Goal: Task Accomplishment & Management: Manage account settings

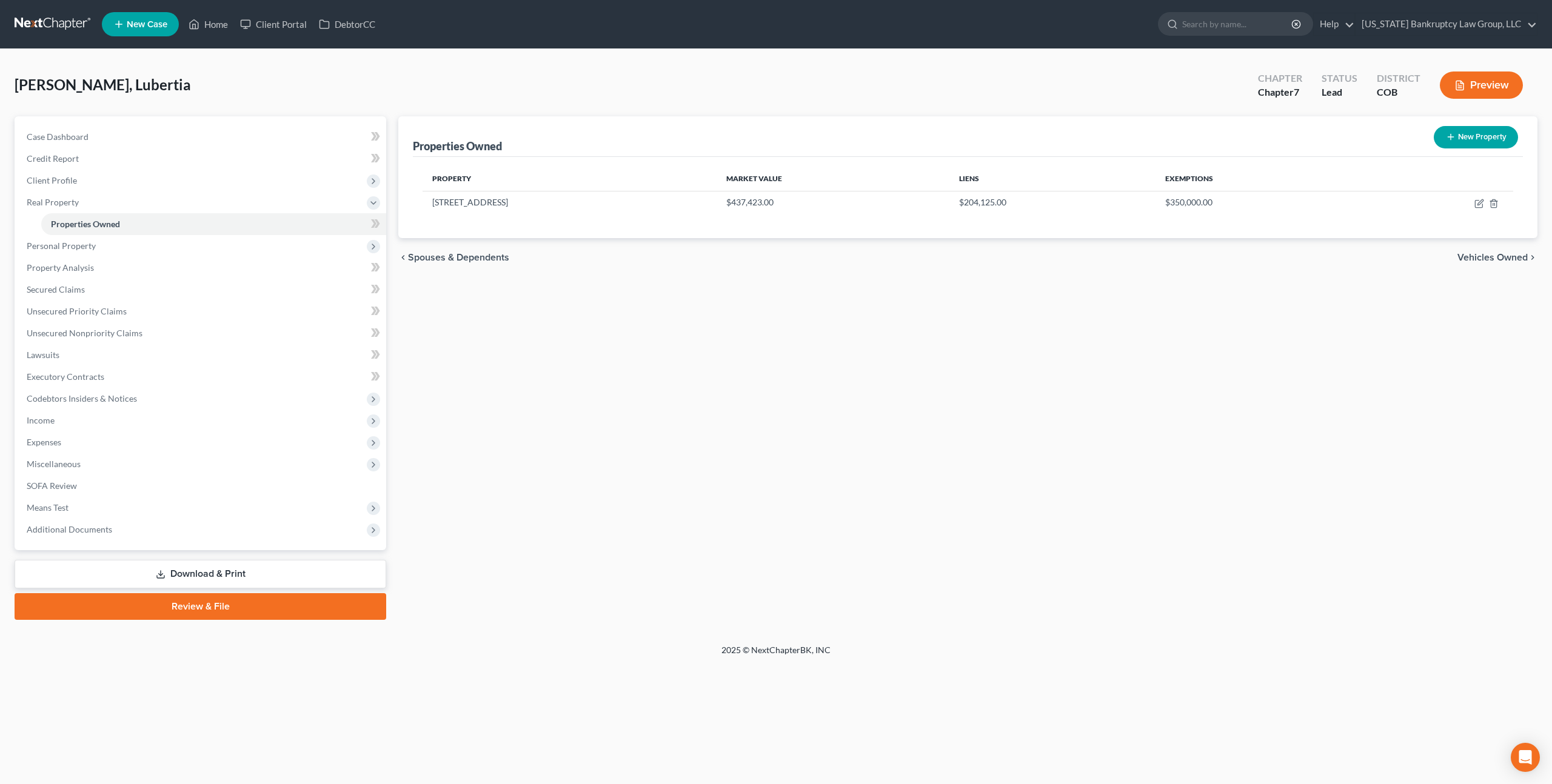
click at [59, 26] on link at bounding box center [53, 24] width 77 height 22
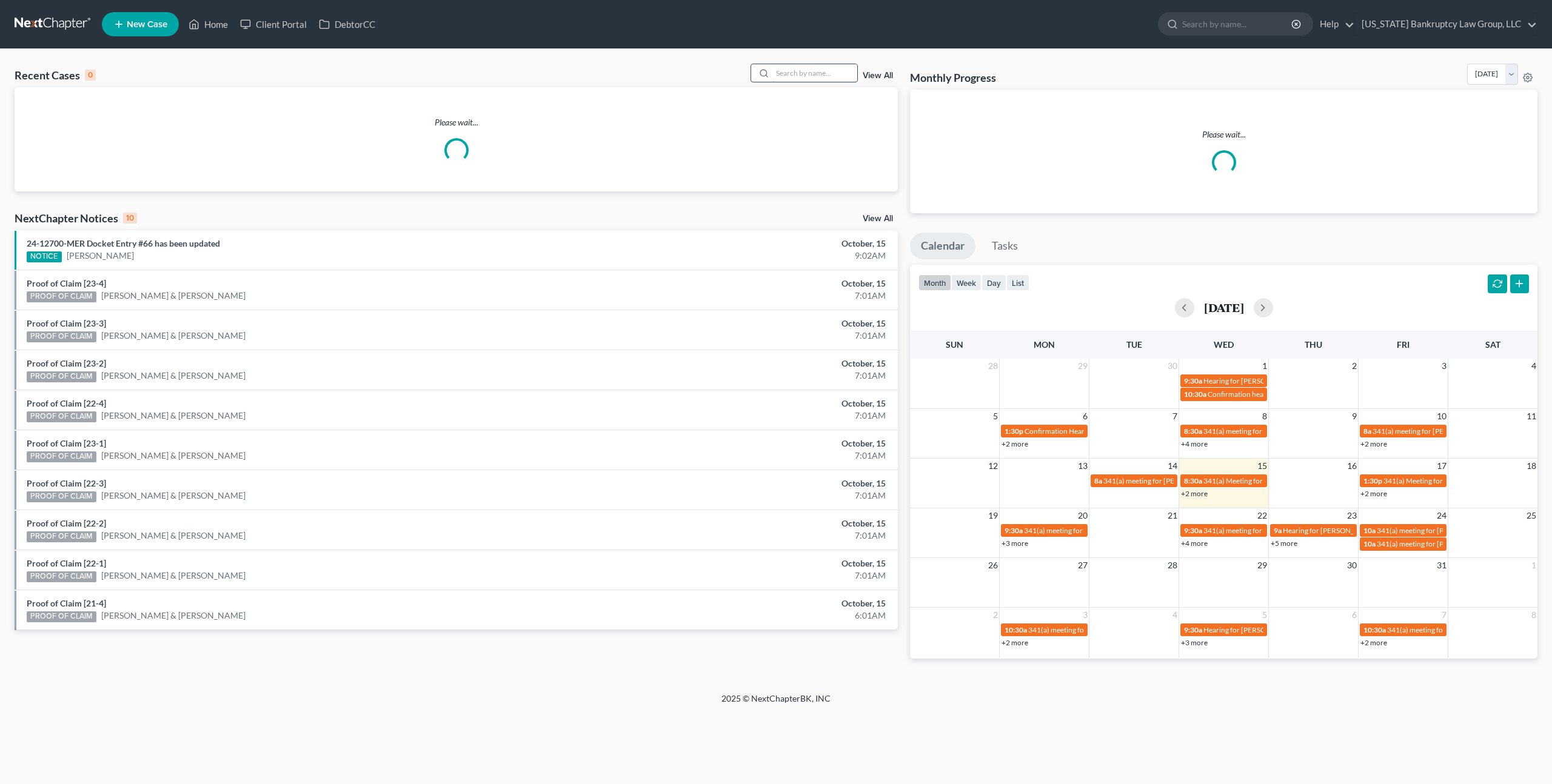
click at [801, 75] on input "search" at bounding box center [815, 73] width 85 height 17
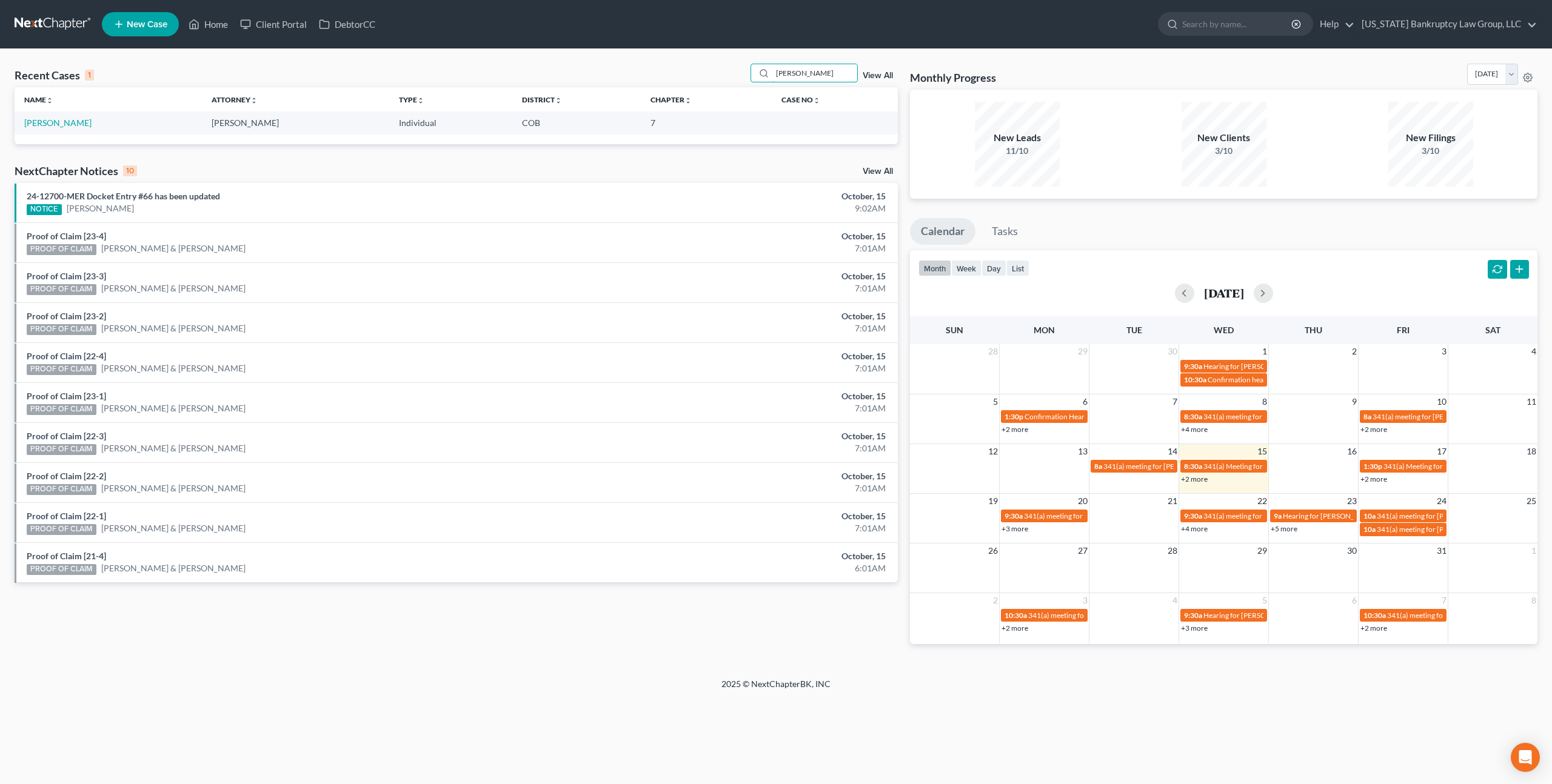
type input "blubaugh"
click at [89, 120] on td "[PERSON_NAME]" at bounding box center [108, 122] width 187 height 23
click at [85, 123] on td "[PERSON_NAME]" at bounding box center [108, 122] width 187 height 23
click at [74, 122] on link "[PERSON_NAME]" at bounding box center [58, 122] width 67 height 10
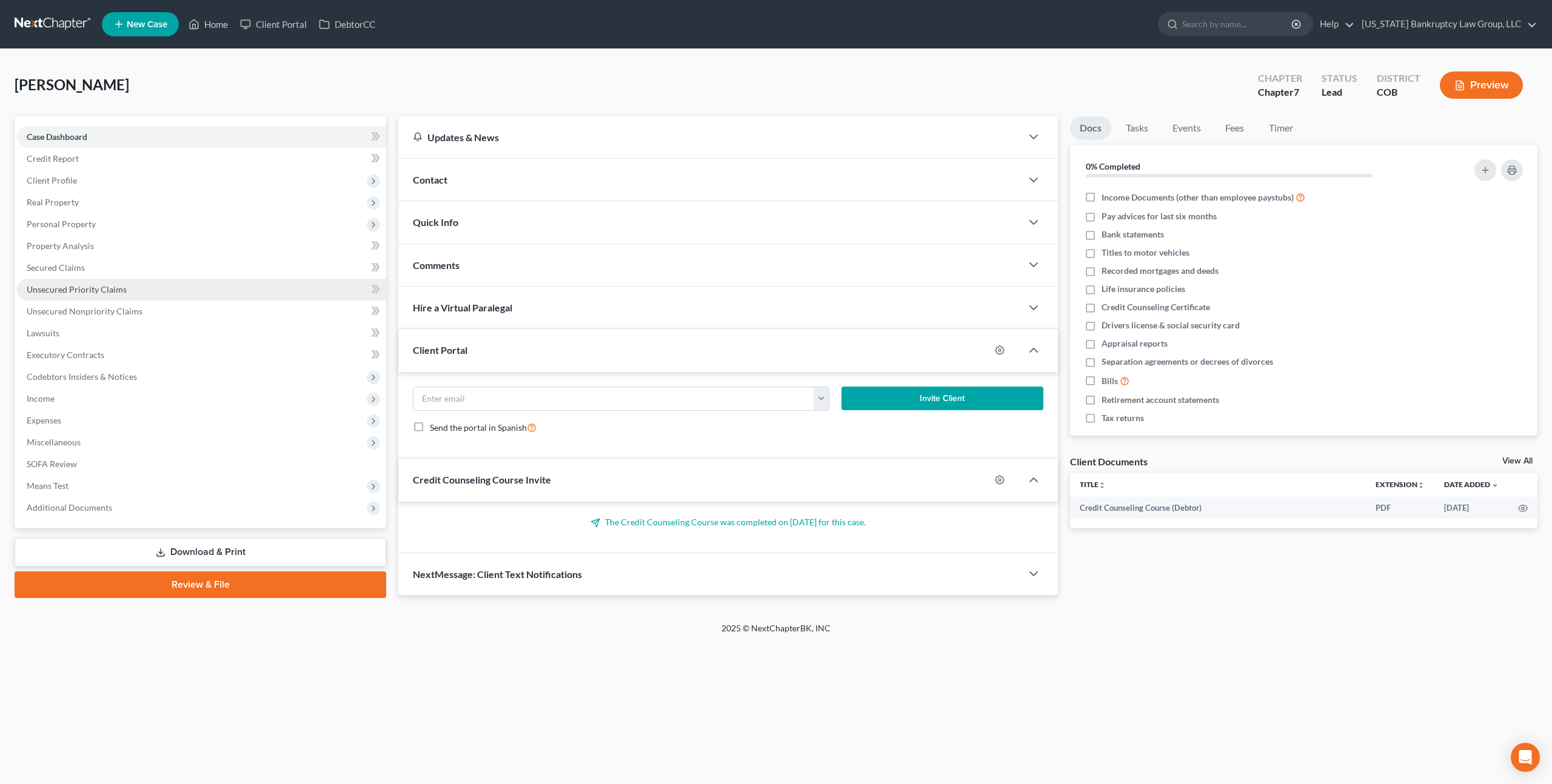
click at [80, 289] on span "Unsecured Priority Claims" at bounding box center [76, 289] width 100 height 10
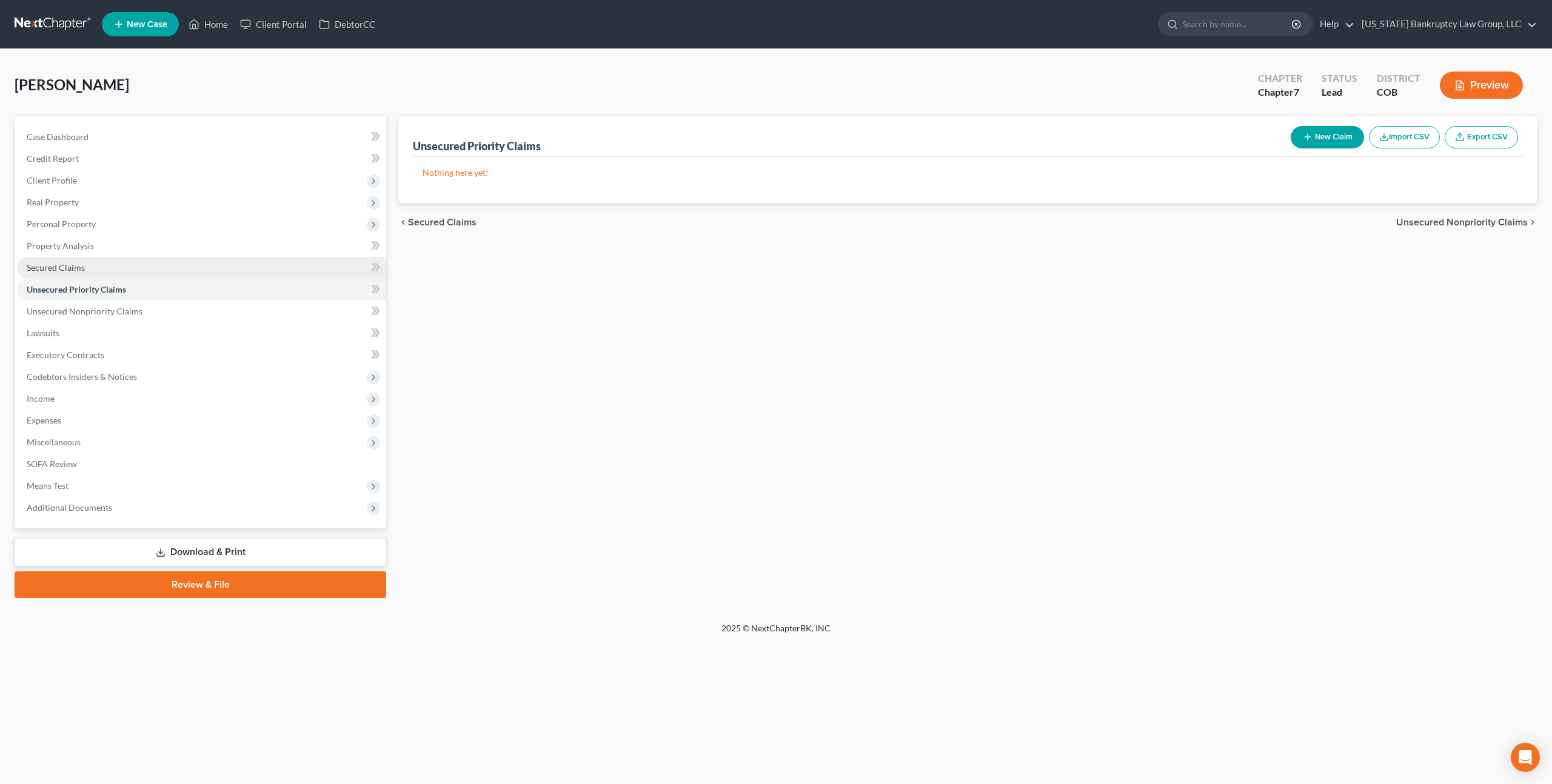
click at [72, 267] on span "Secured Claims" at bounding box center [55, 267] width 58 height 10
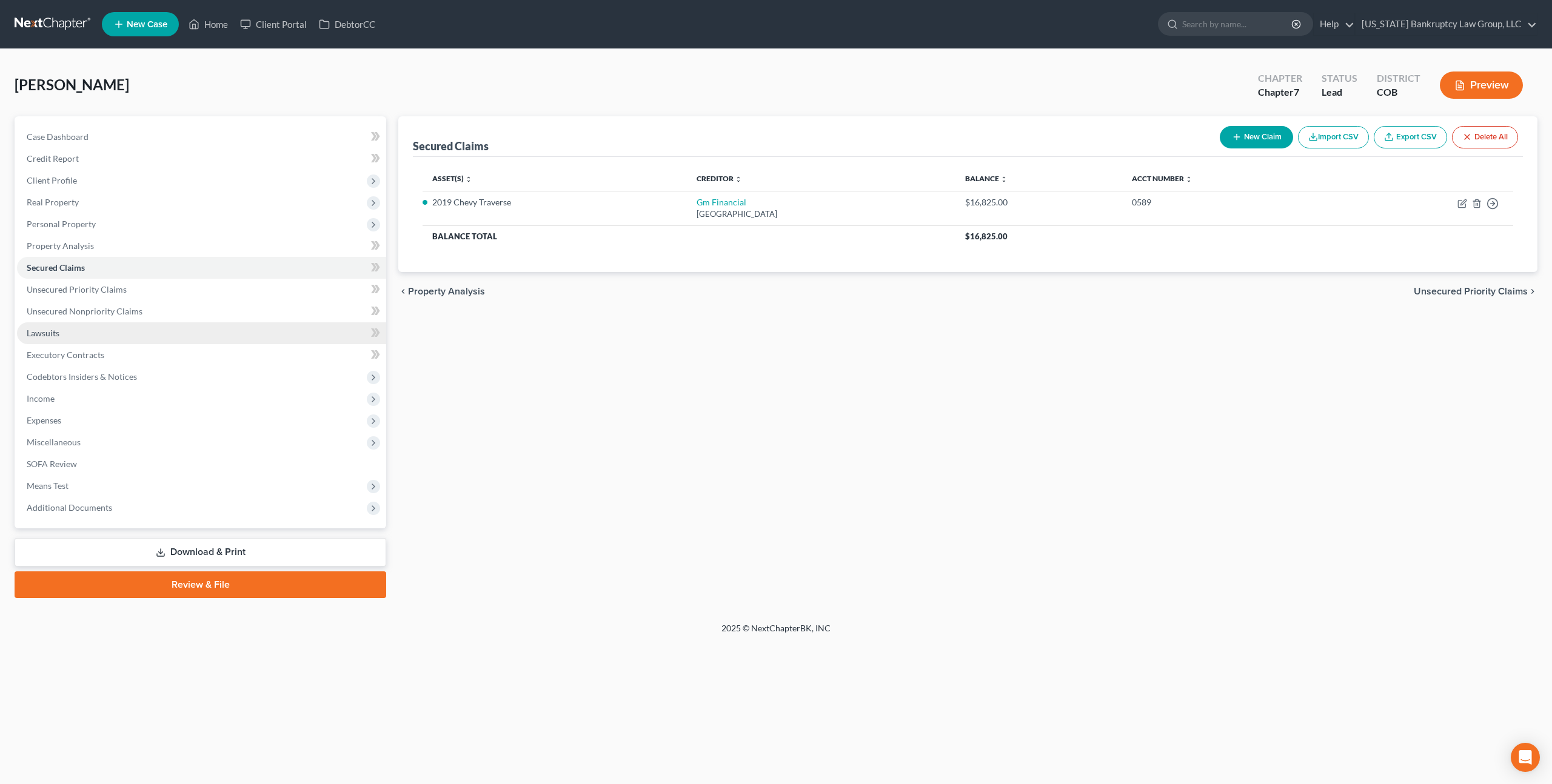
click at [55, 338] on link "Lawsuits" at bounding box center [201, 333] width 369 height 22
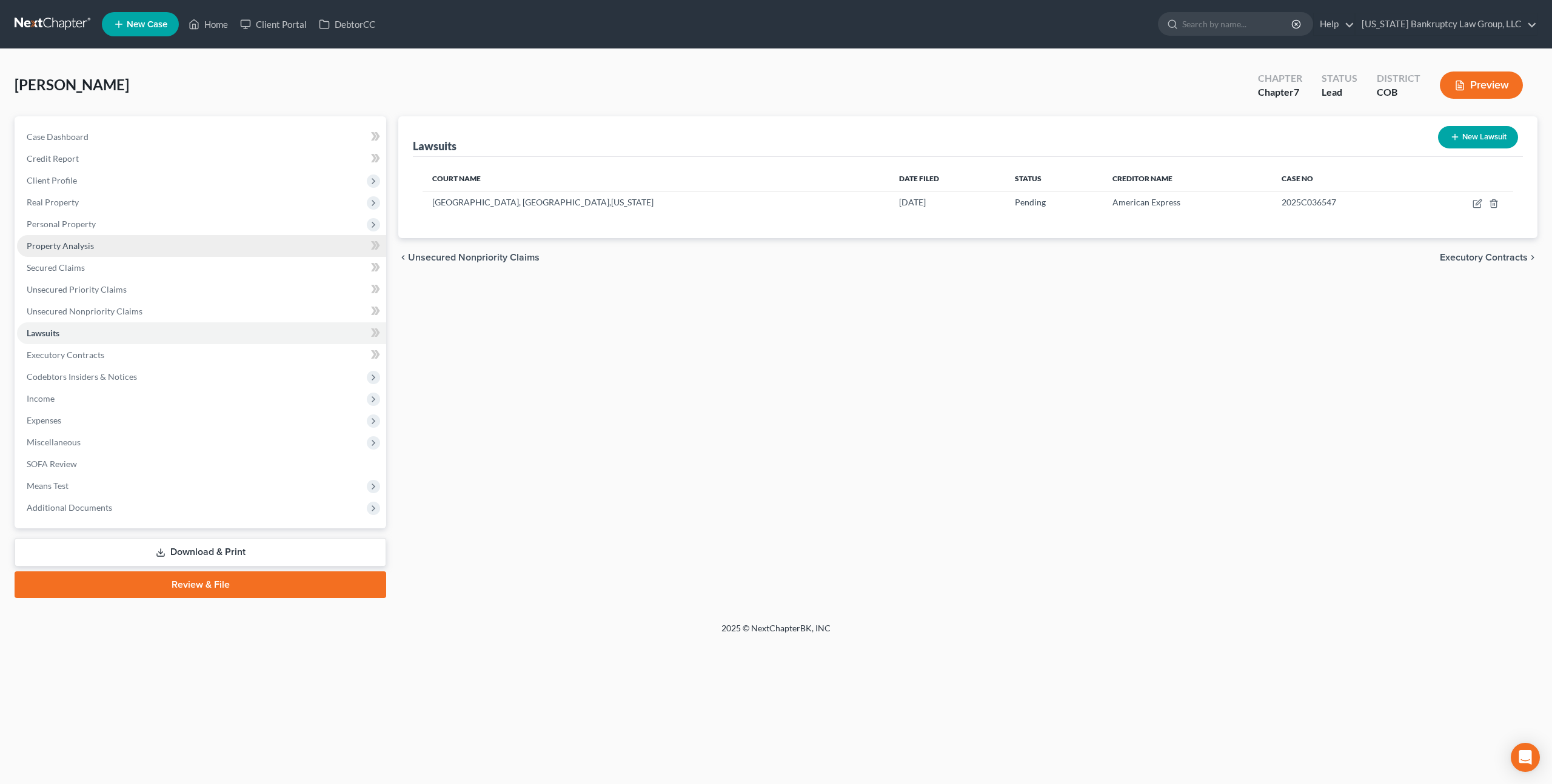
click at [82, 246] on span "Property Analysis" at bounding box center [60, 245] width 67 height 10
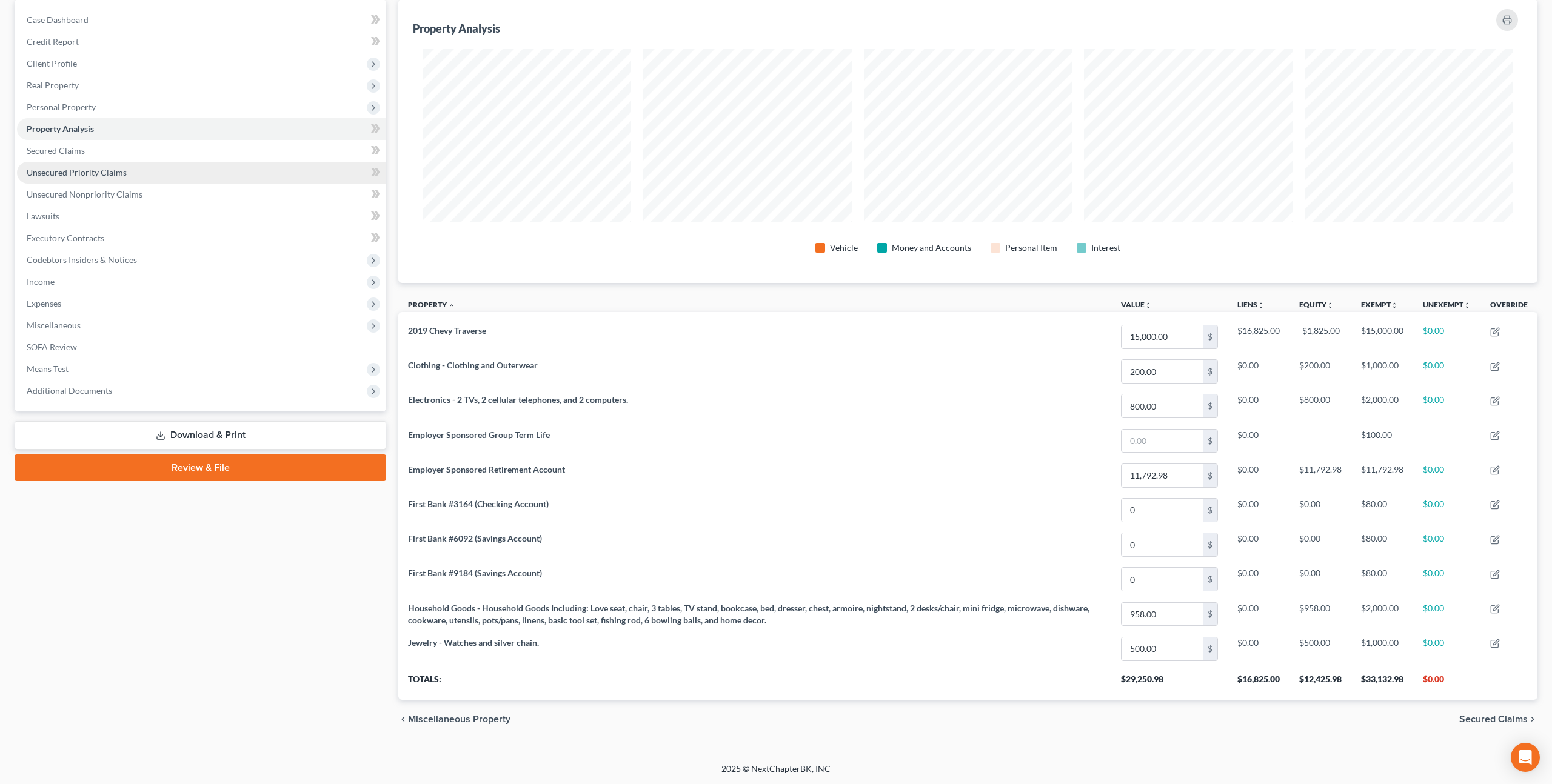
click at [113, 171] on span "Unsecured Priority Claims" at bounding box center [76, 172] width 100 height 10
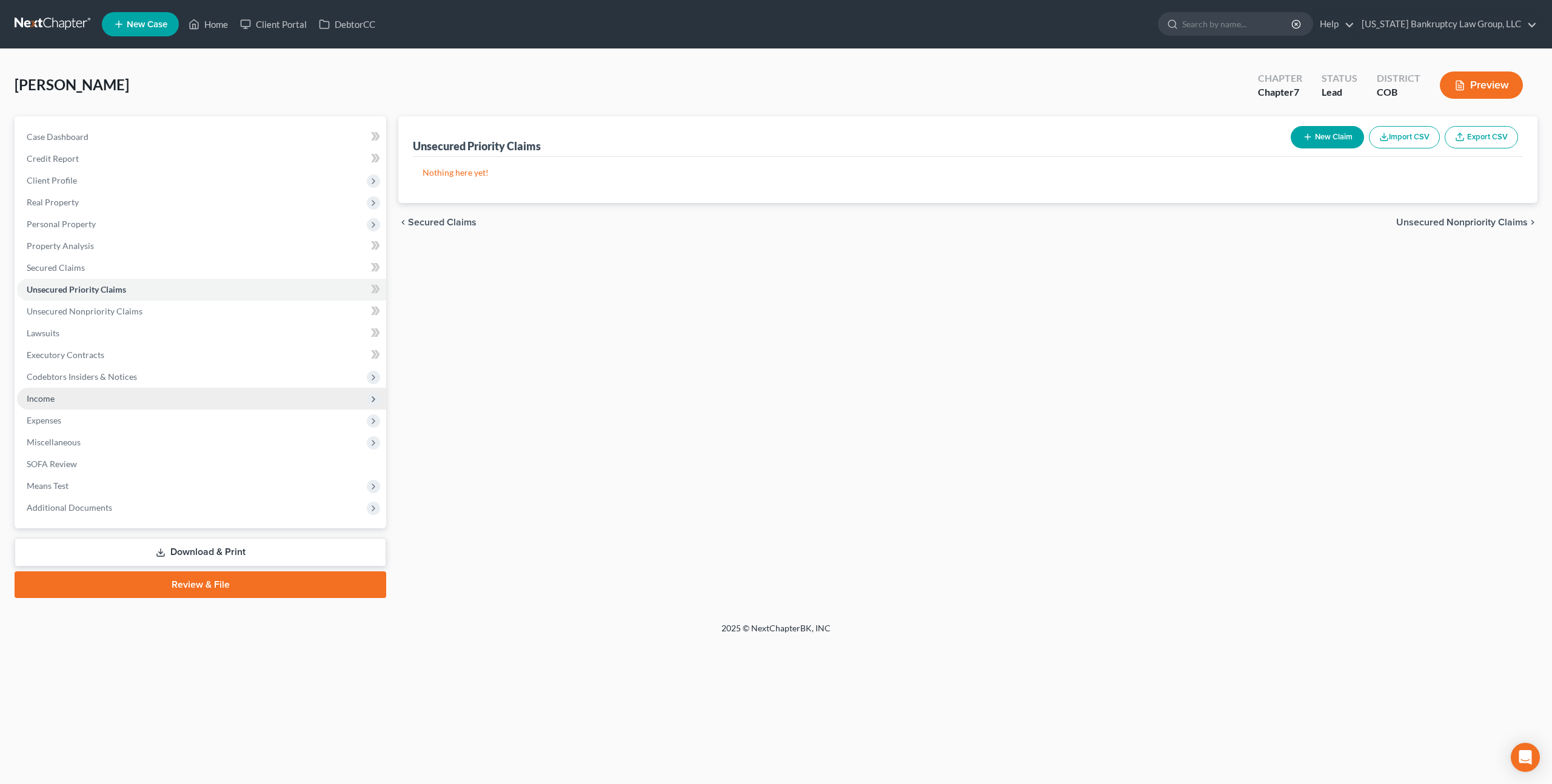
click at [51, 402] on span "Income" at bounding box center [40, 397] width 28 height 10
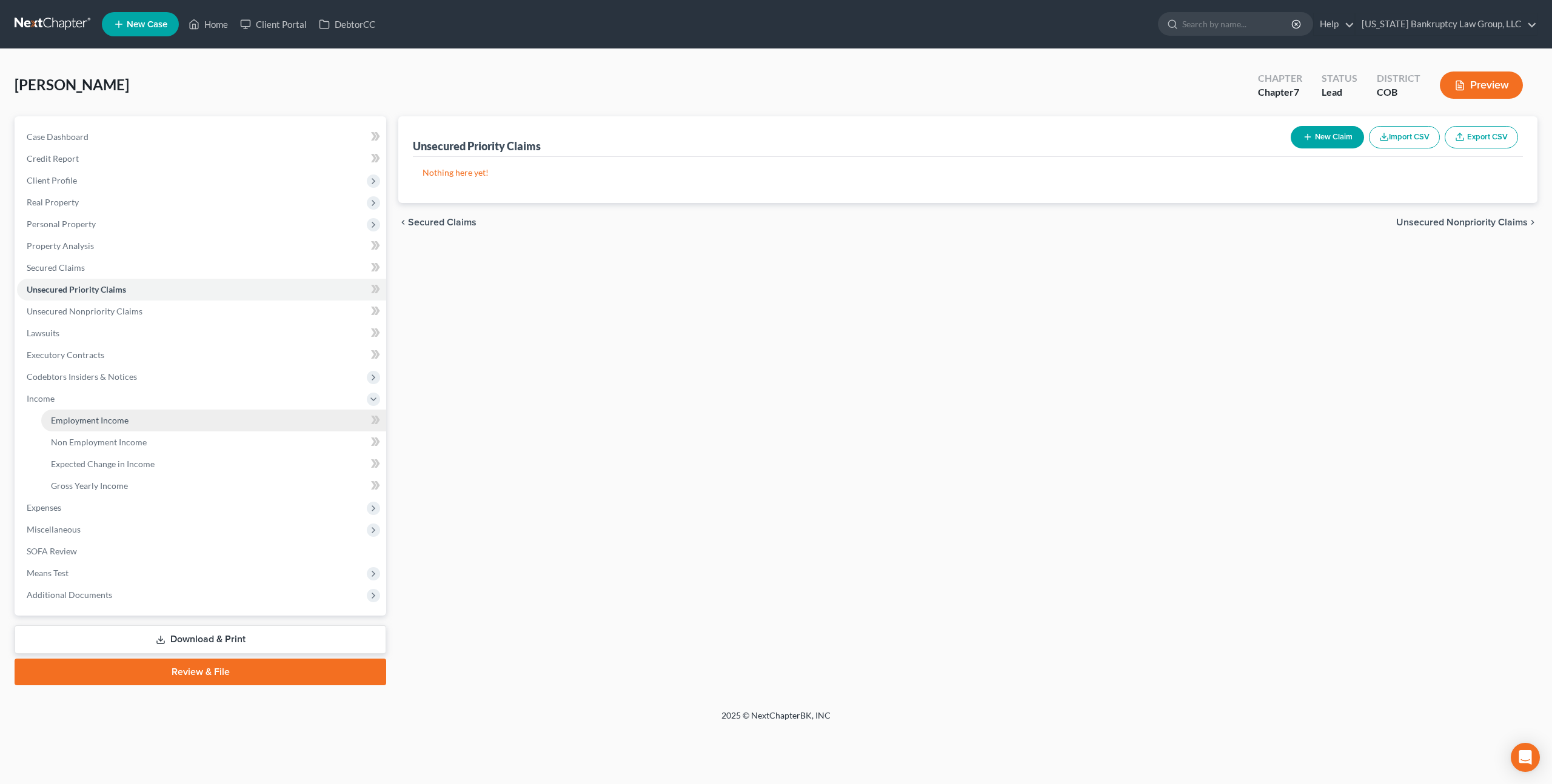
click at [97, 419] on span "Employment Income" at bounding box center [89, 420] width 77 height 10
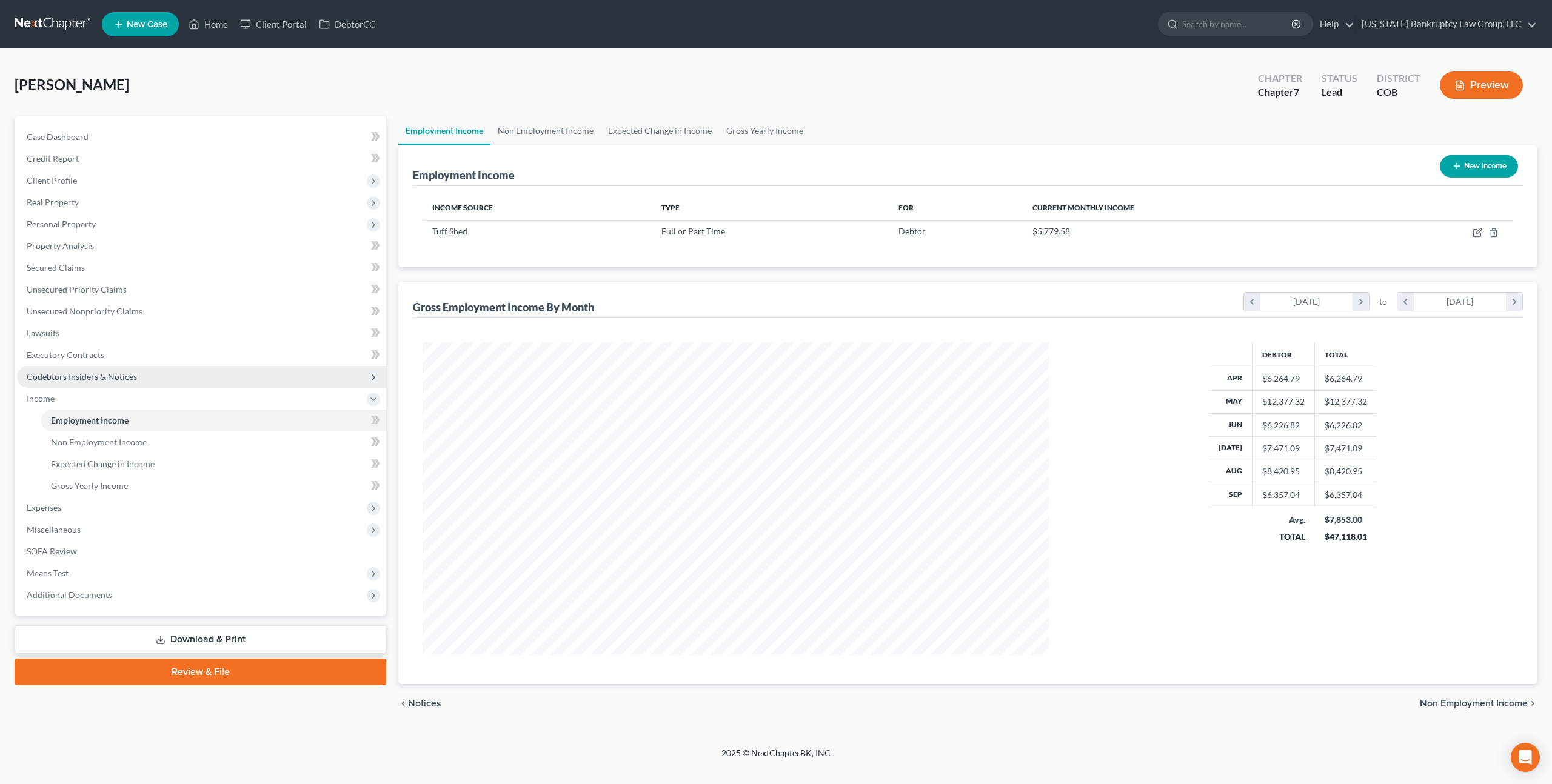
scroll to position [313, 650]
click at [71, 182] on span "Client Profile" at bounding box center [51, 180] width 50 height 10
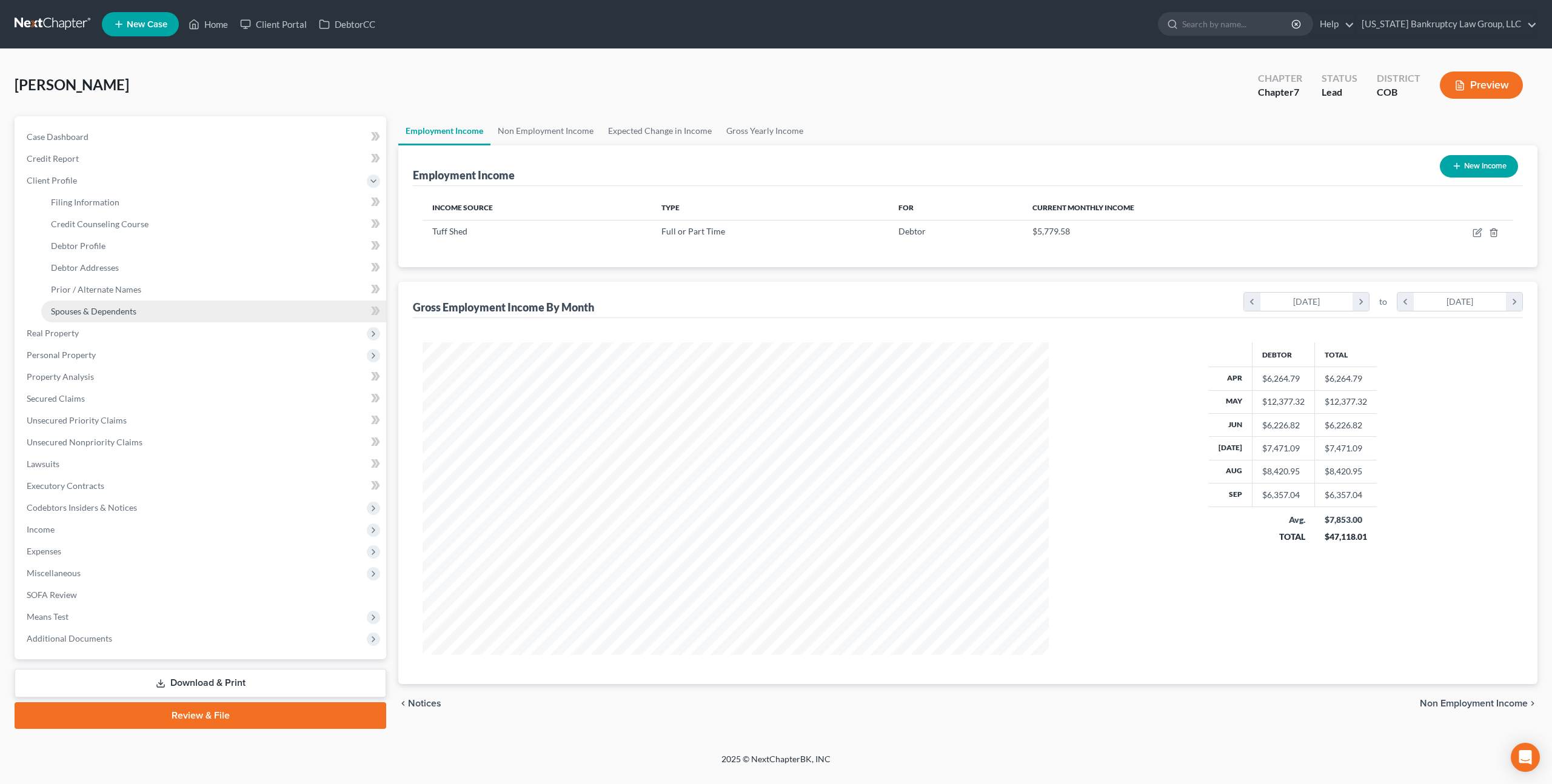
click at [100, 313] on span "Spouses & Dependents" at bounding box center [93, 310] width 85 height 10
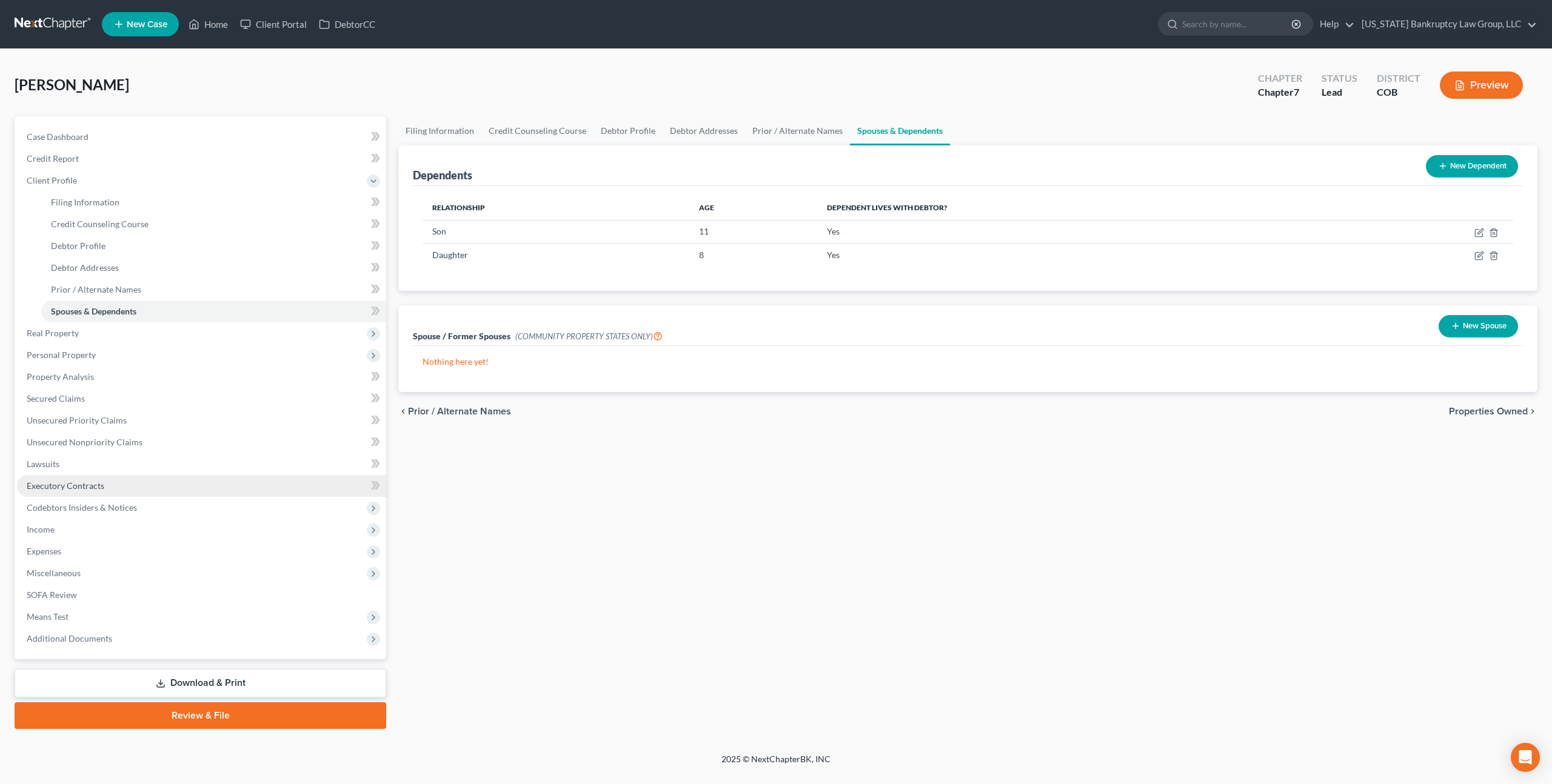
click at [91, 485] on span "Executory Contracts" at bounding box center [64, 485] width 77 height 10
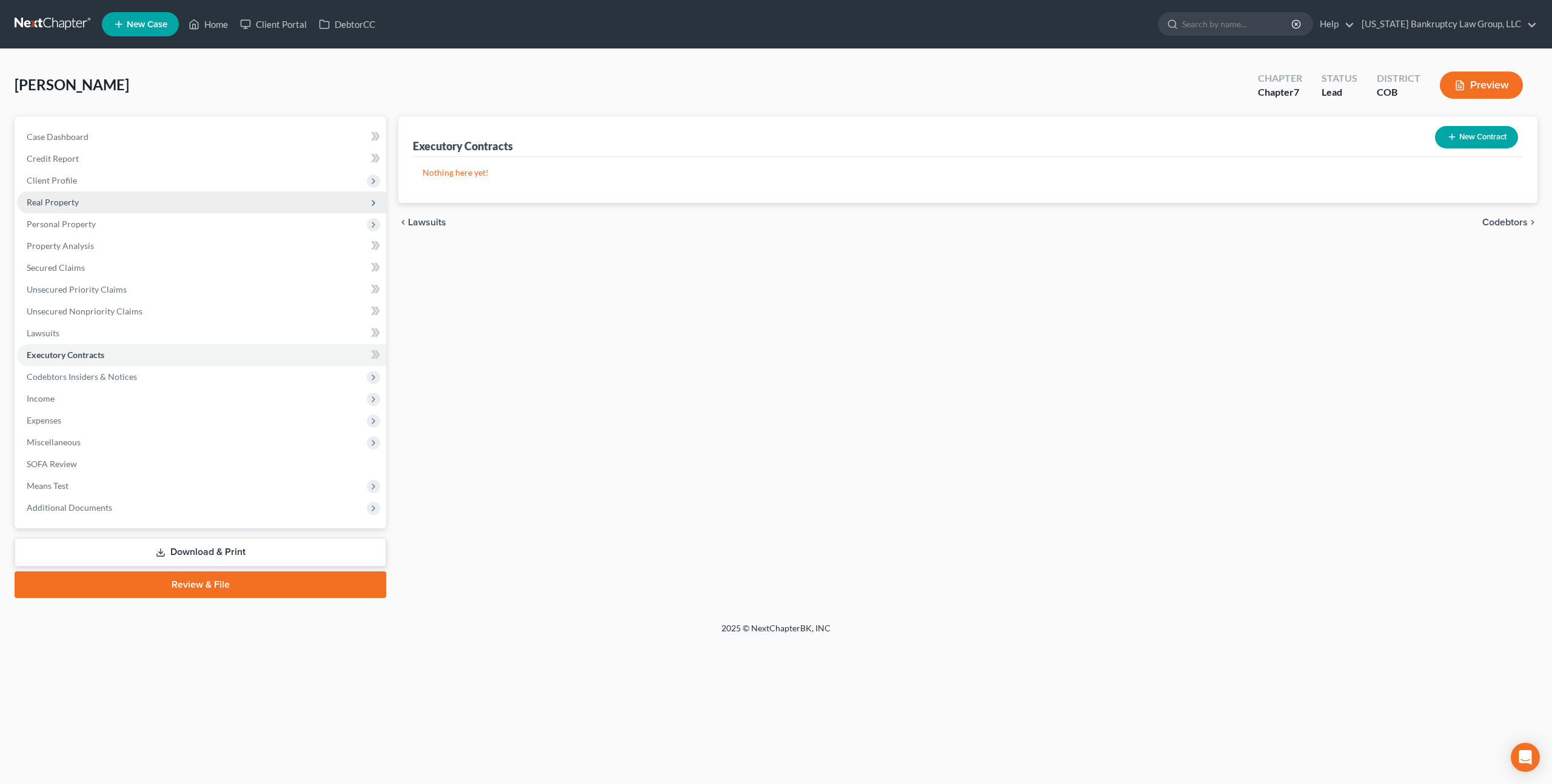
click at [68, 202] on span "Real Property" at bounding box center [52, 201] width 52 height 10
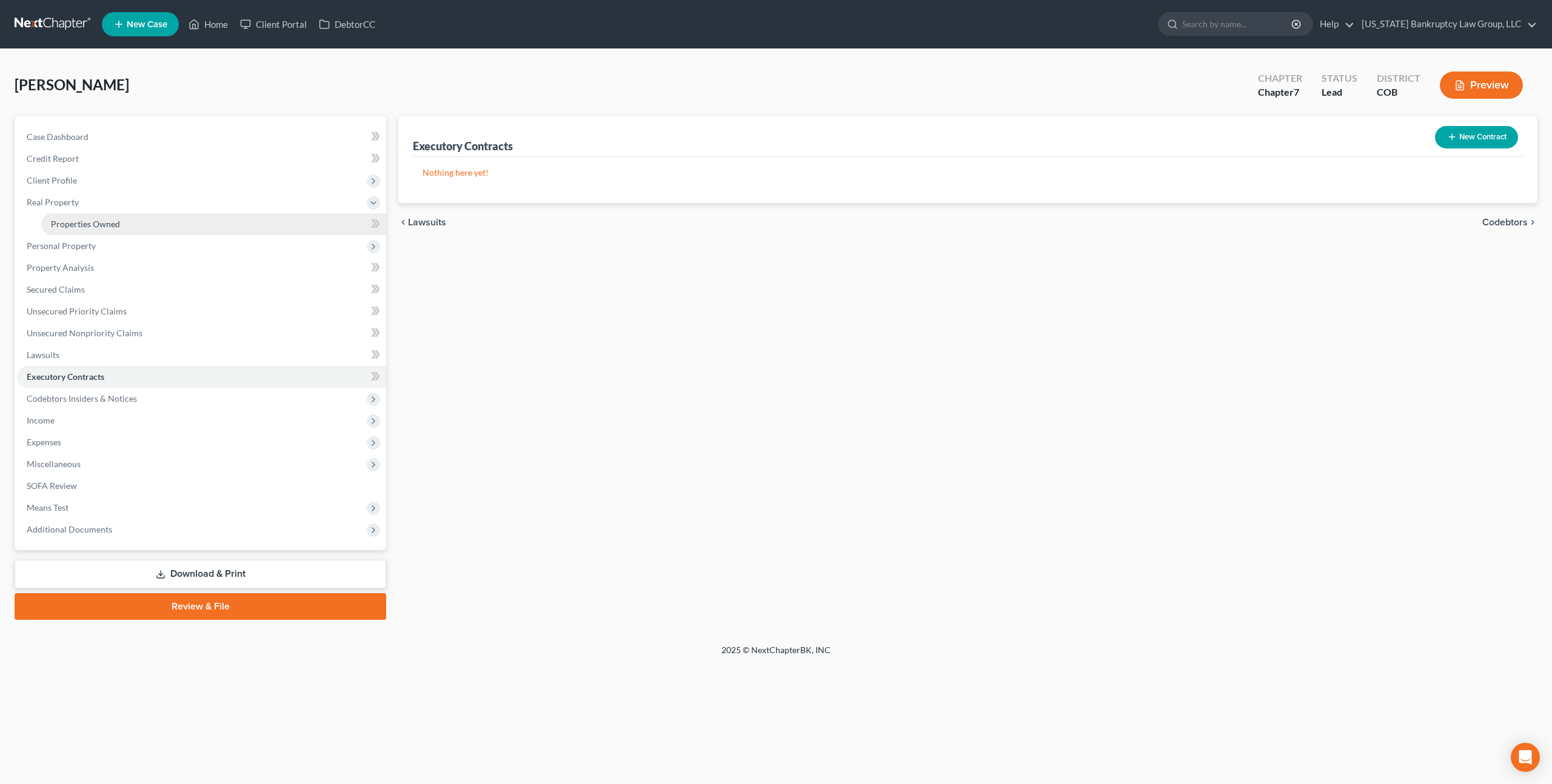
click at [79, 223] on span "Properties Owned" at bounding box center [85, 223] width 69 height 10
click at [68, 439] on span "Expenses" at bounding box center [201, 443] width 369 height 22
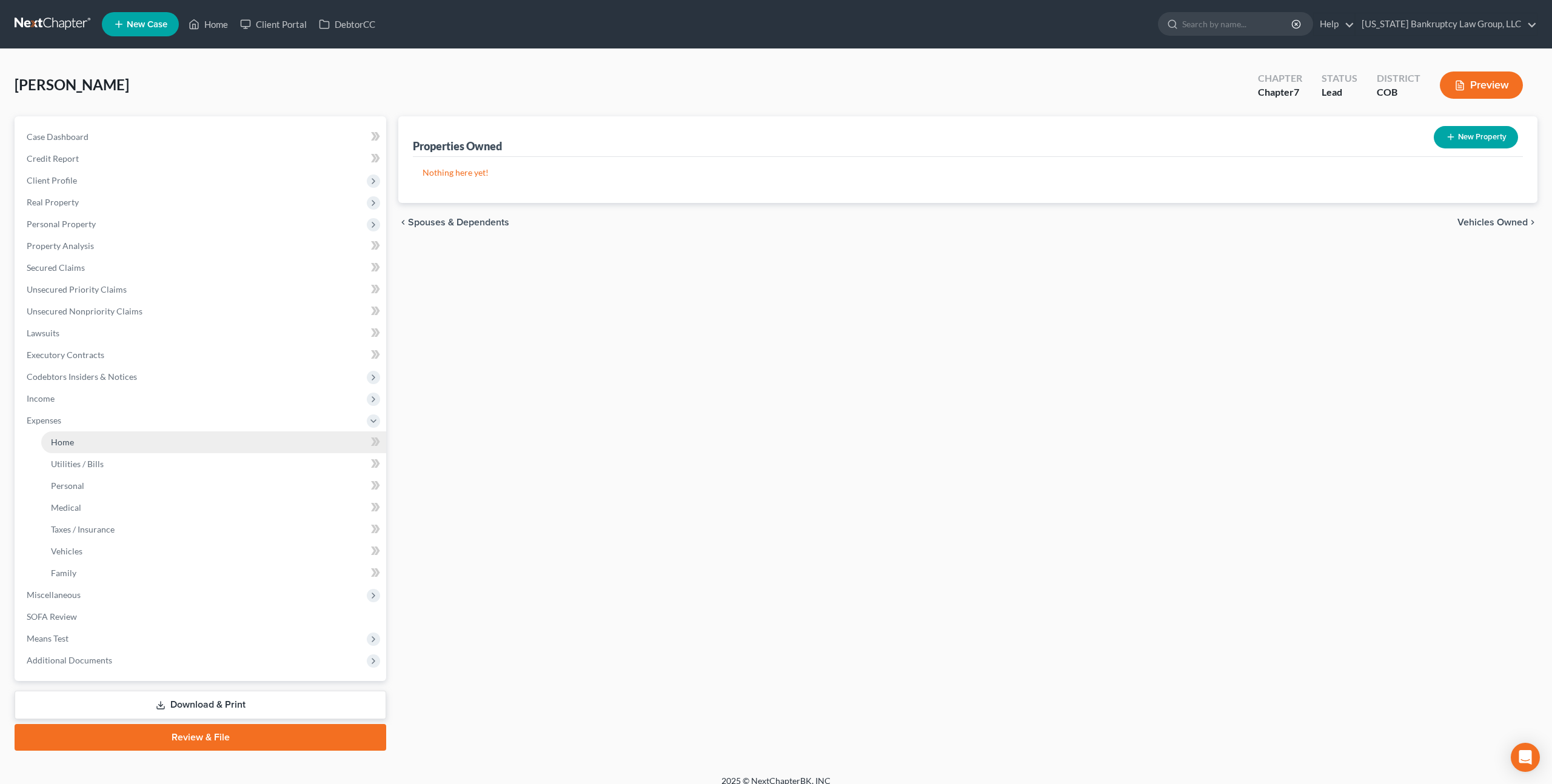
click at [73, 444] on span "Home" at bounding box center [62, 442] width 23 height 10
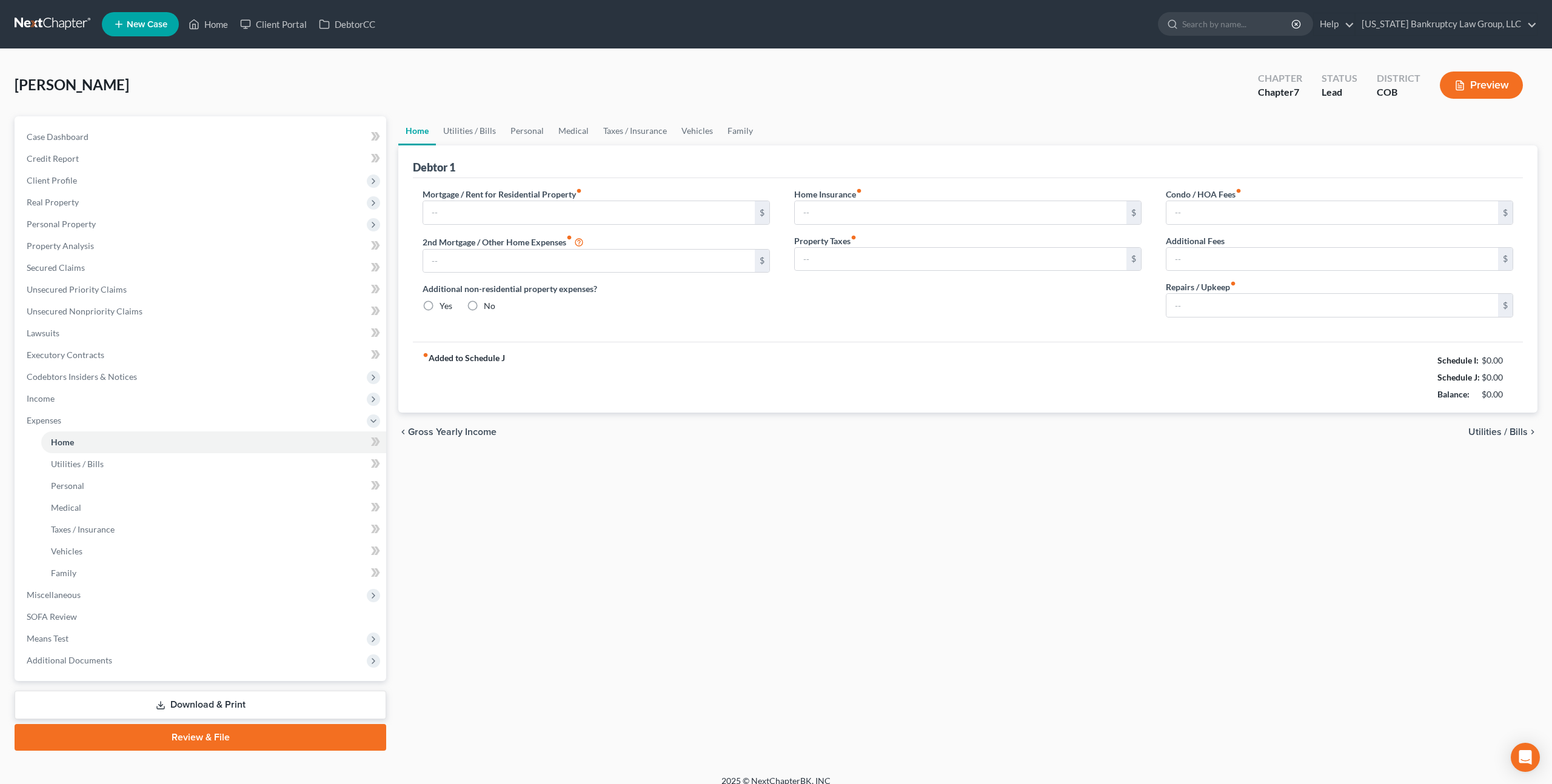
type input "650.00"
type input "0.00"
radio input "true"
type input "0.00"
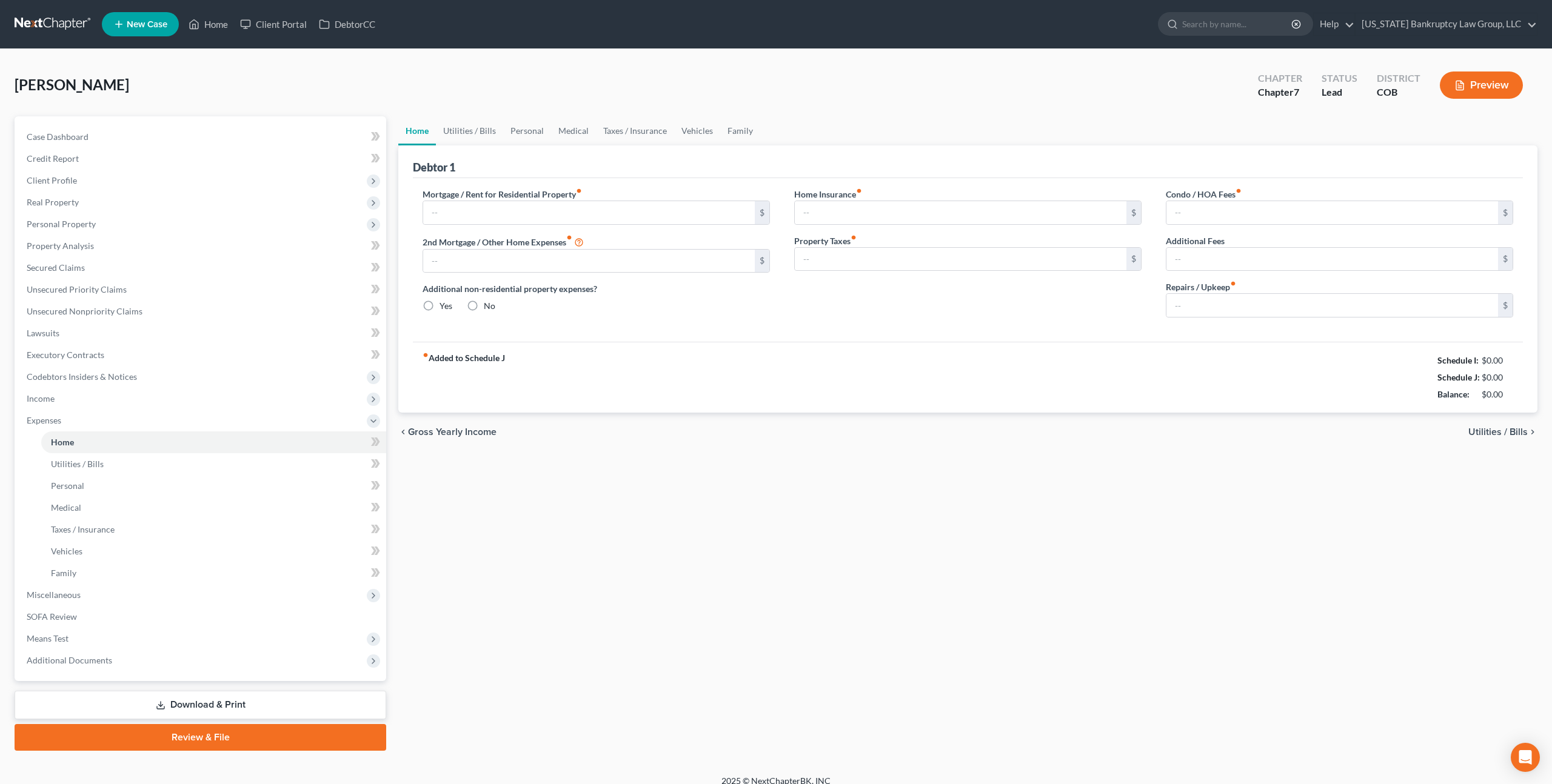
type input "0.00"
click at [69, 404] on span "Income" at bounding box center [201, 398] width 369 height 22
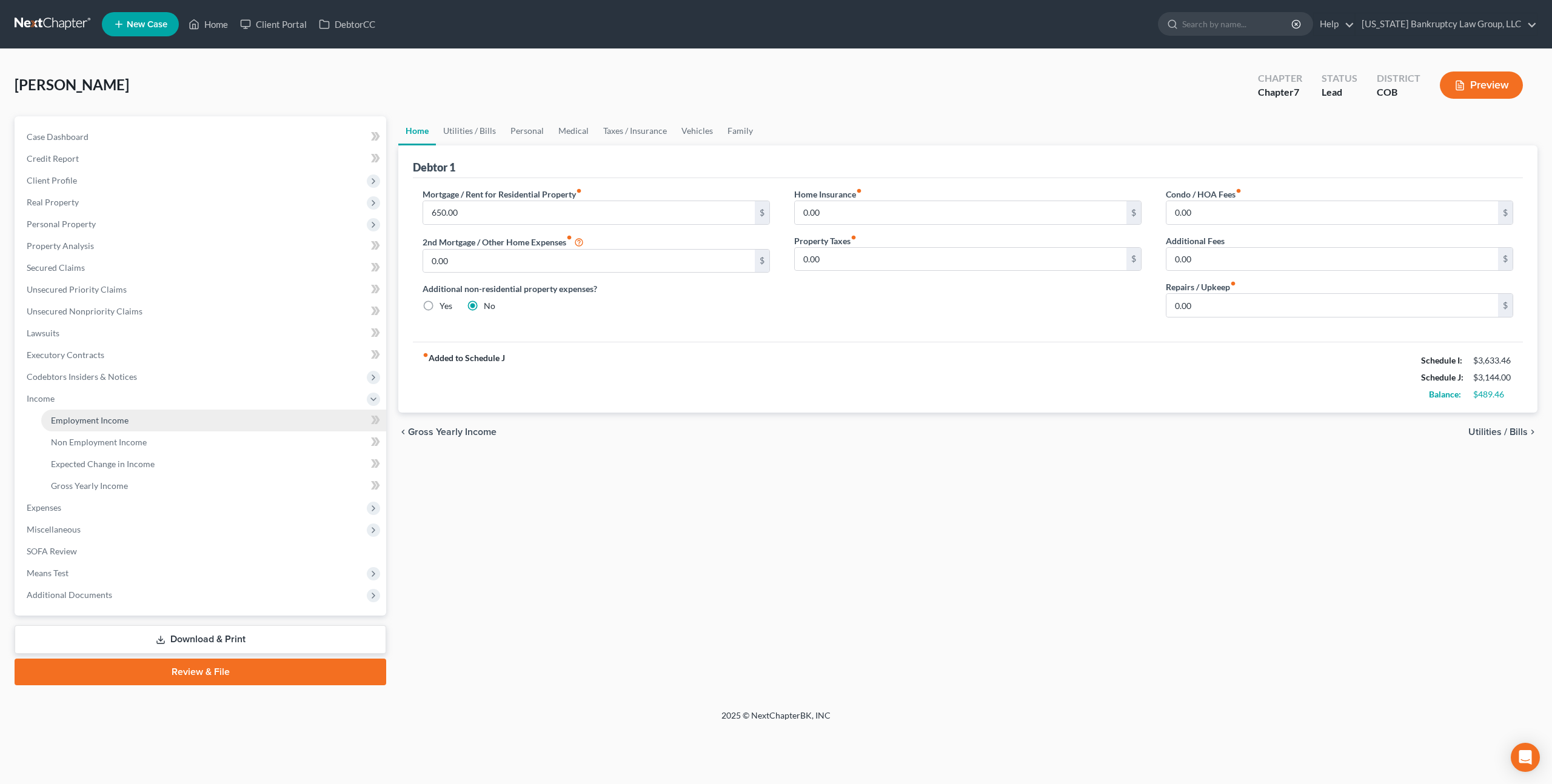
click at [93, 417] on span "Employment Income" at bounding box center [89, 420] width 77 height 10
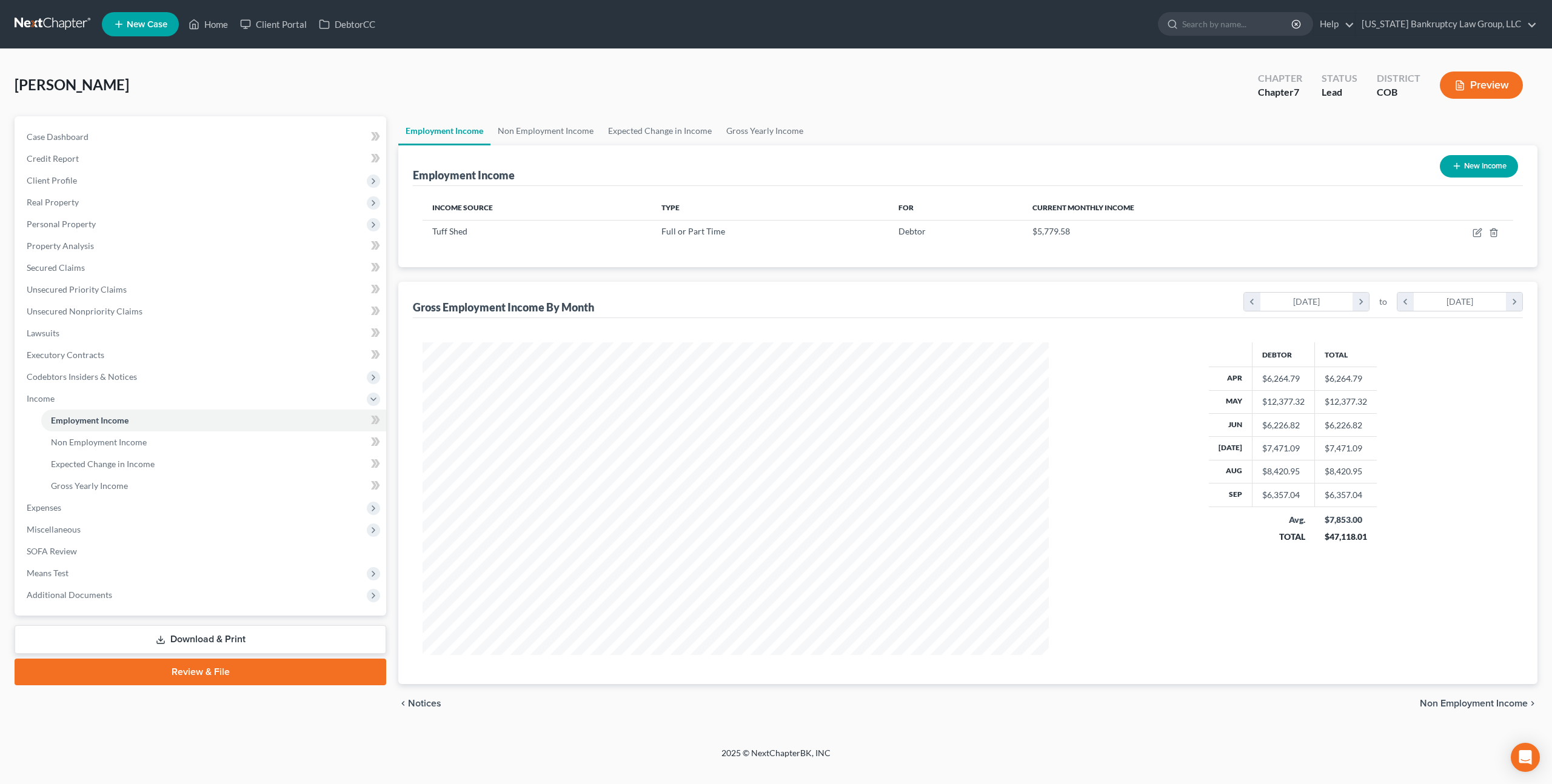
scroll to position [313, 650]
click at [1479, 230] on icon "button" at bounding box center [1478, 231] width 5 height 5
select select "0"
select select "5"
select select "2"
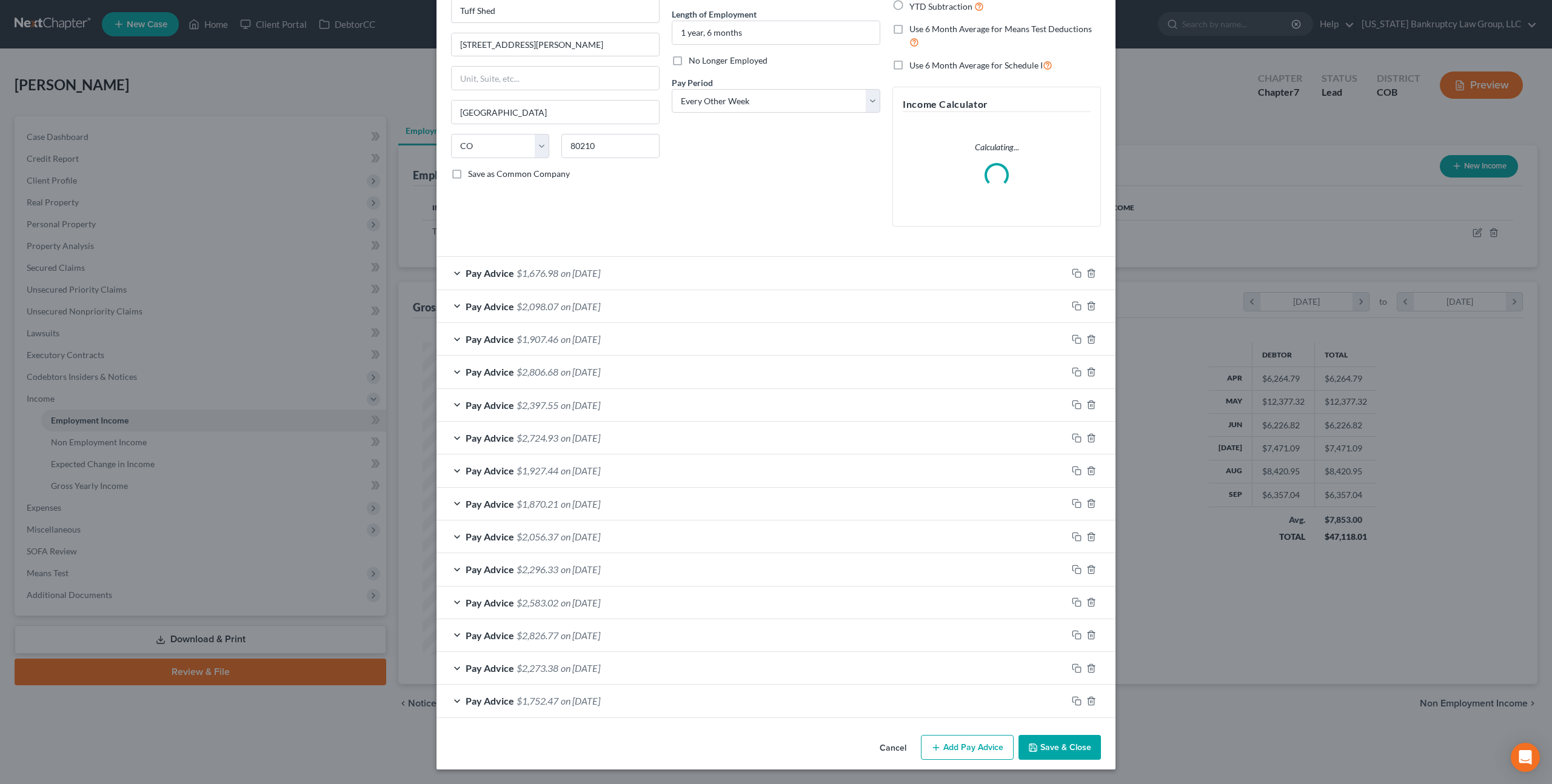
scroll to position [0, 0]
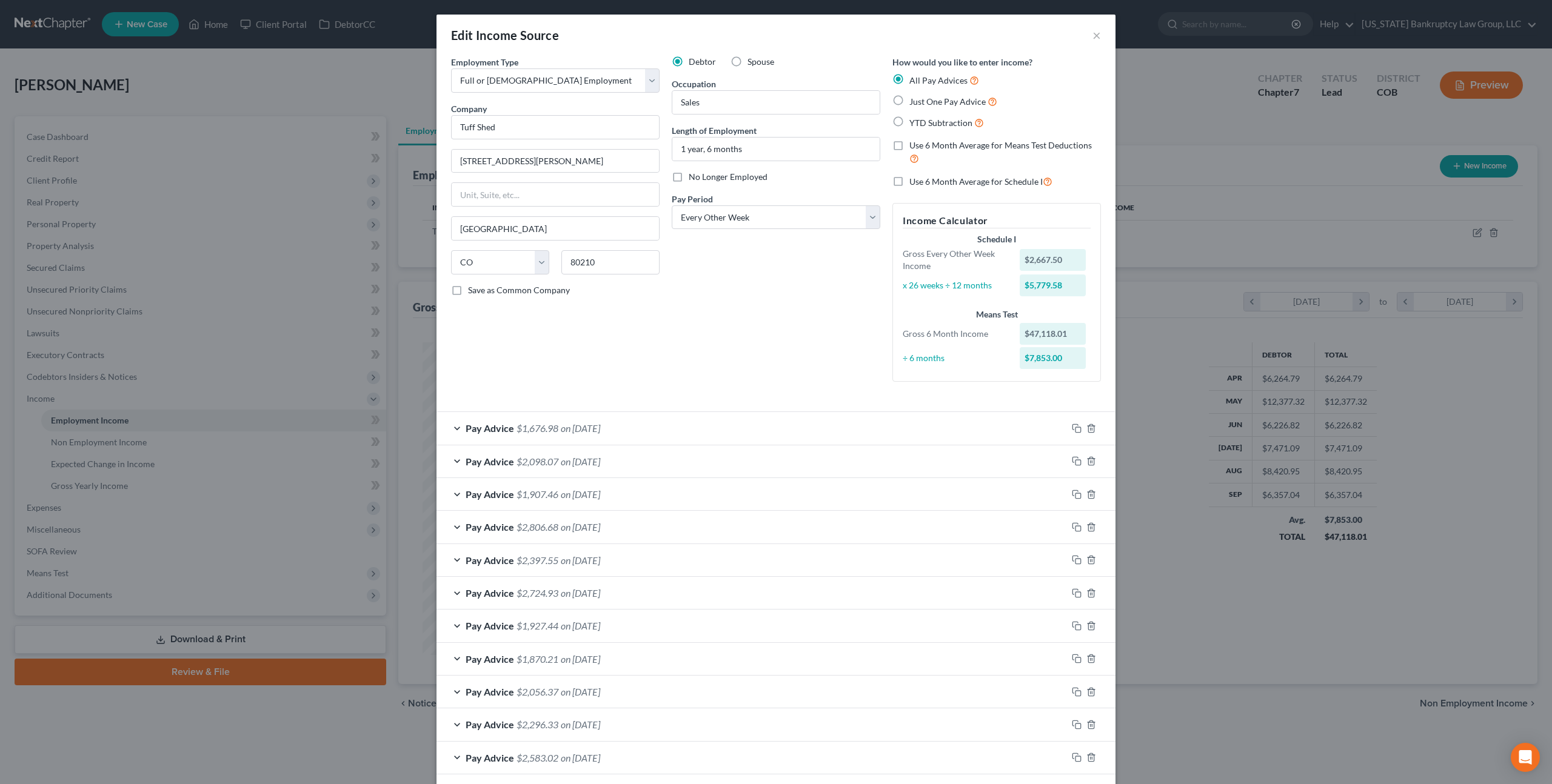
click at [909, 180] on label "Use 6 Month Average for Schedule I" at bounding box center [981, 181] width 143 height 14
click at [914, 180] on input "Use 6 Month Average for Schedule I" at bounding box center [918, 178] width 8 height 8
checkbox input "true"
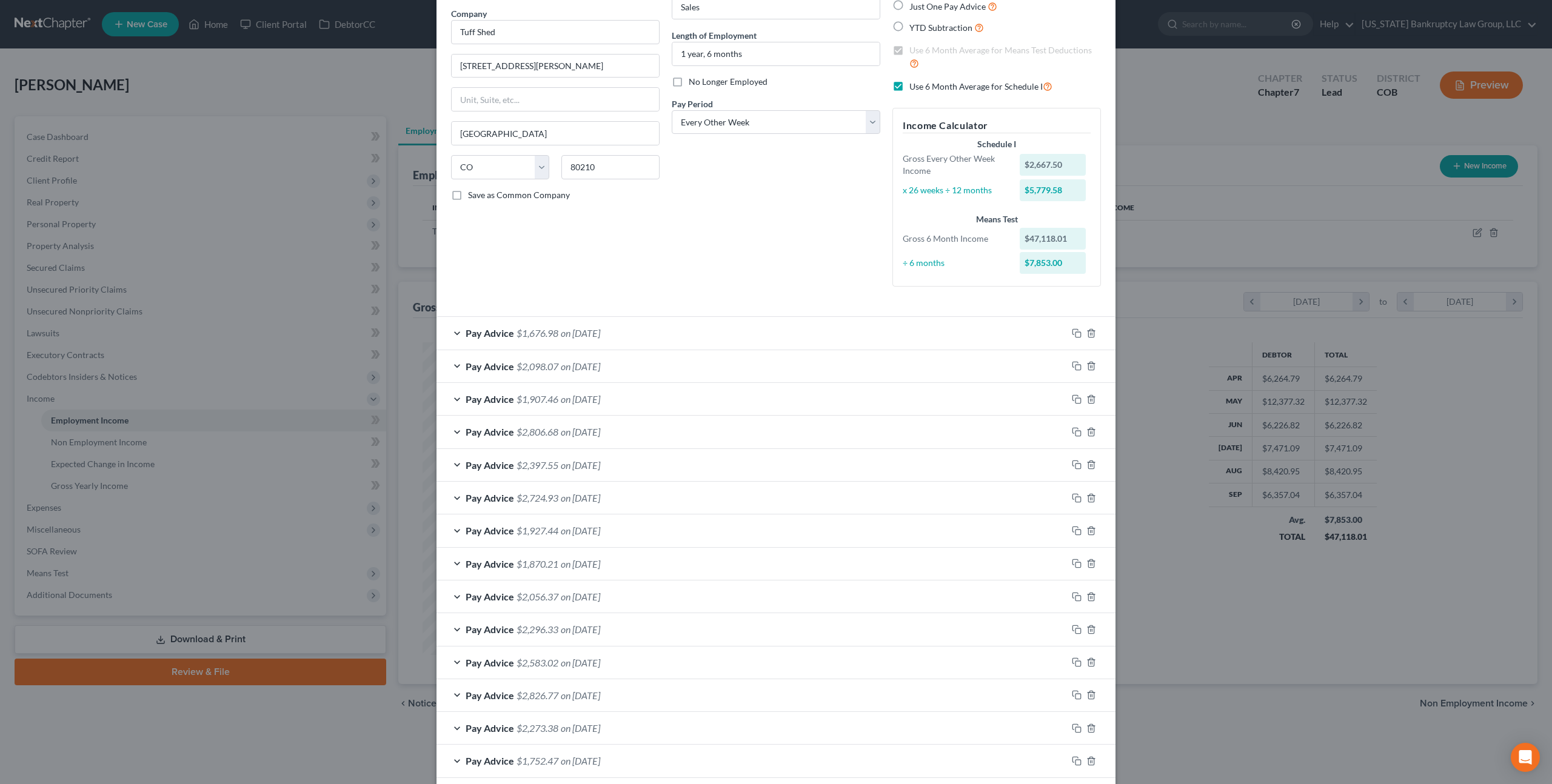
scroll to position [155, 0]
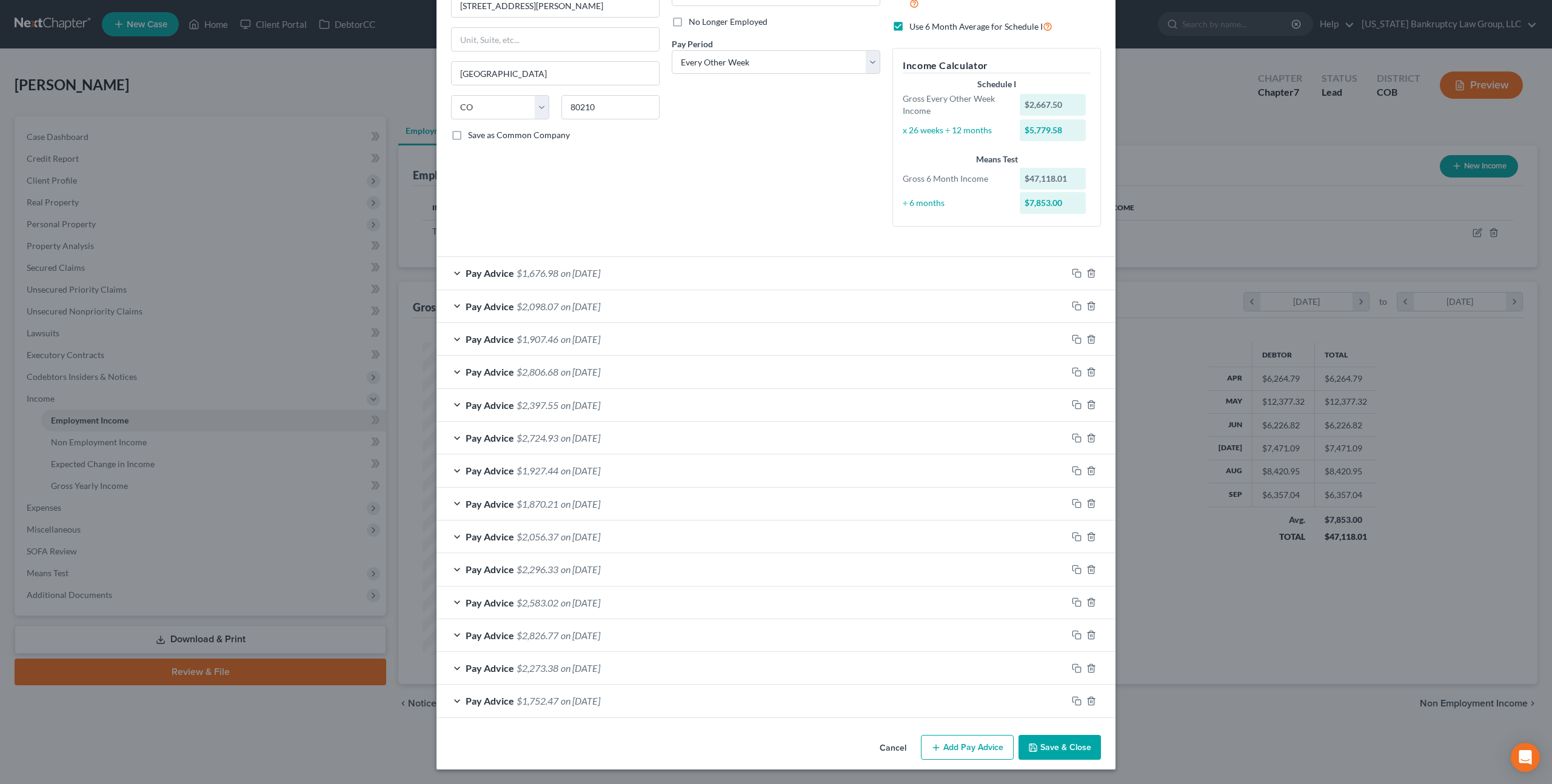
click at [1046, 744] on button "Save & Close" at bounding box center [1059, 748] width 83 height 25
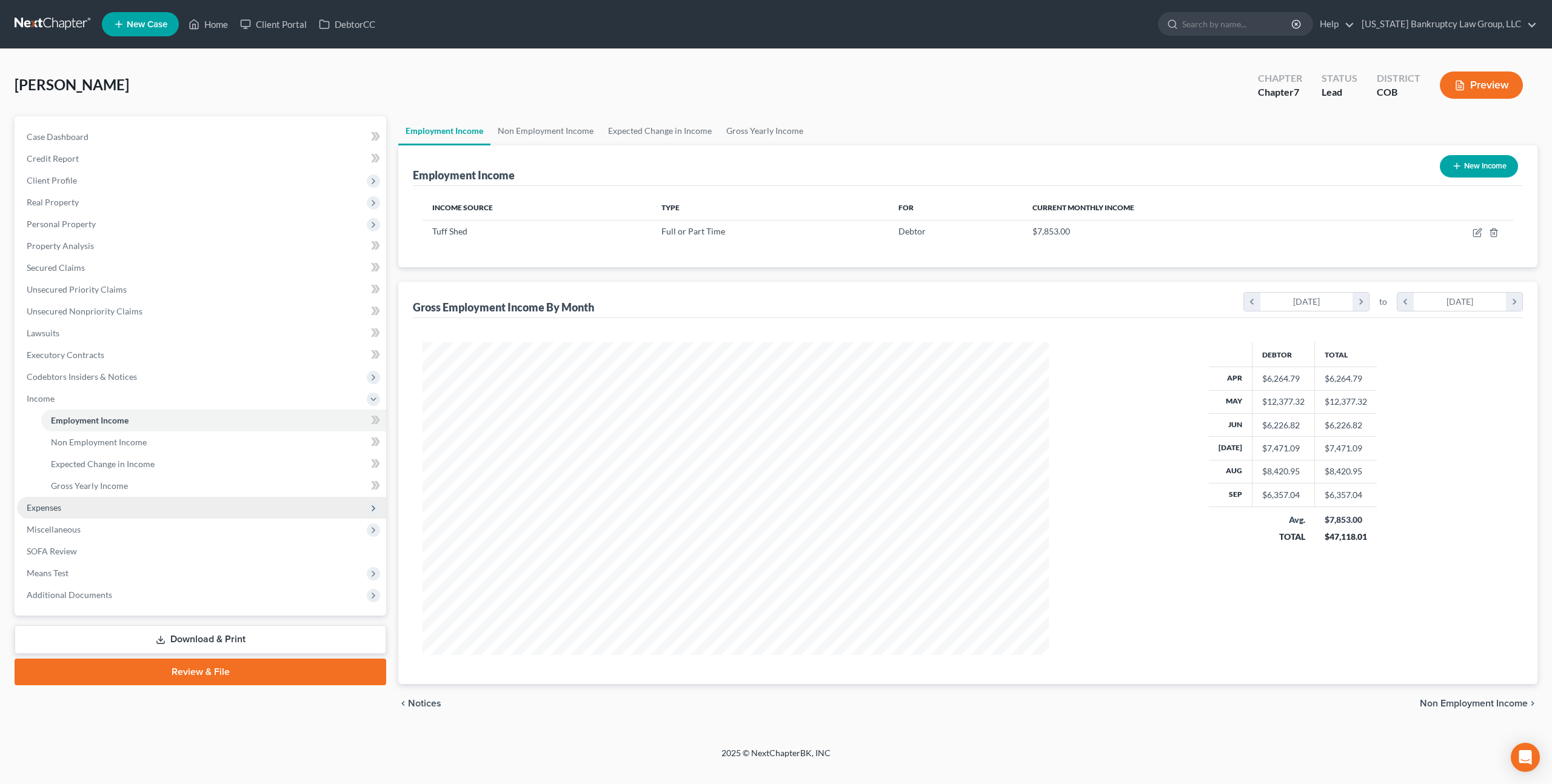
click at [48, 507] on span "Expenses" at bounding box center [44, 507] width 34 height 10
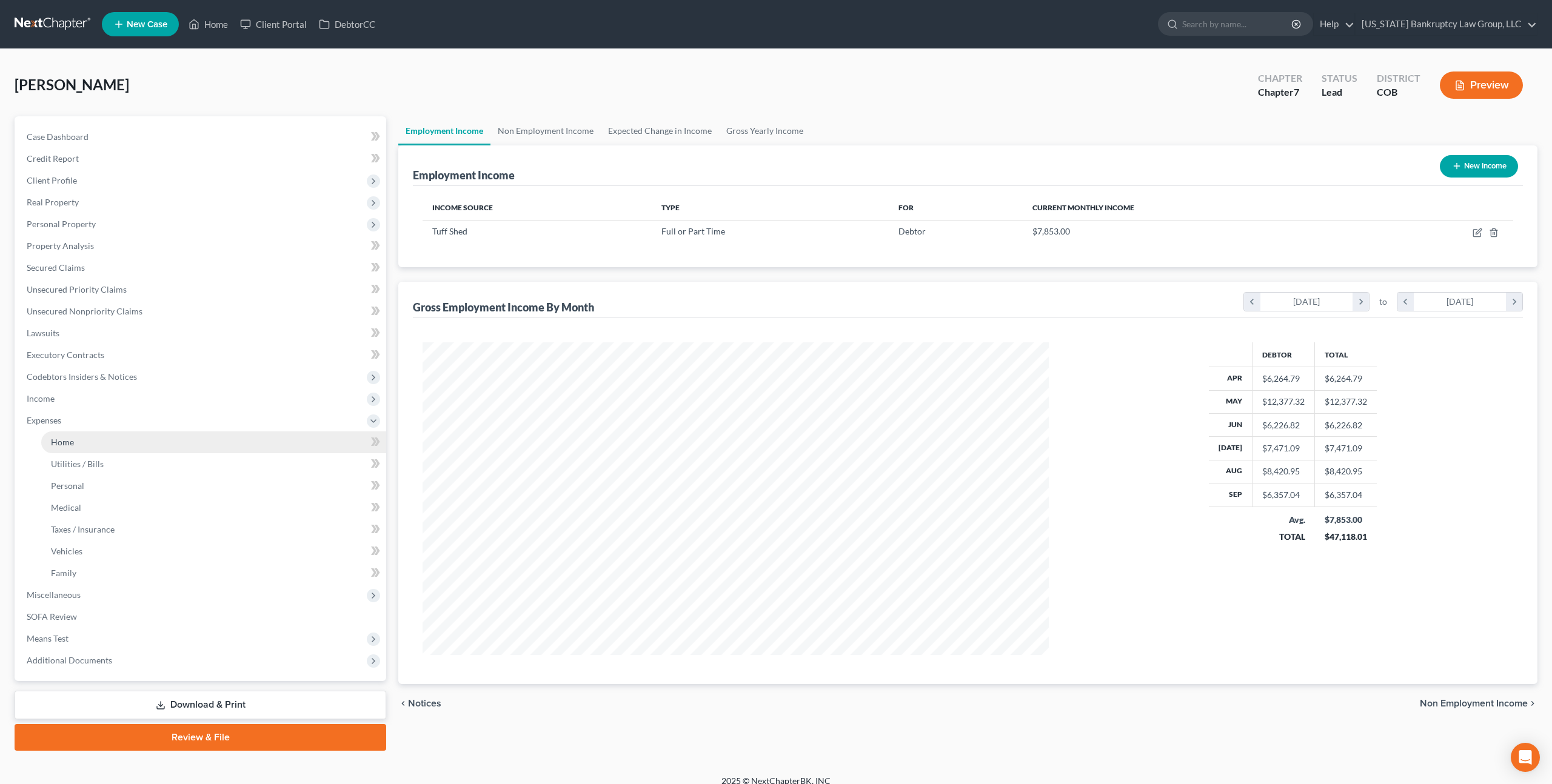
click at [70, 445] on span "Home" at bounding box center [62, 442] width 23 height 10
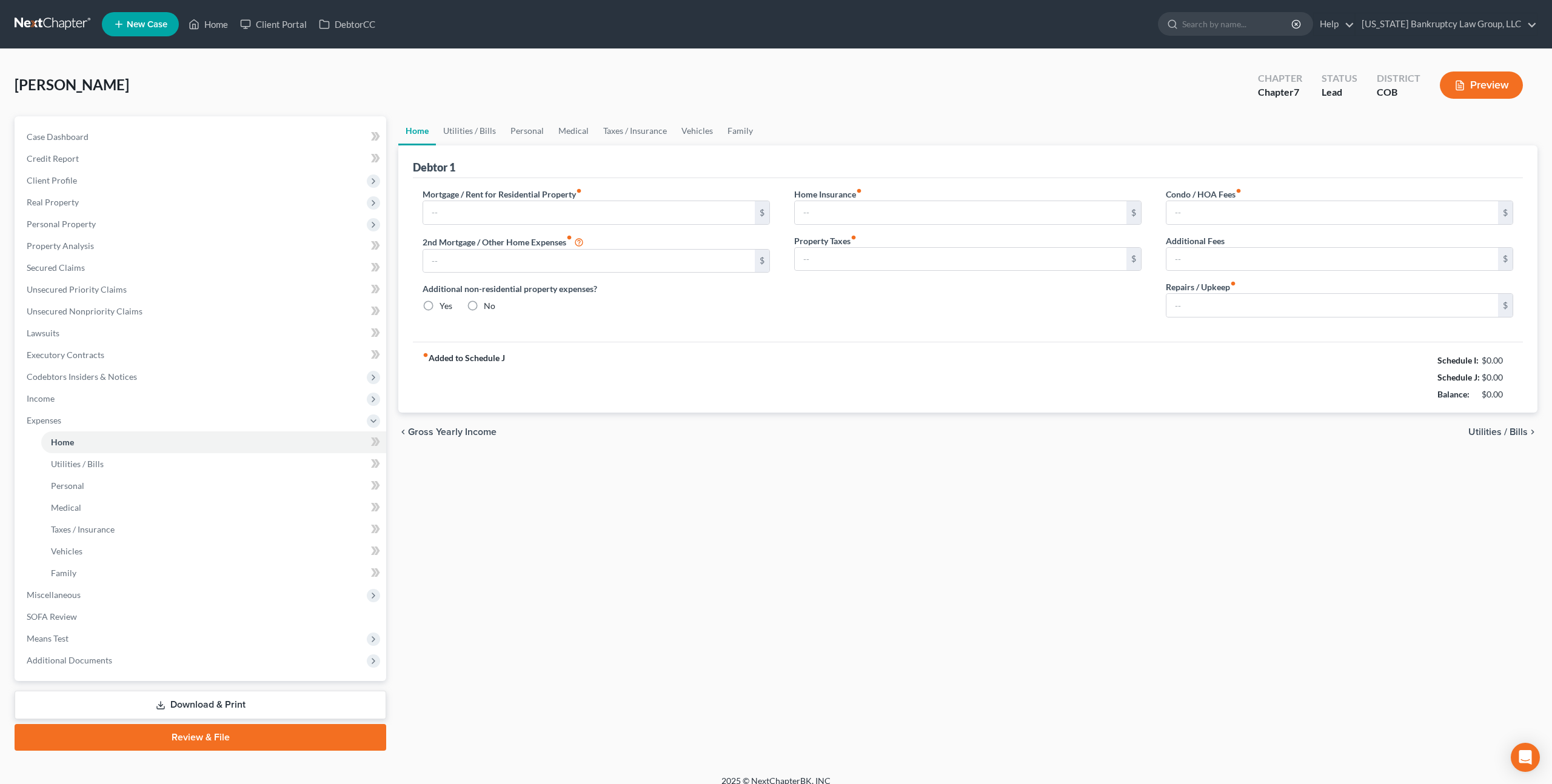
type input "650.00"
type input "0.00"
radio input "true"
type input "0.00"
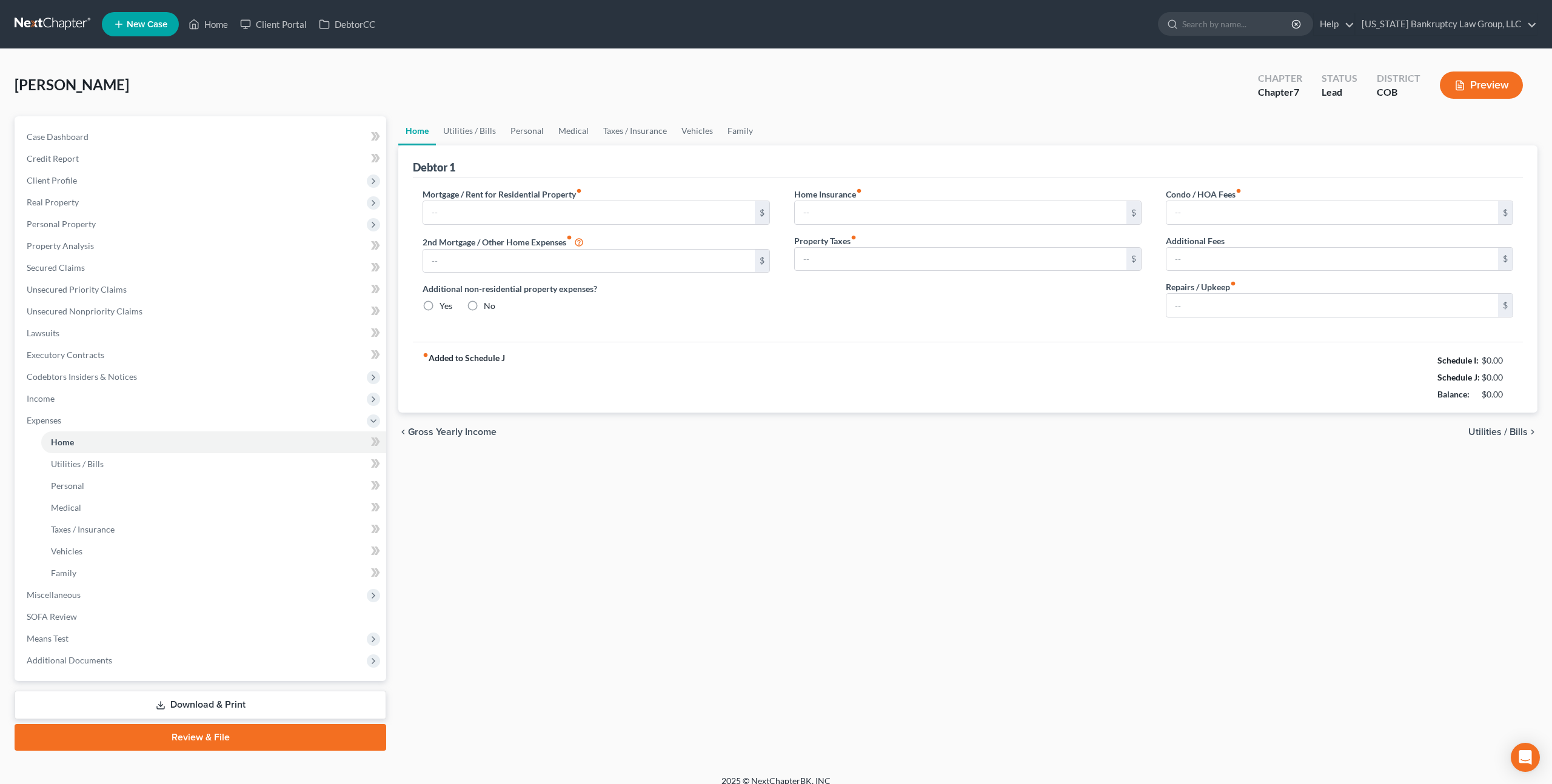
type input "0.00"
click at [473, 125] on link "Utilities / Bills" at bounding box center [469, 131] width 67 height 29
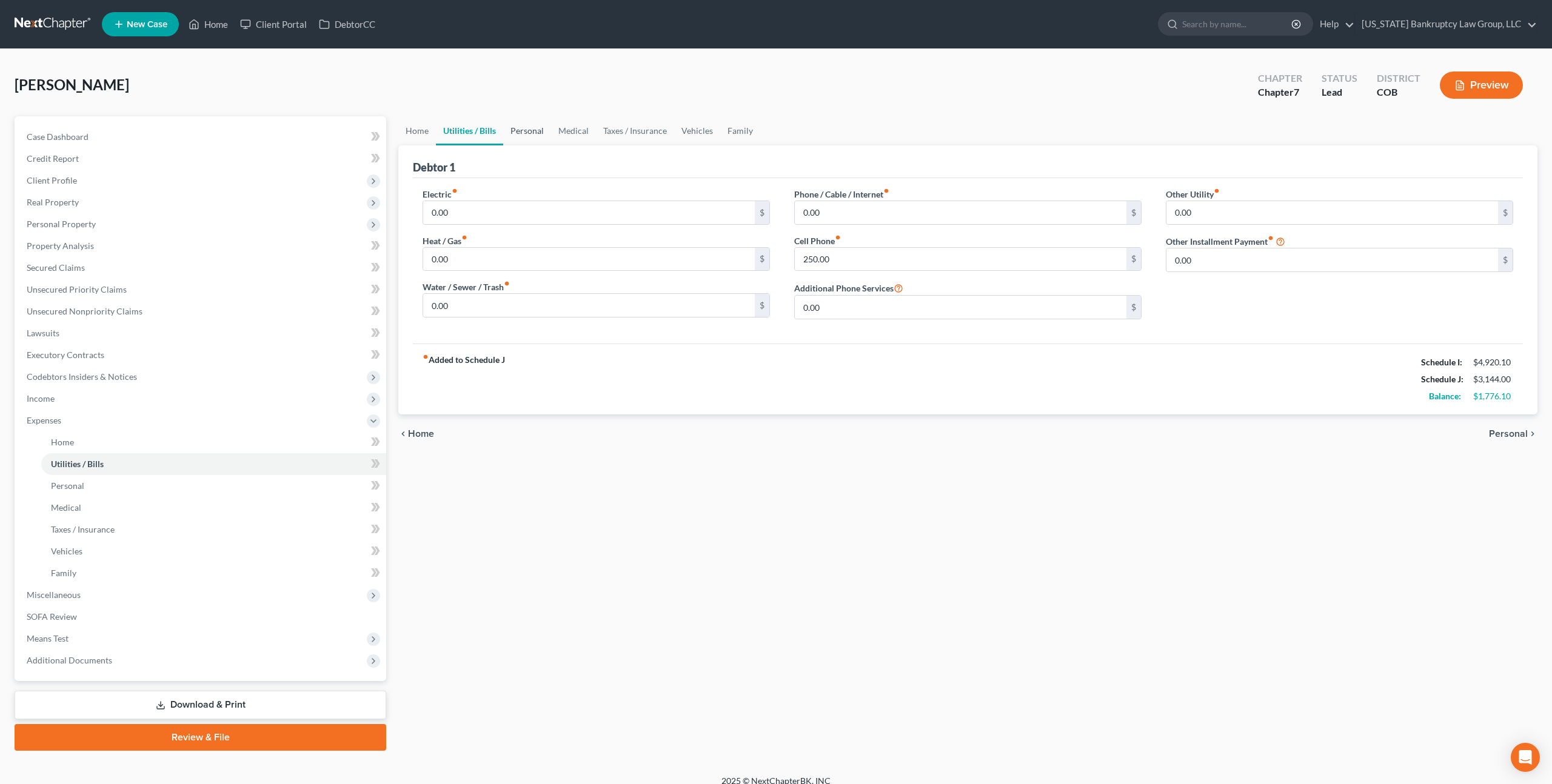
click at [526, 131] on link "Personal" at bounding box center [526, 131] width 48 height 29
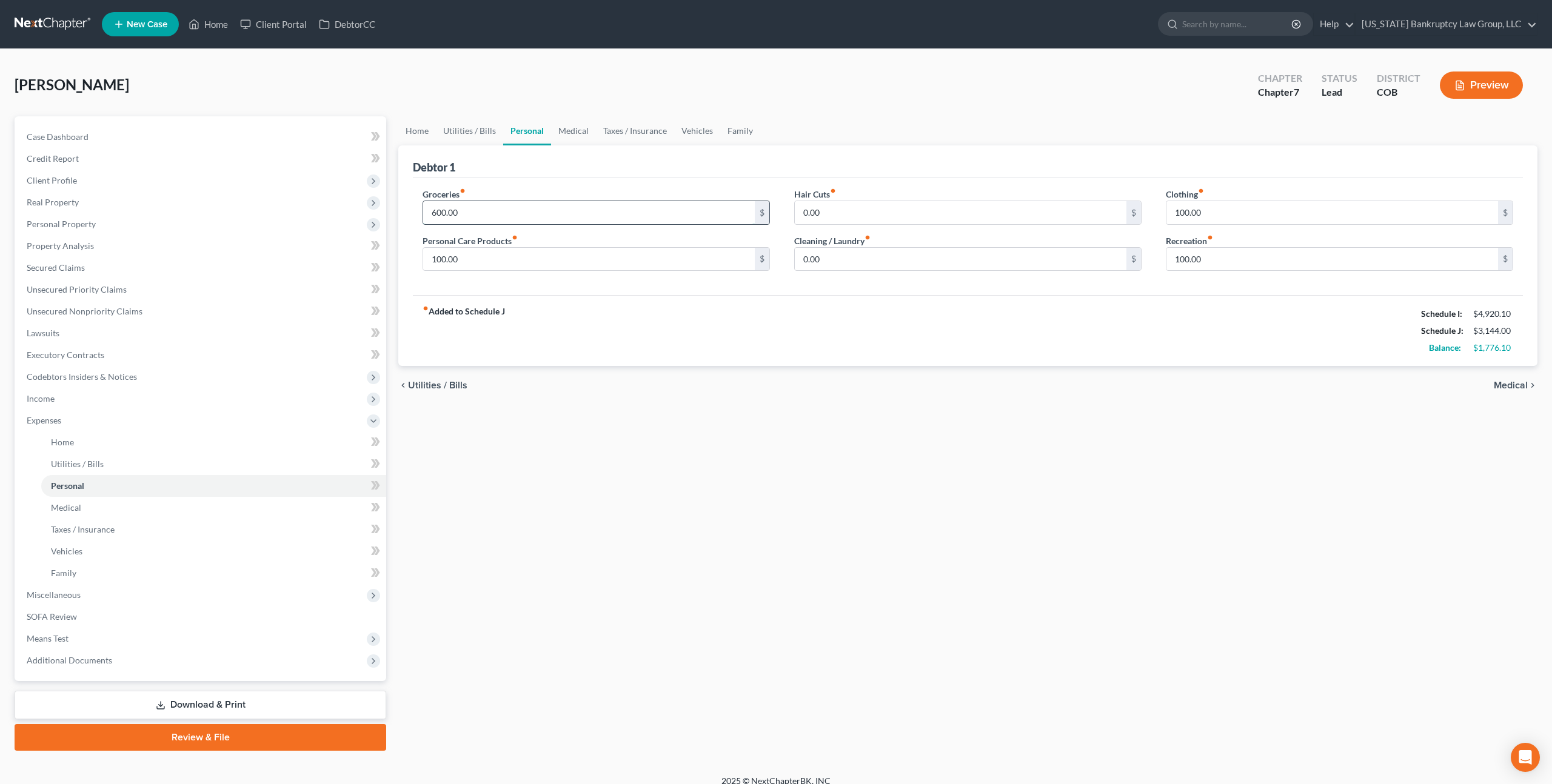
click at [455, 211] on input "600.00" at bounding box center [588, 212] width 331 height 23
type input "1,250.00"
click at [563, 132] on link "Medical" at bounding box center [573, 131] width 44 height 29
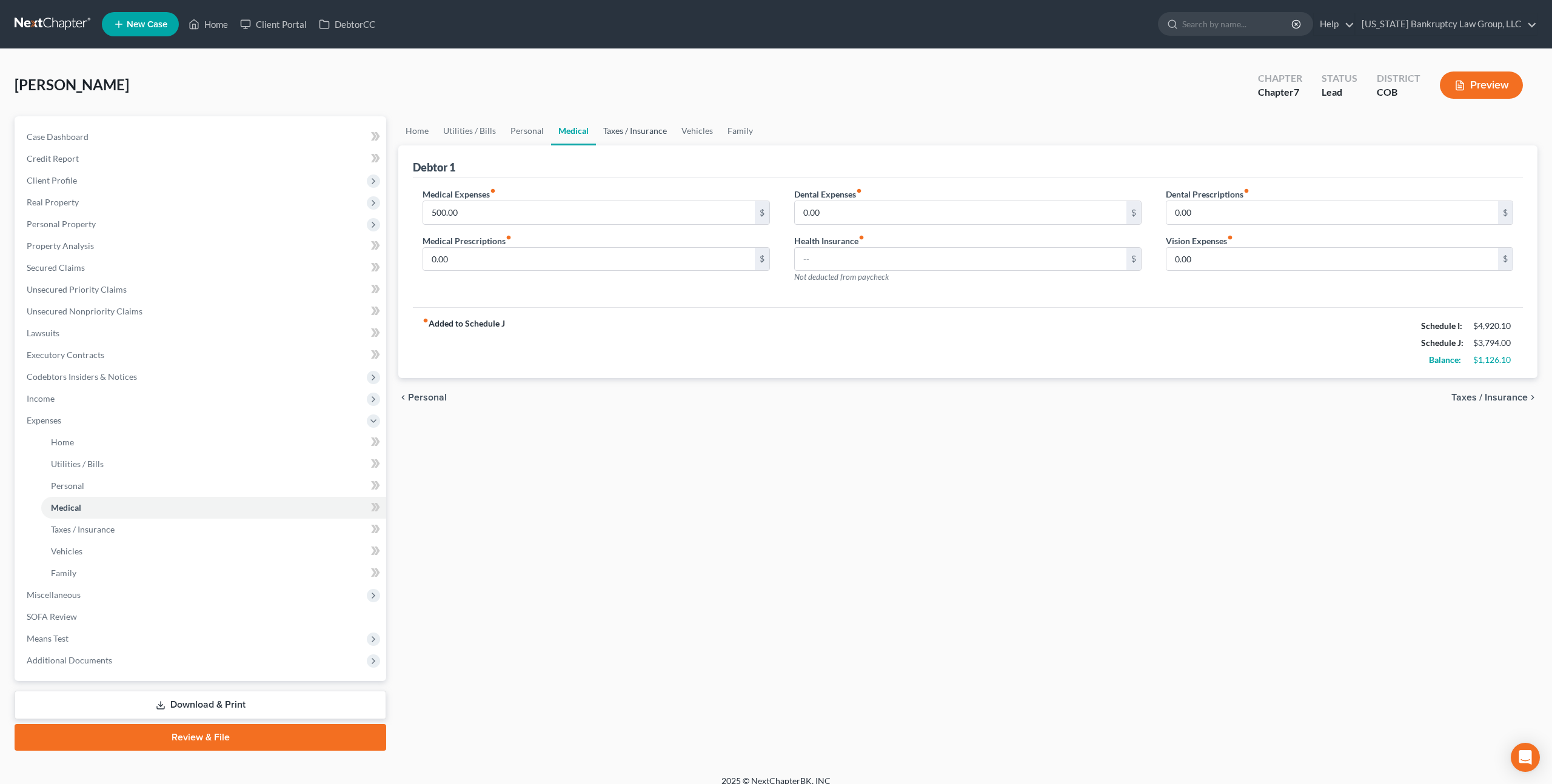
click at [631, 131] on link "Taxes / Insurance" at bounding box center [635, 131] width 78 height 29
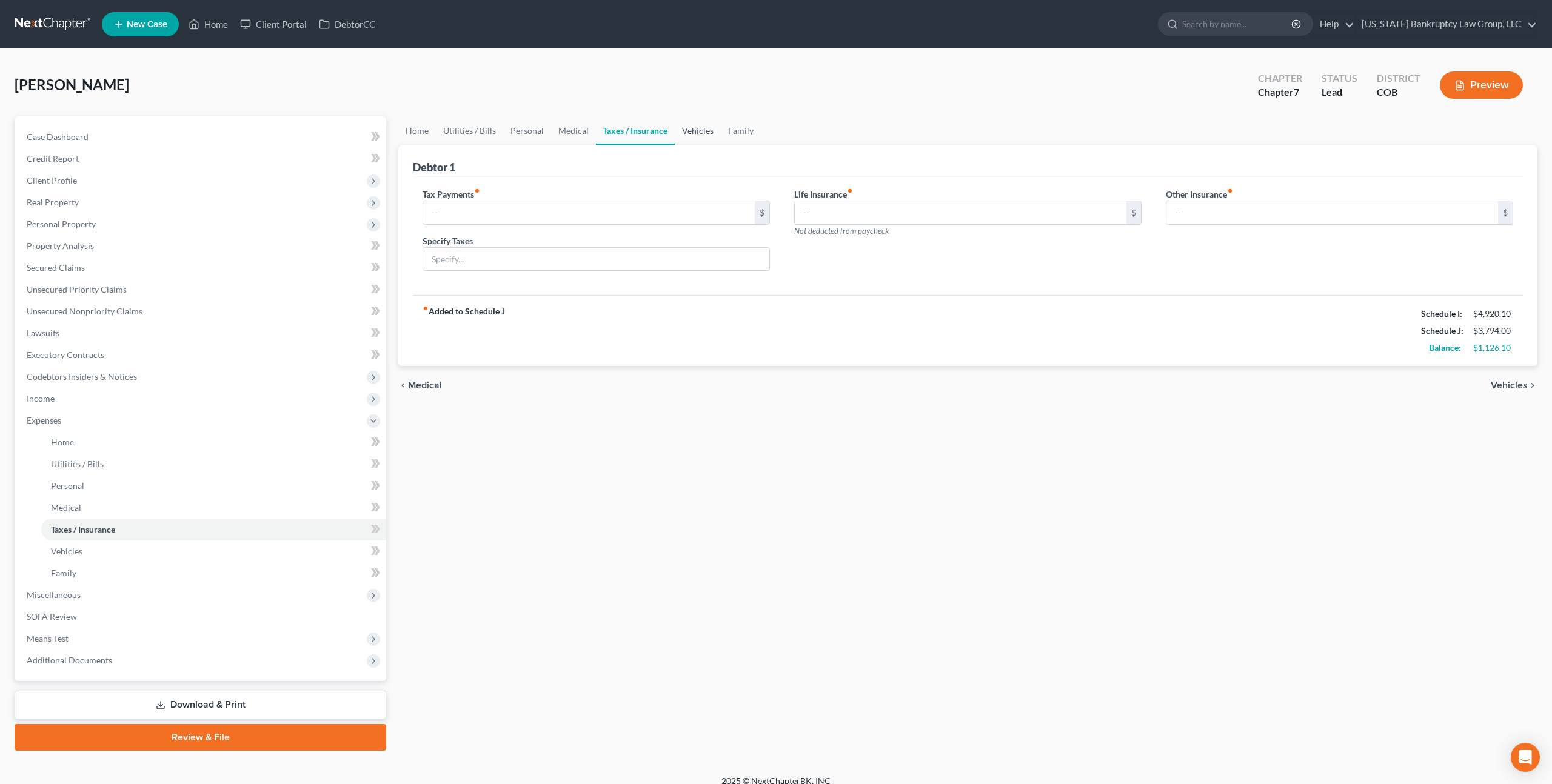
click at [688, 132] on link "Vehicles" at bounding box center [697, 131] width 46 height 29
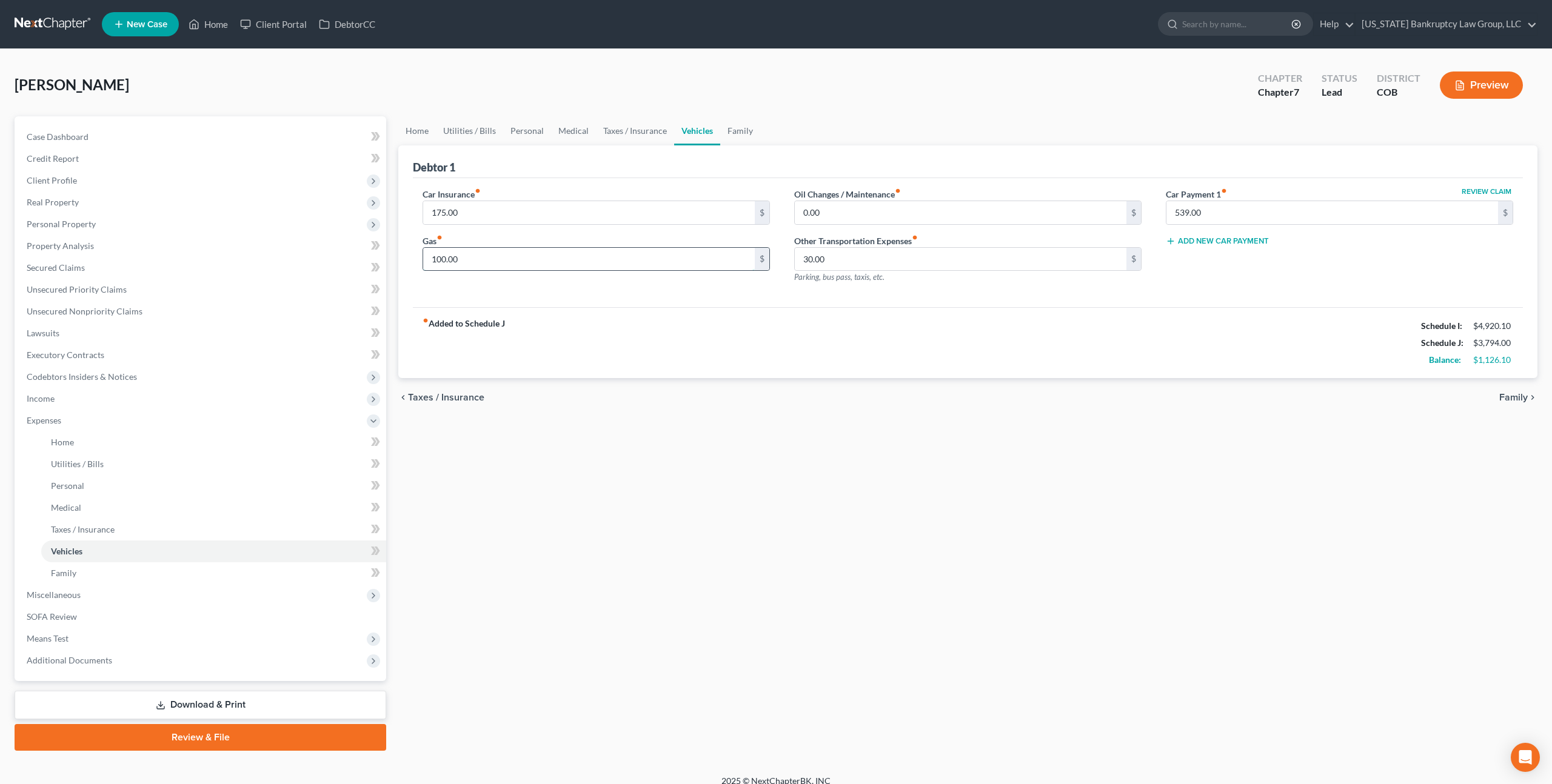
click at [432, 260] on input "100.00" at bounding box center [588, 259] width 331 height 23
type input "250.00"
click at [743, 131] on link "Family" at bounding box center [740, 131] width 40 height 29
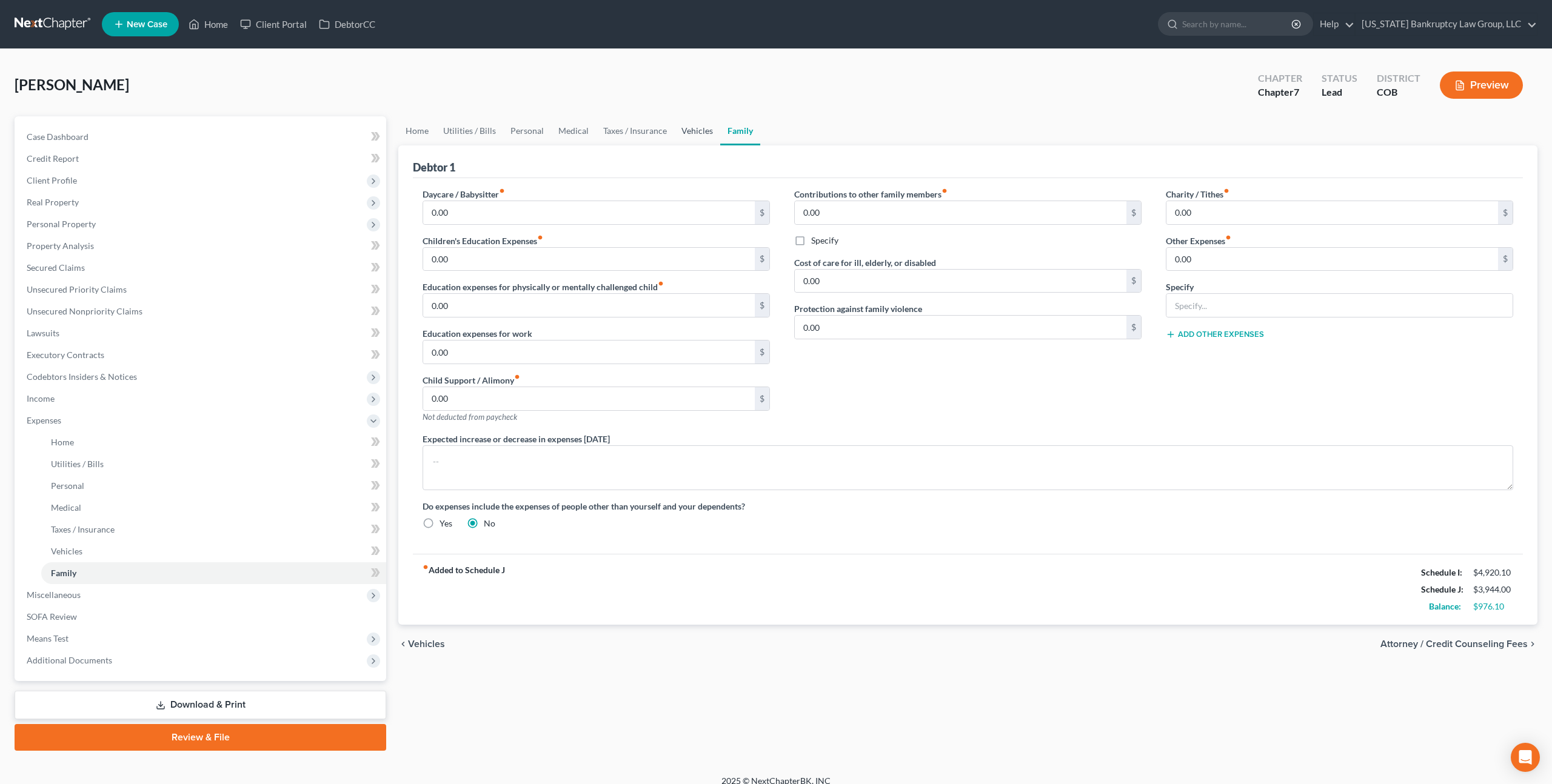
click at [689, 129] on link "Vehicles" at bounding box center [697, 131] width 46 height 29
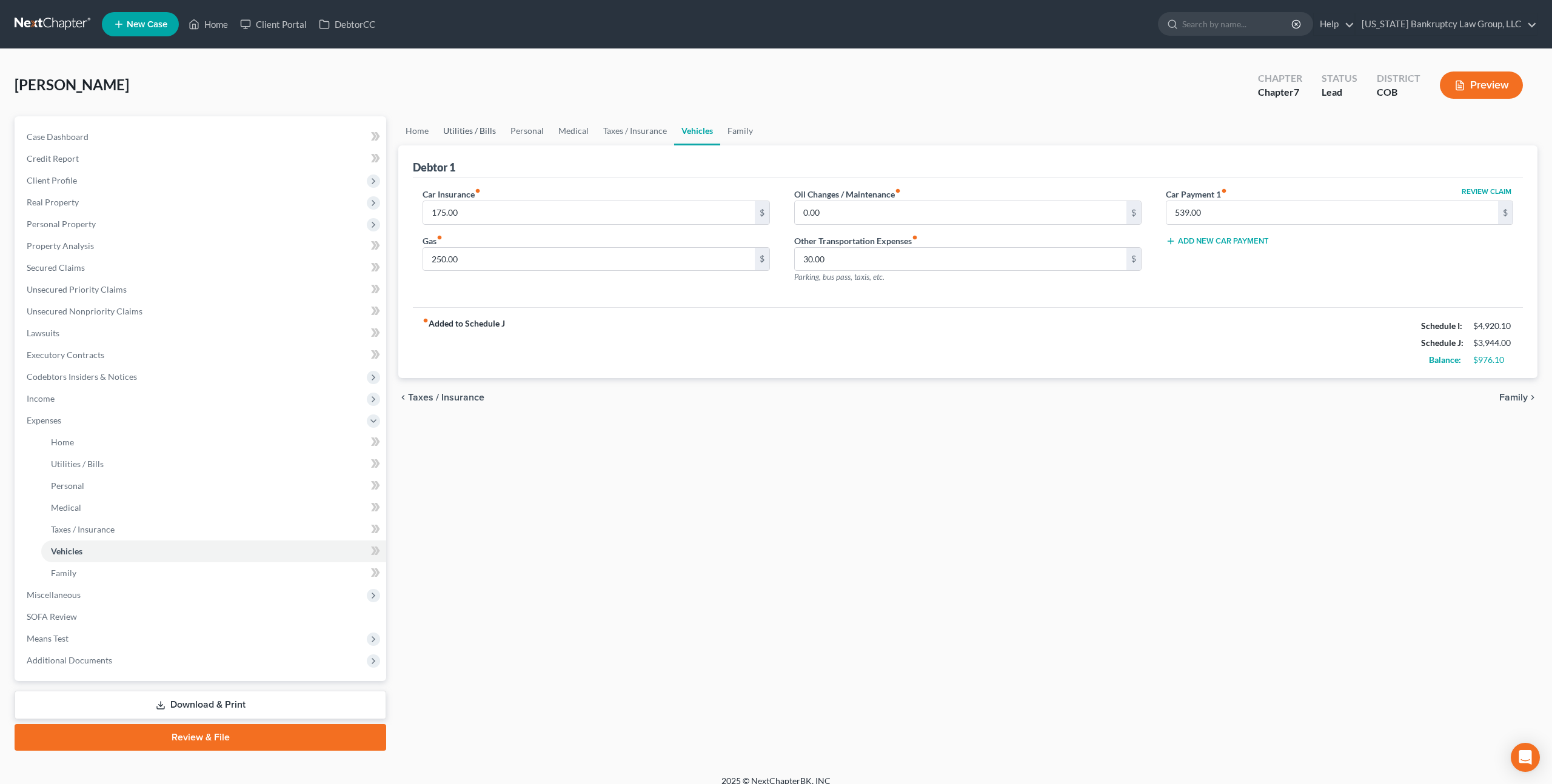
click at [471, 127] on link "Utilities / Bills" at bounding box center [469, 131] width 67 height 29
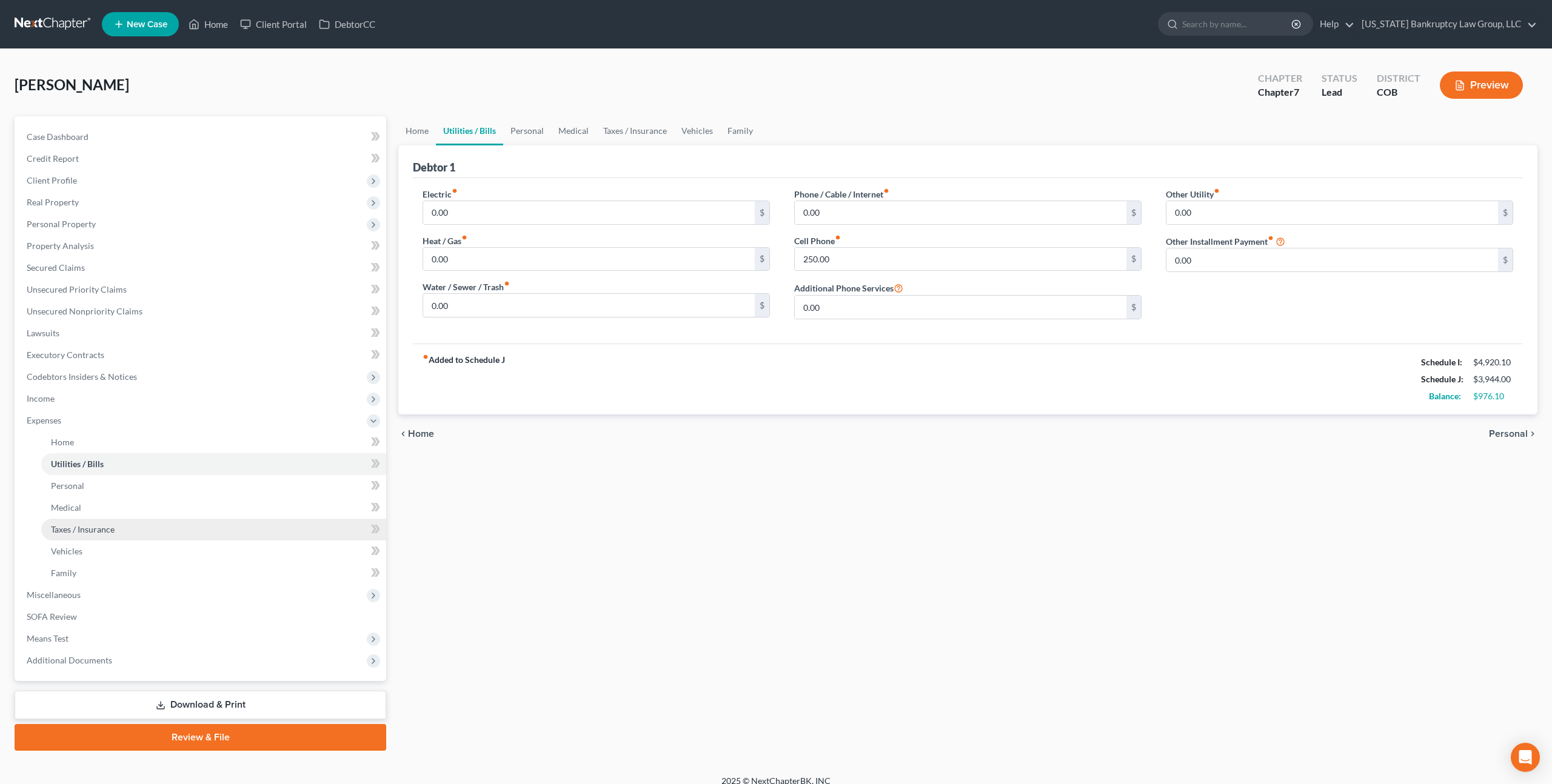
scroll to position [12, 0]
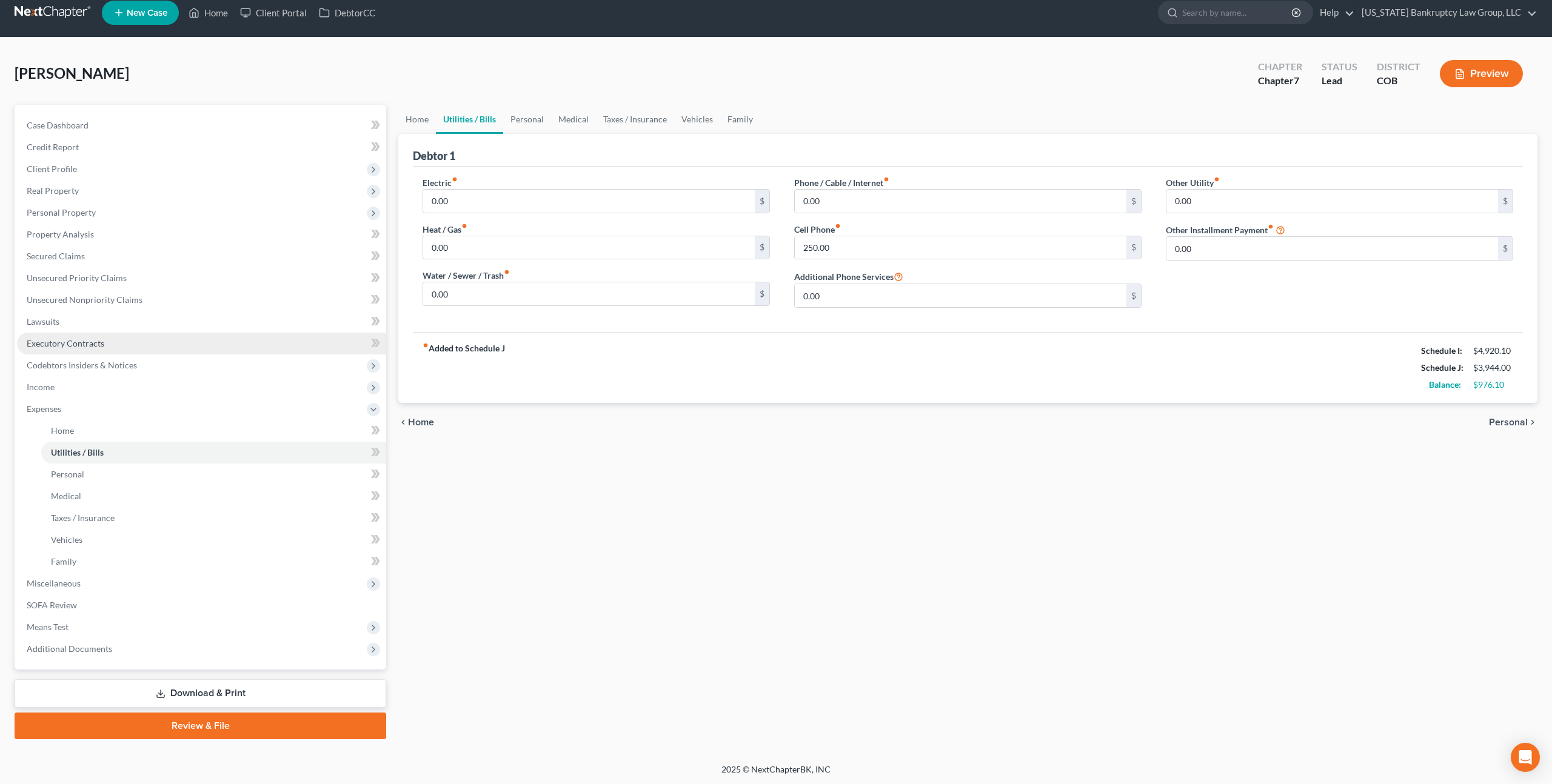
click at [89, 338] on span "Executory Contracts" at bounding box center [64, 343] width 77 height 10
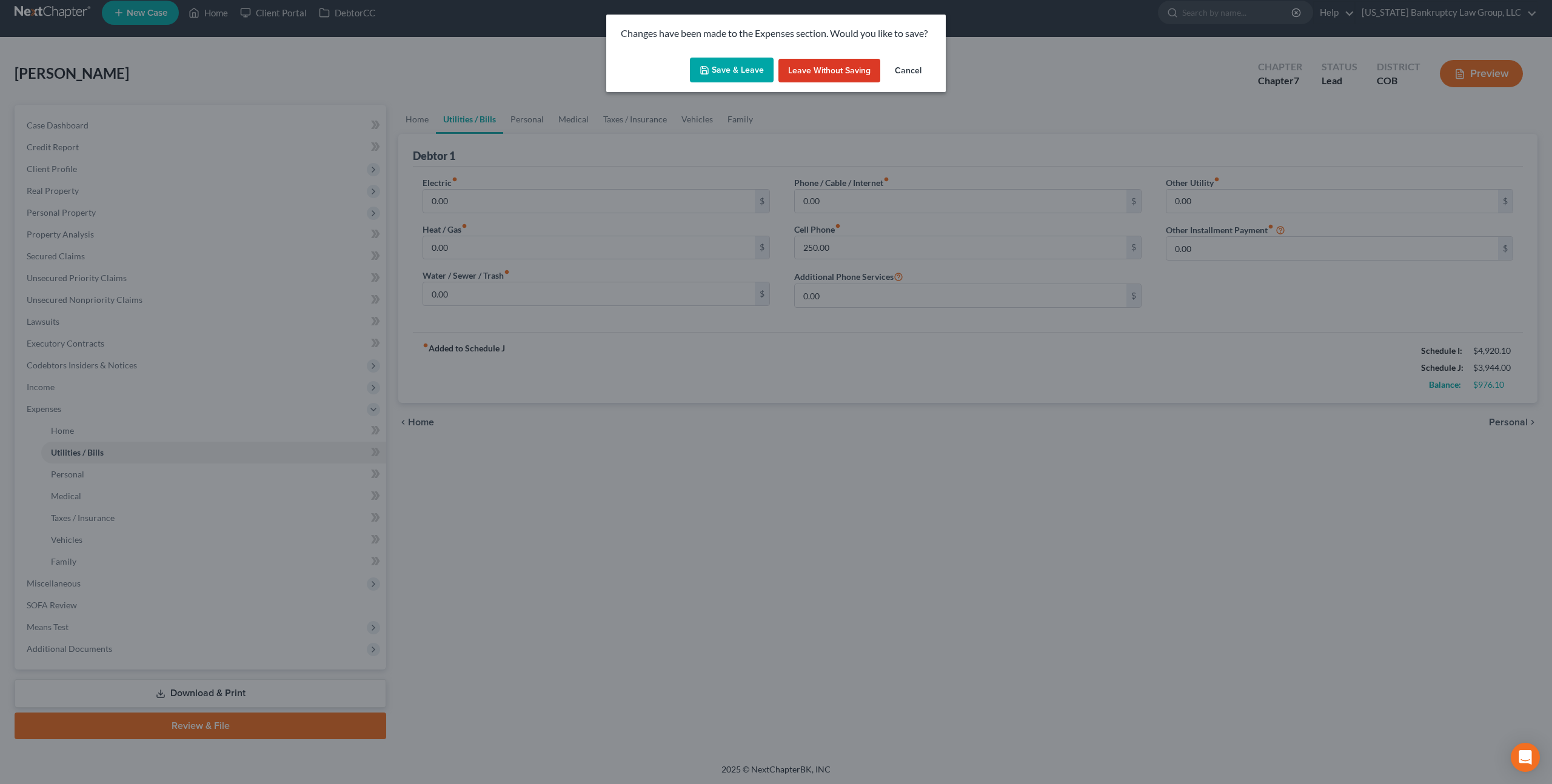
click at [742, 70] on button "Save & Leave" at bounding box center [732, 70] width 83 height 25
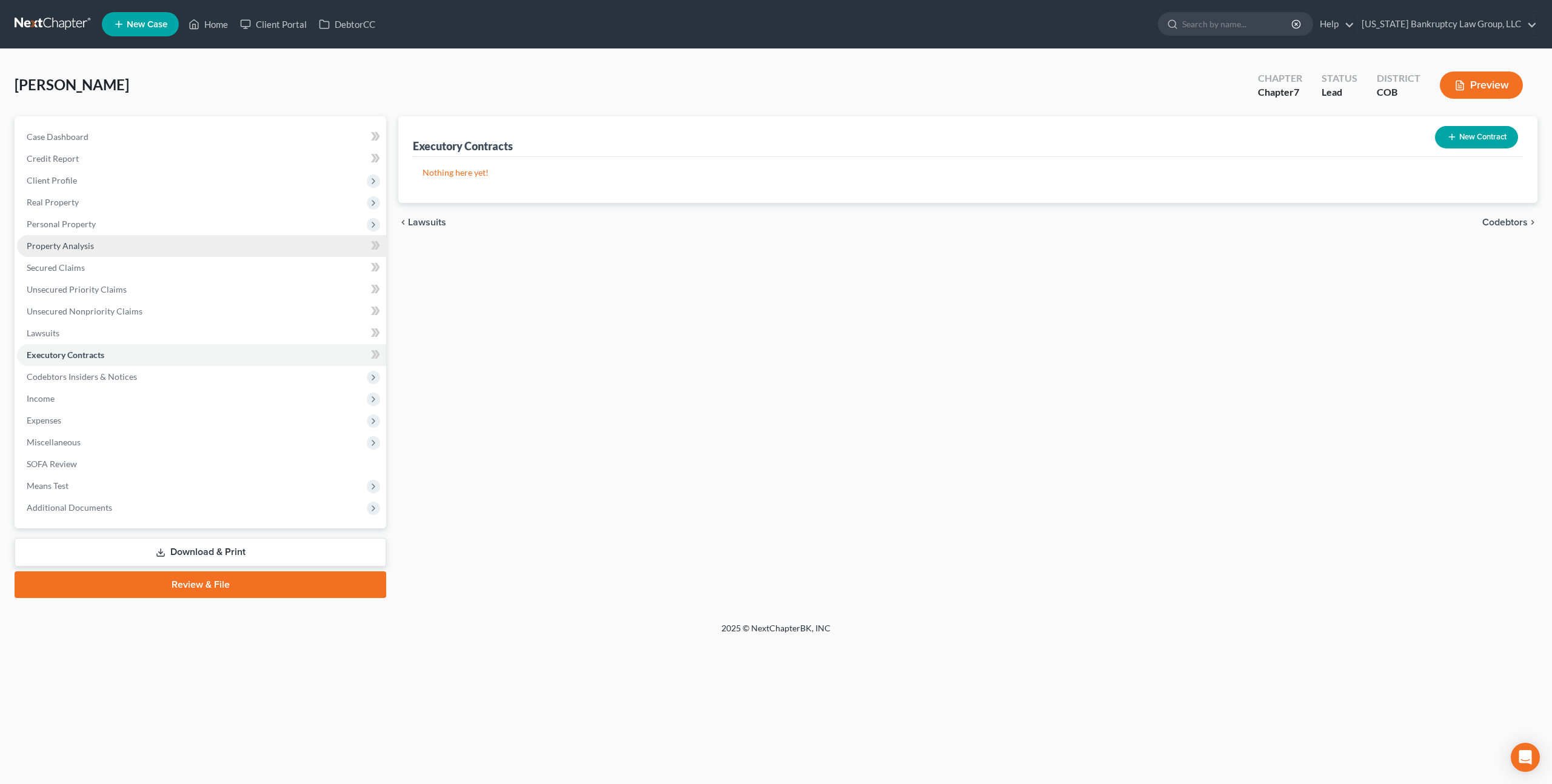
click at [74, 250] on span "Property Analysis" at bounding box center [60, 245] width 67 height 10
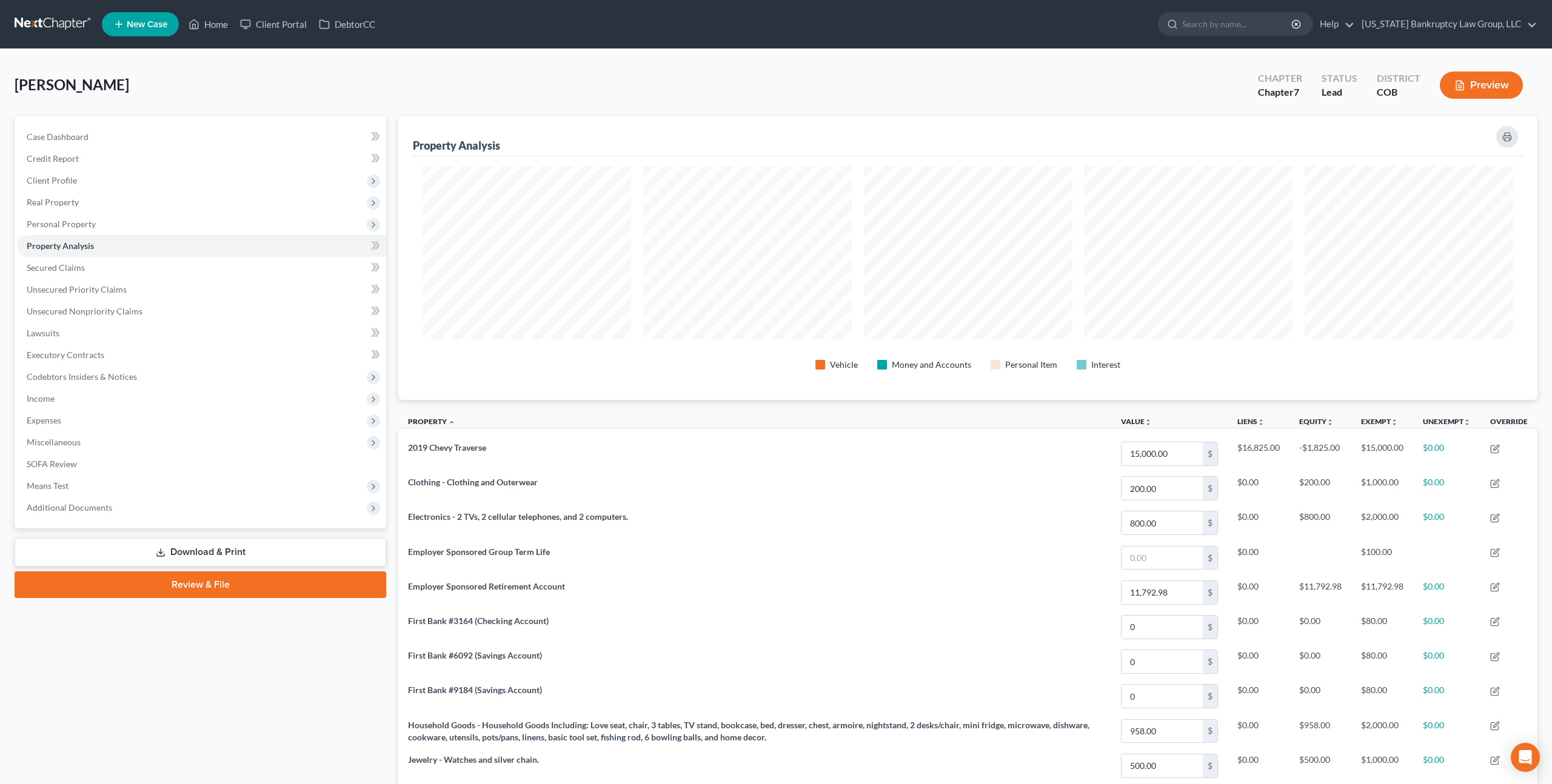
scroll to position [284, 1139]
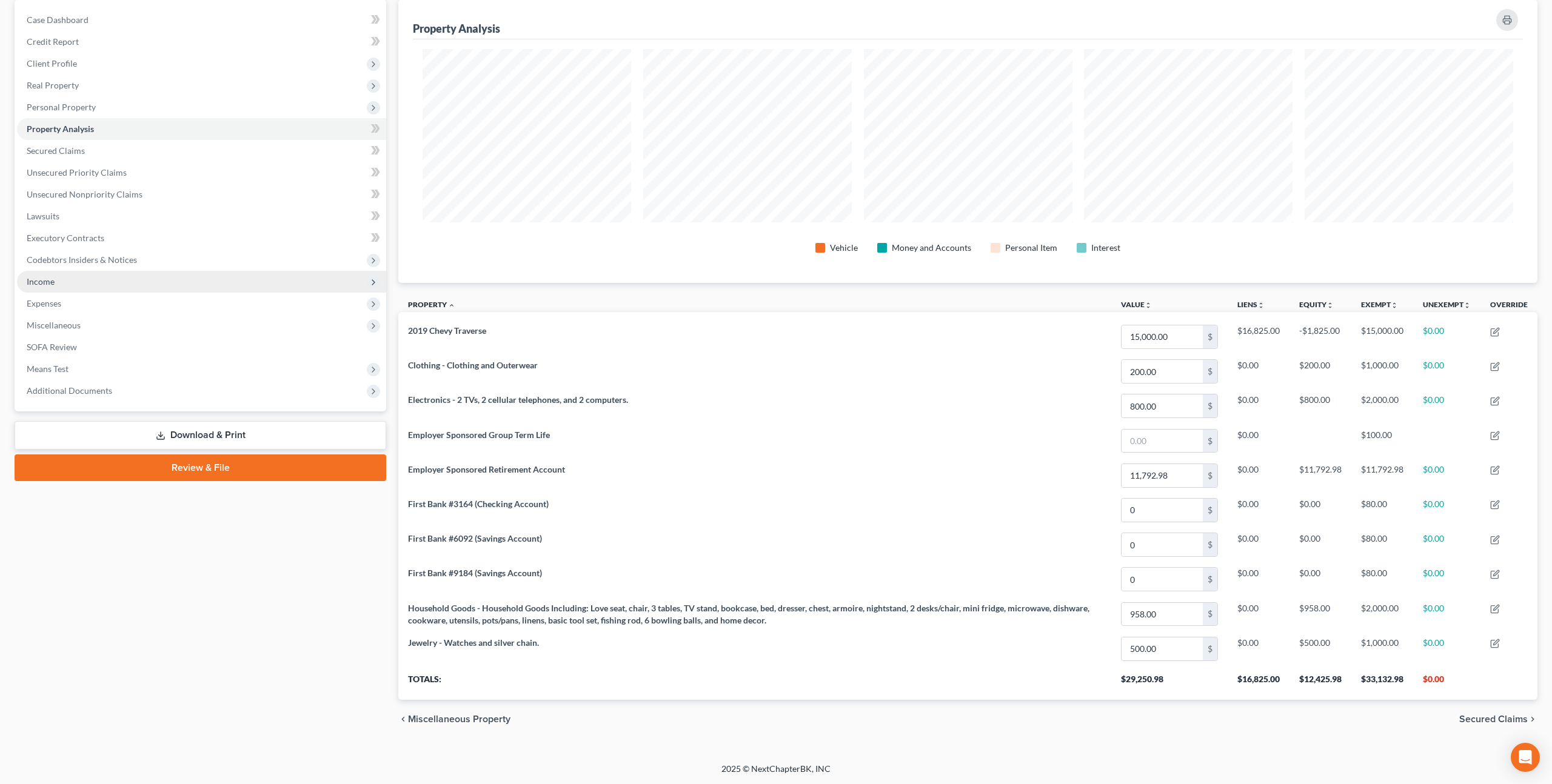
click at [53, 278] on span "Income" at bounding box center [40, 281] width 28 height 10
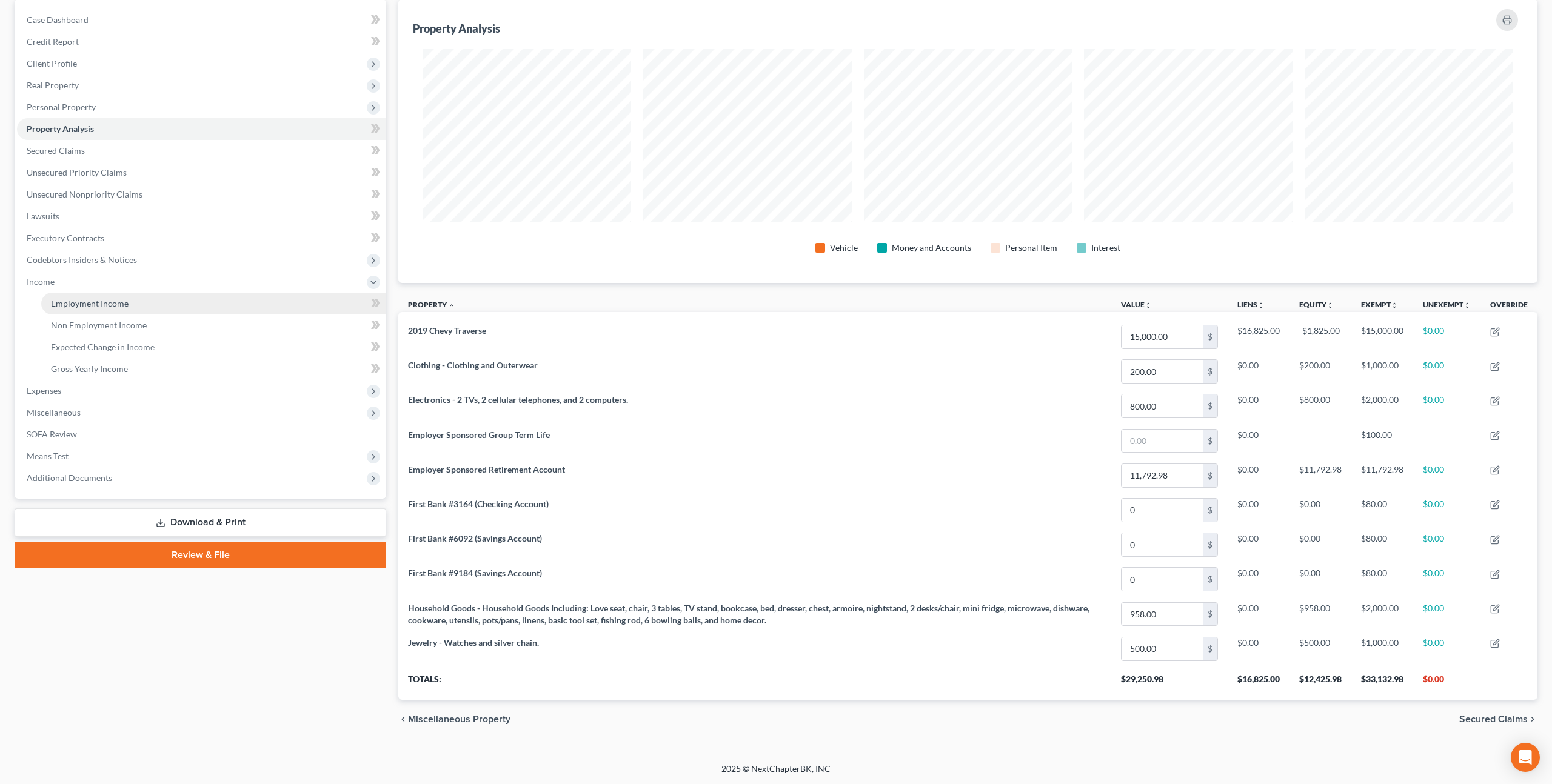
click at [105, 301] on span "Employment Income" at bounding box center [89, 303] width 77 height 10
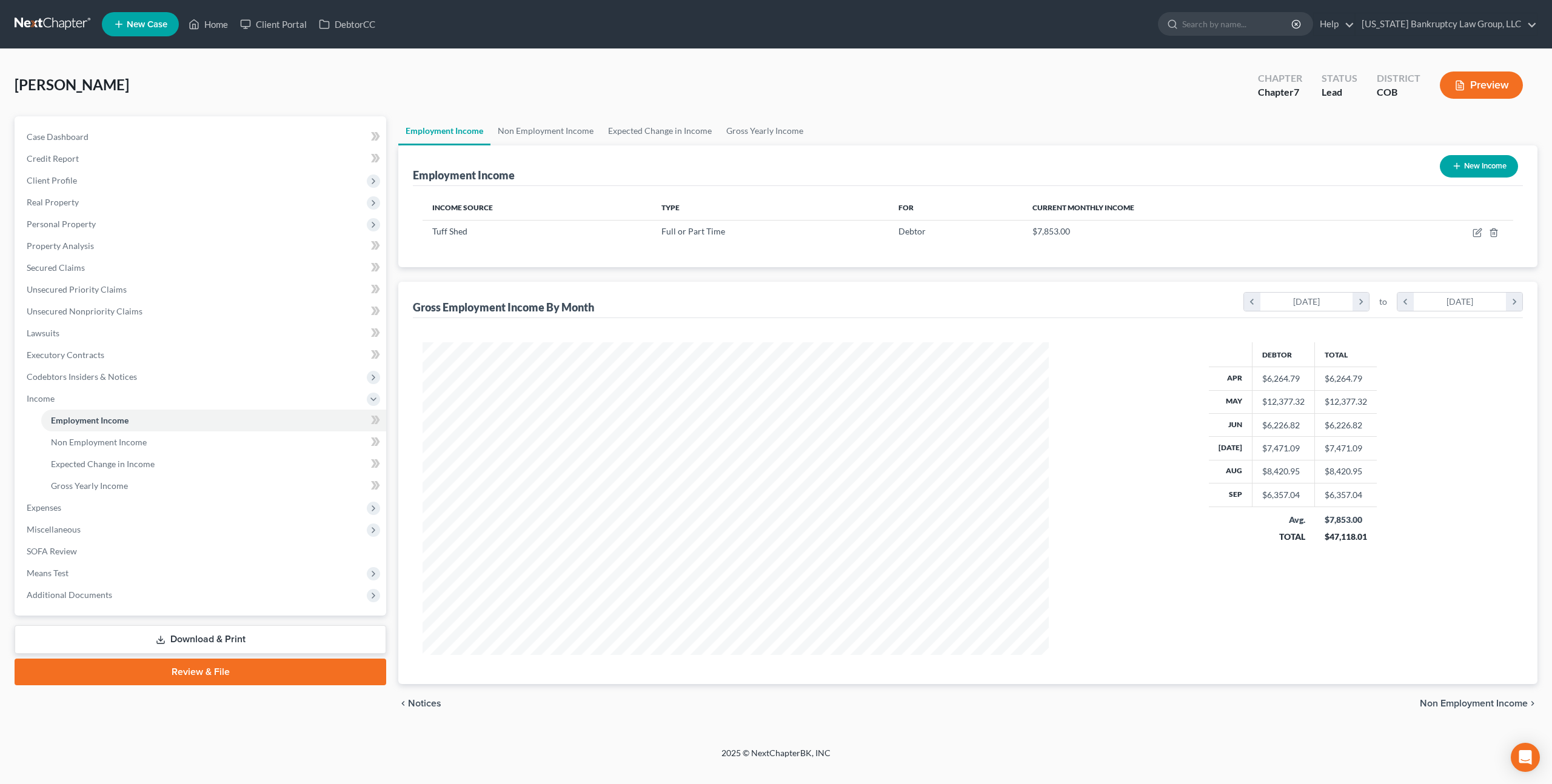
scroll to position [313, 650]
click at [1480, 235] on icon "button" at bounding box center [1477, 233] width 7 height 7
select select "0"
select select "5"
select select "2"
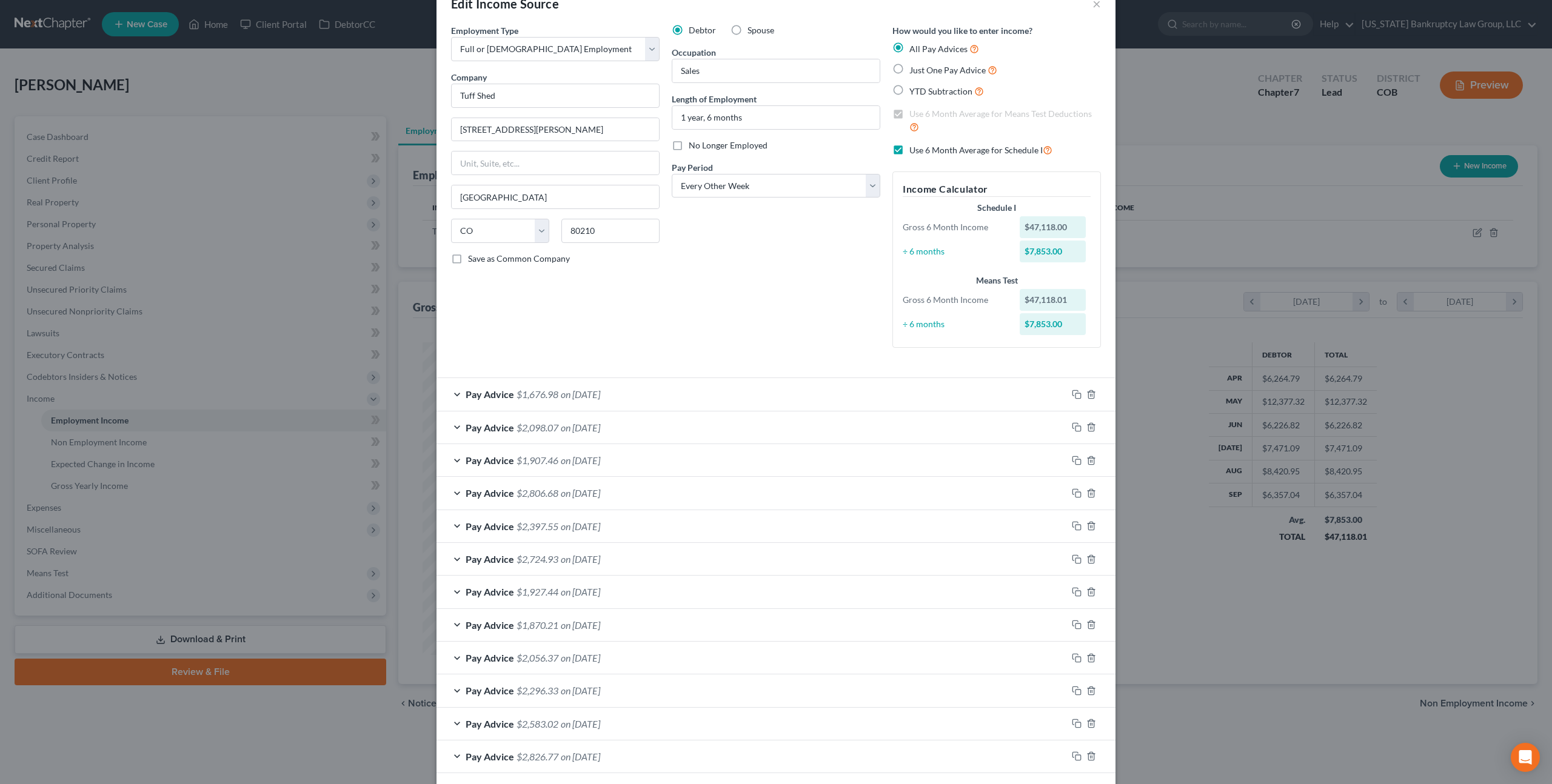
scroll to position [152, 0]
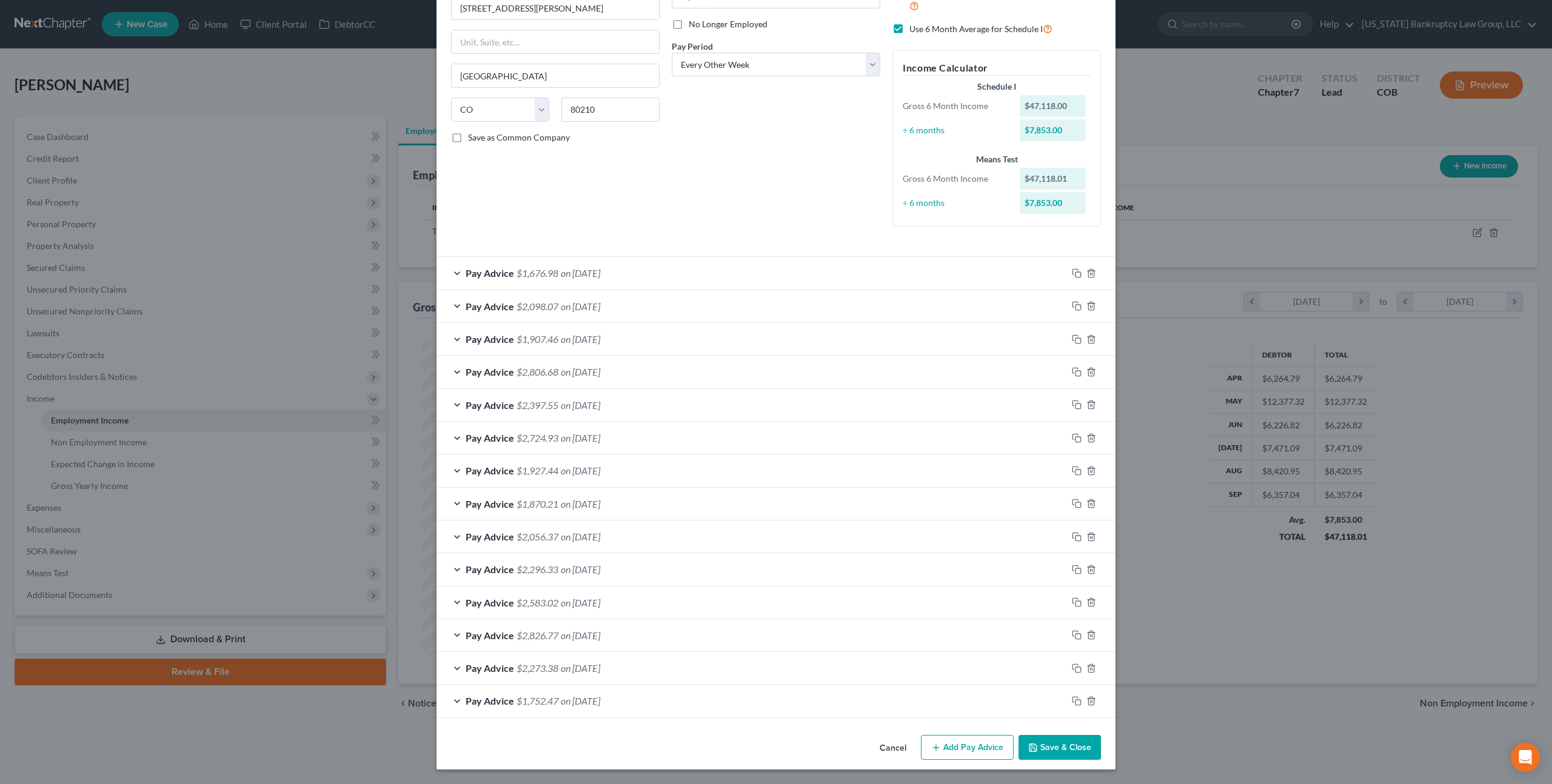
click at [1048, 753] on button "Save & Close" at bounding box center [1059, 748] width 83 height 25
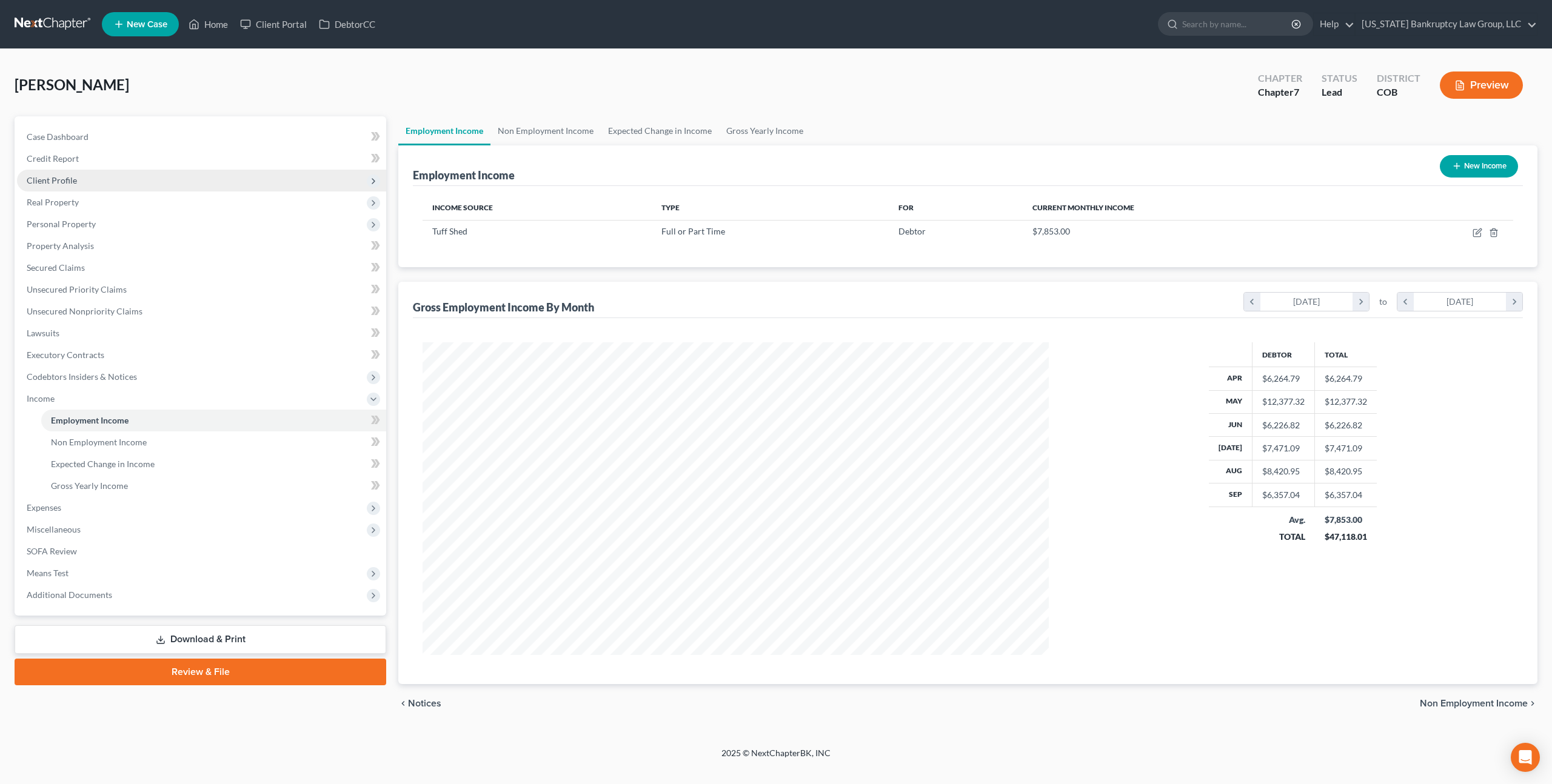
click at [74, 184] on span "Client Profile" at bounding box center [51, 180] width 50 height 10
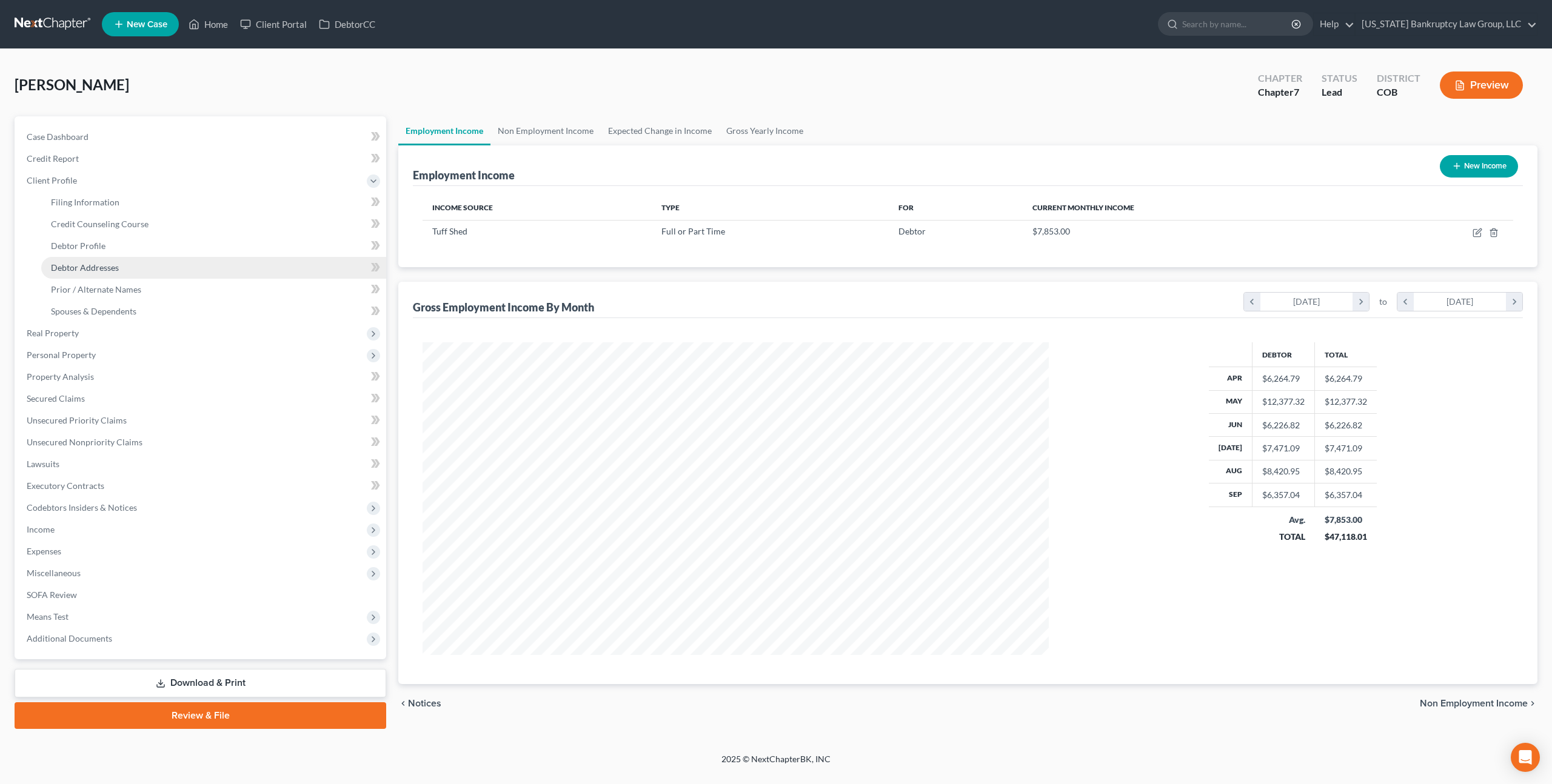
click at [108, 274] on link "Debtor Addresses" at bounding box center [213, 268] width 345 height 22
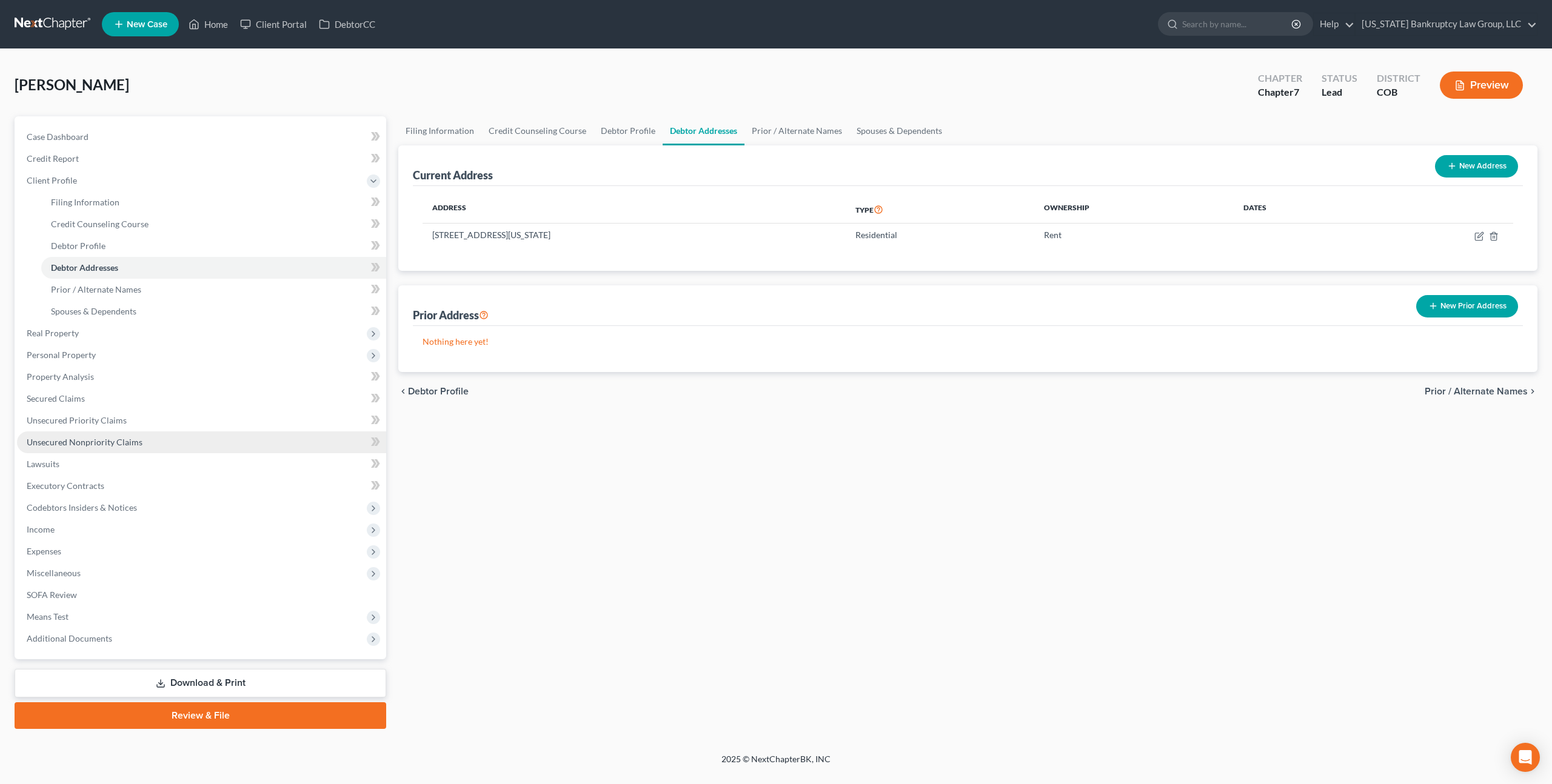
click at [123, 438] on span "Unsecured Nonpriority Claims" at bounding box center [84, 442] width 116 height 10
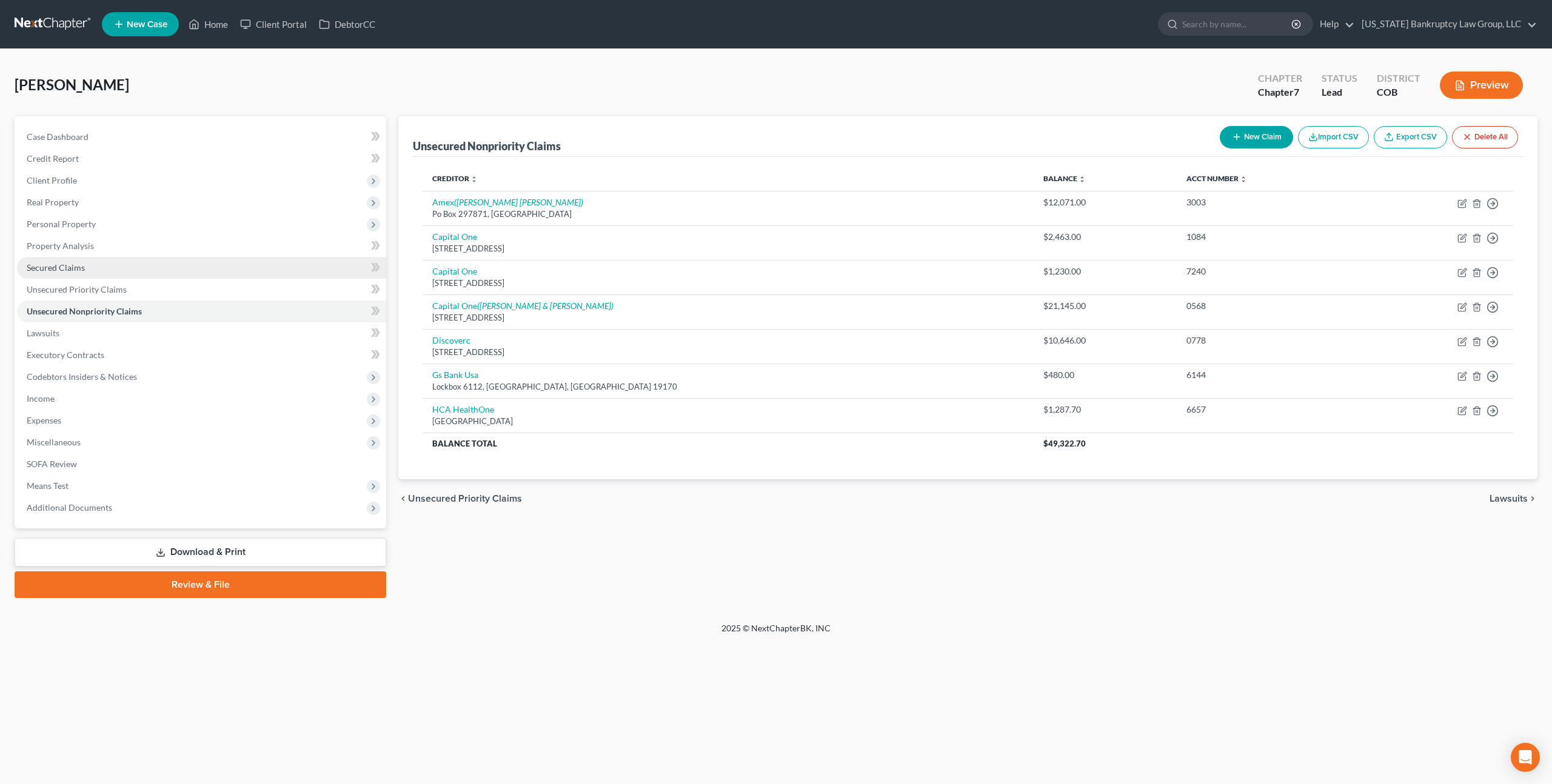
click at [84, 270] on link "Secured Claims" at bounding box center [201, 268] width 369 height 22
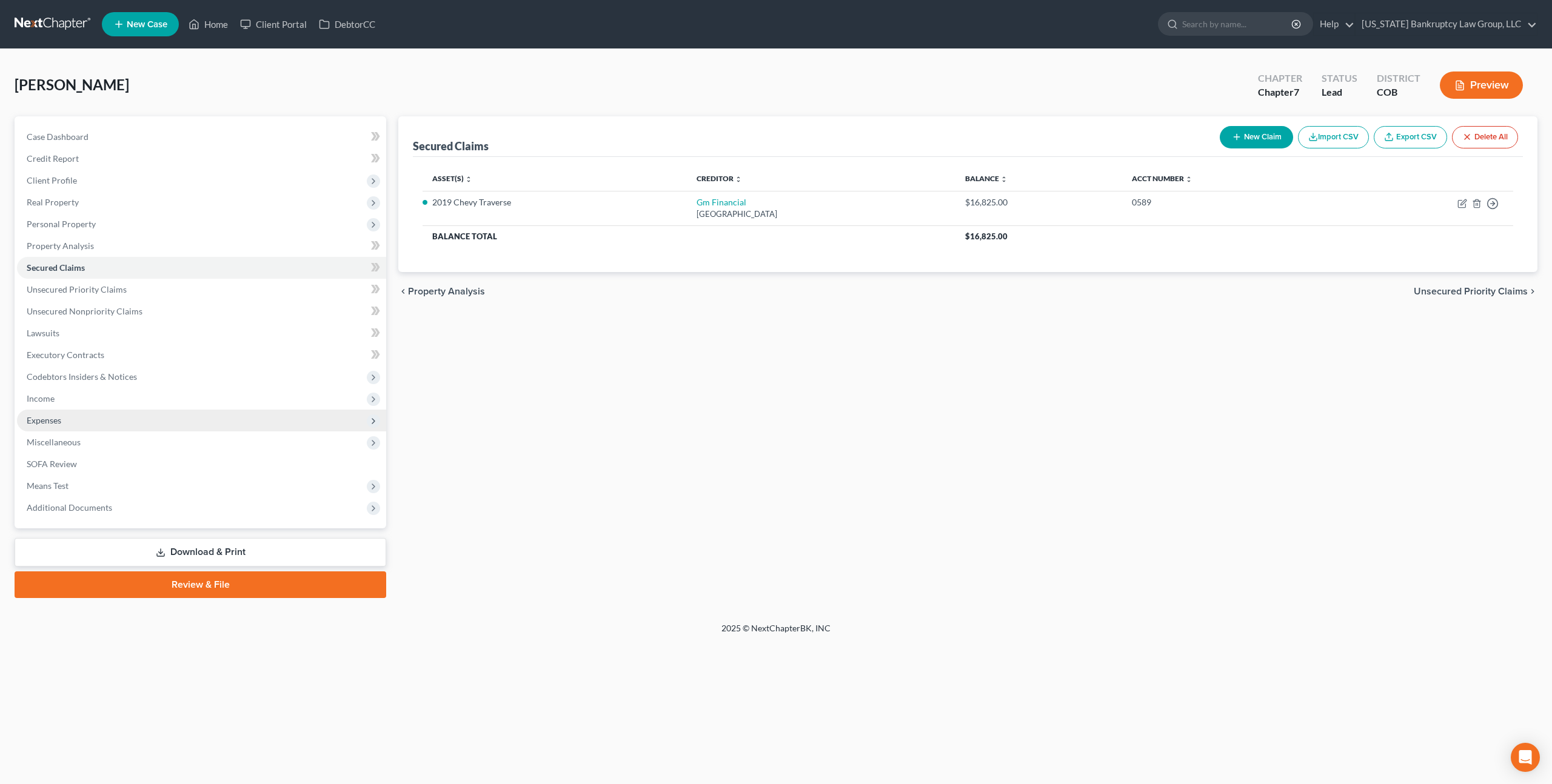
click at [58, 419] on span "Expenses" at bounding box center [44, 420] width 34 height 10
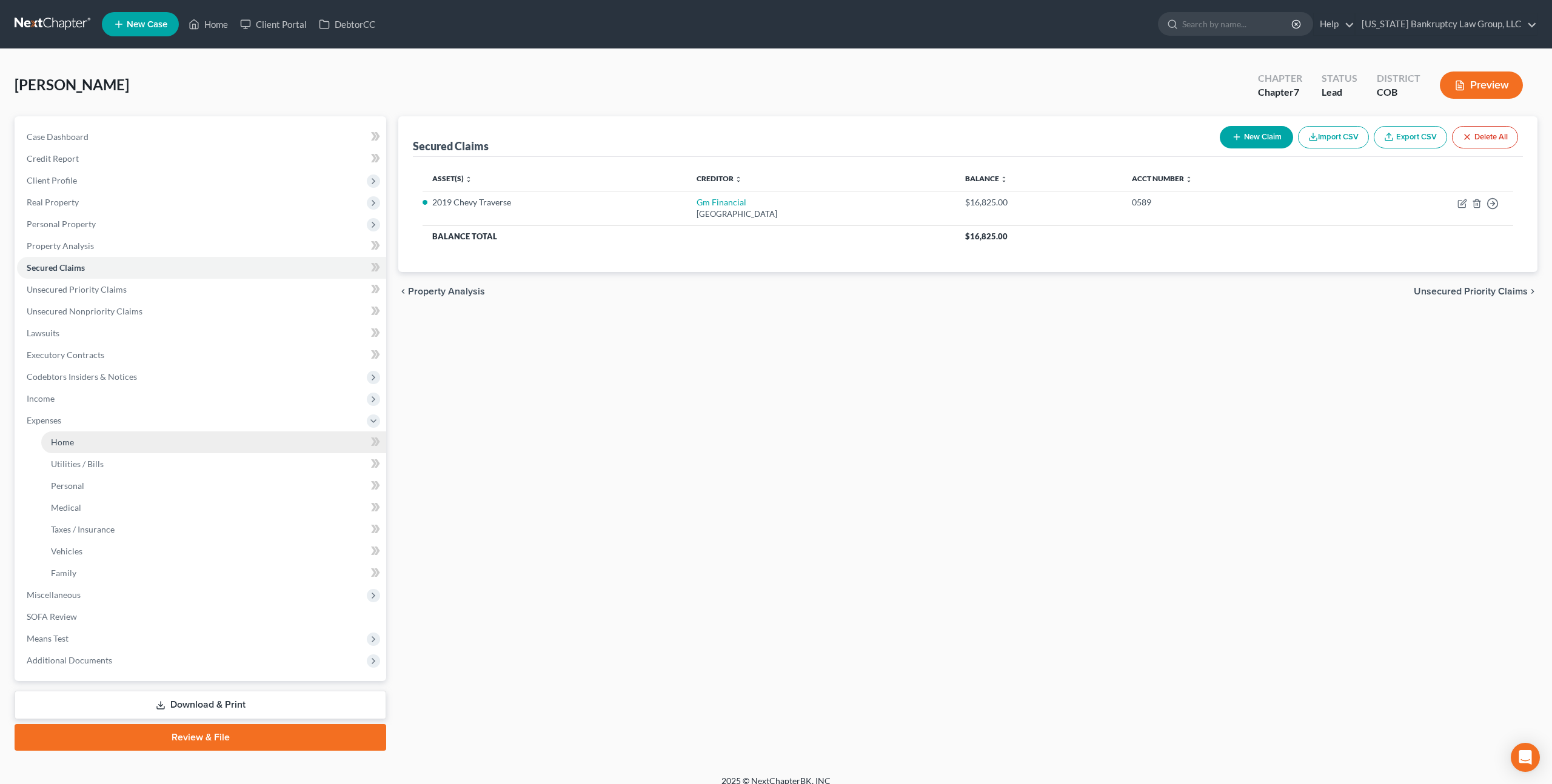
click at [72, 437] on span "Home" at bounding box center [62, 442] width 23 height 10
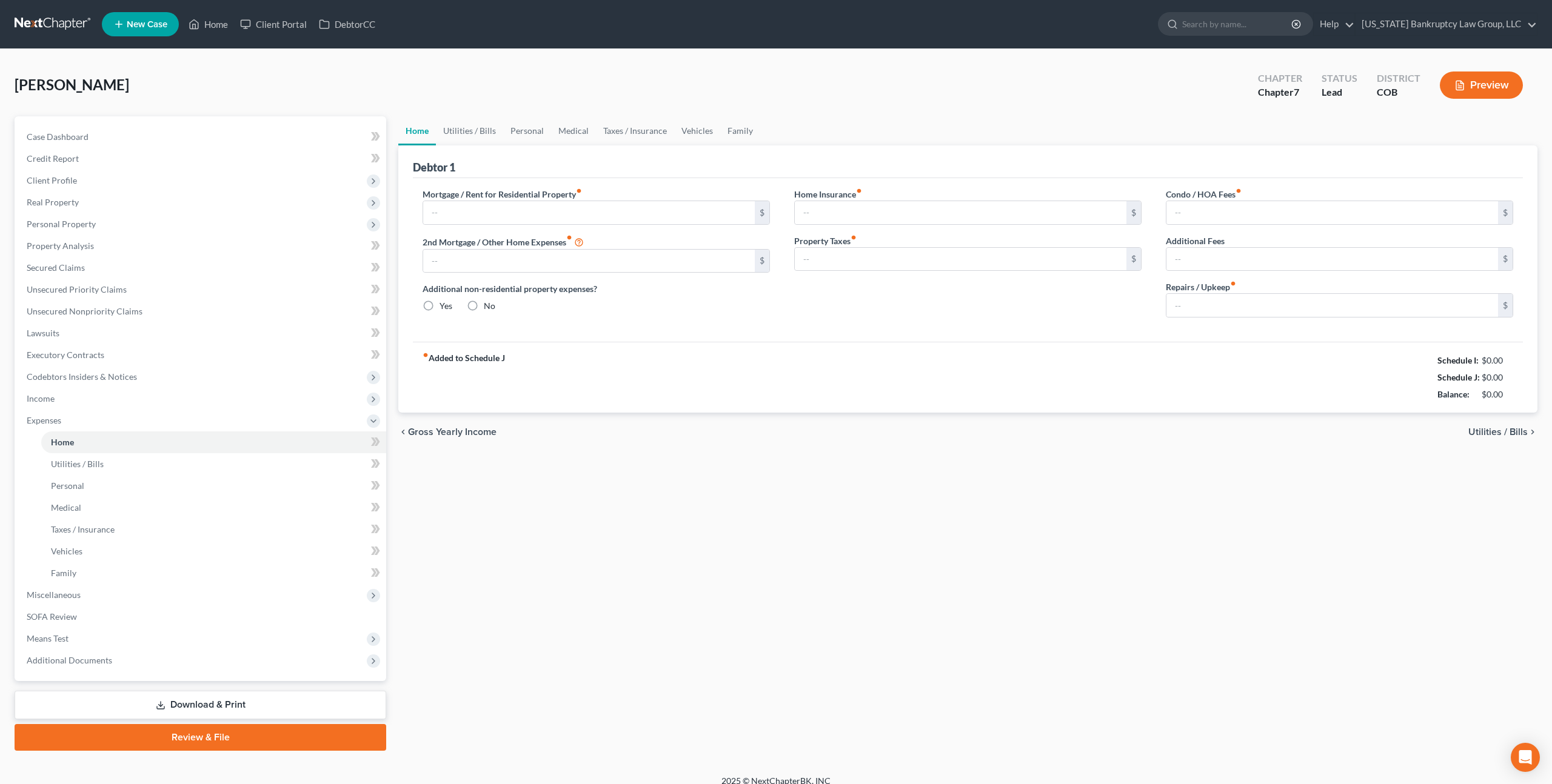
type input "650.00"
type input "0.00"
radio input "true"
type input "0.00"
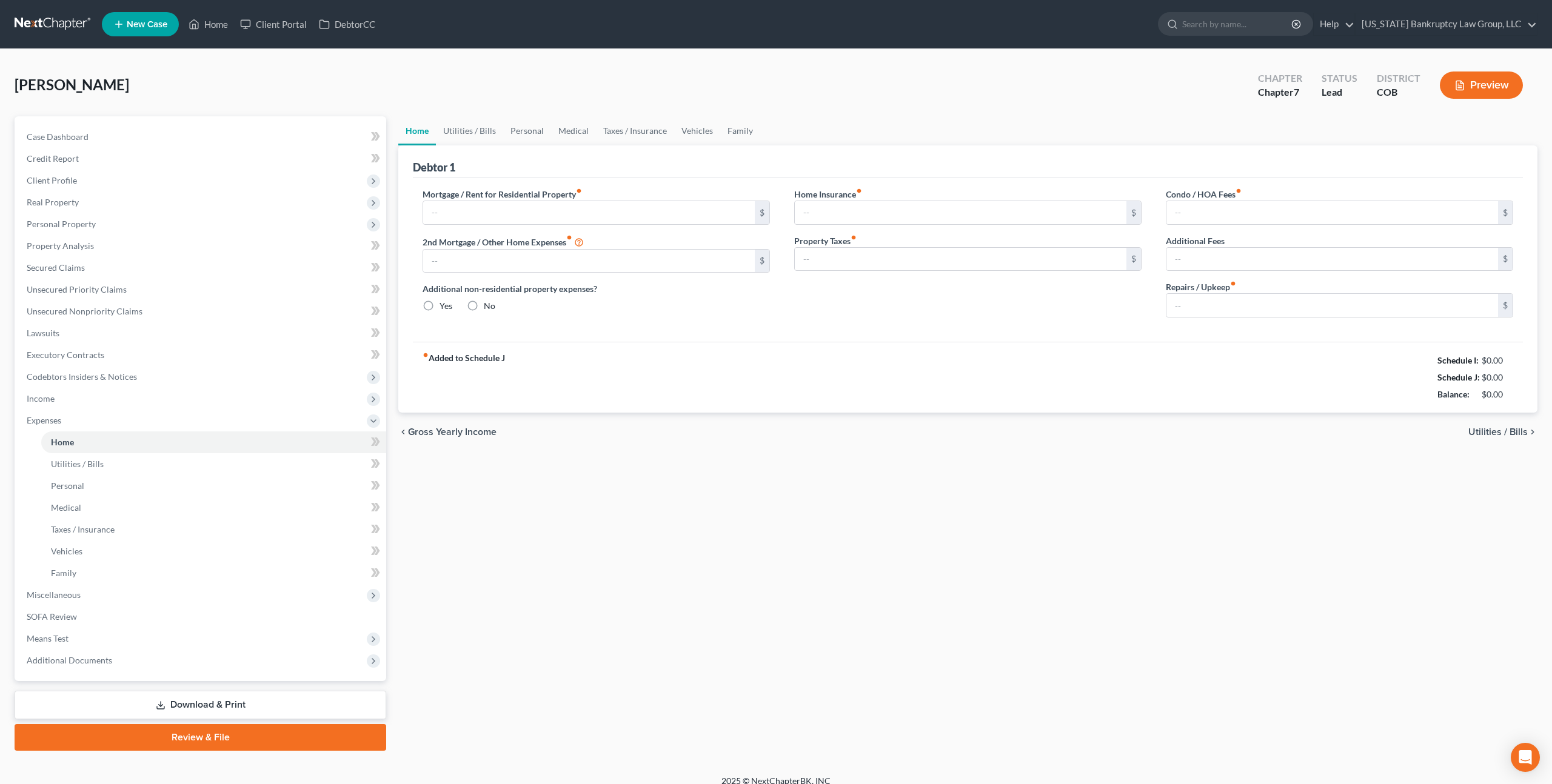
type input "0.00"
click at [46, 403] on span "Income" at bounding box center [40, 397] width 28 height 10
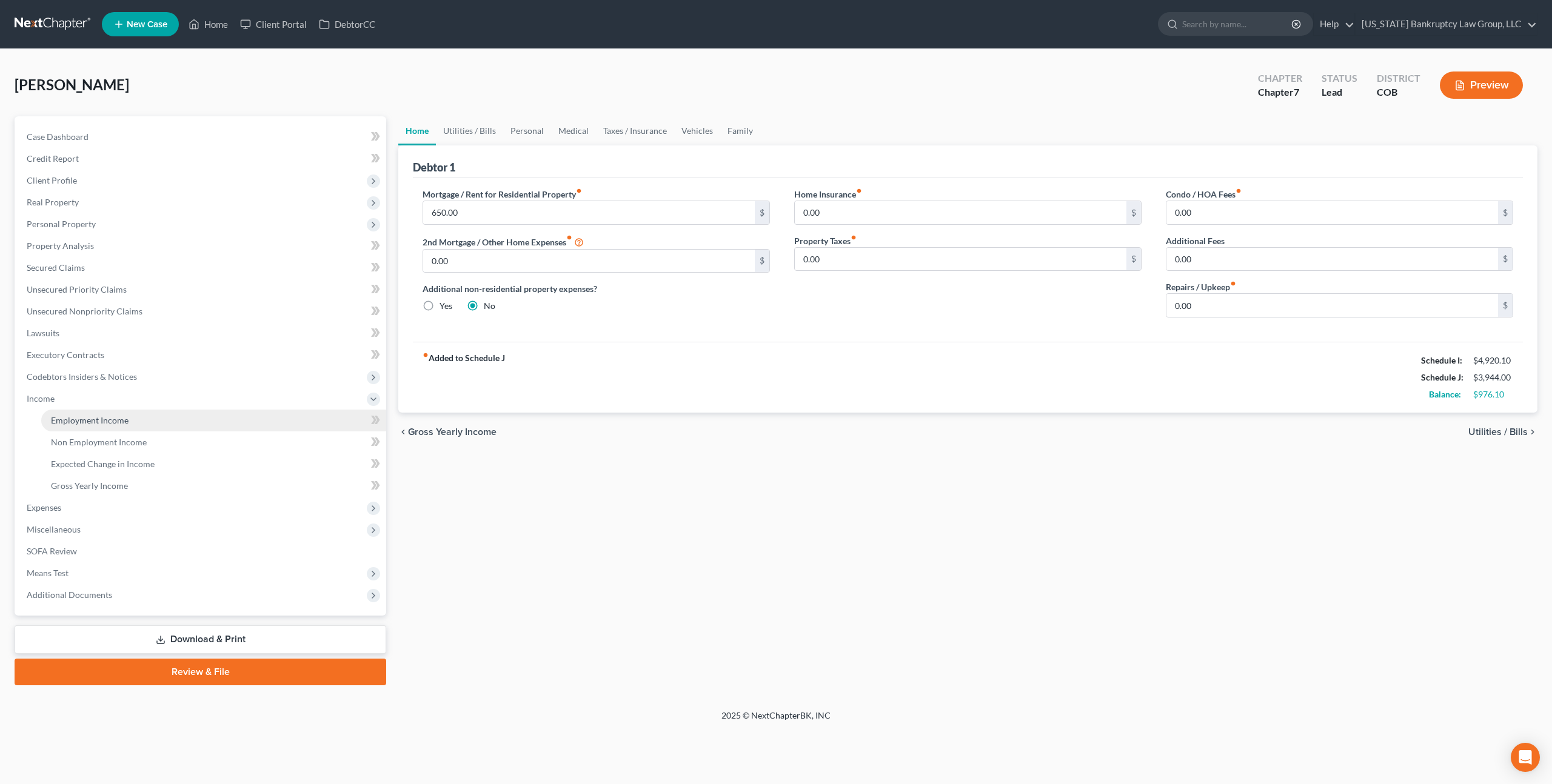
click at [89, 417] on span "Employment Income" at bounding box center [89, 420] width 77 height 10
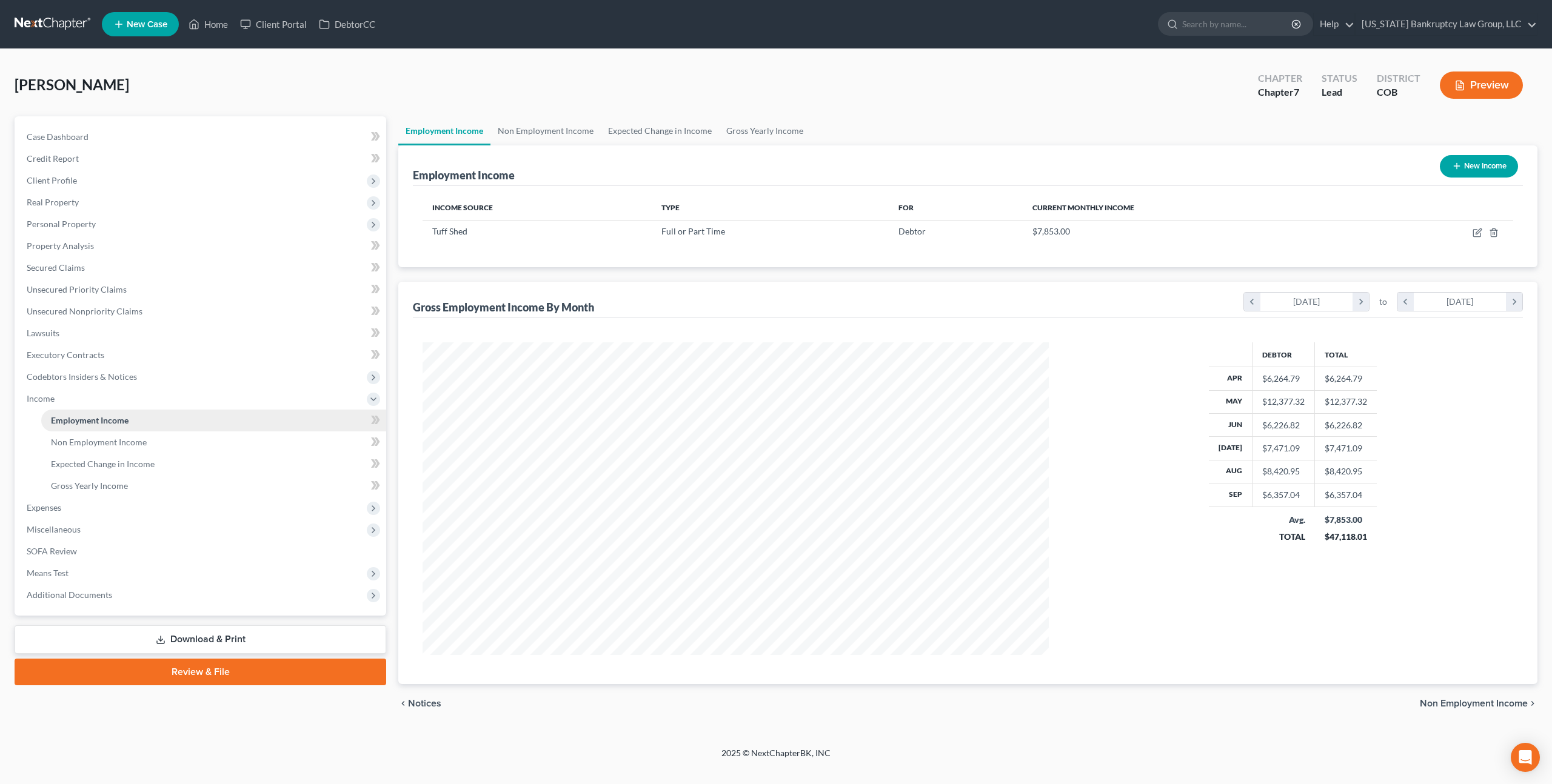
scroll to position [313, 650]
click at [85, 223] on span "Personal Property" at bounding box center [61, 223] width 69 height 10
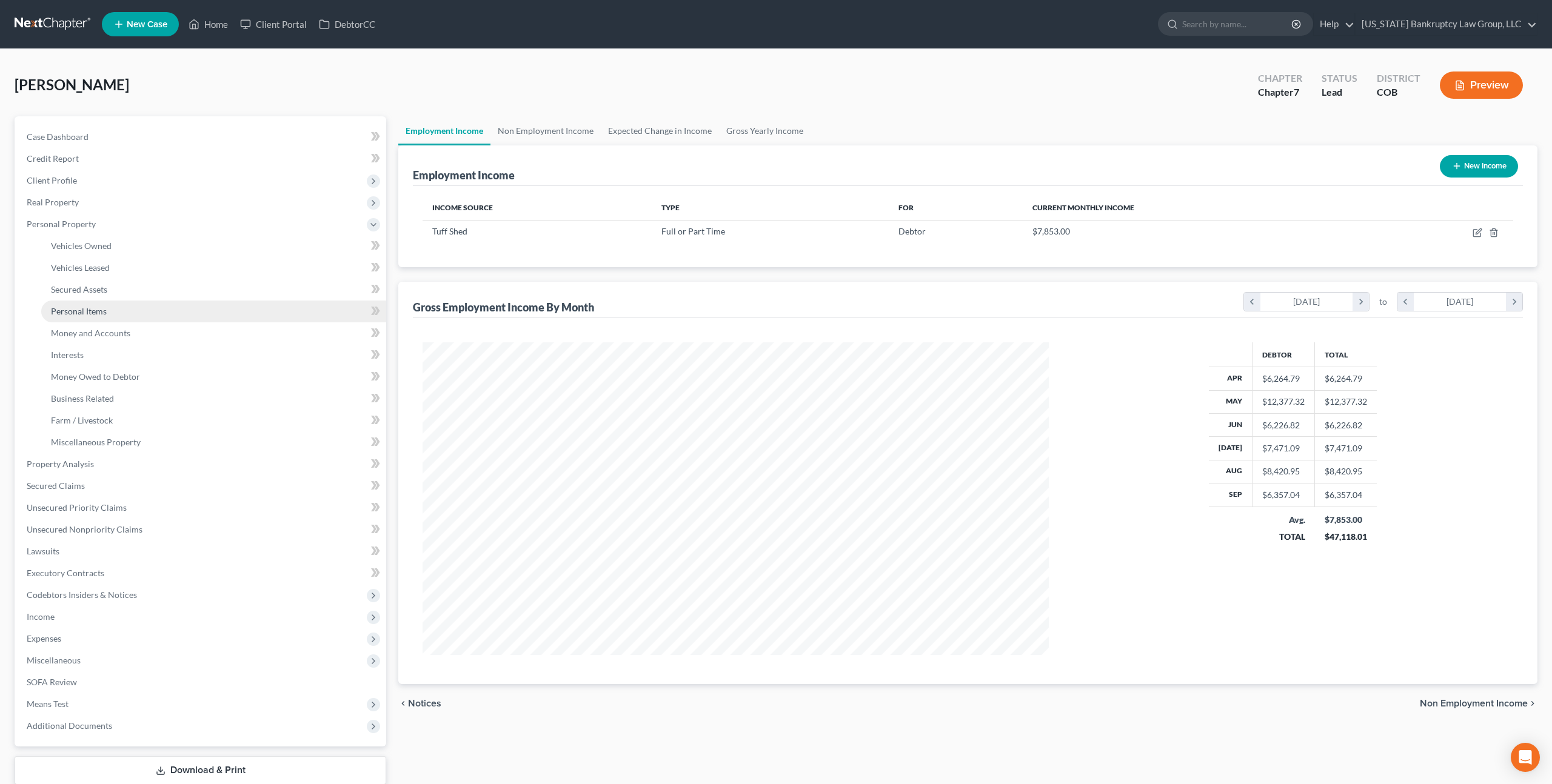
click at [91, 308] on span "Personal Items" at bounding box center [78, 310] width 55 height 10
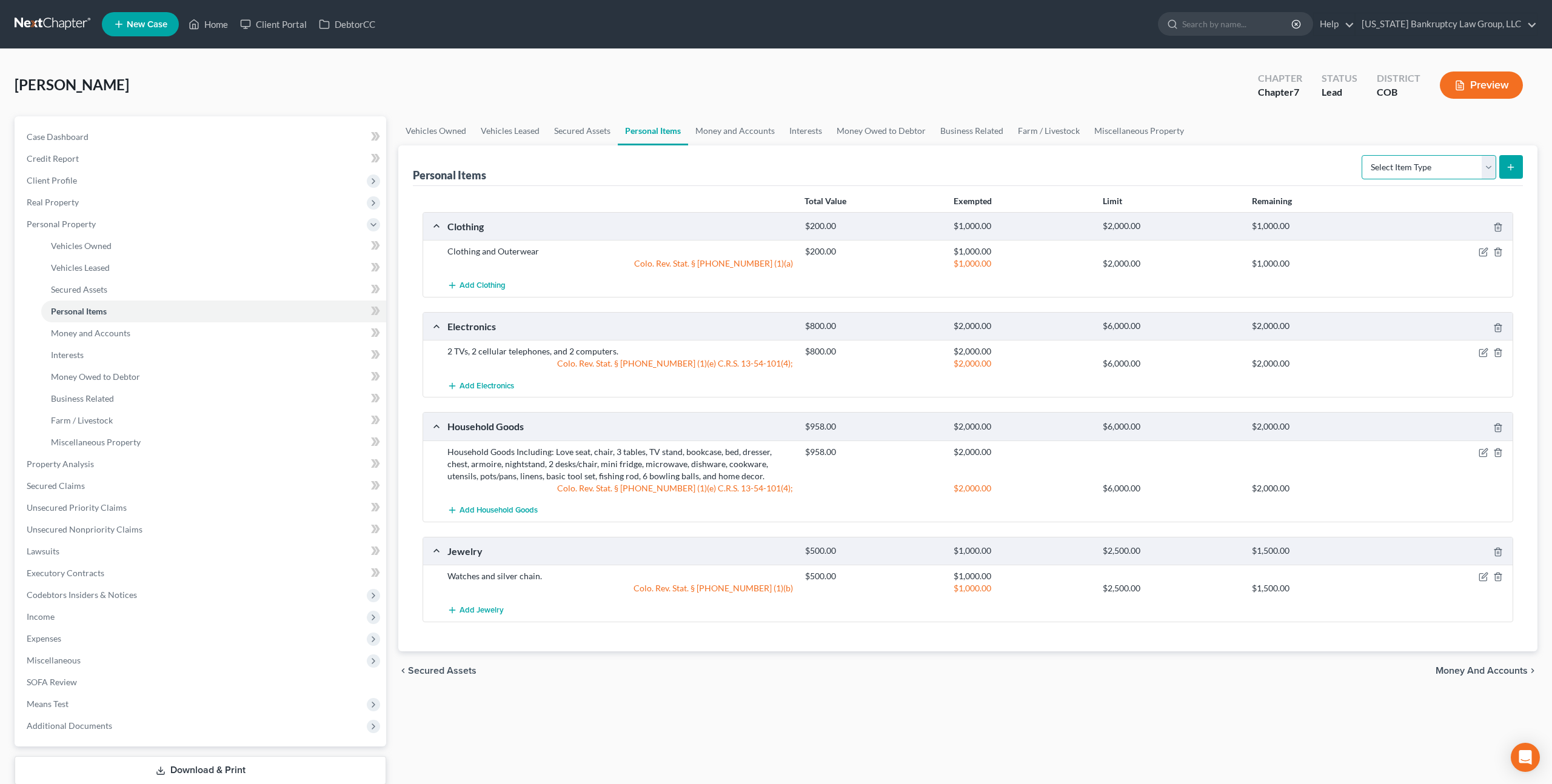
click at [1424, 168] on select "Select Item Type Clothing Collectibles Of Value Electronics Firearms Household …" at bounding box center [1429, 167] width 134 height 24
select select "firearms"
click at [1362, 155] on select "Select Item Type Clothing Collectibles Of Value Electronics Firearms Household …" at bounding box center [1429, 167] width 134 height 24
click at [1512, 170] on icon "submit" at bounding box center [1510, 167] width 10 height 10
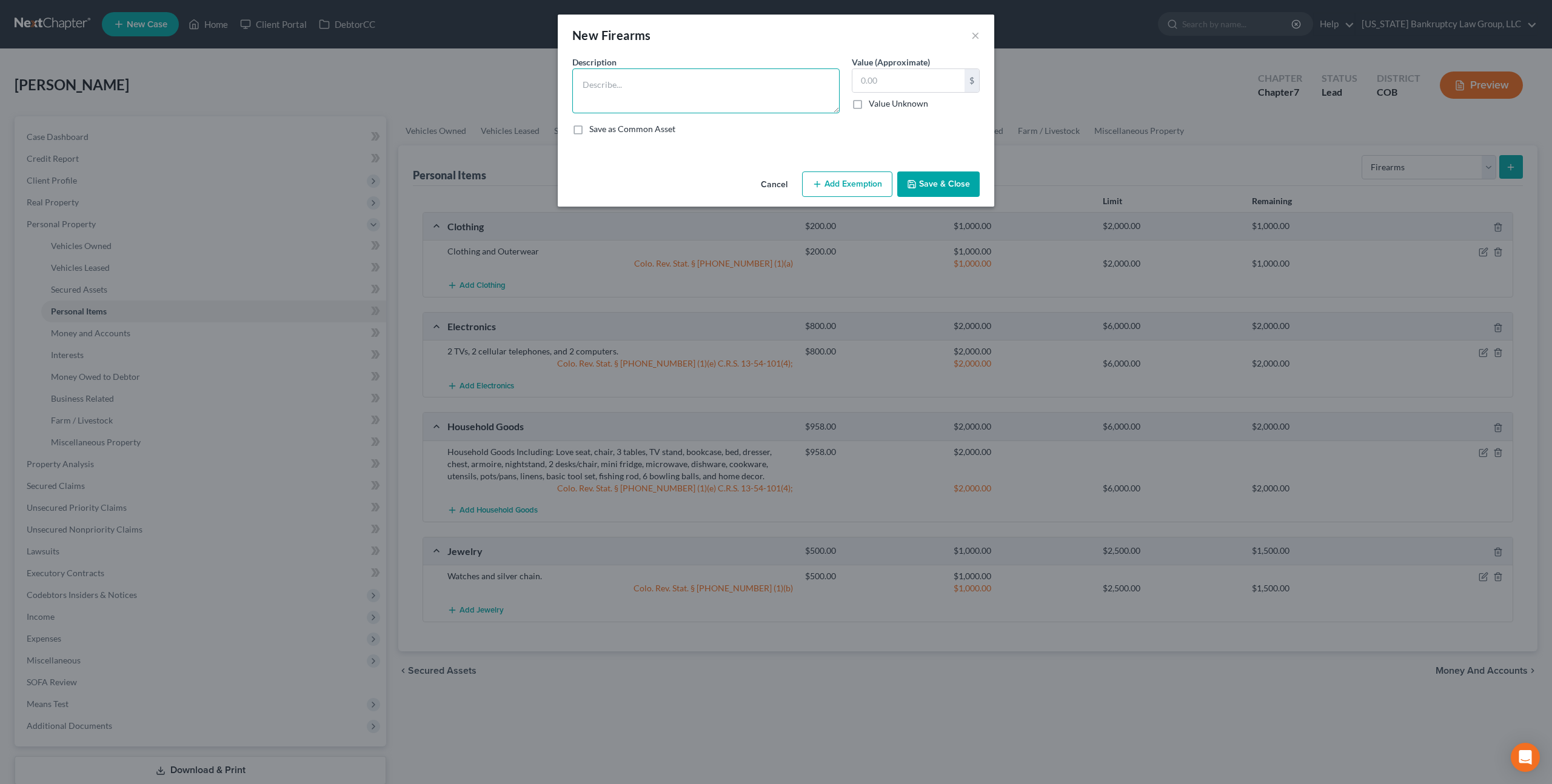
click at [673, 83] on textarea at bounding box center [706, 90] width 268 height 44
type textarea "Glock 9mm"
click at [864, 81] on input "text" at bounding box center [909, 80] width 113 height 23
type input "300.00"
click at [848, 180] on button "Add Exemption" at bounding box center [848, 184] width 91 height 25
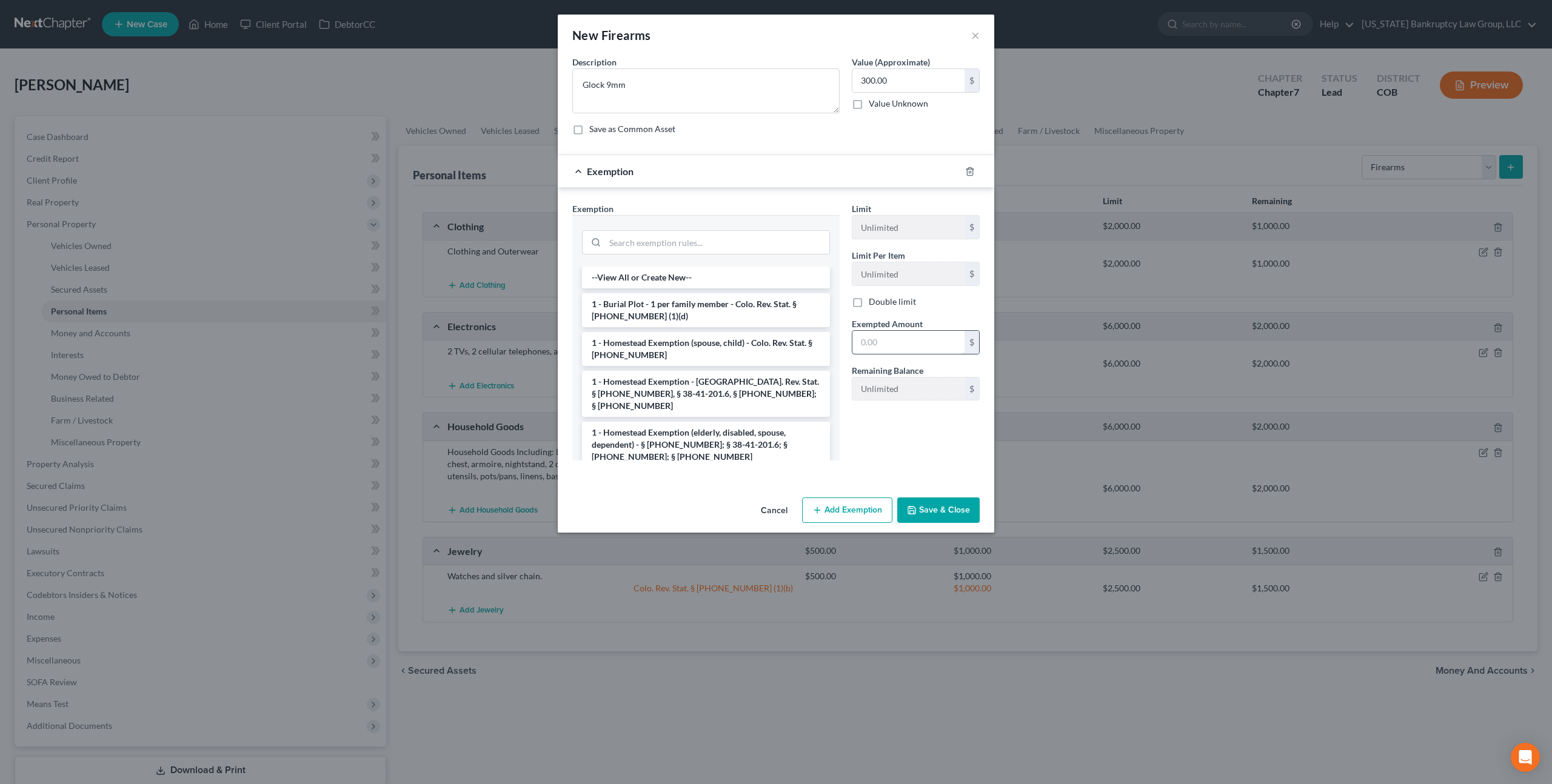
click at [870, 338] on input "text" at bounding box center [909, 342] width 113 height 23
type input "1,000.00"
click at [941, 506] on button "Save & Close" at bounding box center [938, 510] width 83 height 25
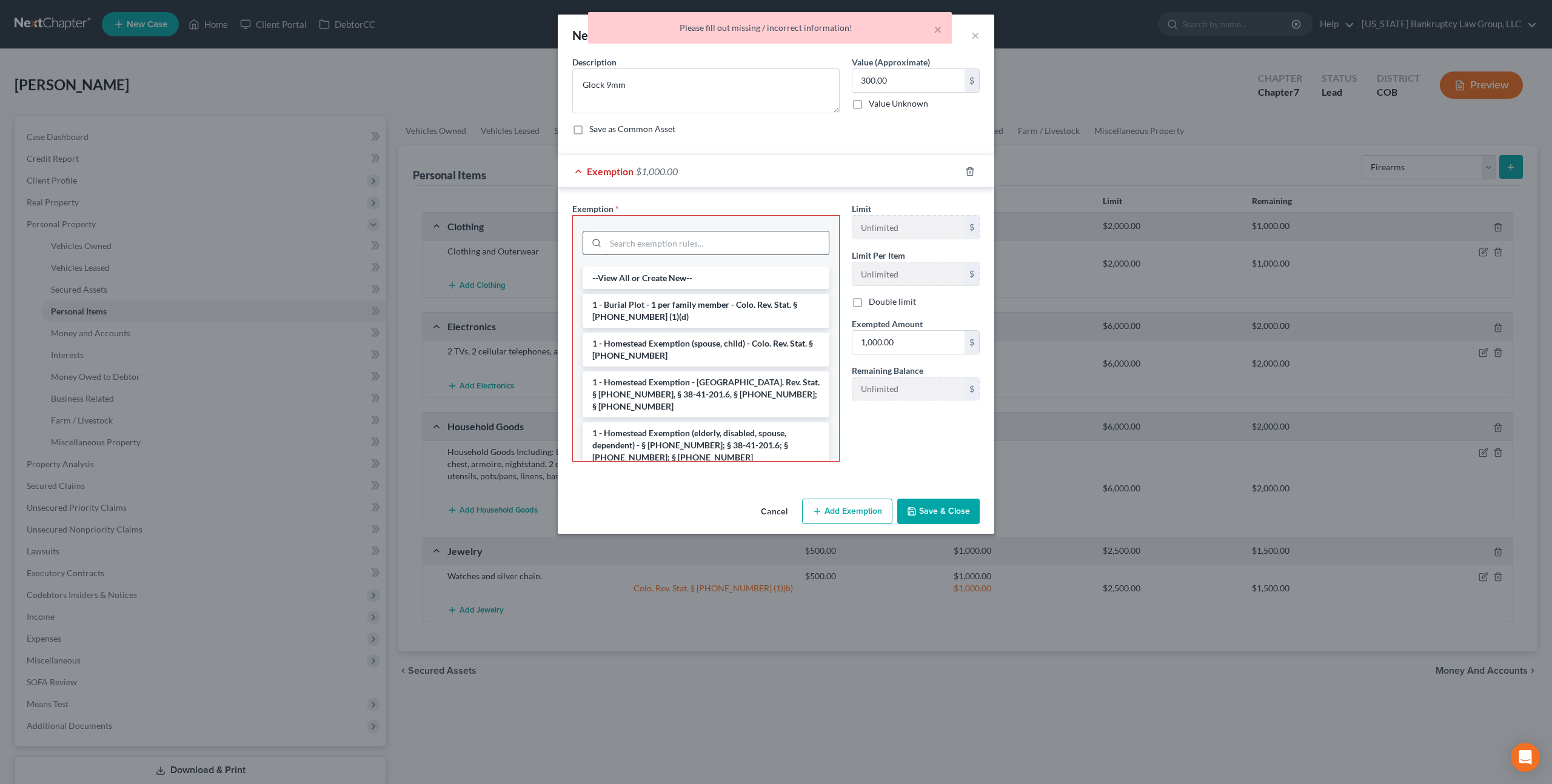
click at [705, 243] on input "search" at bounding box center [717, 242] width 223 height 23
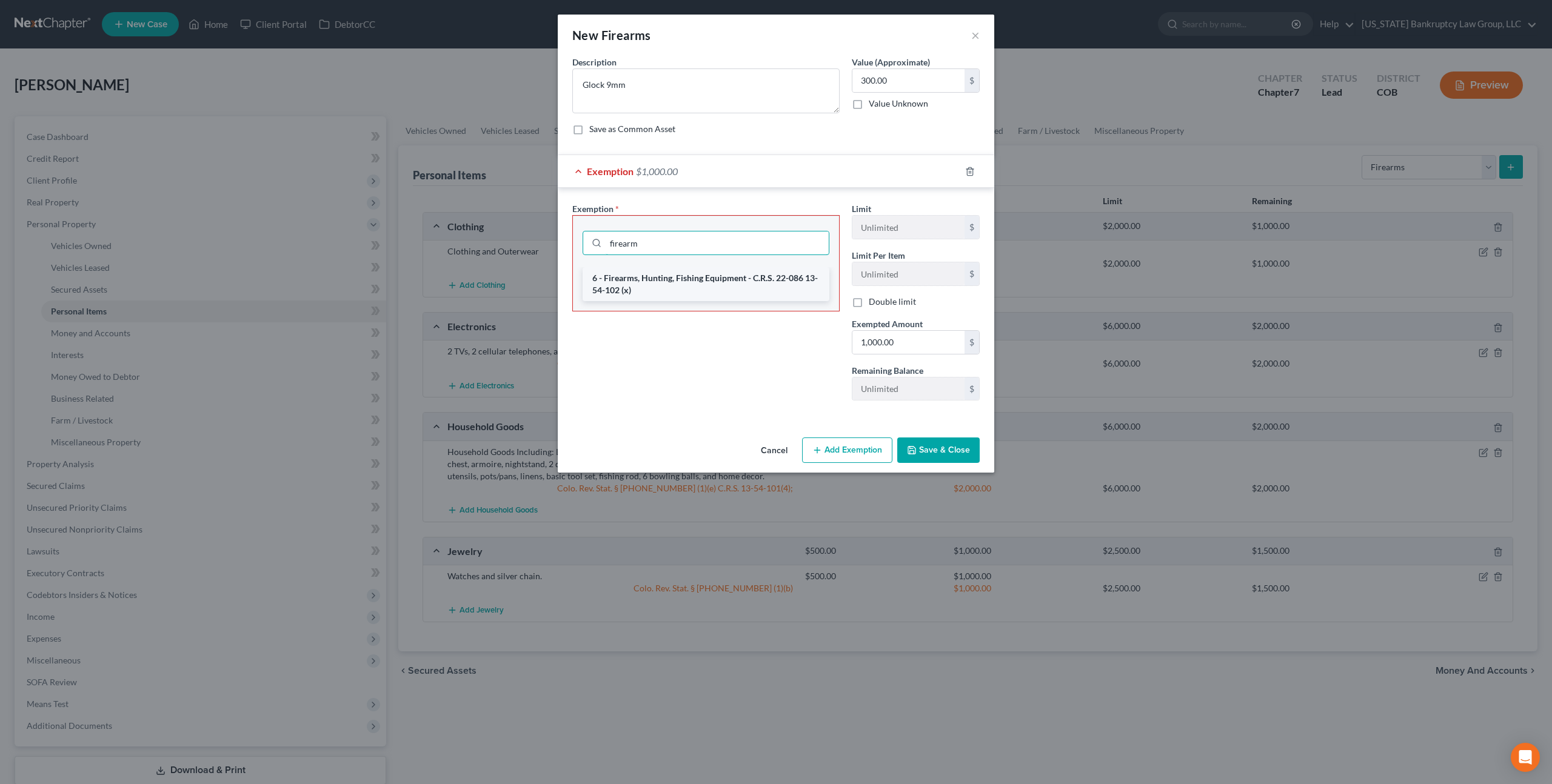
type input "firearm"
click at [720, 277] on li "6 - Firearms, Hunting, Fishing Equipment - C.R.S. 22-086 13-54-102 (x)" at bounding box center [706, 284] width 247 height 34
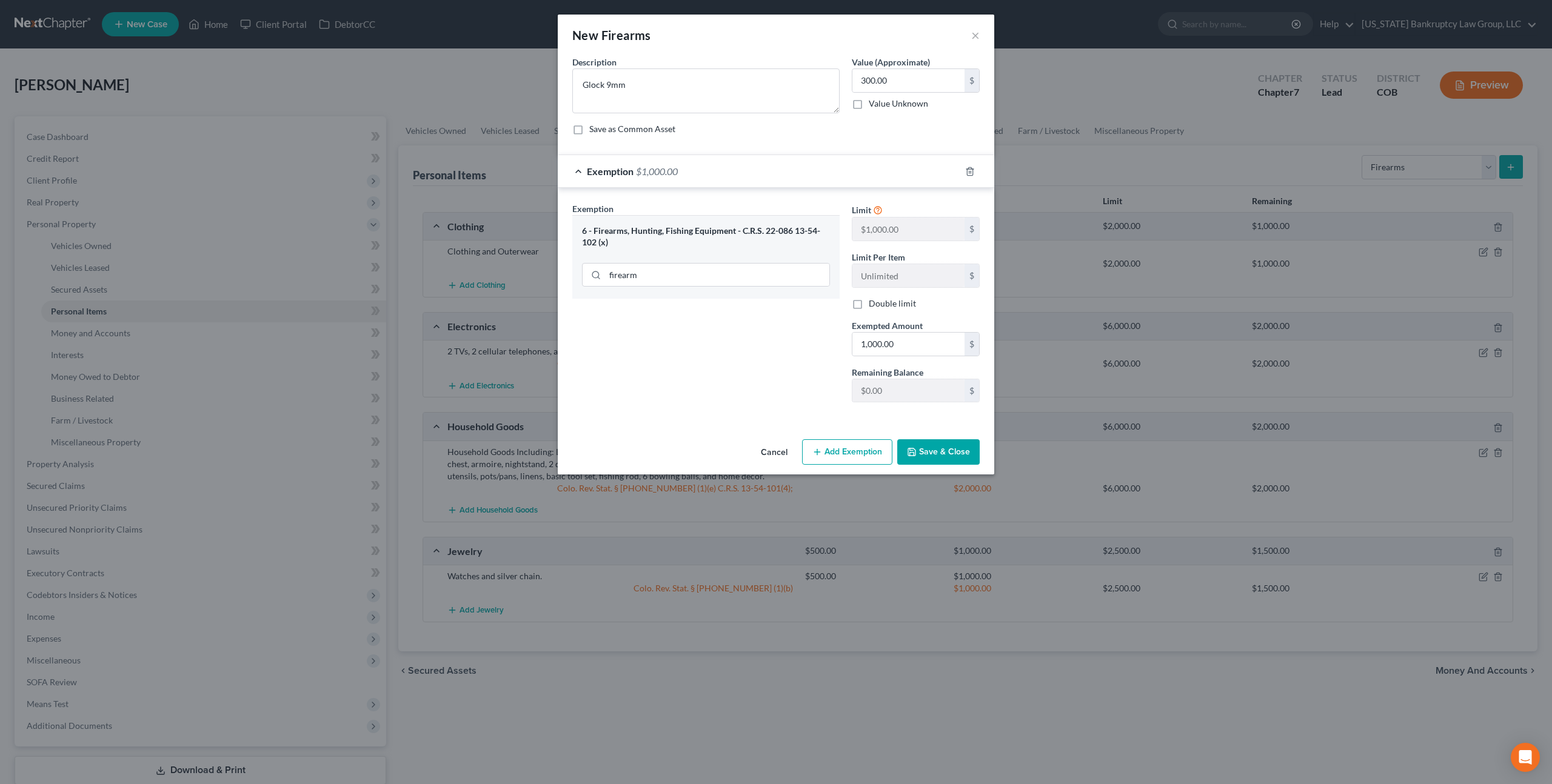
drag, startPoint x: 935, startPoint y: 457, endPoint x: 919, endPoint y: 454, distance: 16.3
click at [934, 456] on button "Save & Close" at bounding box center [938, 452] width 83 height 25
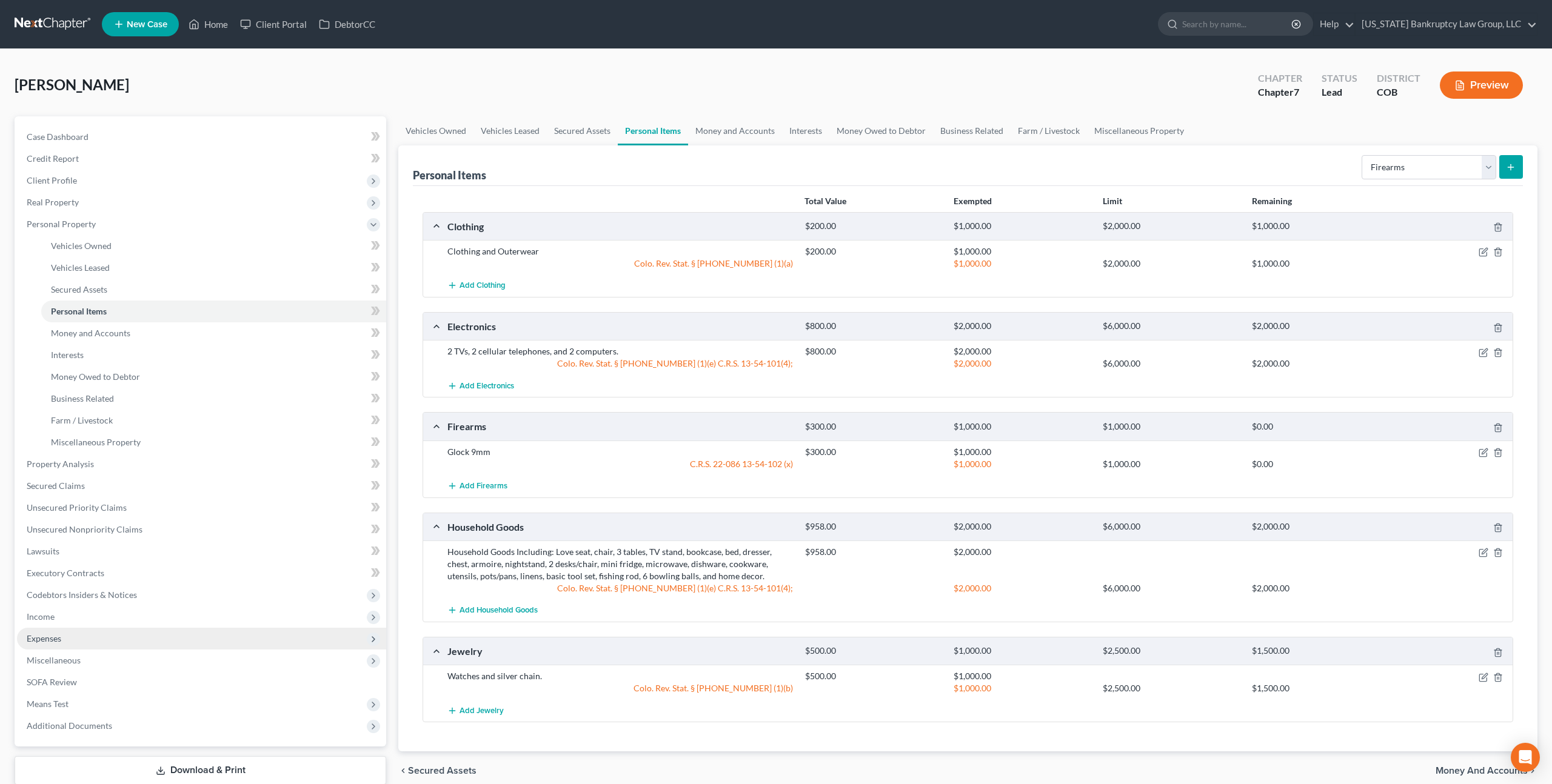
click at [67, 634] on span "Expenses" at bounding box center [201, 639] width 369 height 22
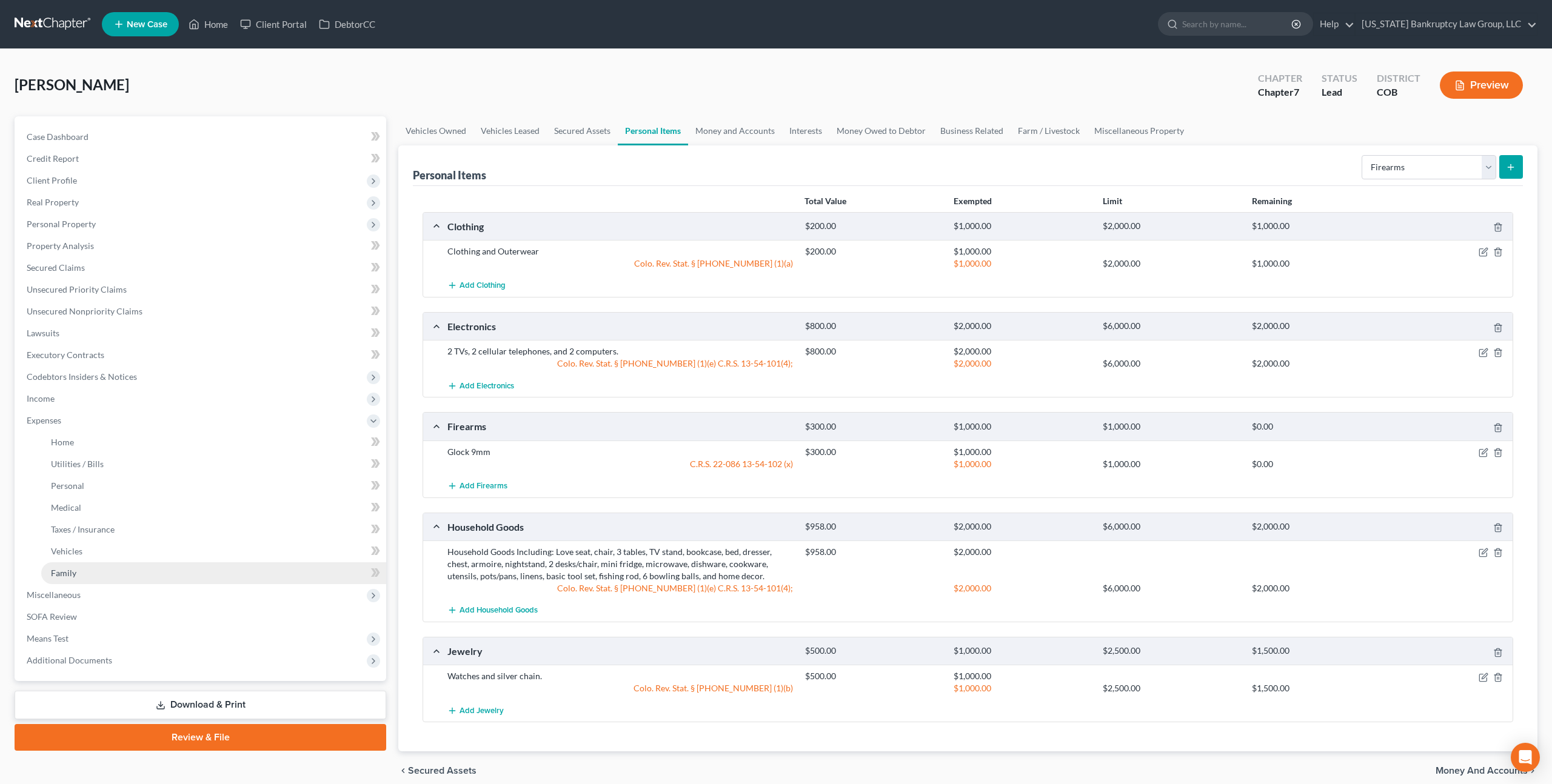
click at [81, 565] on link "Family" at bounding box center [213, 573] width 345 height 22
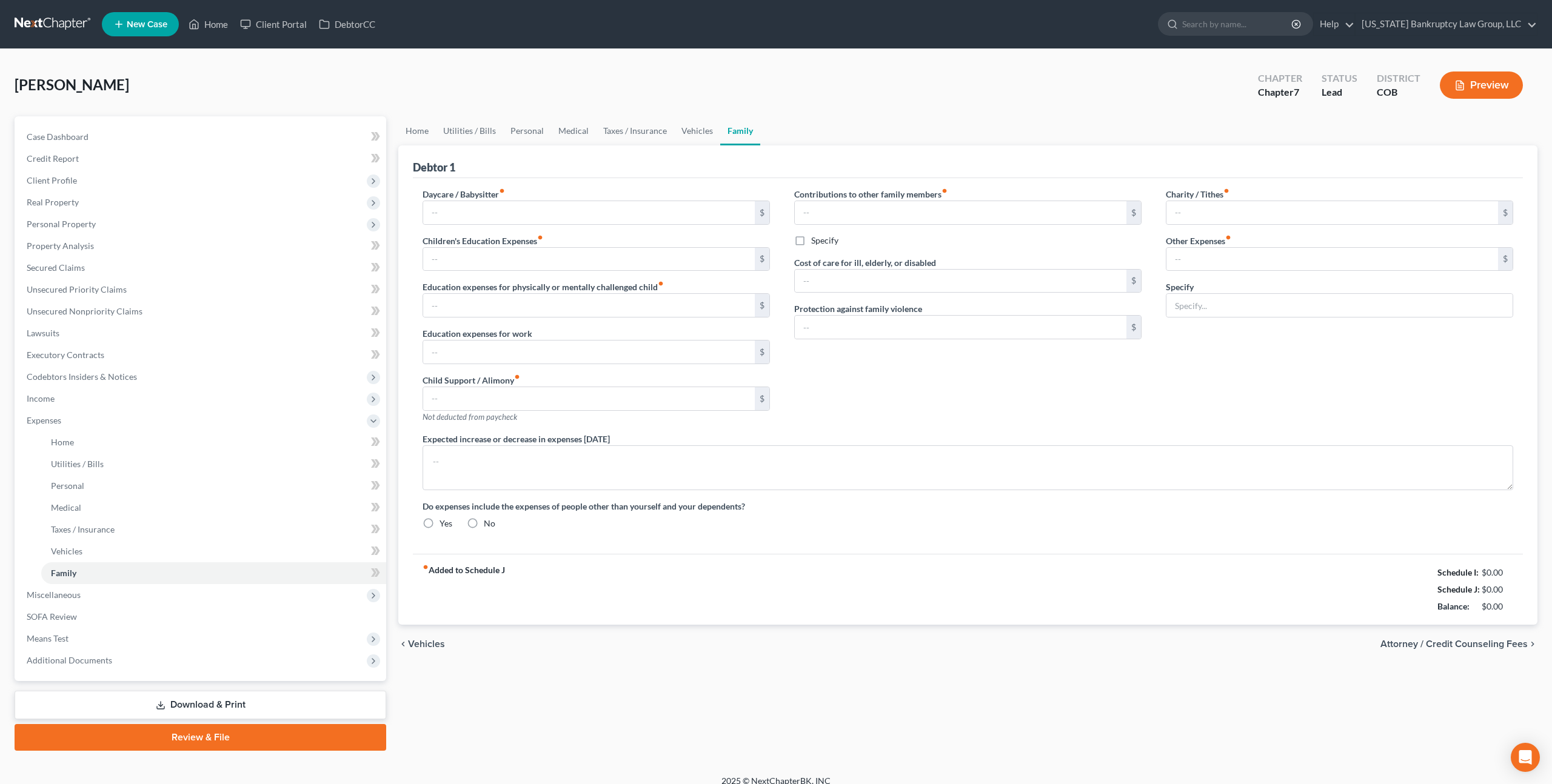
type input "0.00"
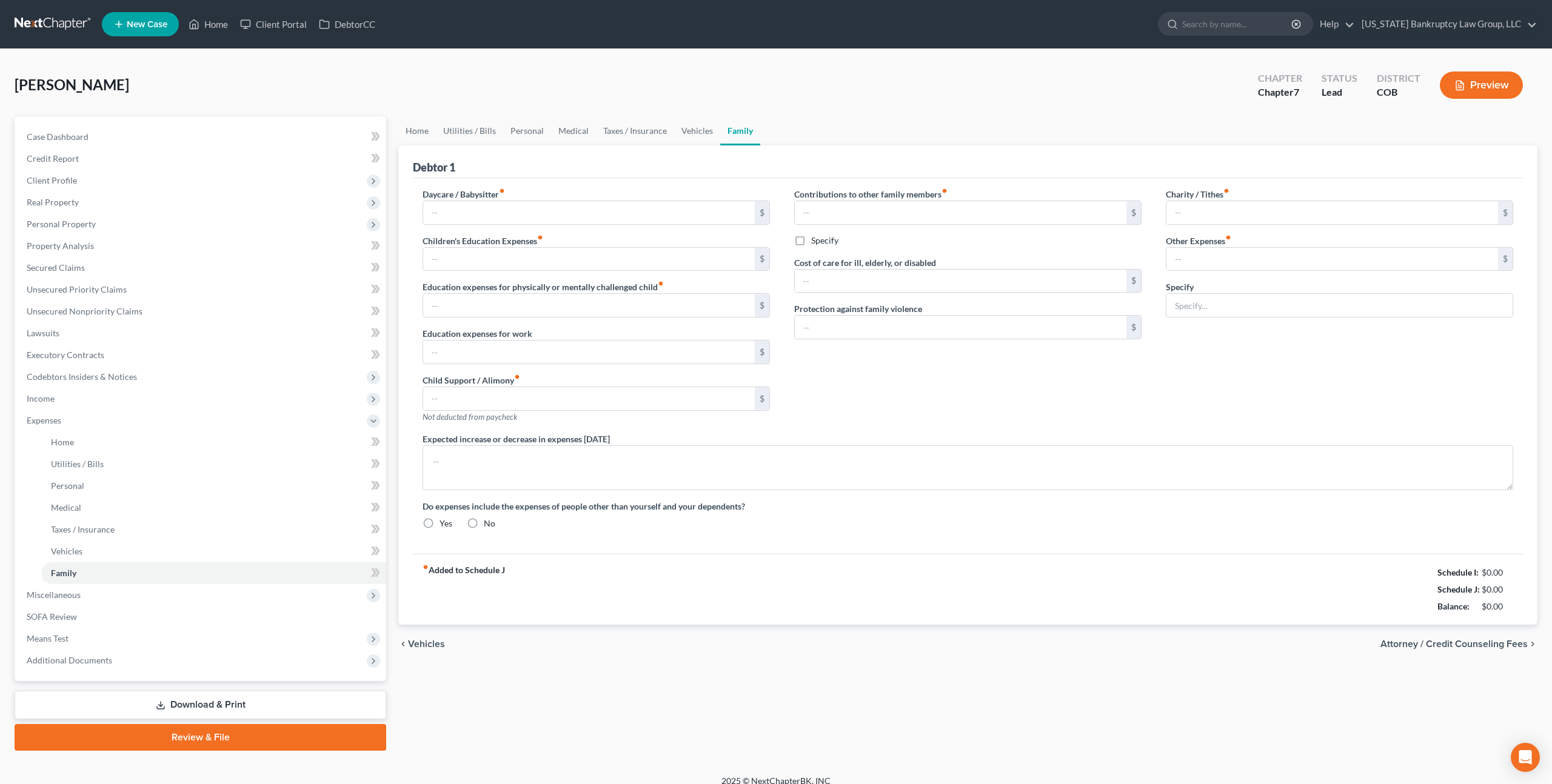
type input "0.00"
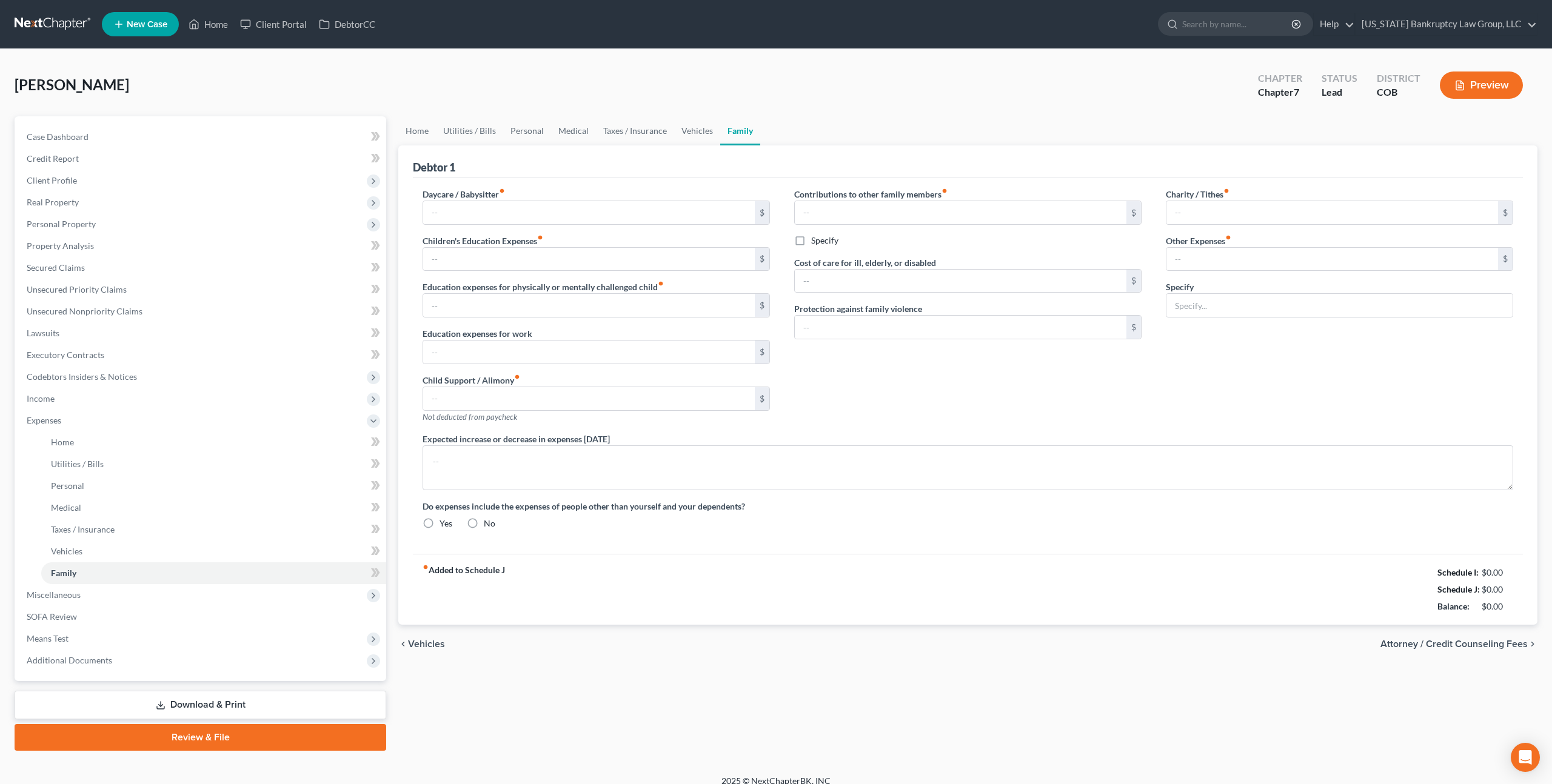
radio input "true"
click at [421, 129] on link "Home" at bounding box center [417, 131] width 37 height 29
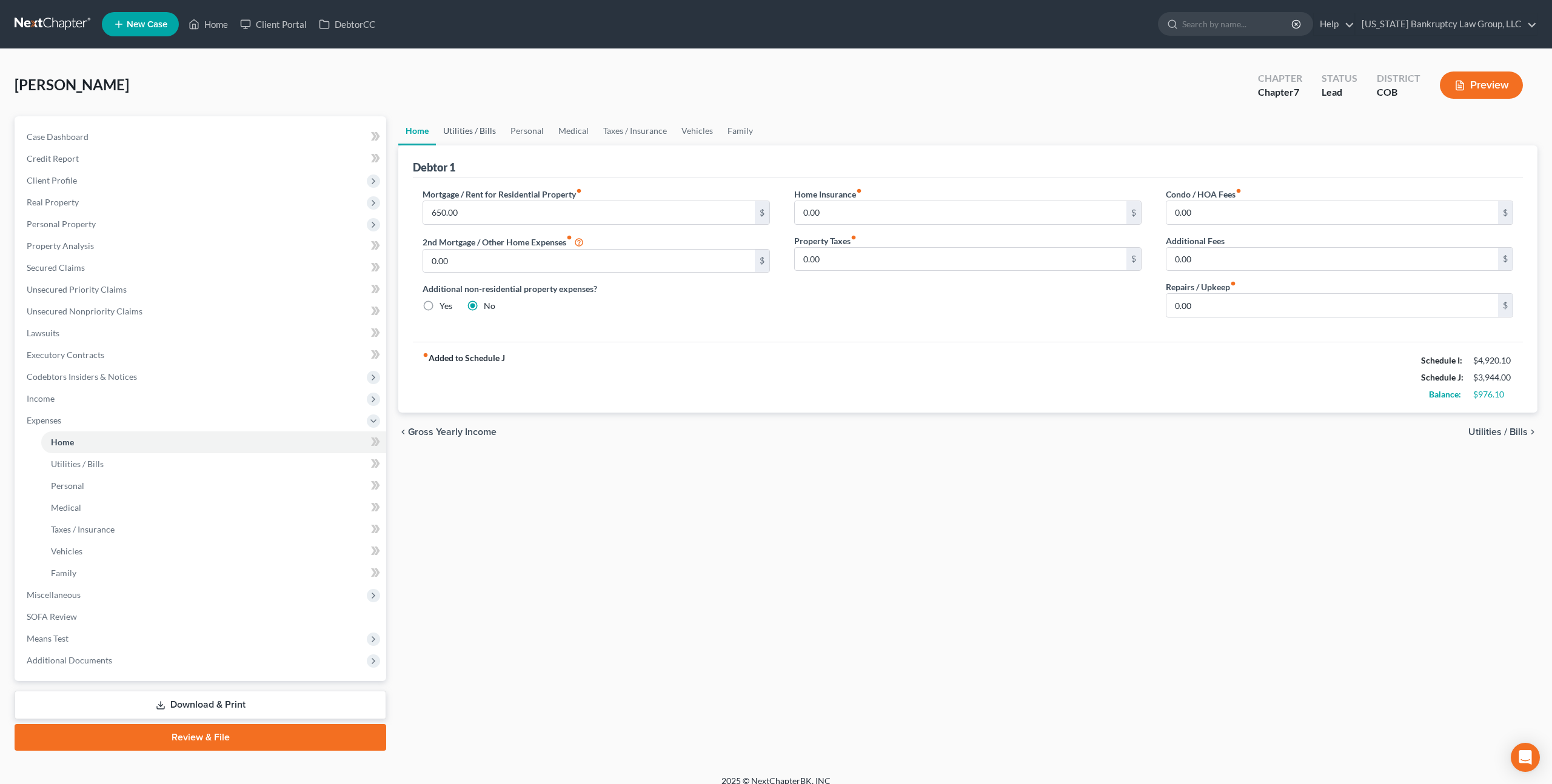
click at [457, 134] on link "Utilities / Bills" at bounding box center [469, 131] width 67 height 29
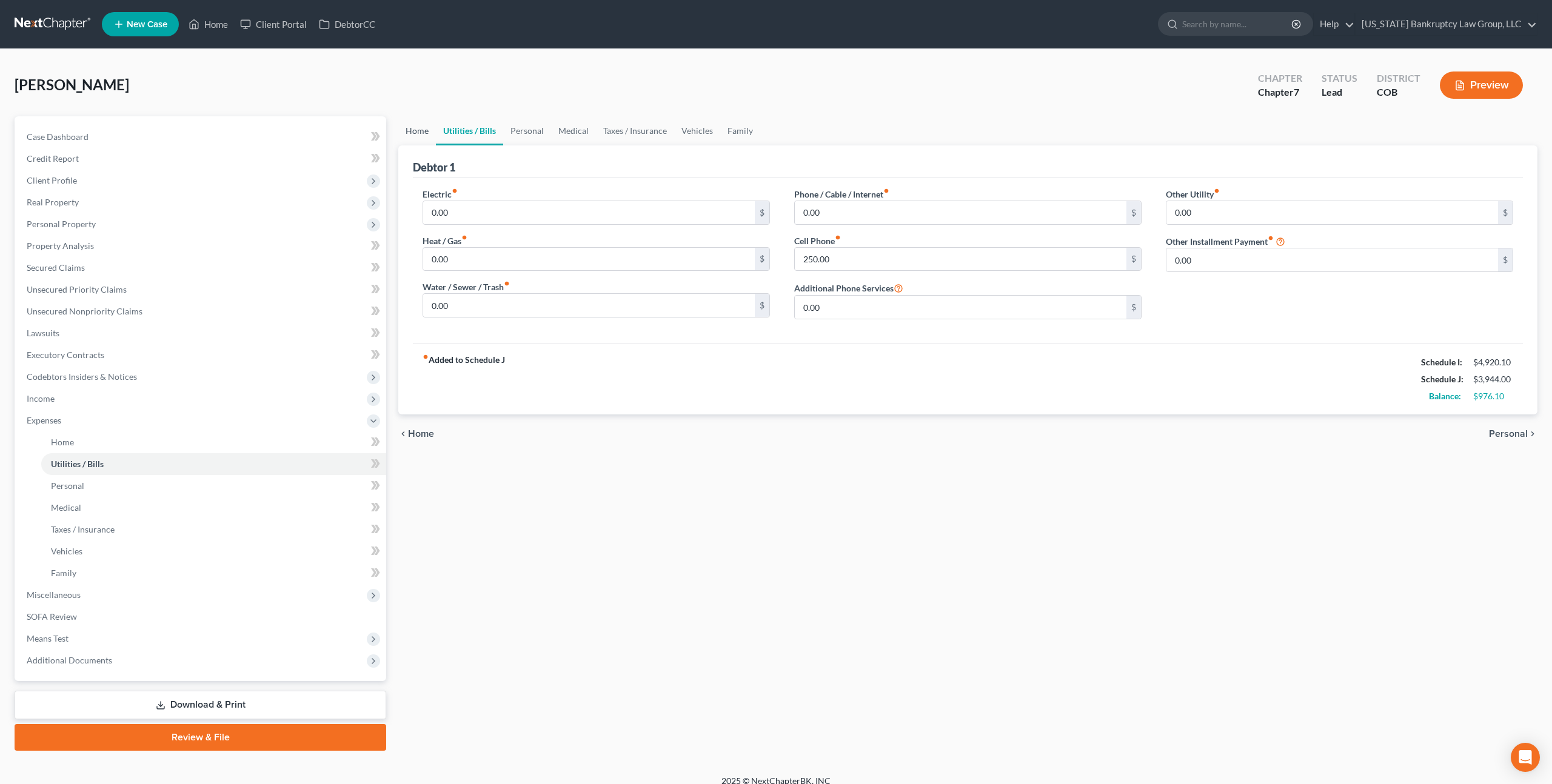
click at [417, 129] on link "Home" at bounding box center [417, 131] width 37 height 29
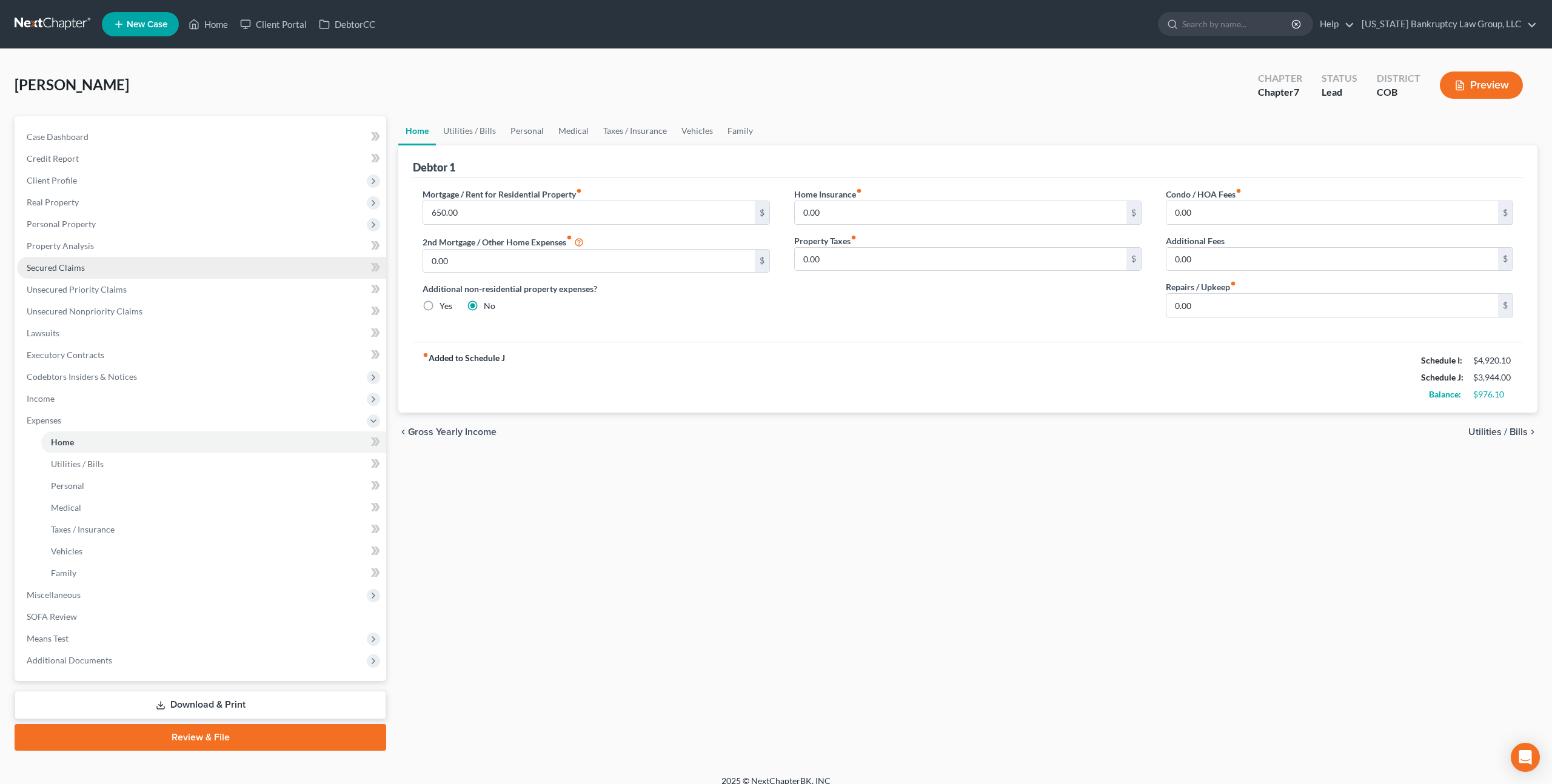
click at [72, 270] on span "Secured Claims" at bounding box center [55, 267] width 58 height 10
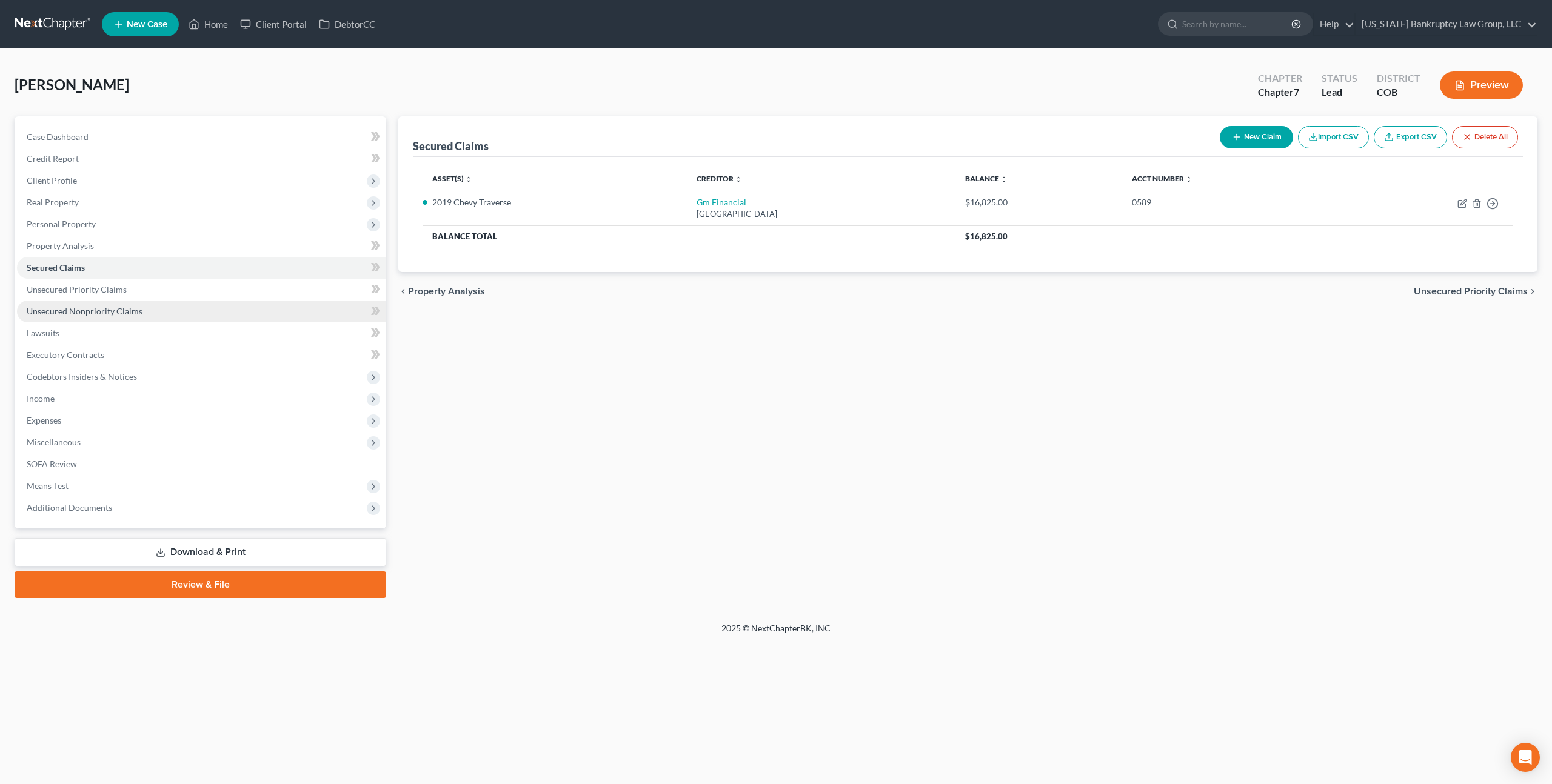
click at [93, 302] on link "Unsecured Nonpriority Claims" at bounding box center [201, 311] width 369 height 22
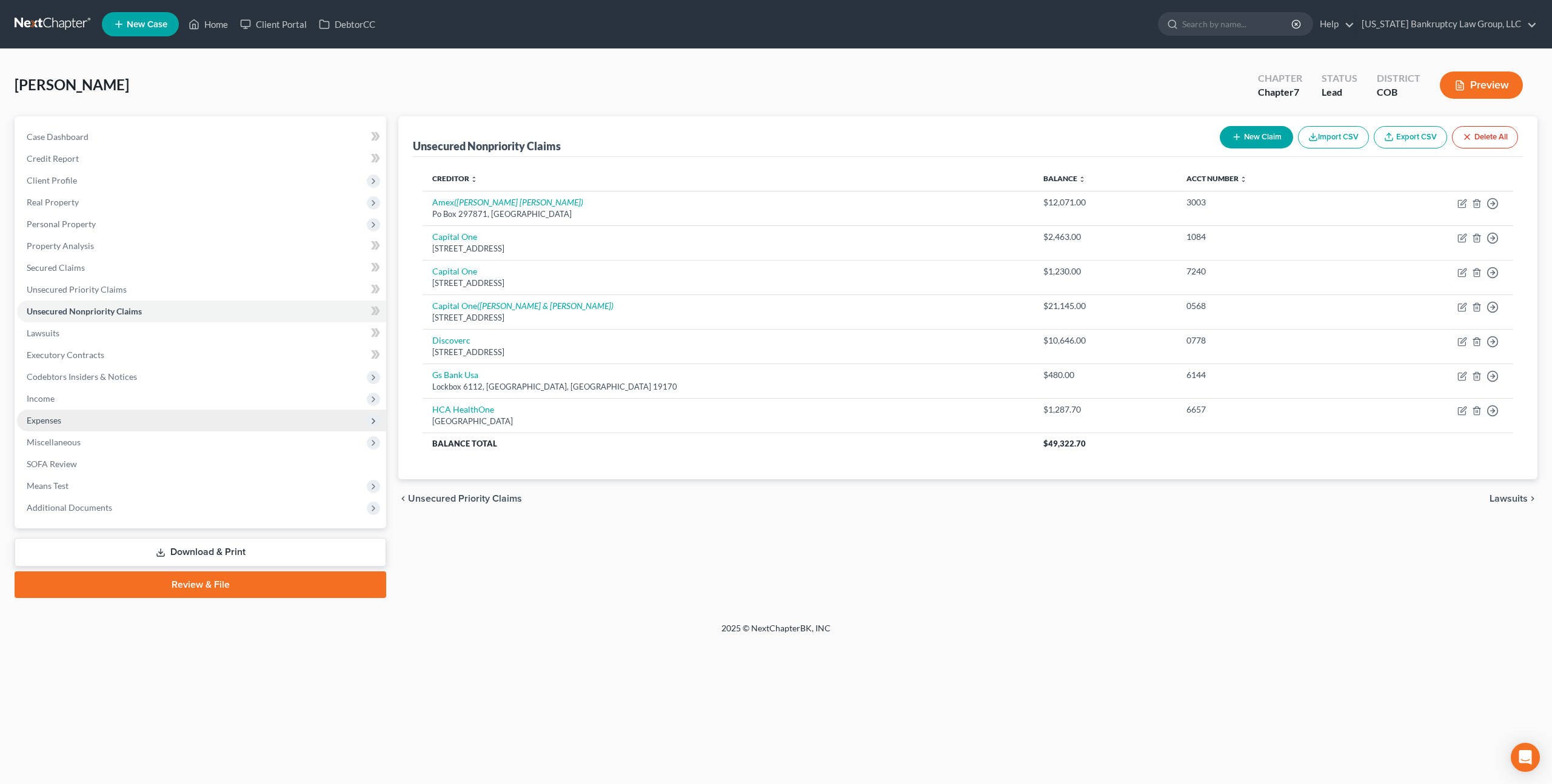
click at [58, 416] on span "Expenses" at bounding box center [44, 420] width 34 height 10
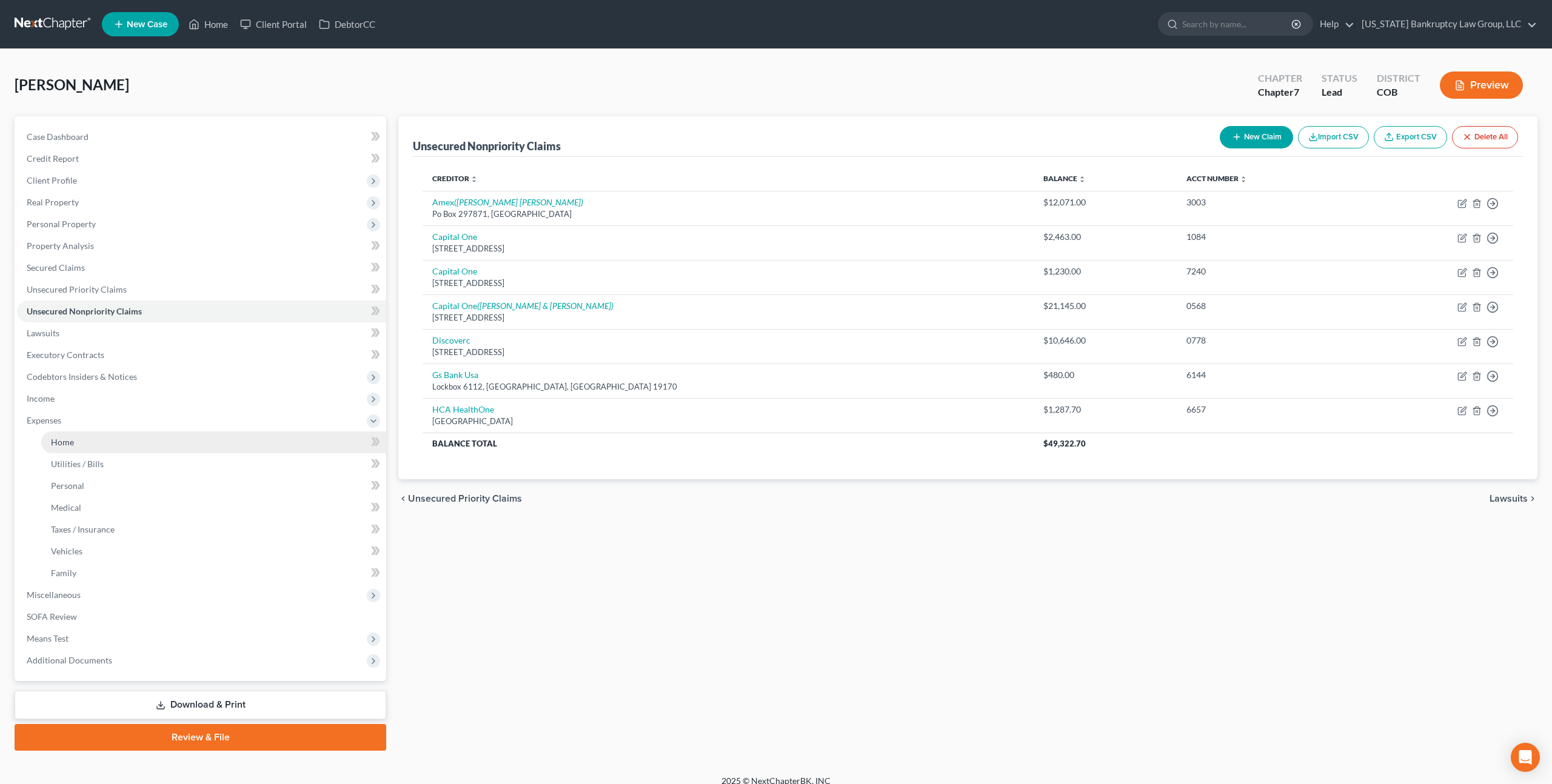
click at [64, 437] on span "Home" at bounding box center [62, 442] width 23 height 10
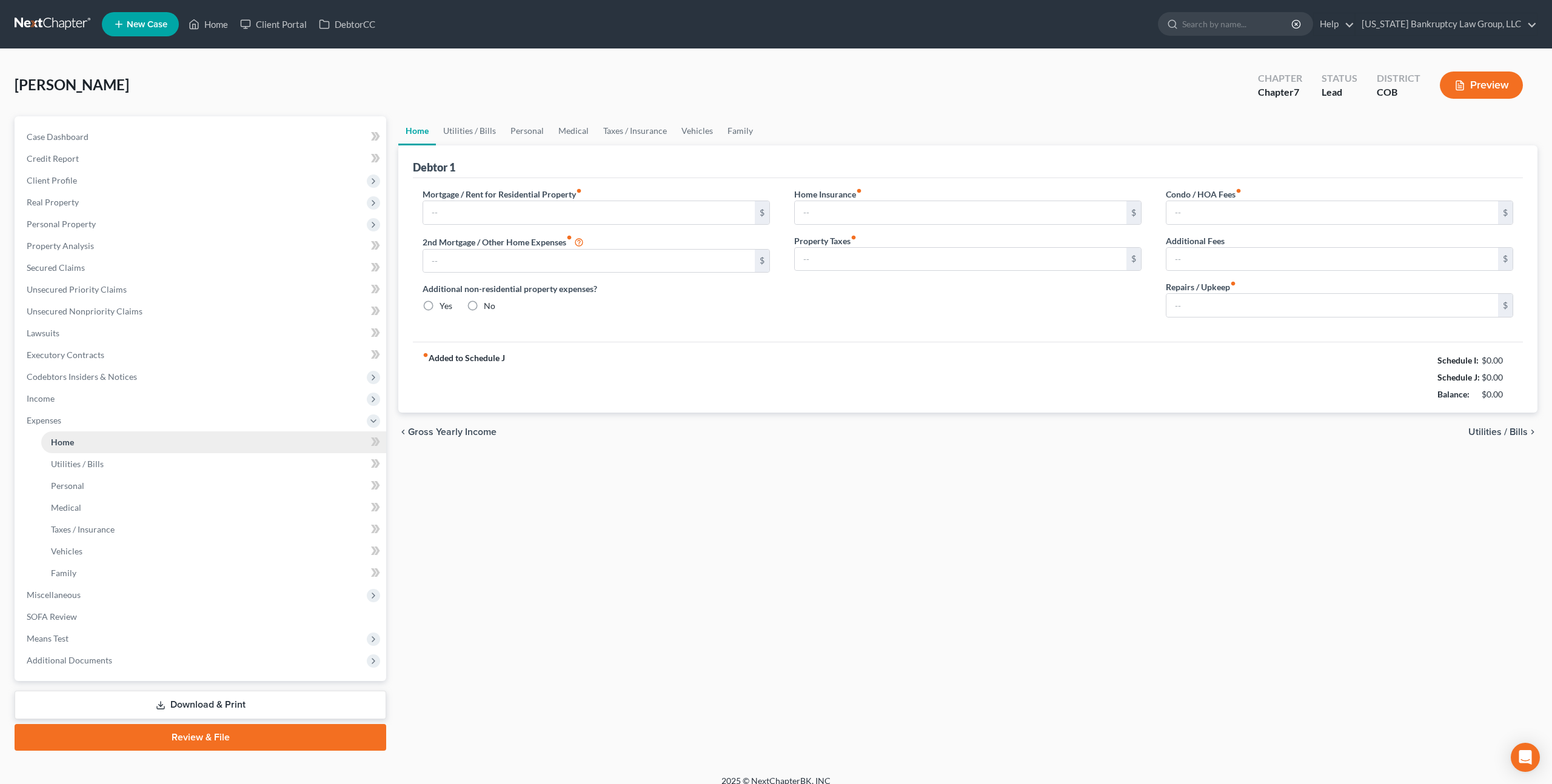
type input "650.00"
type input "0.00"
radio input "true"
type input "0.00"
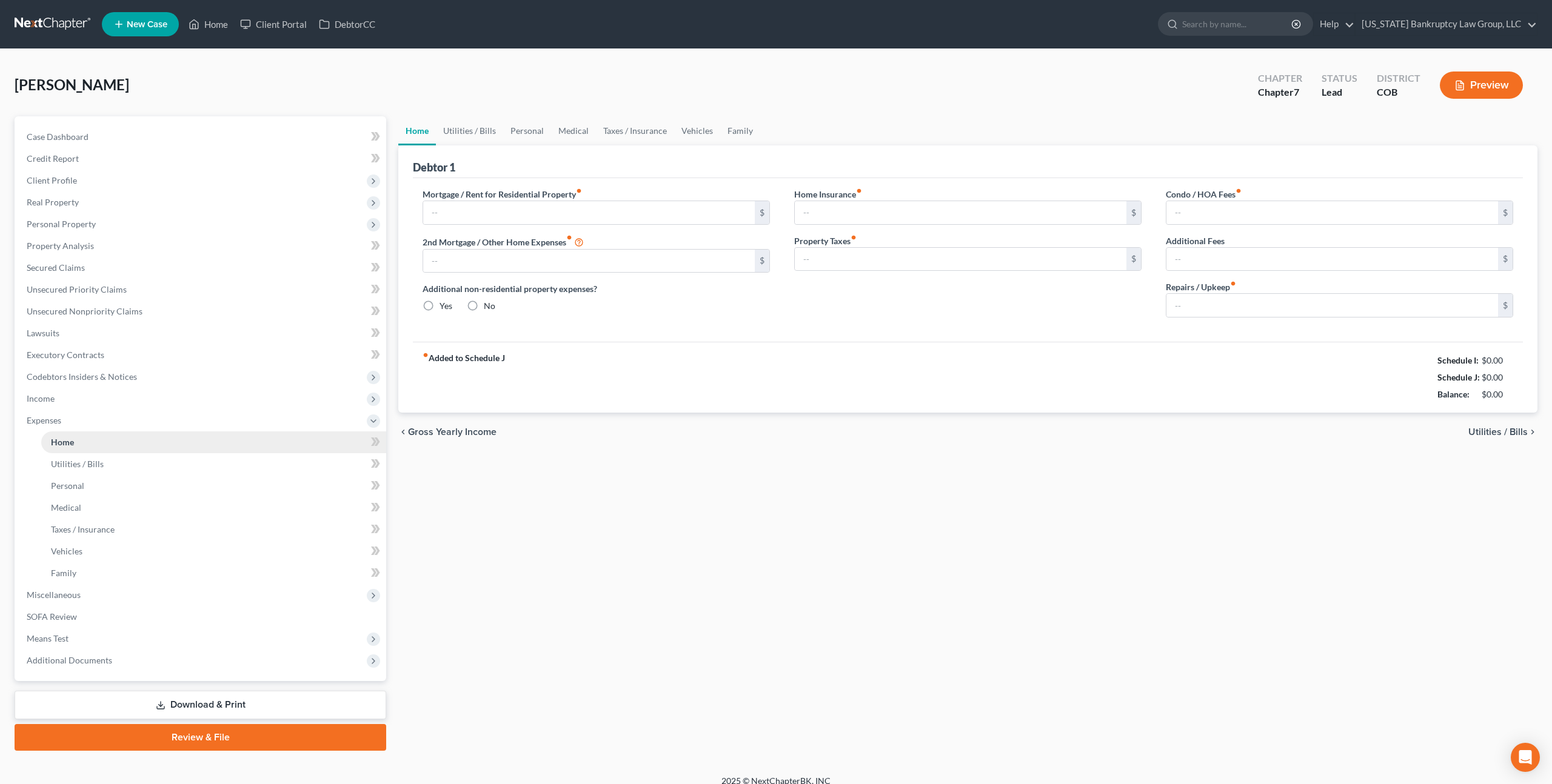
type input "0.00"
click at [468, 131] on link "Utilities / Bills" at bounding box center [469, 131] width 67 height 29
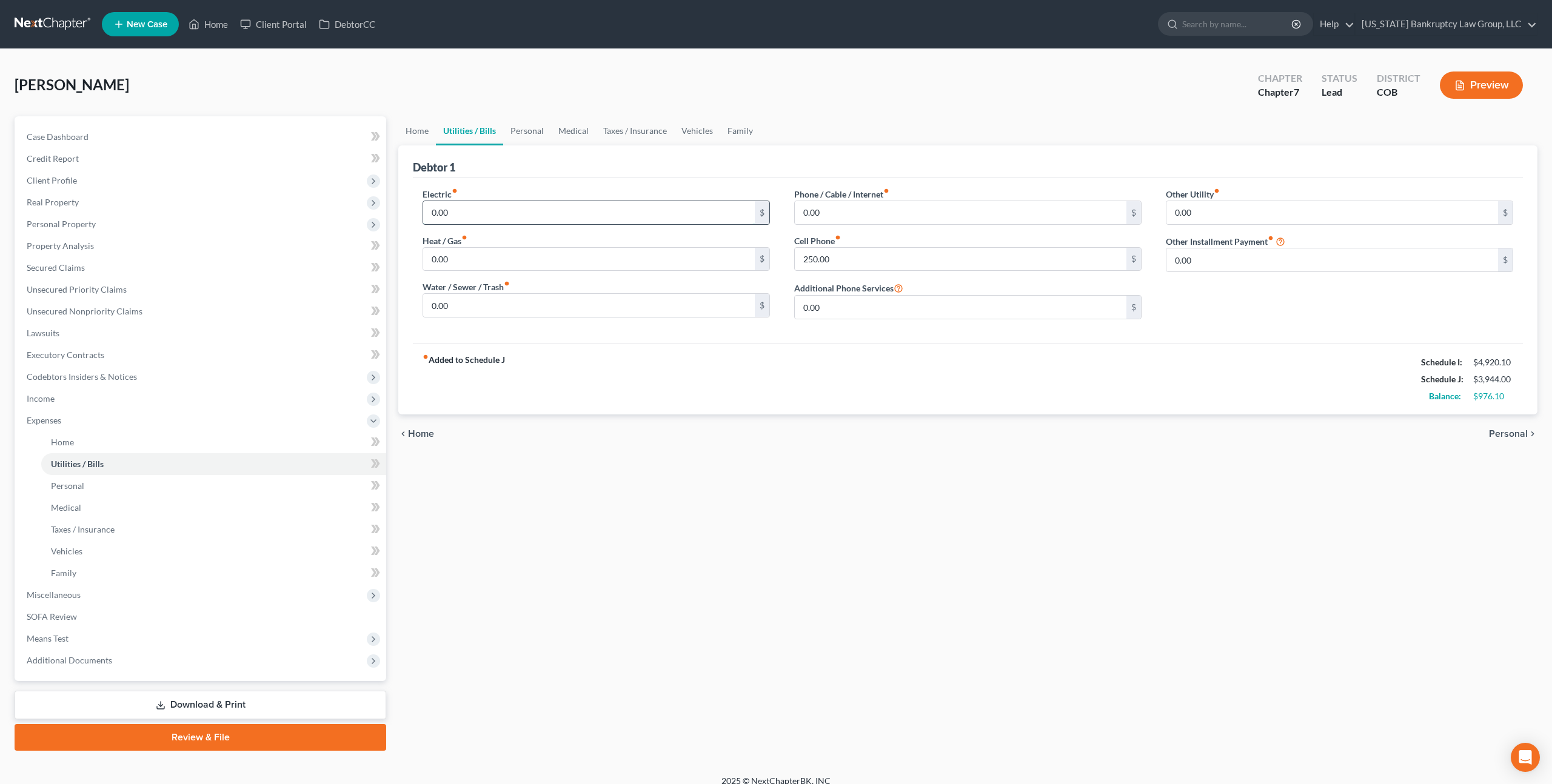
click at [442, 211] on input "0.00" at bounding box center [588, 212] width 331 height 23
type input "100.0"
click at [457, 212] on input "100.0" at bounding box center [588, 212] width 331 height 23
type input "100.00"
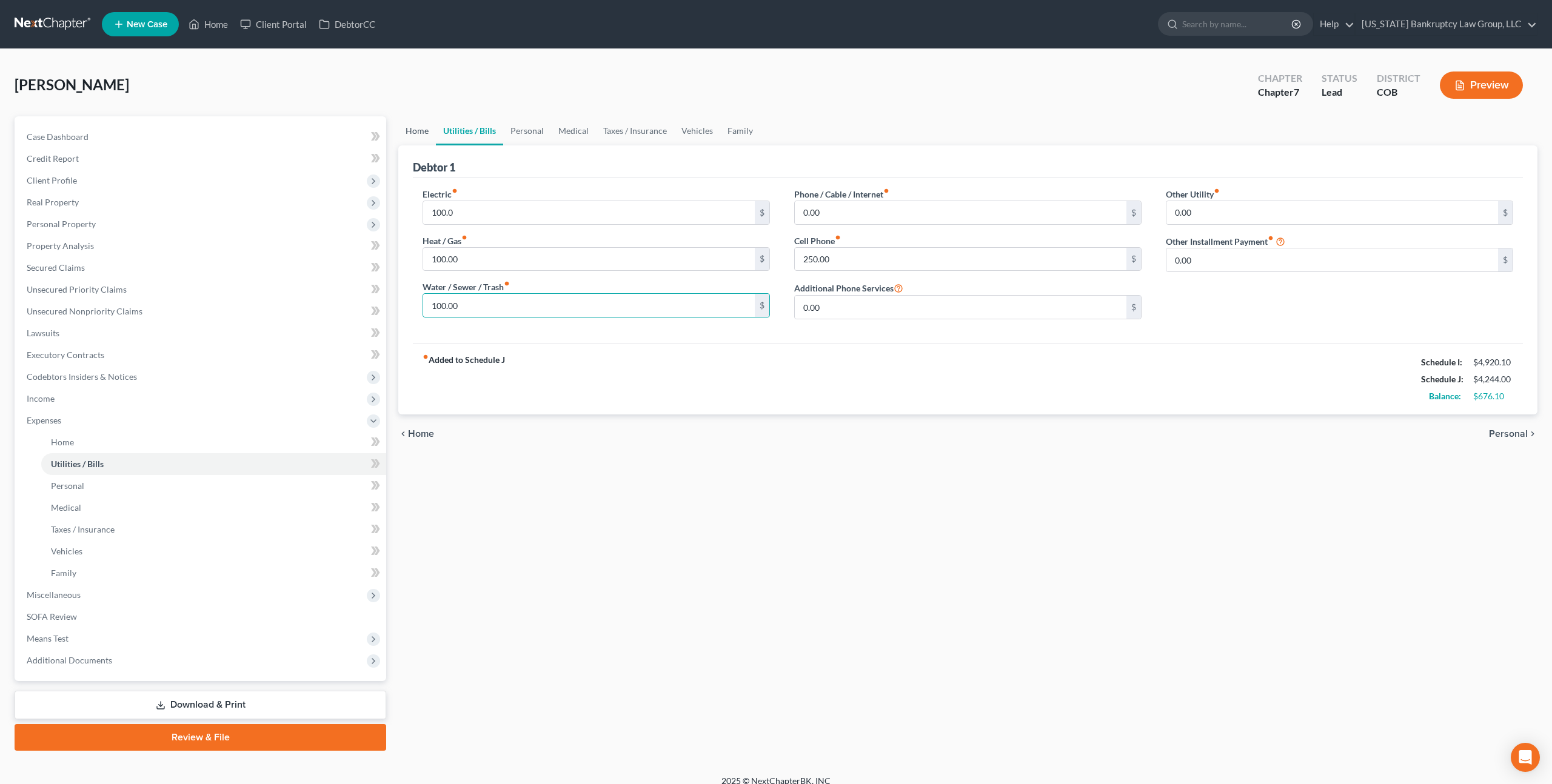
click at [421, 132] on link "Home" at bounding box center [417, 131] width 37 height 29
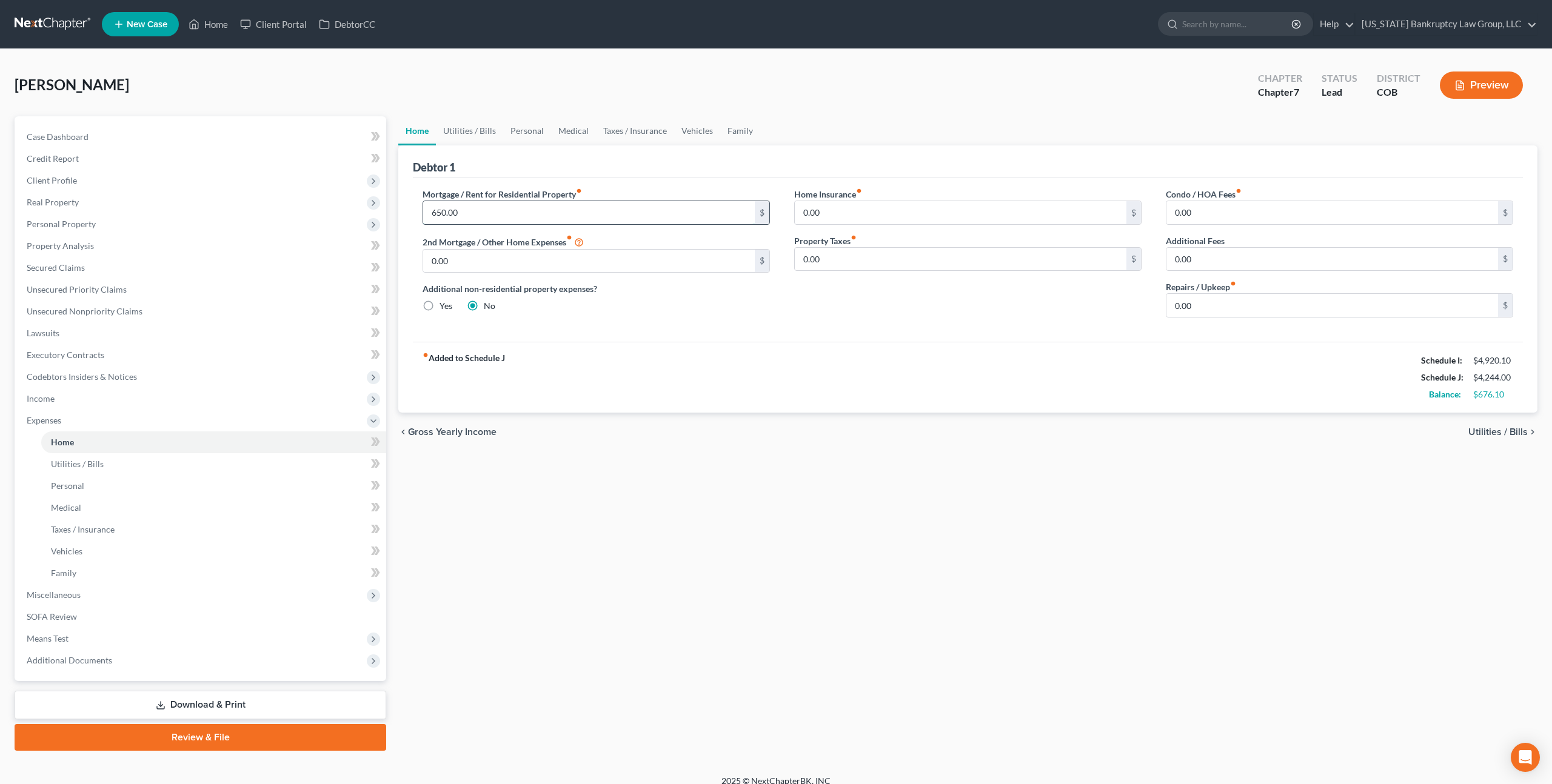
click at [449, 203] on input "650.00" at bounding box center [588, 212] width 331 height 23
type input "1,250.00"
click at [287, 698] on link "Download & Print" at bounding box center [200, 704] width 371 height 28
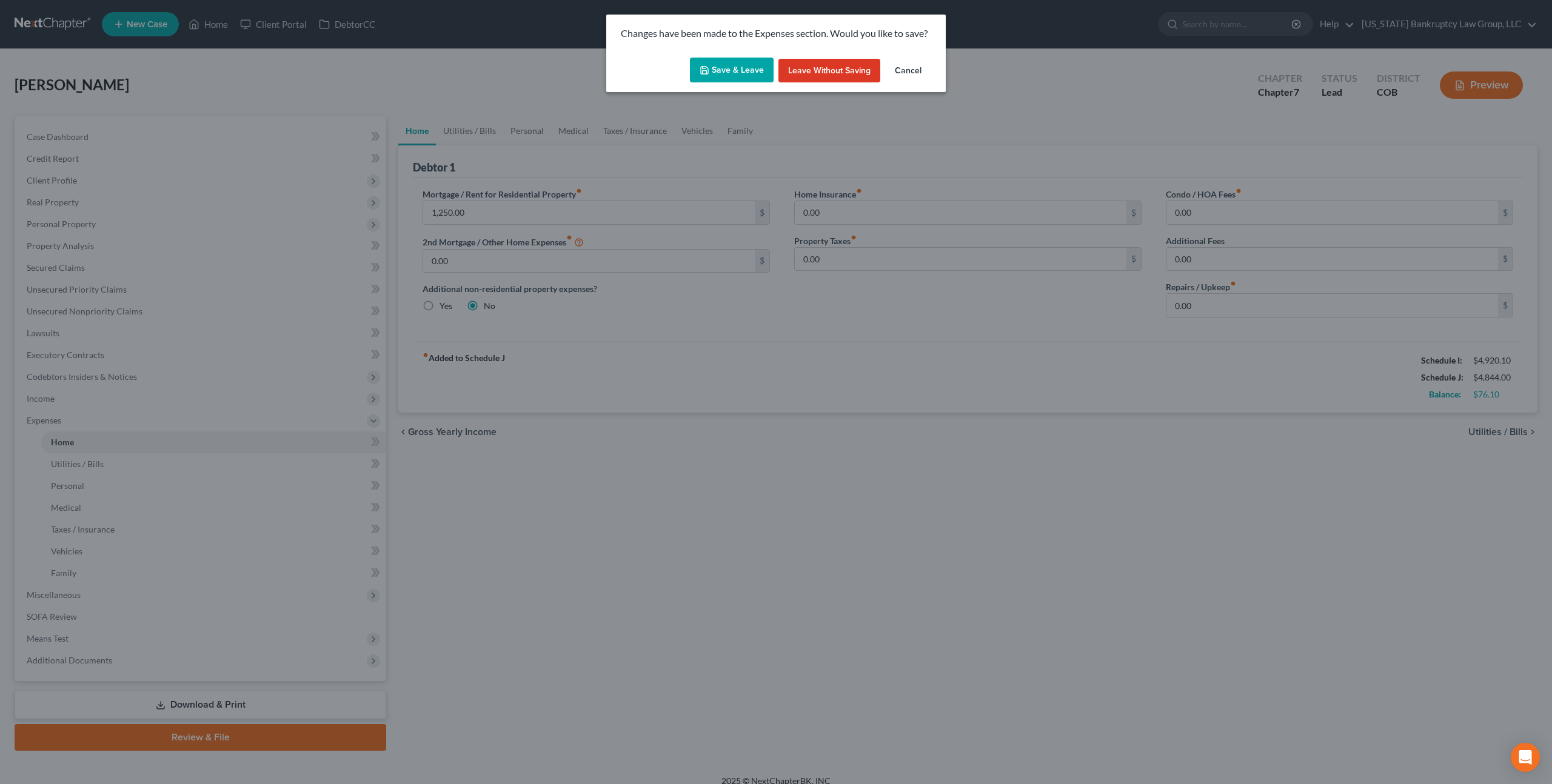
click at [744, 73] on button "Save & Leave" at bounding box center [732, 70] width 83 height 25
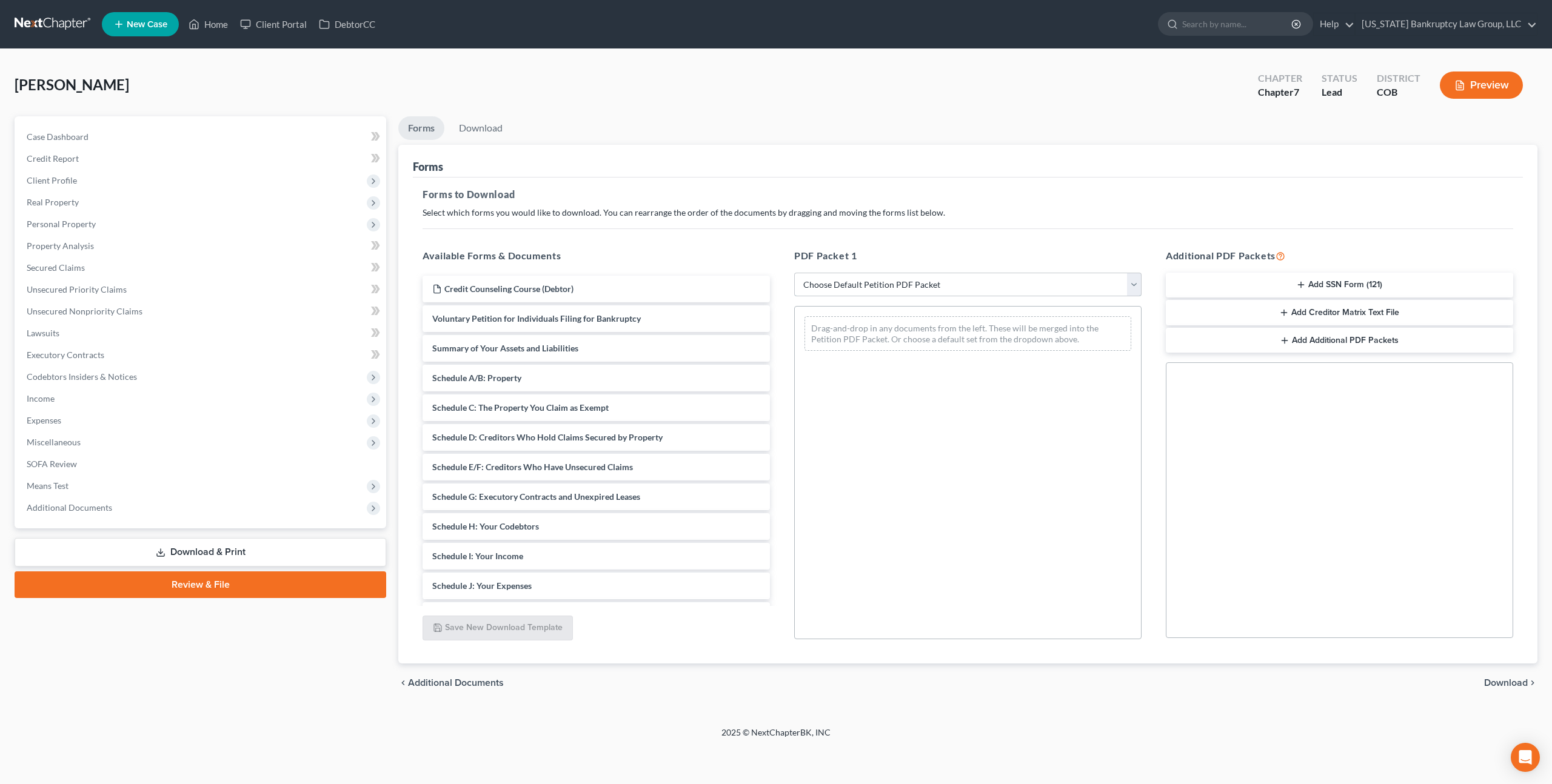
click at [958, 288] on select "Choose Default Petition PDF Packet Complete Bankruptcy Petition (all forms and …" at bounding box center [968, 285] width 348 height 24
select select "0"
click at [794, 273] on select "Choose Default Petition PDF Packet Complete Bankruptcy Petition (all forms and …" at bounding box center [968, 285] width 348 height 24
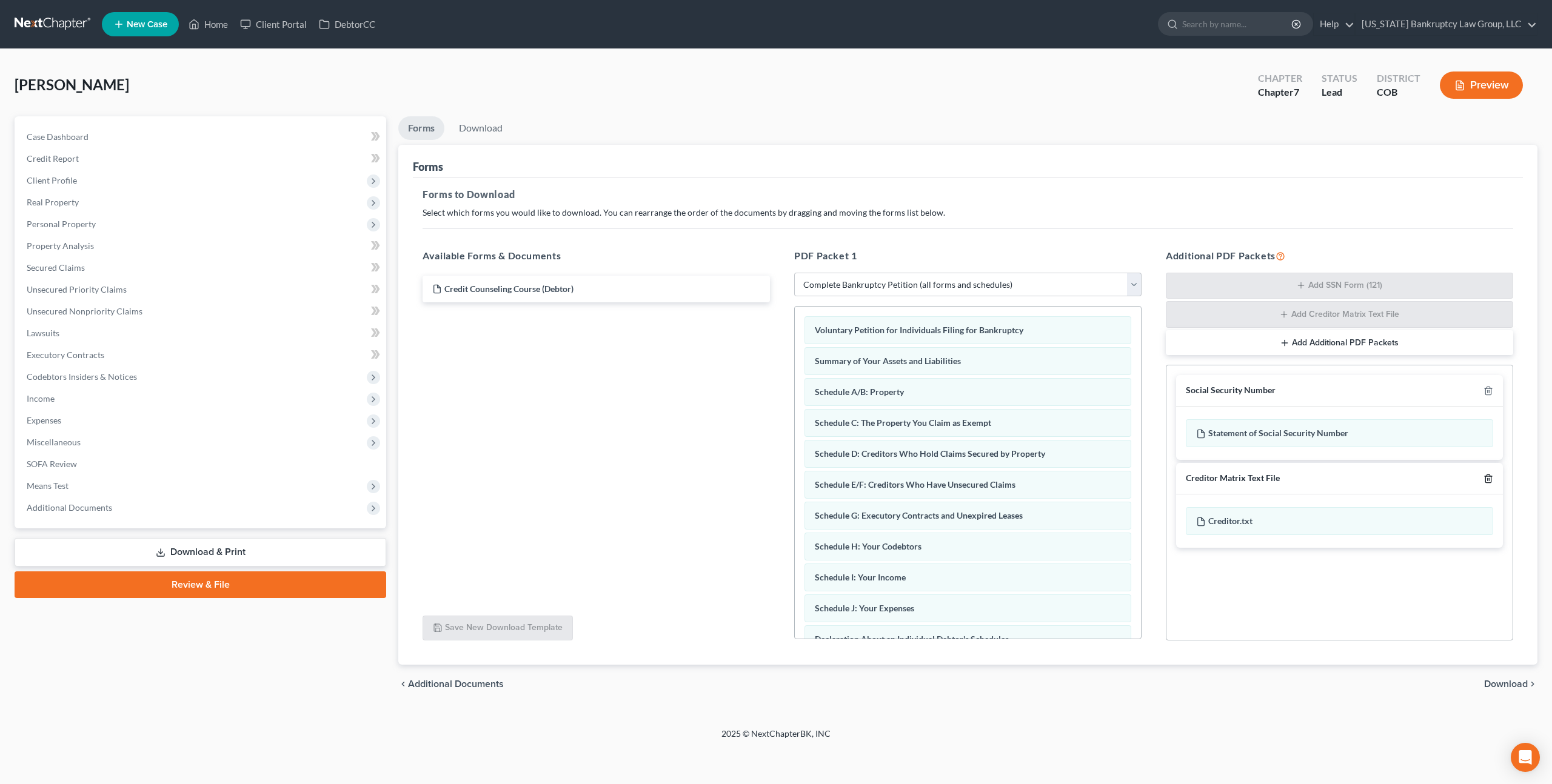
click at [1489, 480] on icon "button" at bounding box center [1488, 478] width 10 height 10
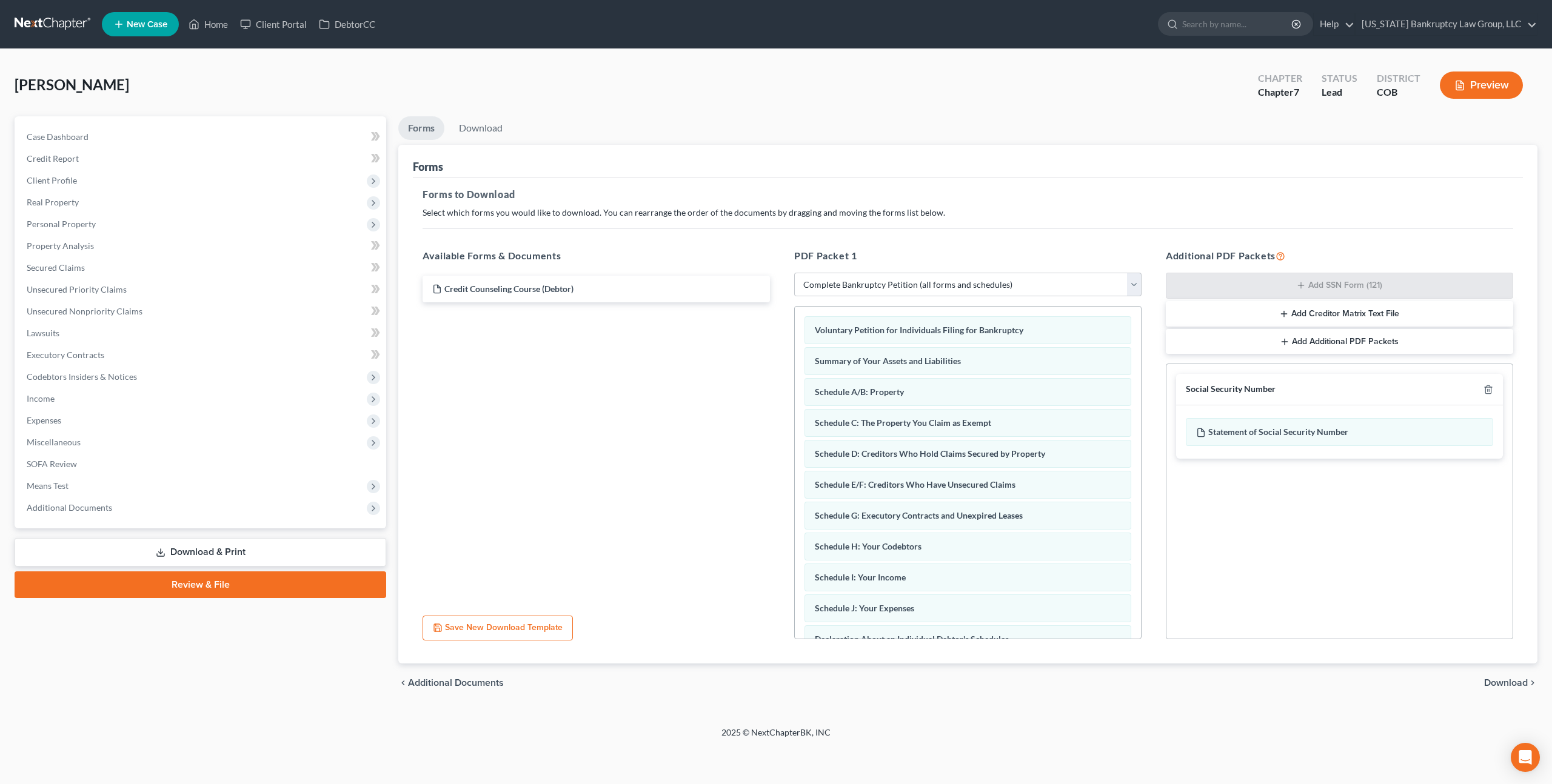
click at [1505, 687] on span "Download" at bounding box center [1506, 682] width 44 height 10
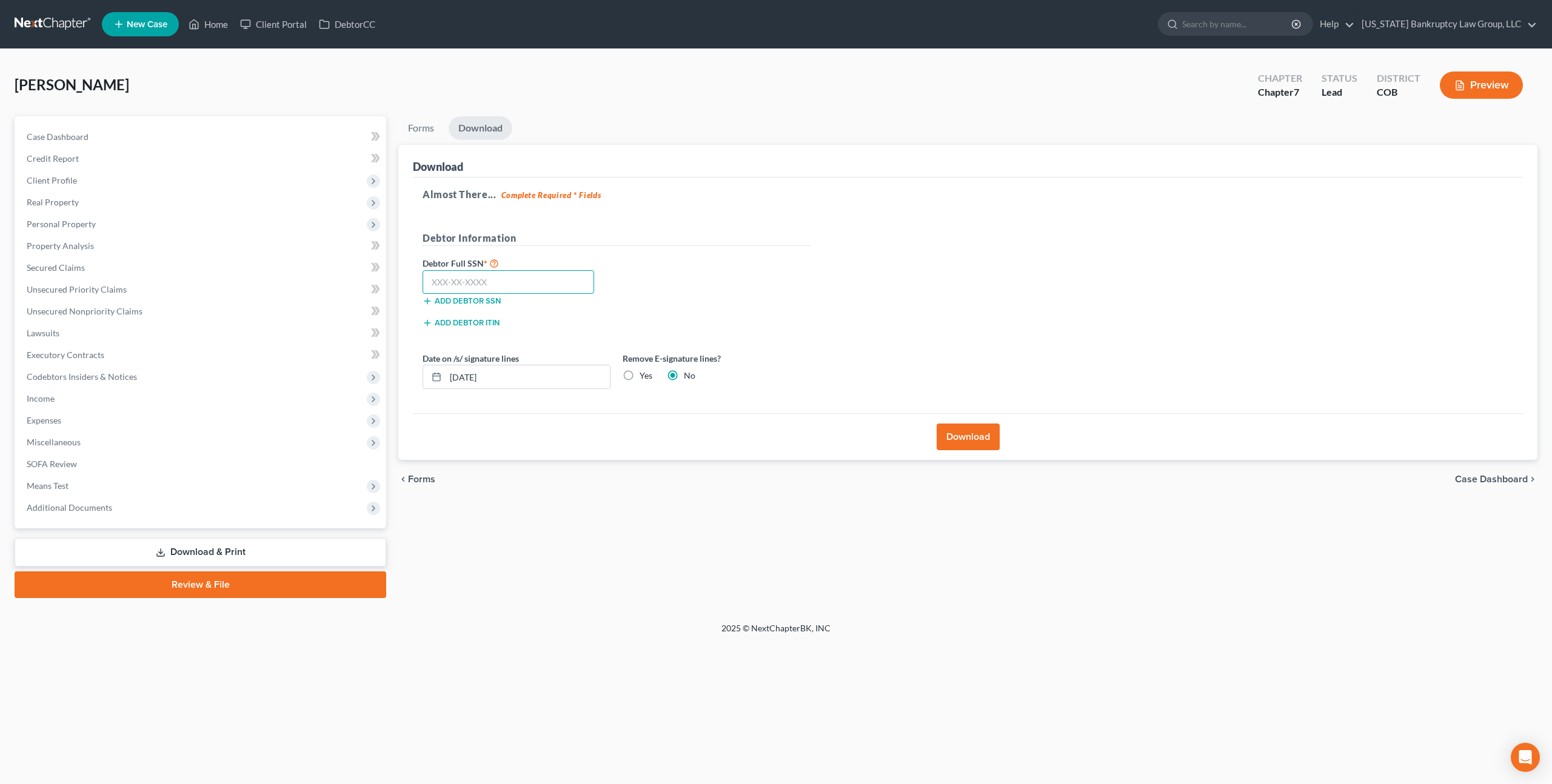
click at [525, 282] on input "text" at bounding box center [508, 282] width 172 height 24
type input "523-71-6910"
click at [962, 433] on button "Download" at bounding box center [968, 436] width 63 height 26
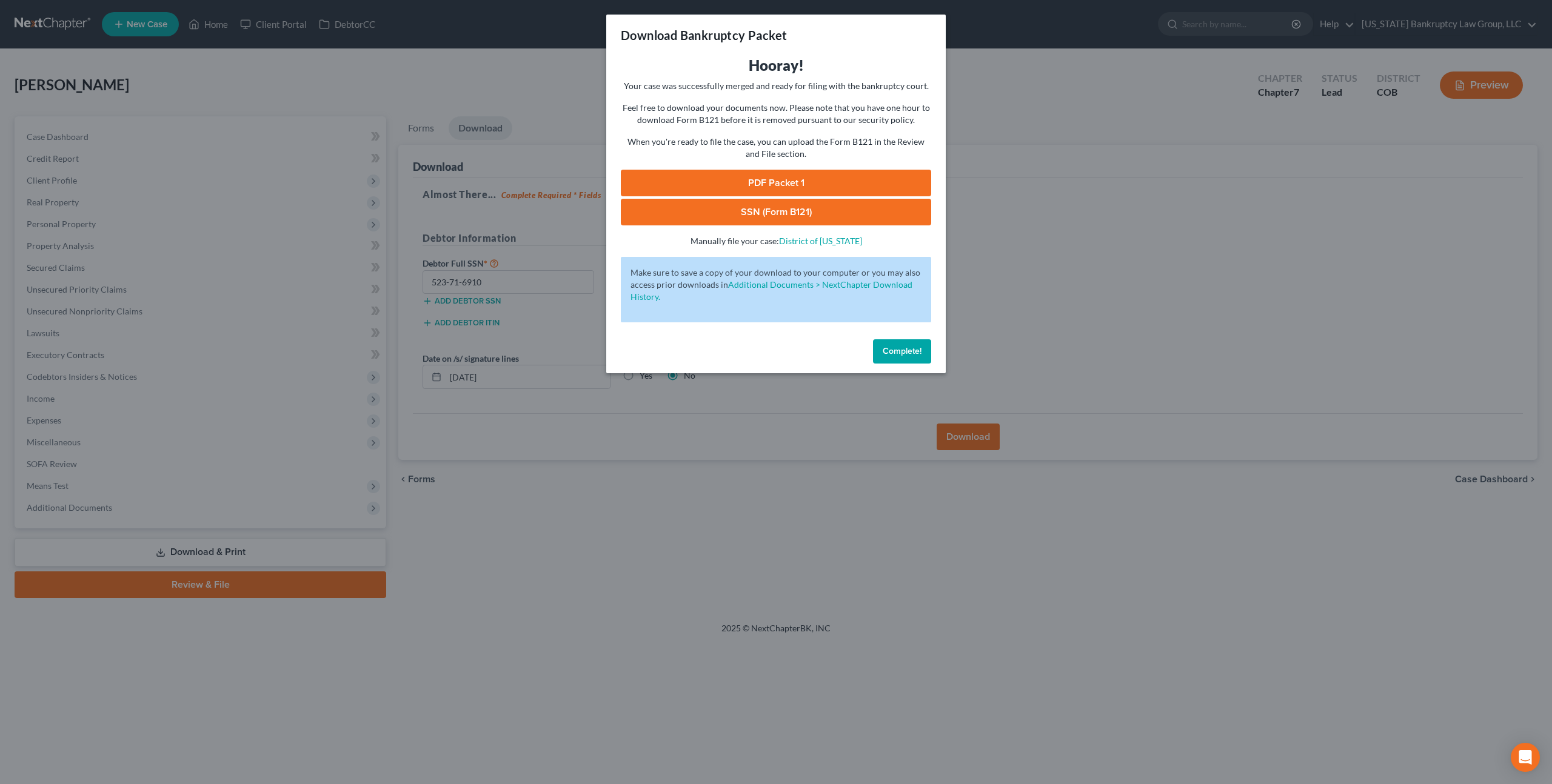
click at [717, 177] on link "PDF Packet 1" at bounding box center [776, 182] width 310 height 26
click at [685, 209] on link "SSN (Form B121)" at bounding box center [776, 211] width 310 height 26
click at [882, 349] on span "Complete!" at bounding box center [901, 350] width 39 height 10
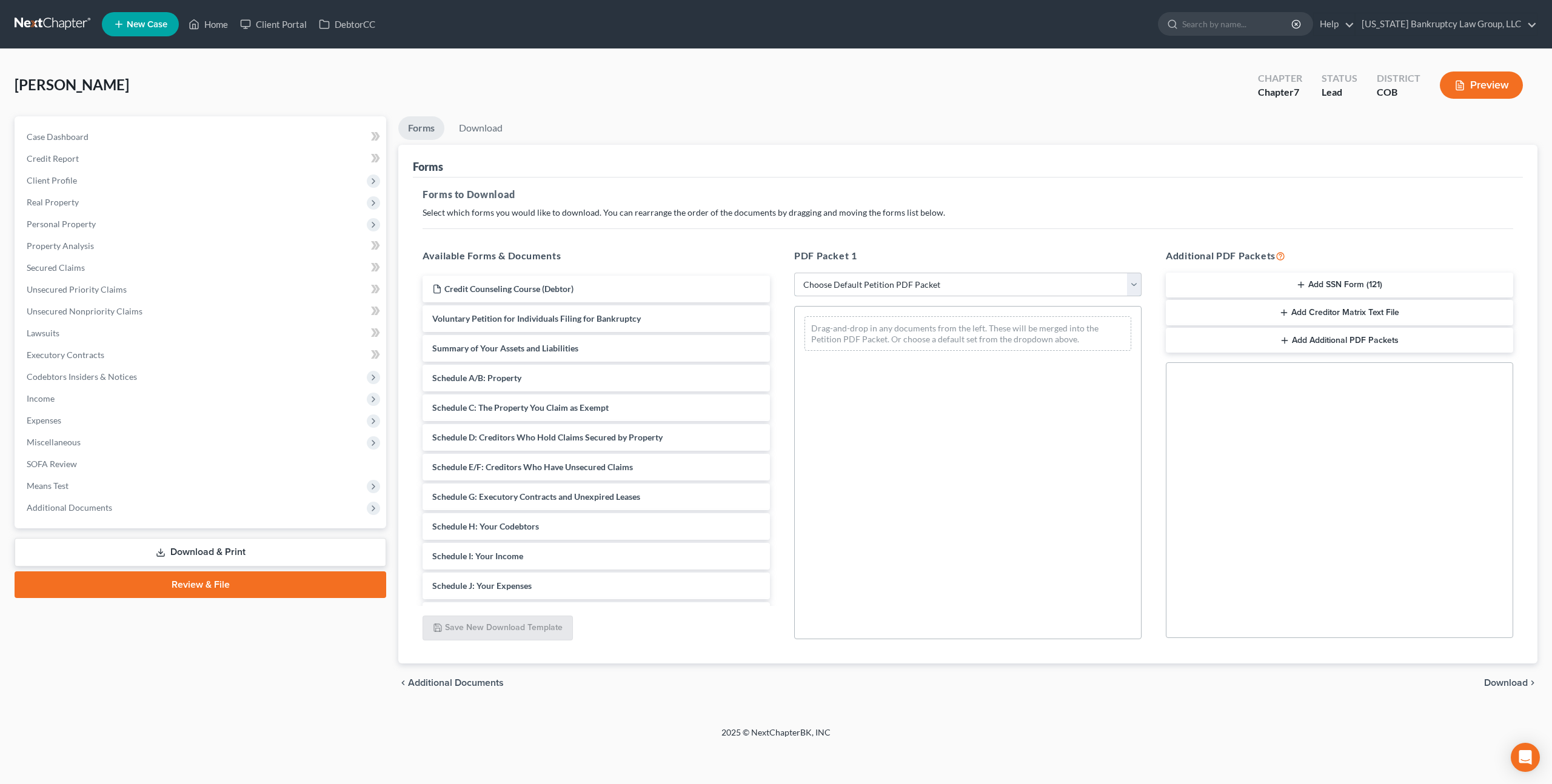
click at [834, 280] on select "Choose Default Petition PDF Packet Complete Bankruptcy Petition (all forms and …" at bounding box center [968, 285] width 348 height 24
select select "3"
click at [794, 273] on select "Choose Default Petition PDF Packet Complete Bankruptcy Petition (all forms and …" at bounding box center [968, 285] width 348 height 24
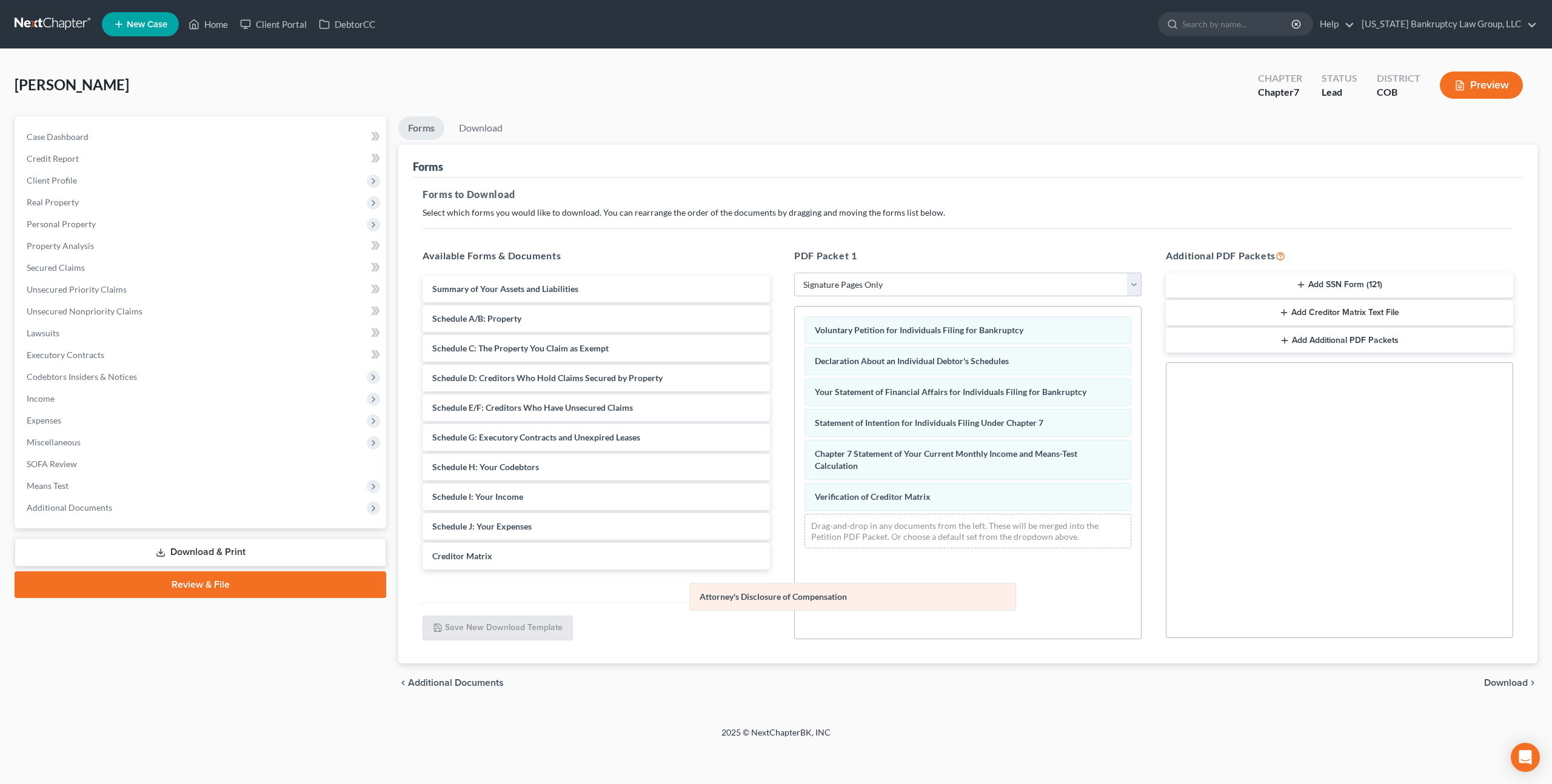
drag, startPoint x: 842, startPoint y: 535, endPoint x: 727, endPoint y: 605, distance: 134.6
click at [795, 558] on div "Attorney's Disclosure of Compensation Voluntary Petition for Individuals Filing…" at bounding box center [968, 432] width 346 height 251
click at [1495, 683] on span "Download" at bounding box center [1506, 682] width 44 height 10
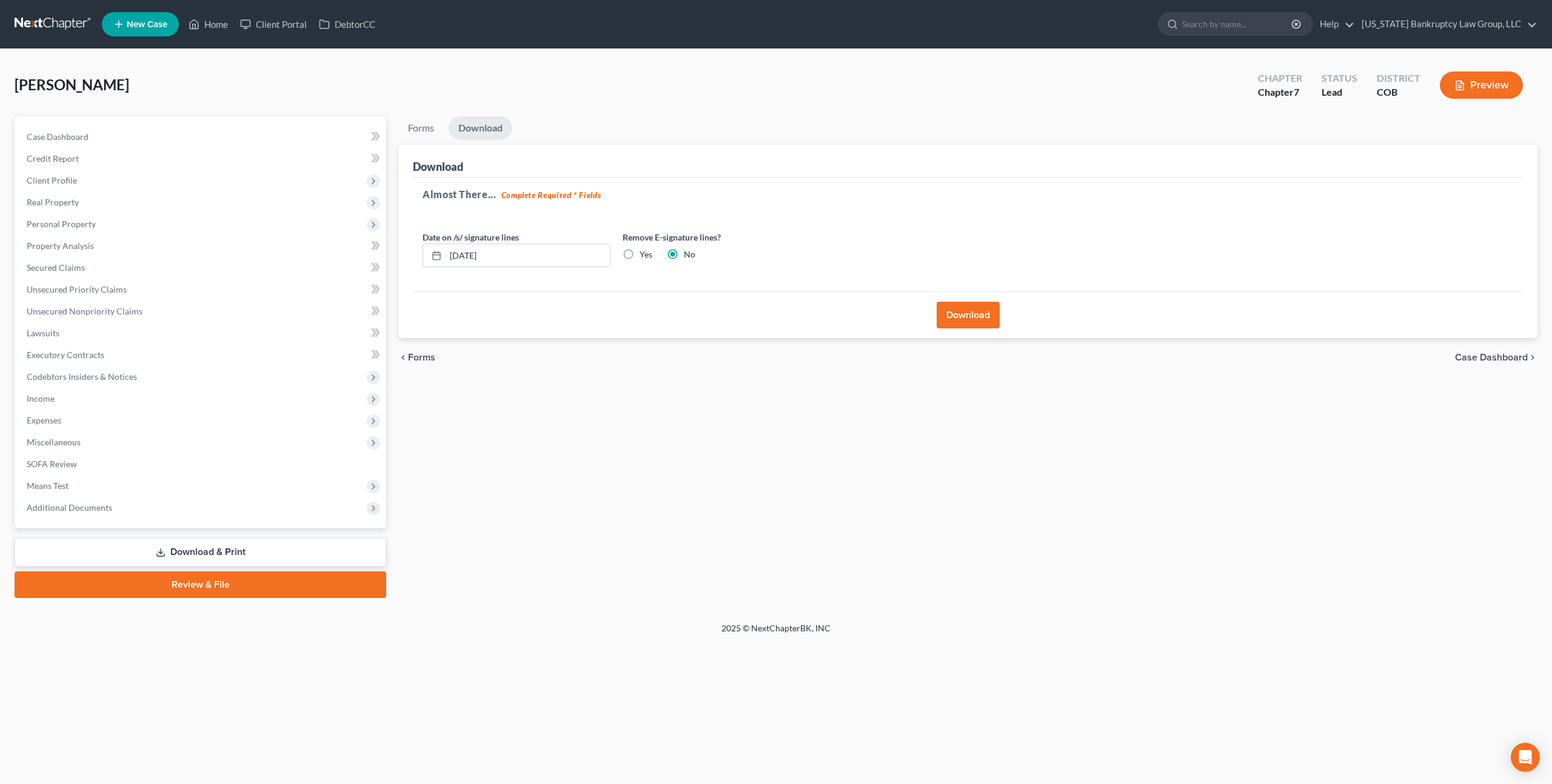
click at [979, 315] on button "Download" at bounding box center [968, 315] width 63 height 26
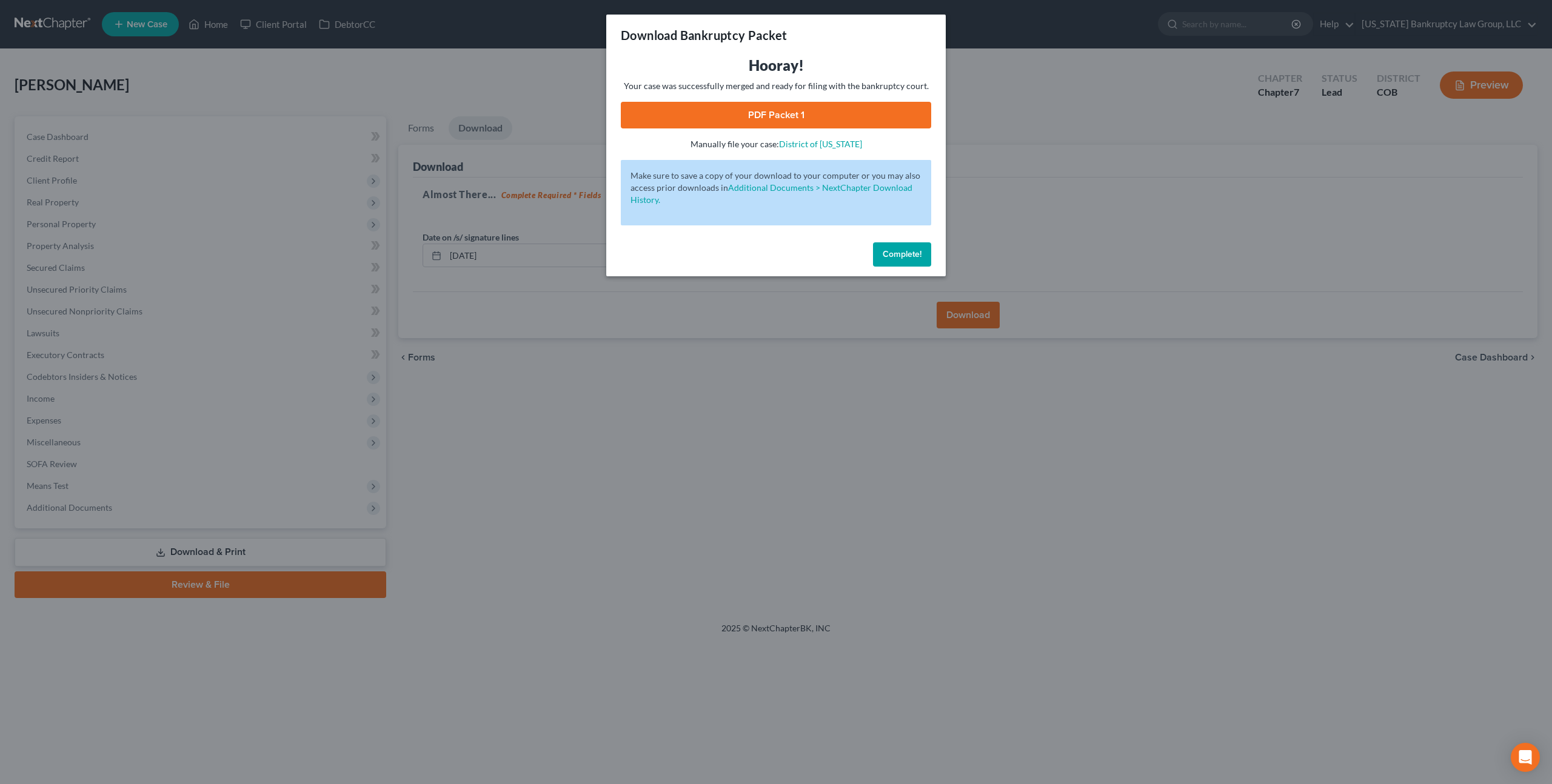
click at [707, 121] on link "PDF Packet 1" at bounding box center [776, 114] width 310 height 26
click at [917, 256] on span "Complete!" at bounding box center [901, 254] width 39 height 10
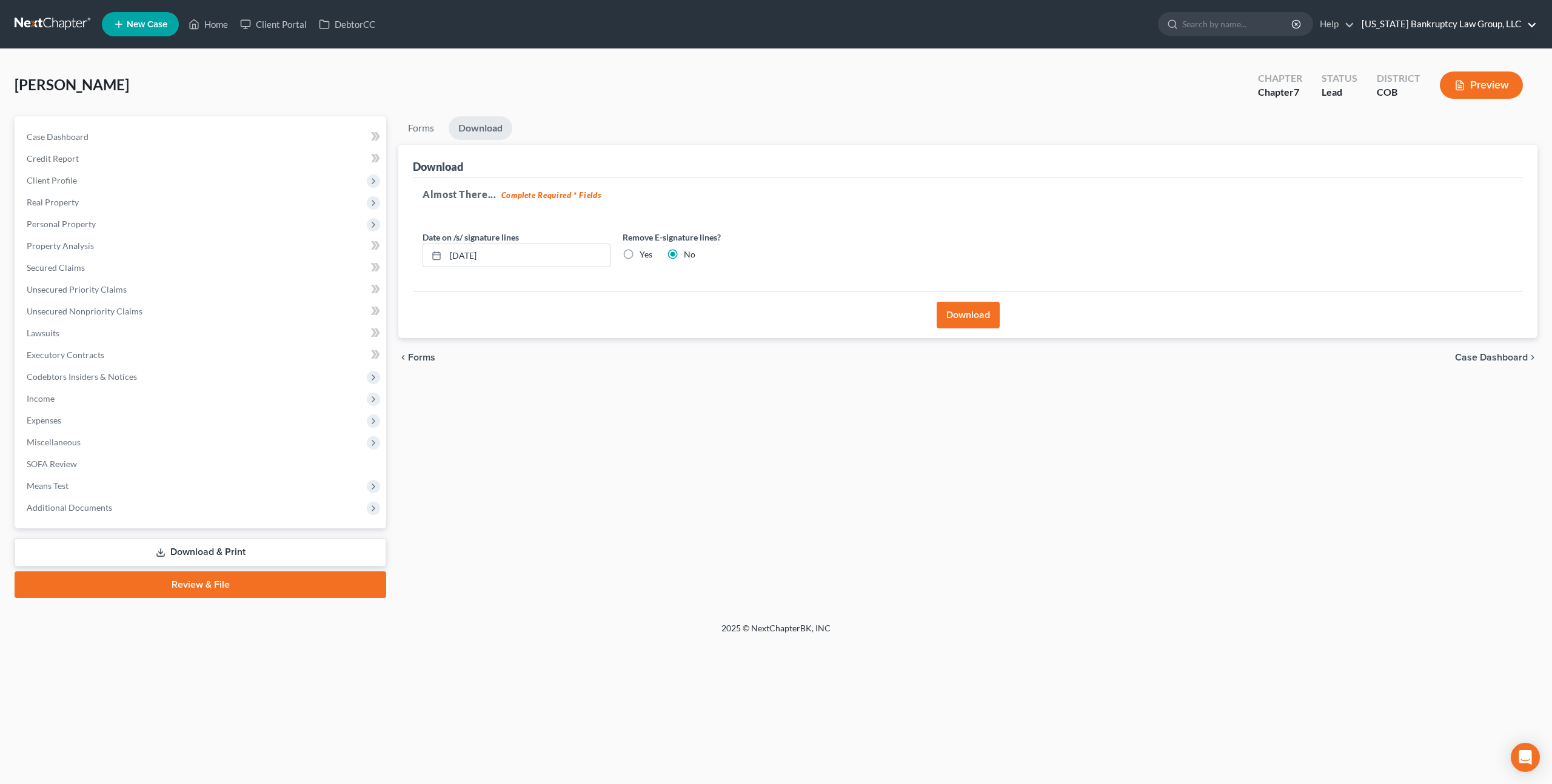
click at [1393, 24] on link "[US_STATE] Bankruptcy Law Group, LLC" at bounding box center [1446, 24] width 182 height 22
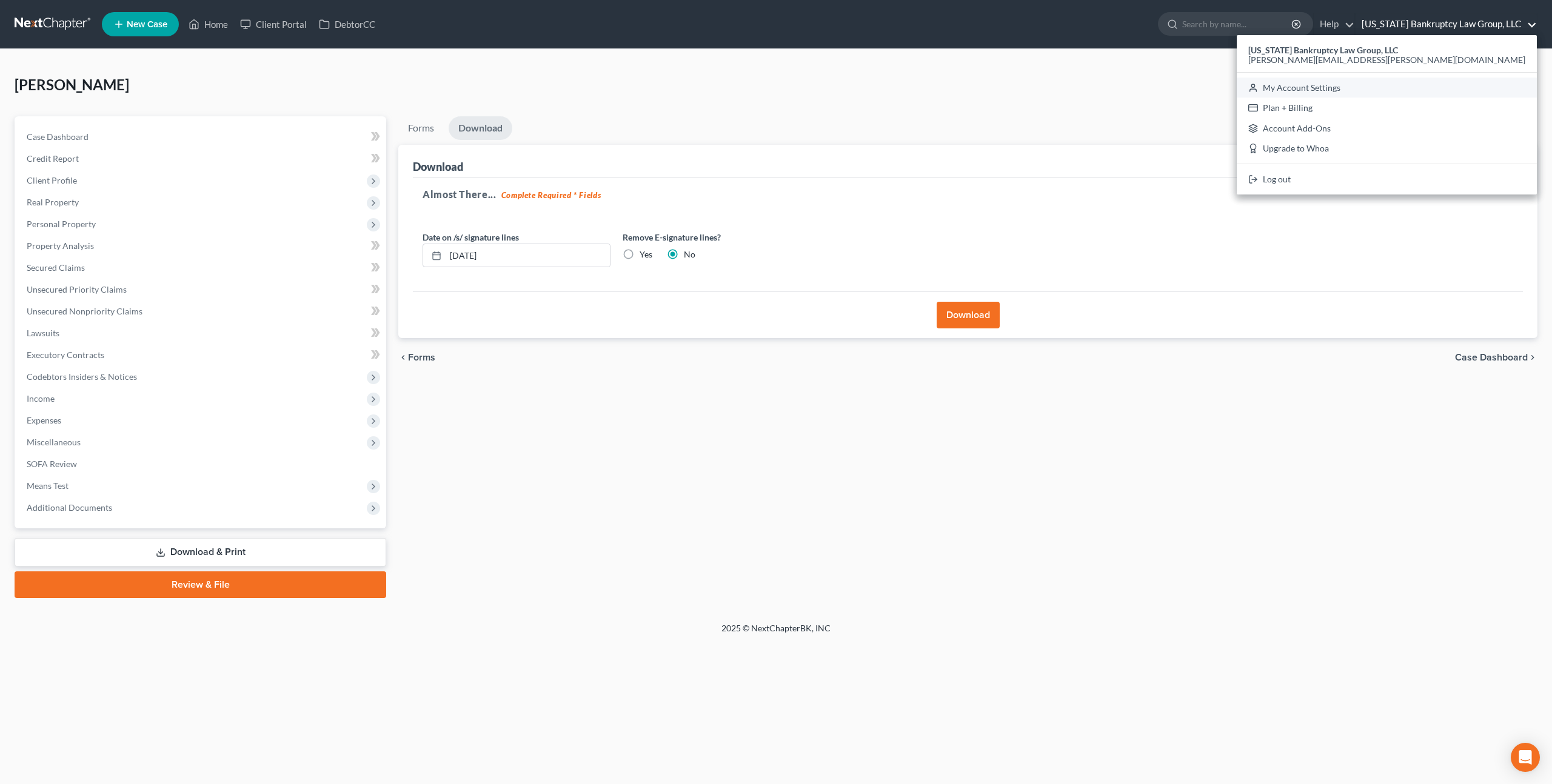
click at [1414, 87] on link "My Account Settings" at bounding box center [1387, 87] width 300 height 21
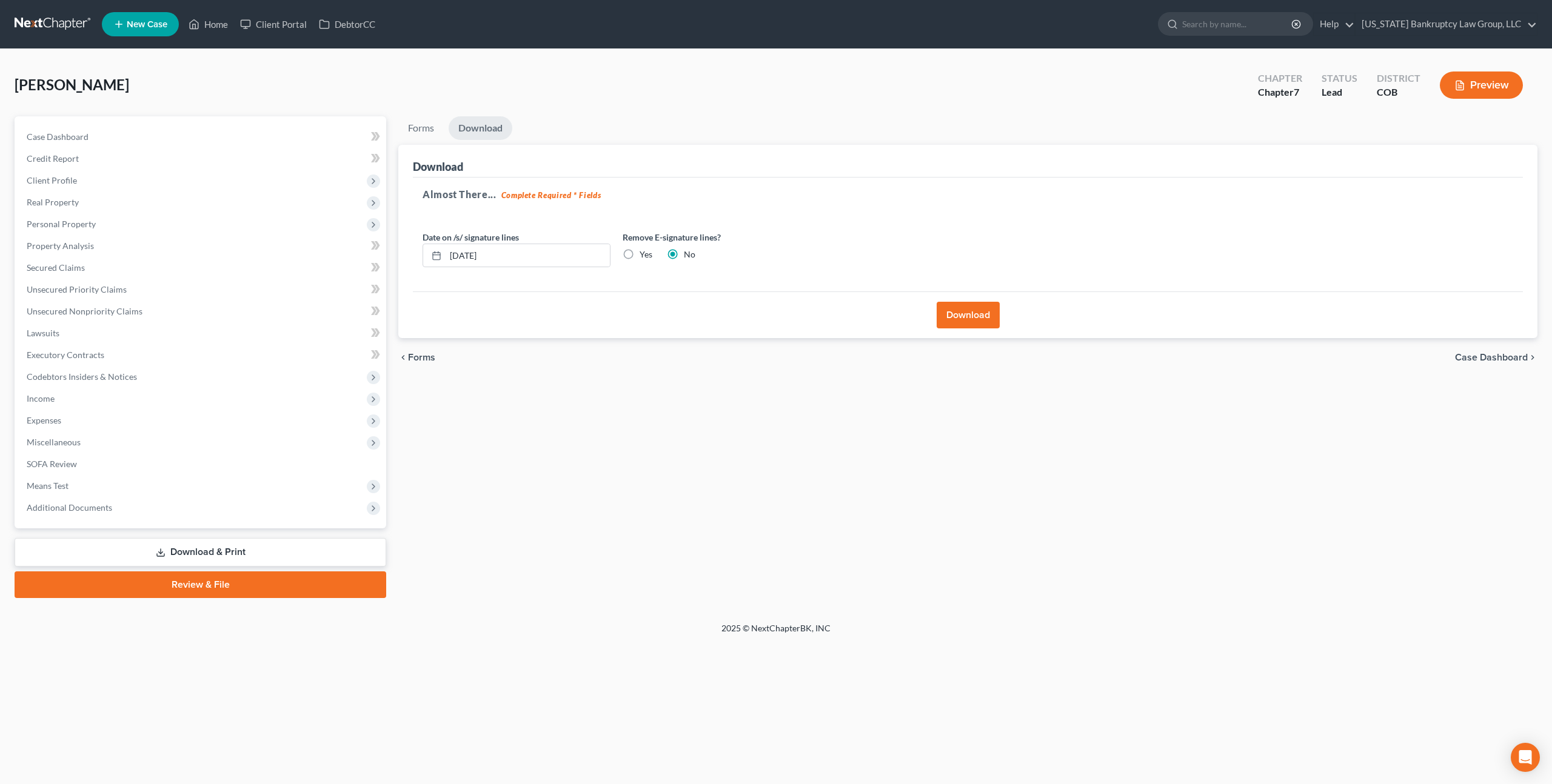
select select "28"
select select "5"
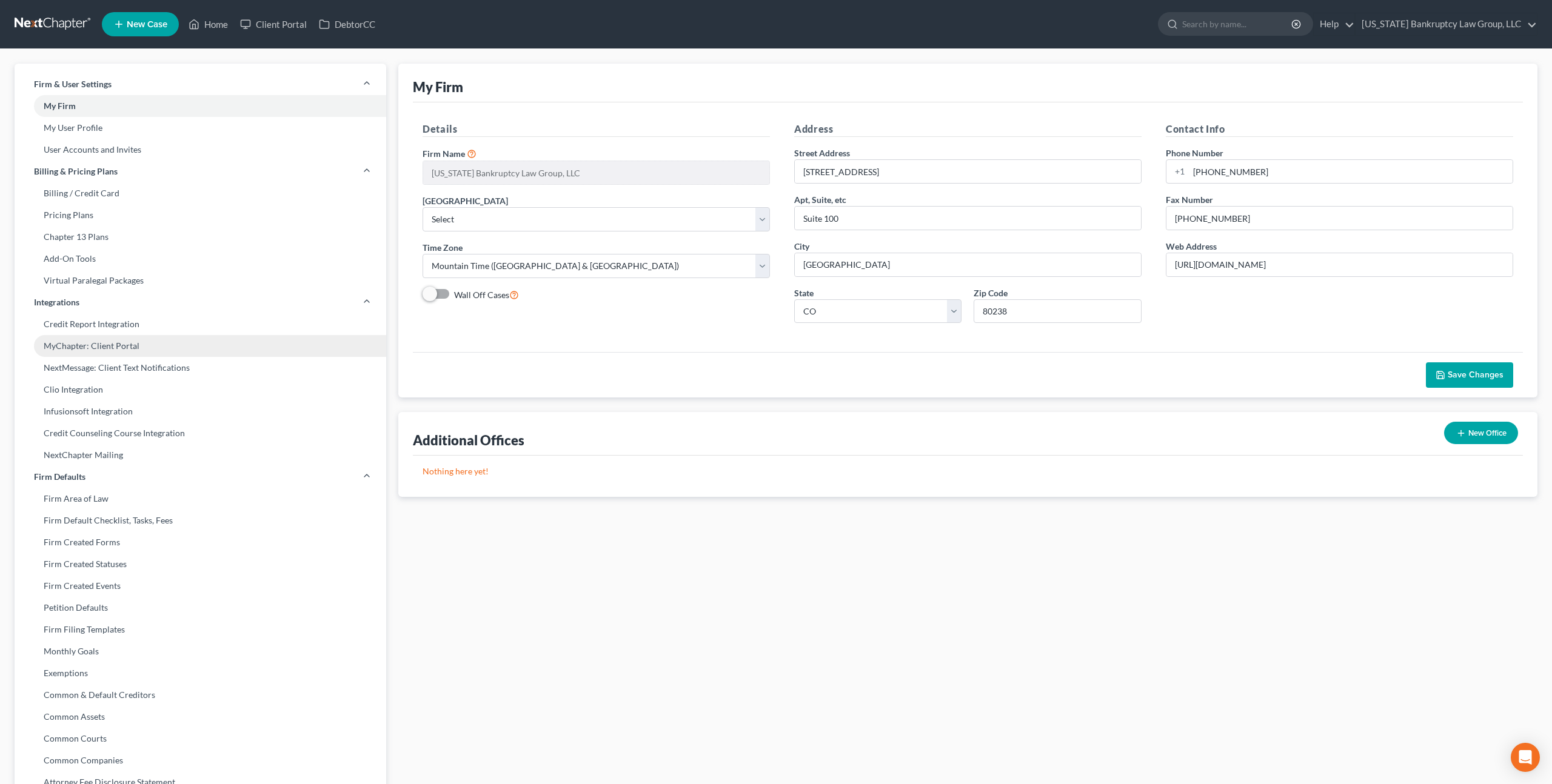
click at [114, 349] on link "MyChapter: Client Portal" at bounding box center [200, 346] width 371 height 22
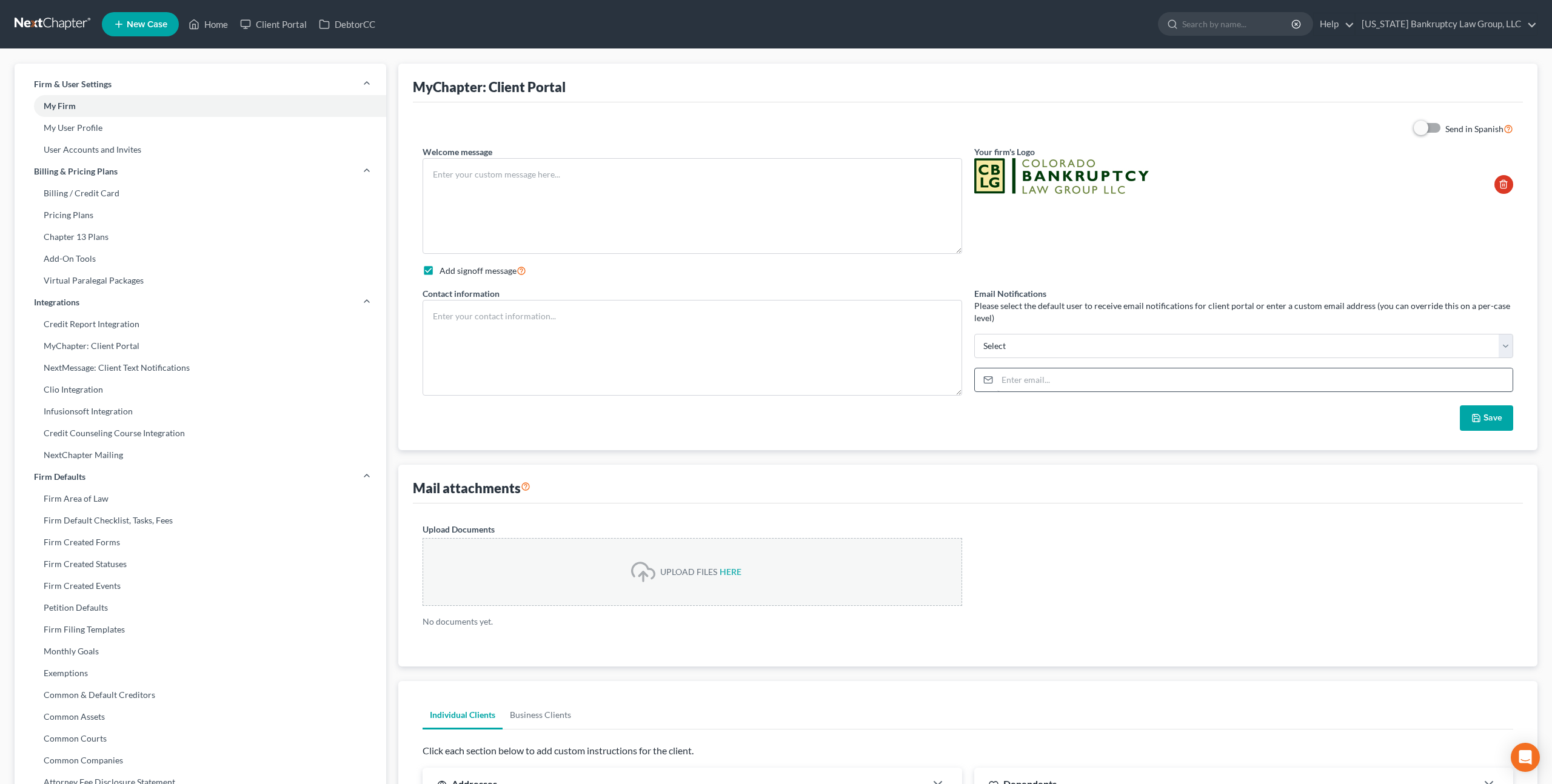
type textarea "Hello! Welcome to MyChapter. We are here to help make the bankruptcy filing pro…"
checkbox input "true"
type textarea "[PERSON_NAME] Attorney [PERSON_NAME][EMAIL_ADDRESS][PERSON_NAME][DOMAIN_NAME] 3…"
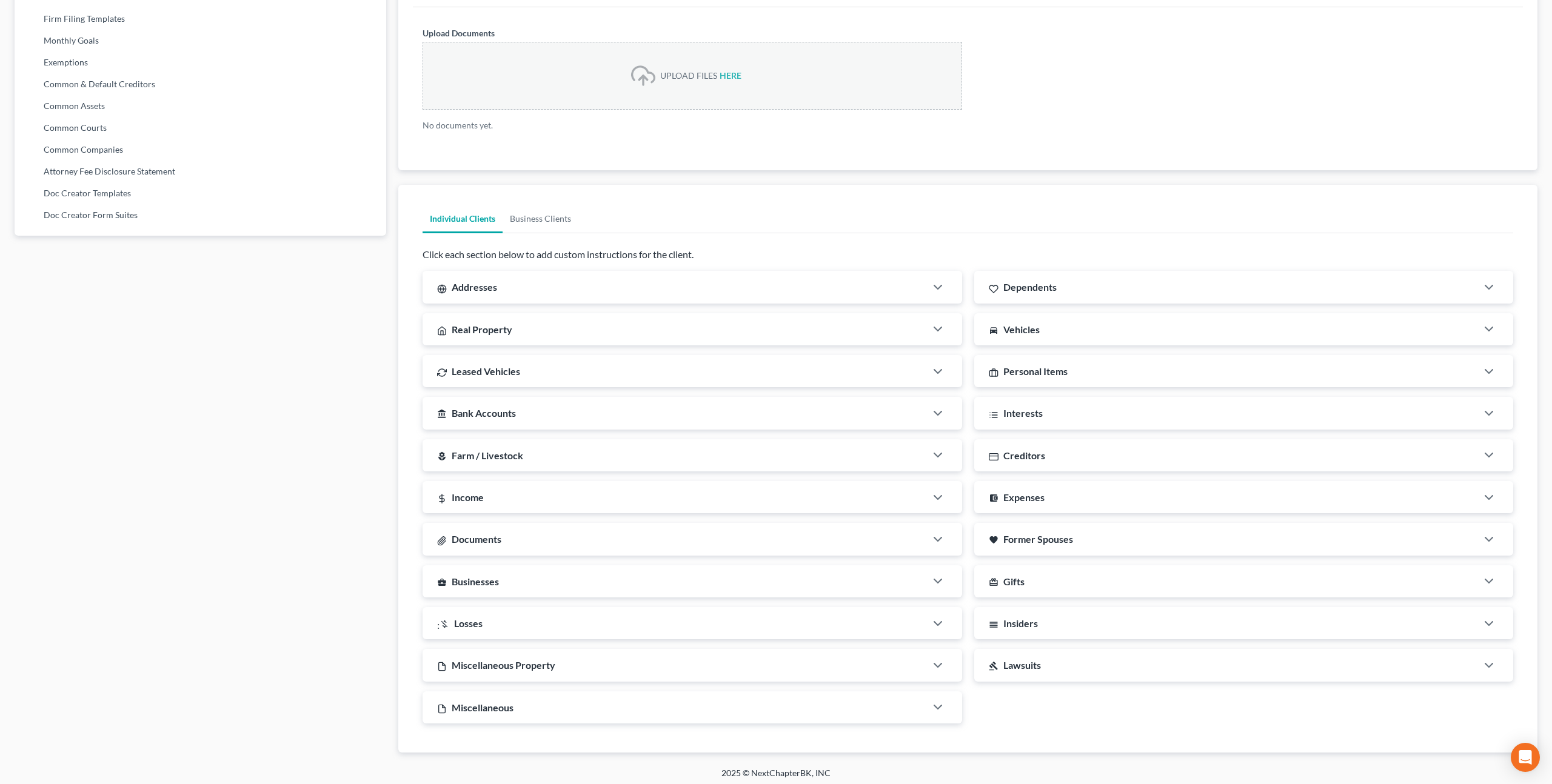
scroll to position [616, 0]
click at [1066, 369] on span "Personal Items" at bounding box center [1035, 366] width 64 height 12
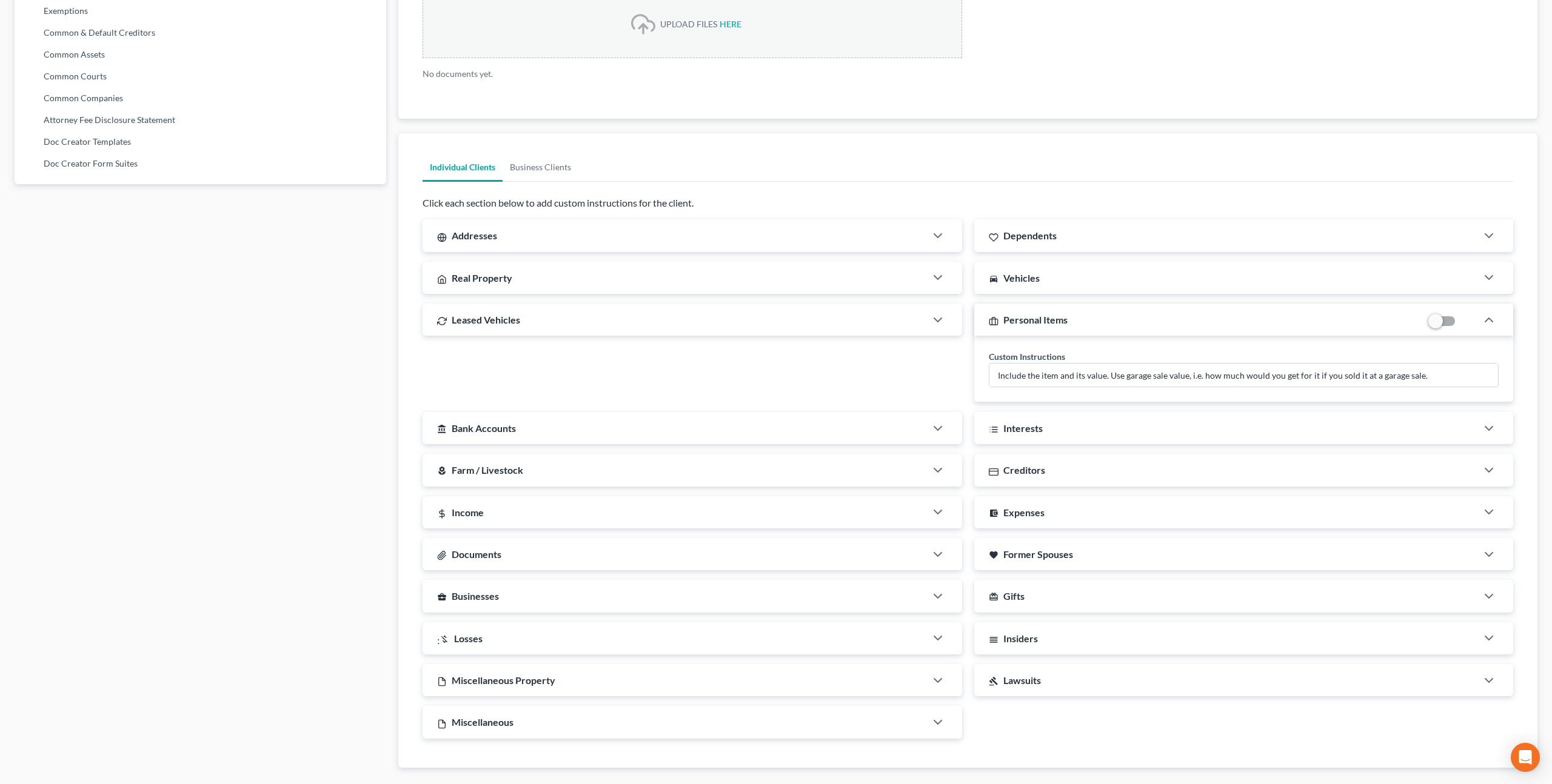
scroll to position [682, 0]
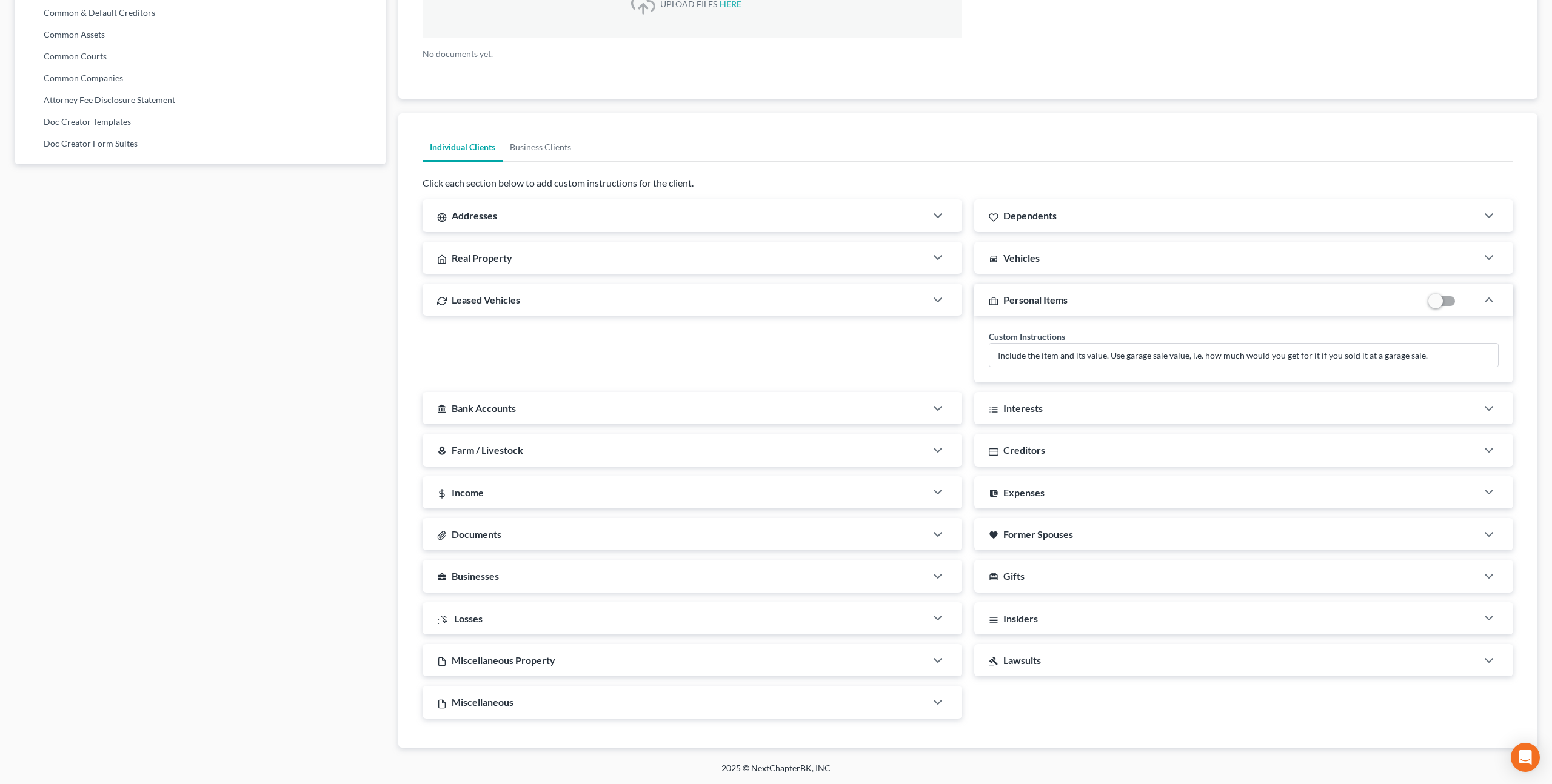
click at [475, 254] on span "Real Property" at bounding box center [482, 258] width 61 height 12
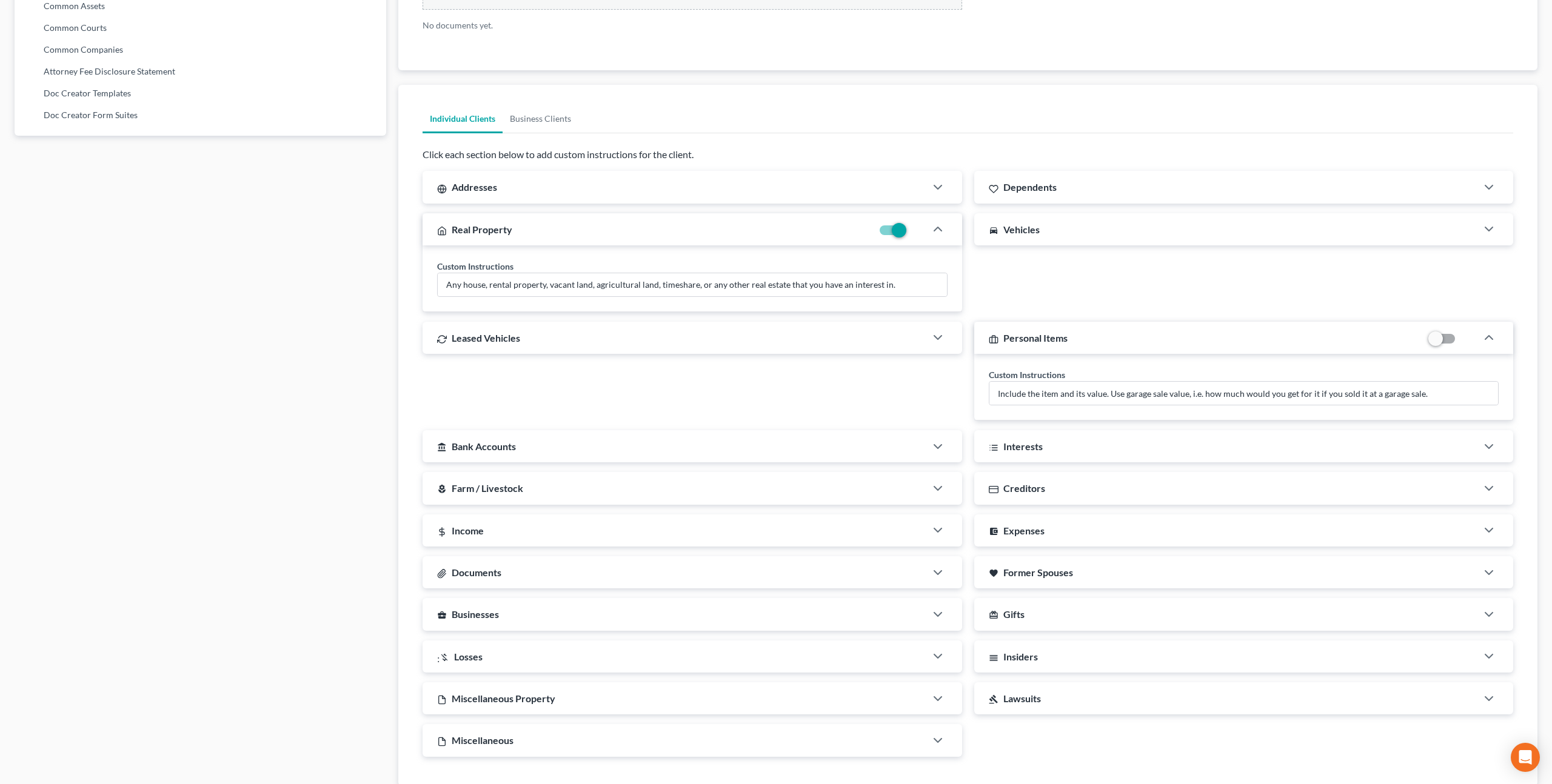
scroll to position [749, 0]
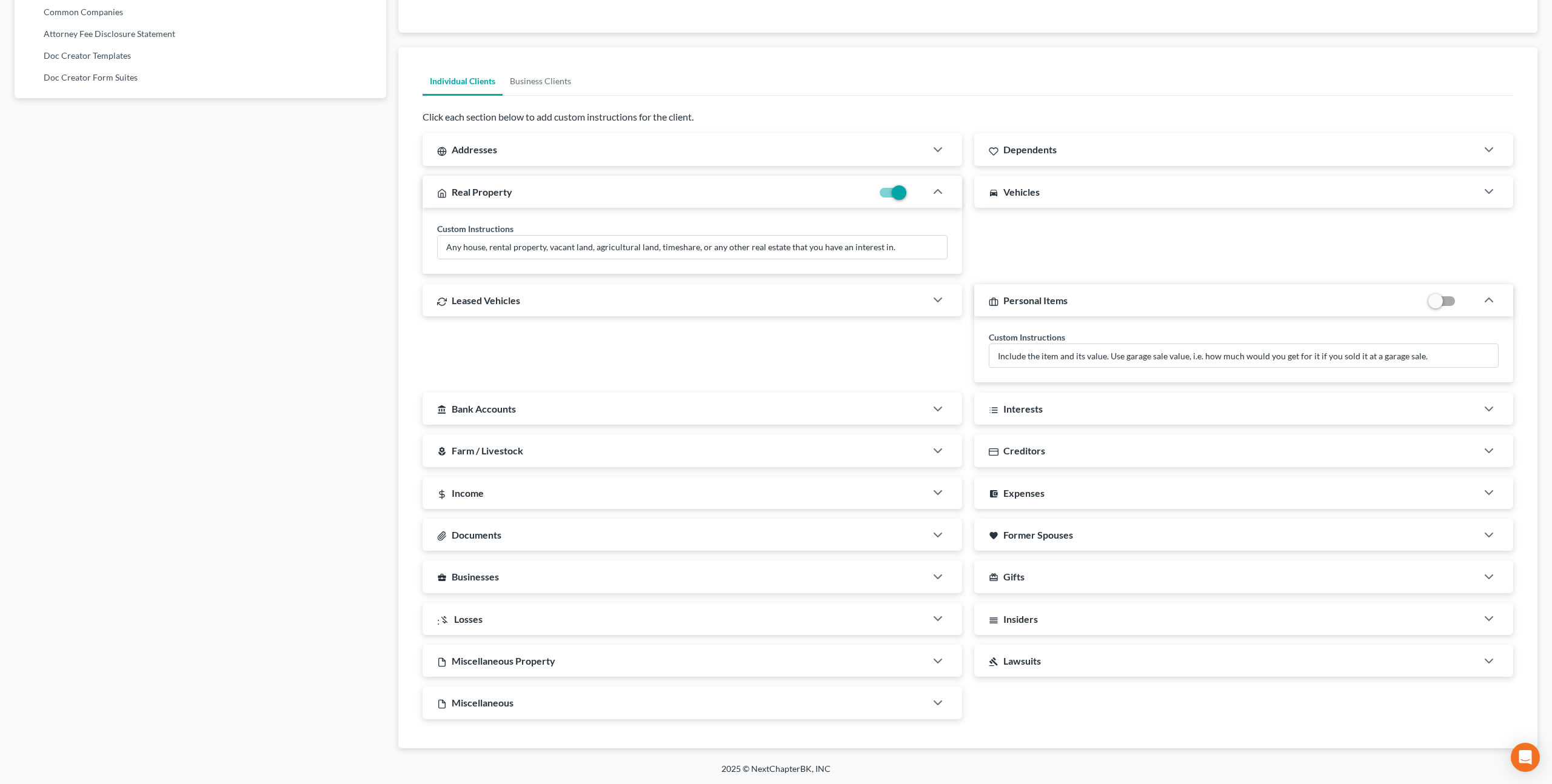
click at [506, 537] on div "Documents" at bounding box center [674, 534] width 503 height 32
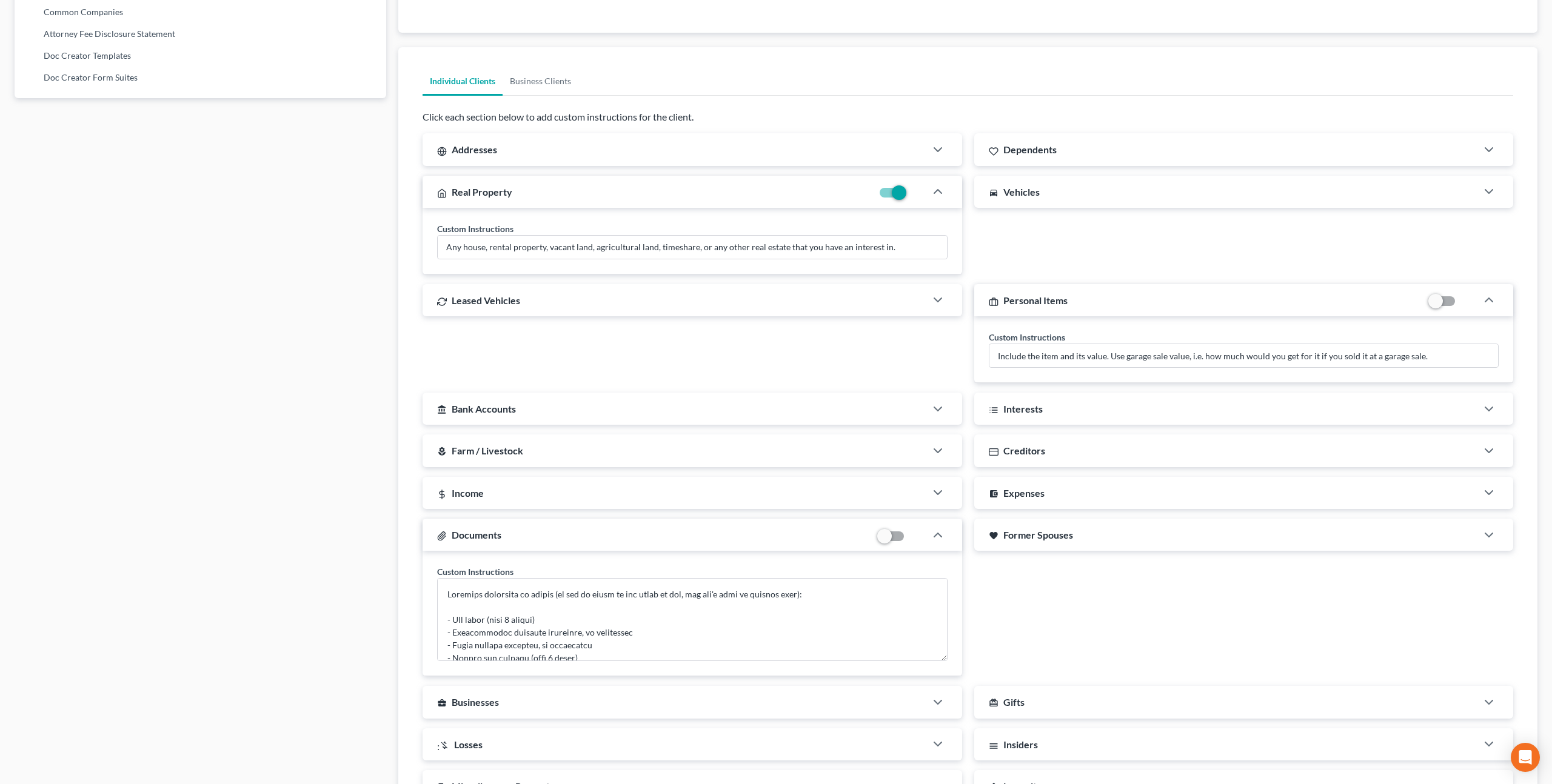
click at [506, 537] on div "Documents" at bounding box center [648, 534] width 450 height 32
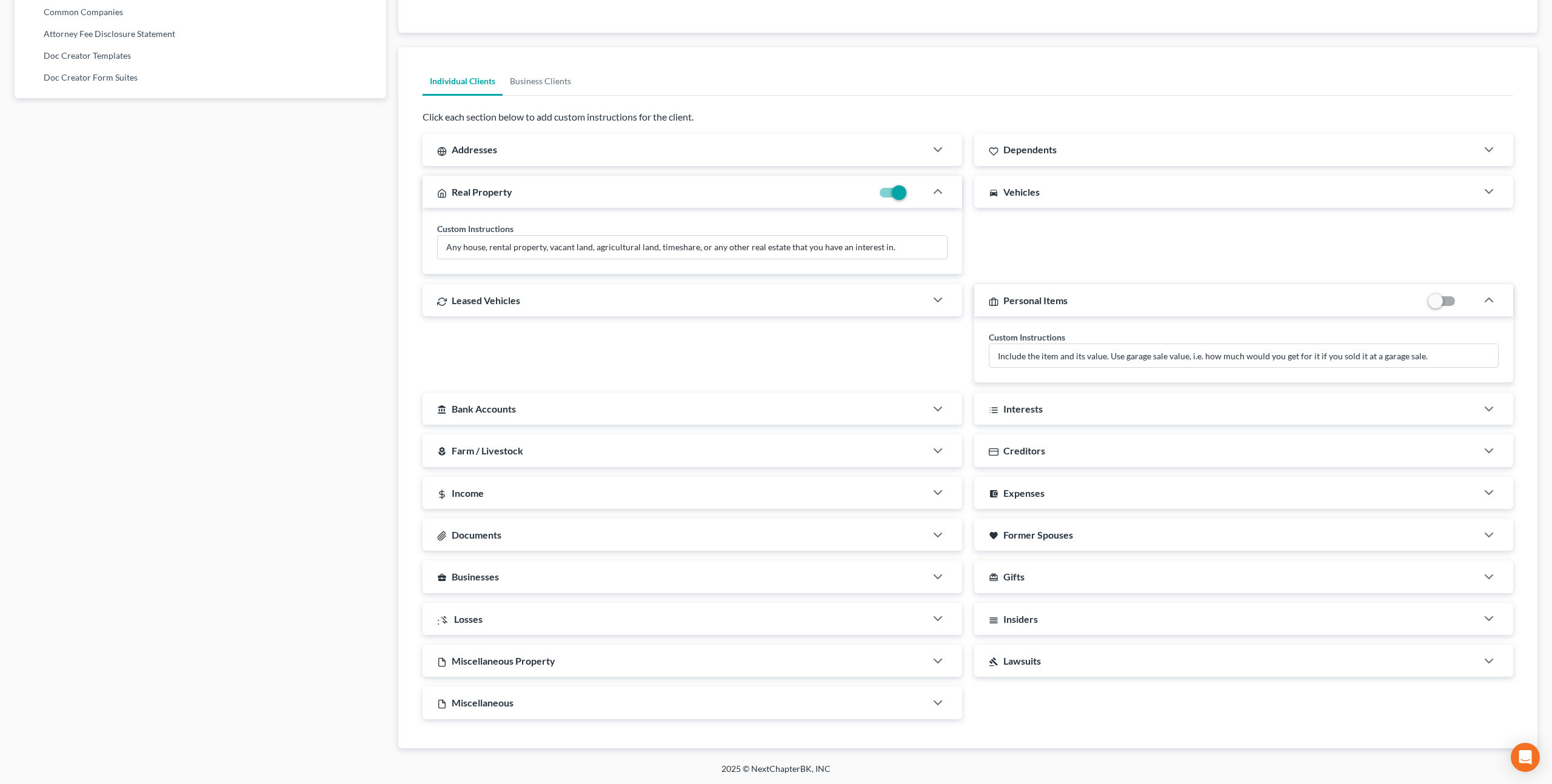
click at [523, 492] on div "Income" at bounding box center [674, 493] width 503 height 32
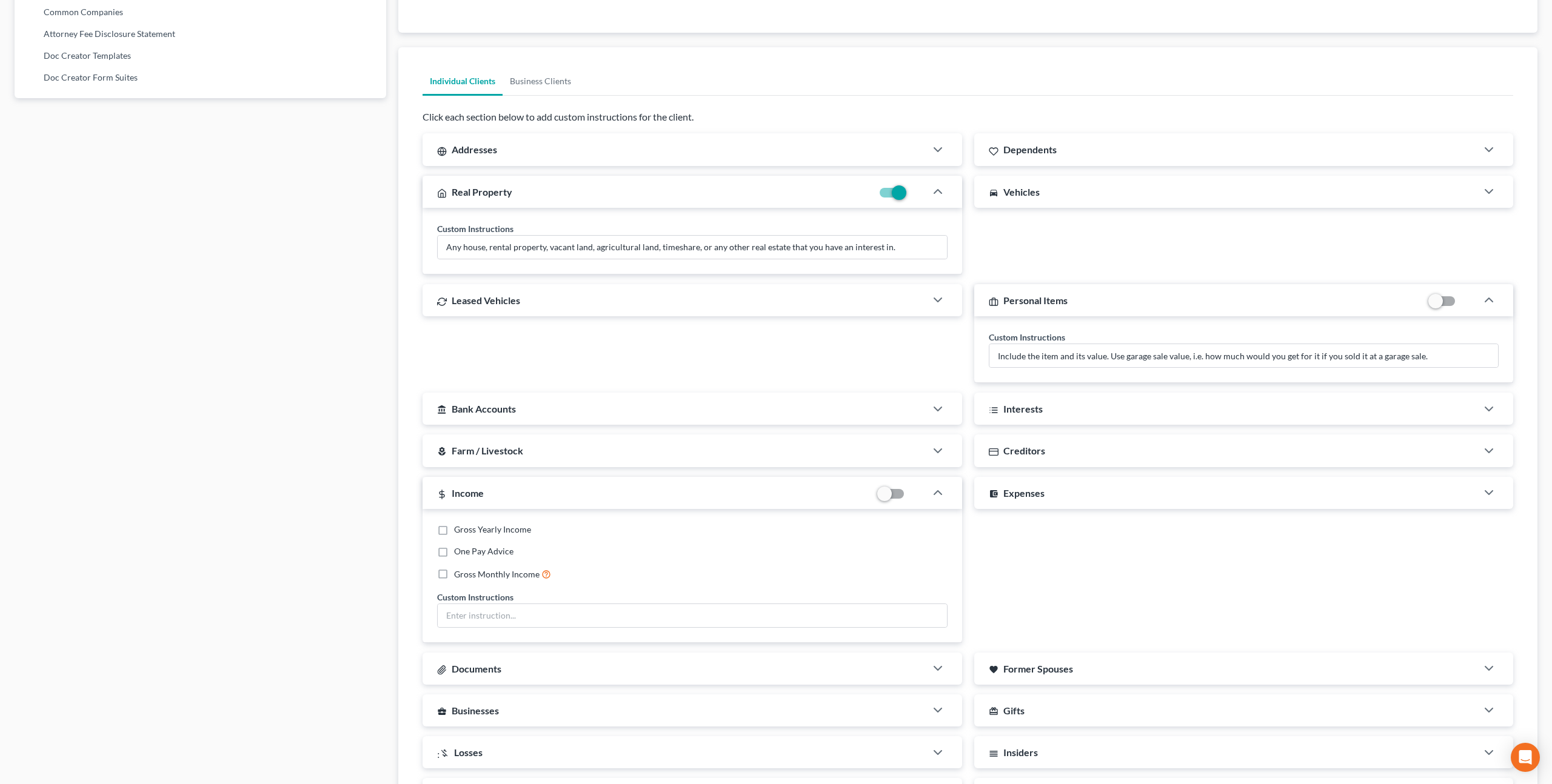
click at [523, 492] on div "Income" at bounding box center [648, 493] width 450 height 32
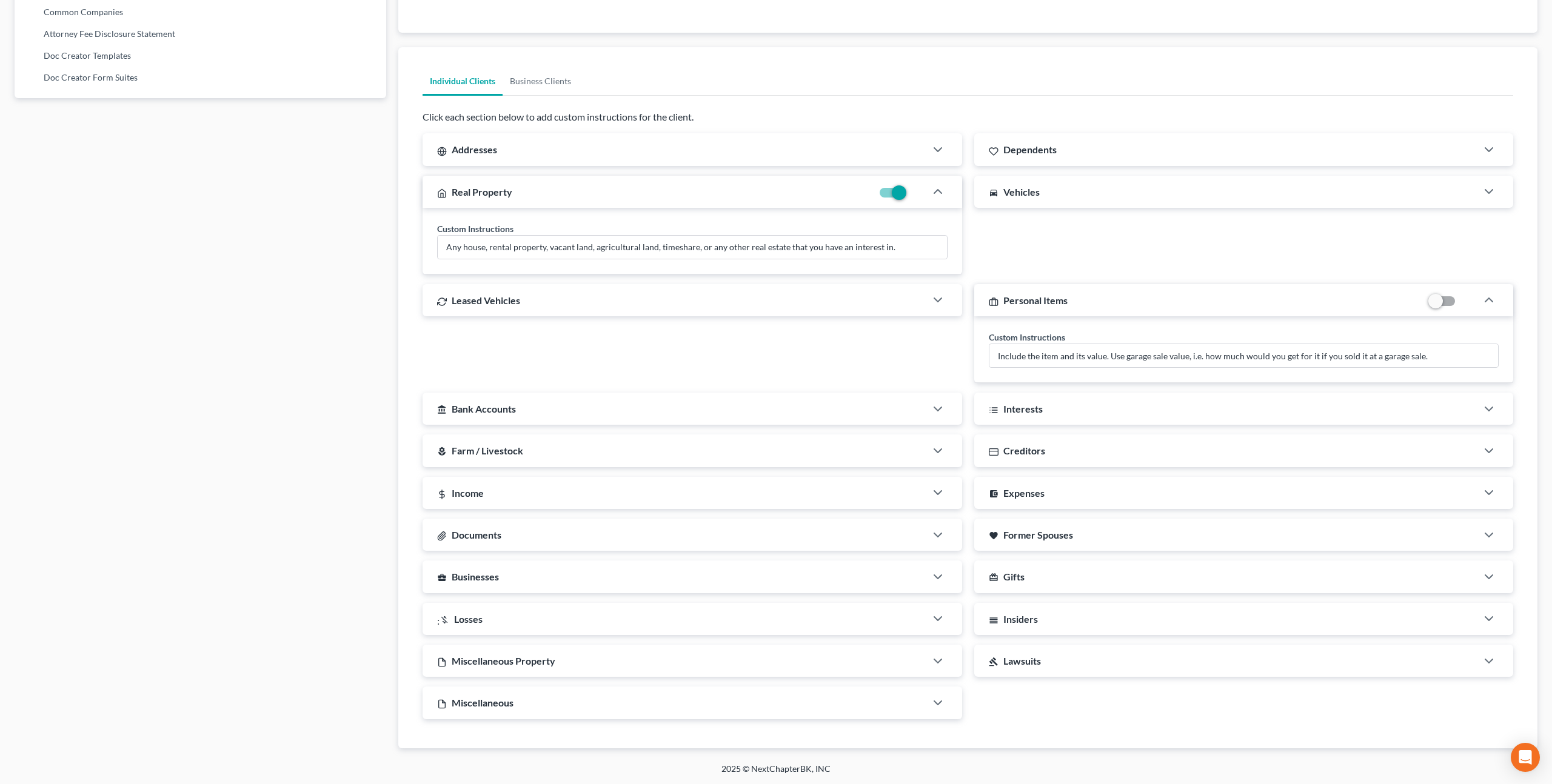
click at [516, 697] on div "Miscellaneous" at bounding box center [674, 702] width 503 height 32
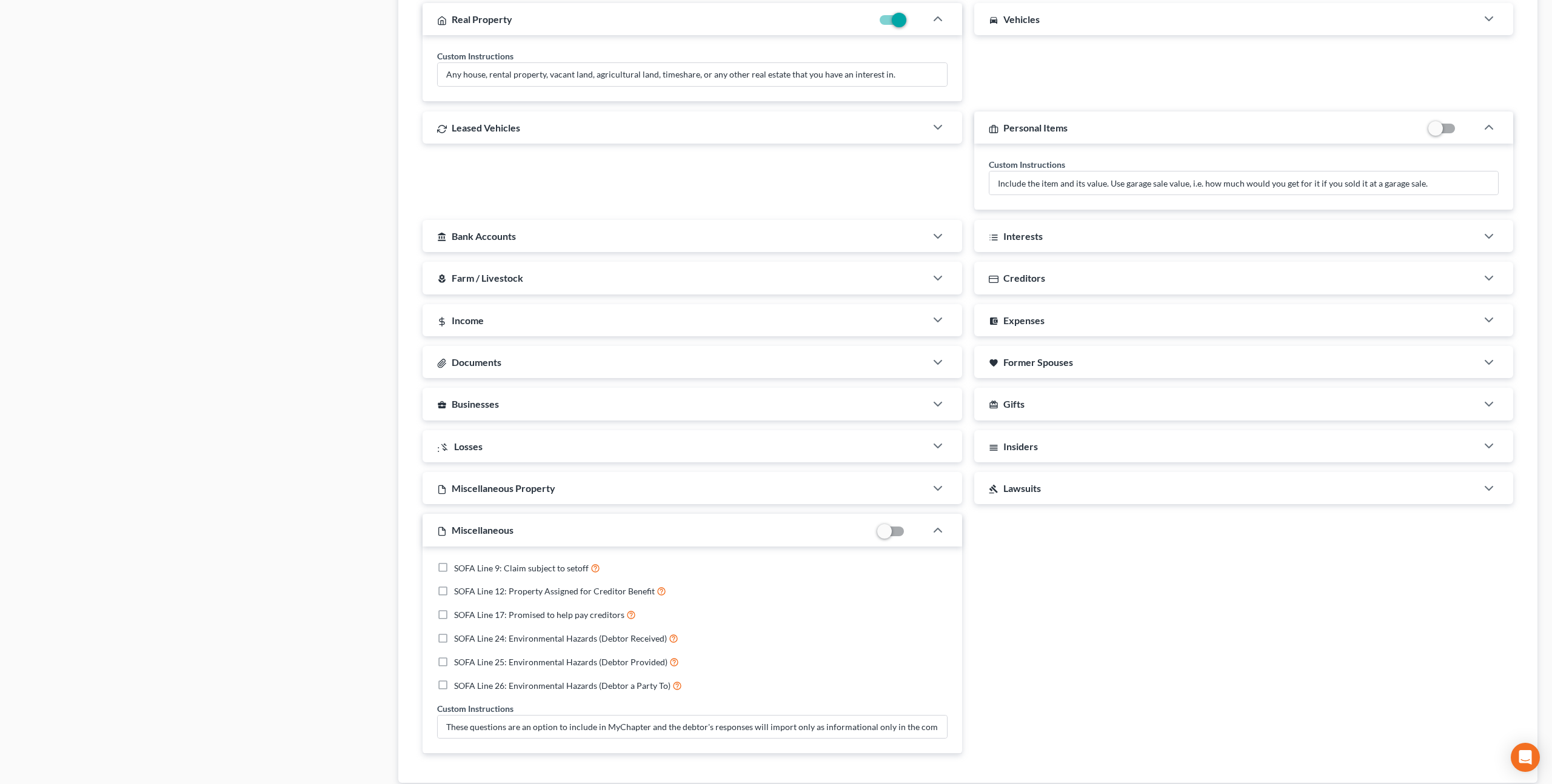
scroll to position [956, 0]
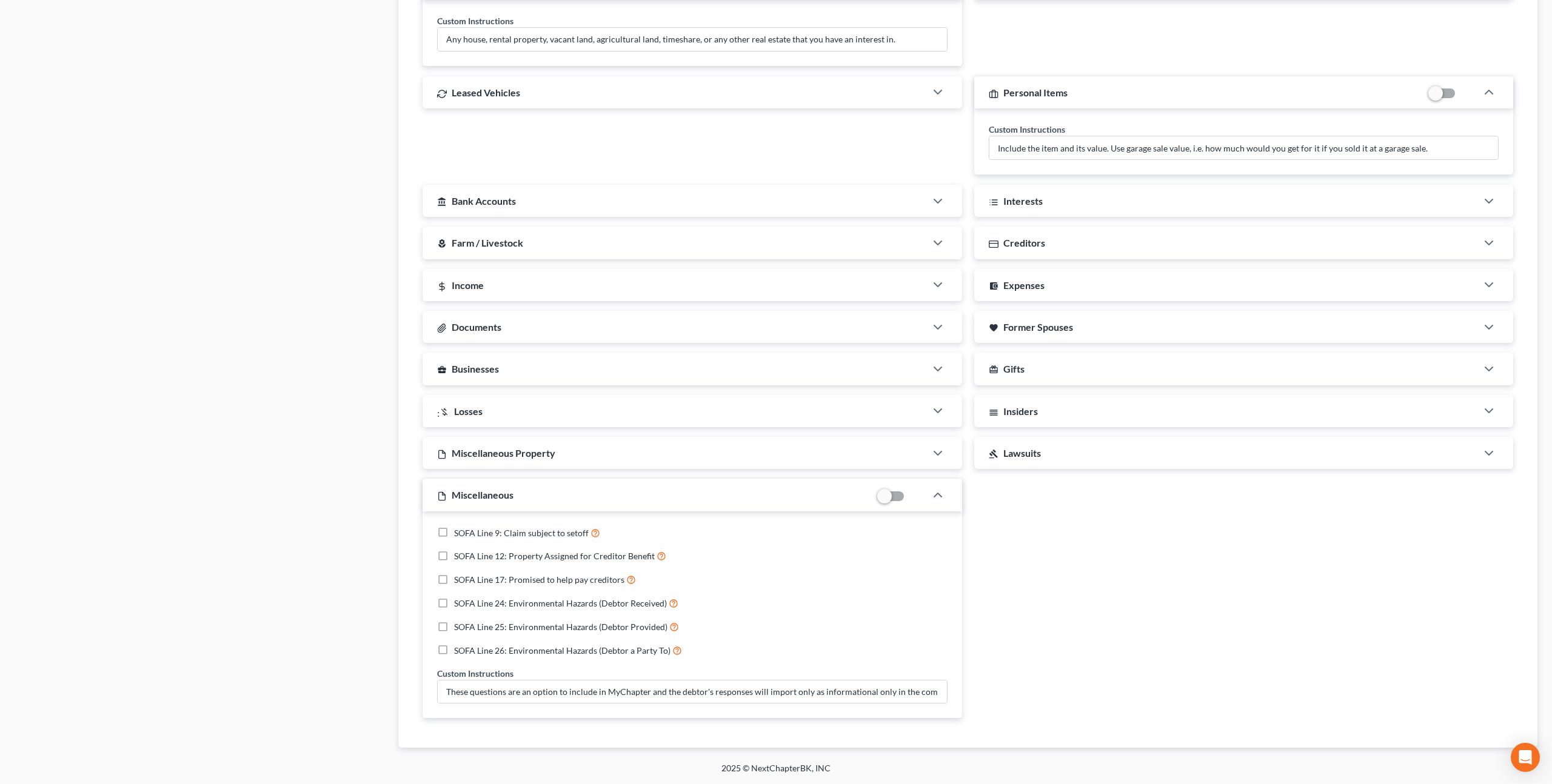
click at [1056, 369] on div "card_giftcard Gifts" at bounding box center [1225, 368] width 503 height 32
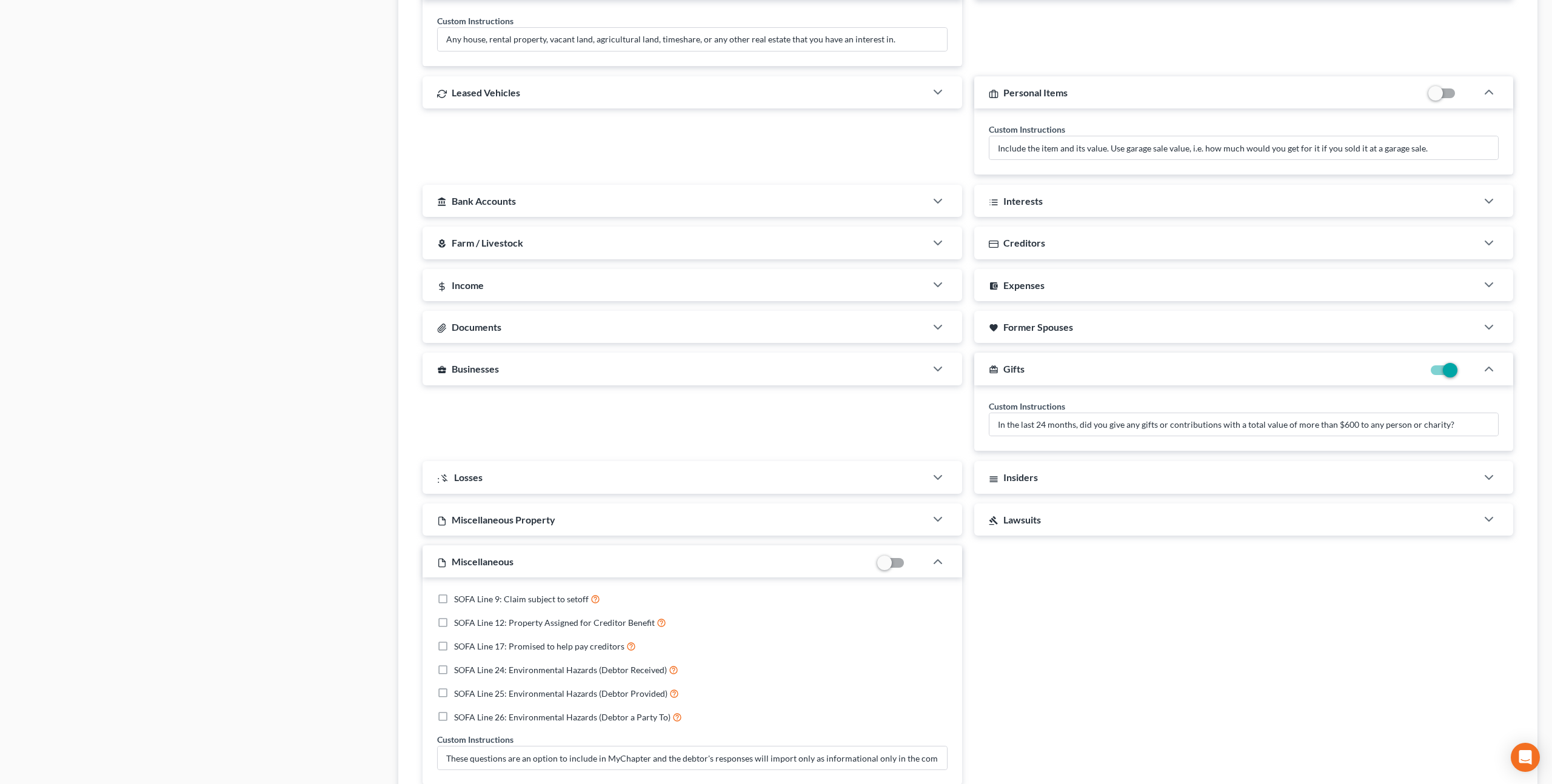
click at [1056, 369] on div "card_giftcard Gifts" at bounding box center [1199, 368] width 450 height 32
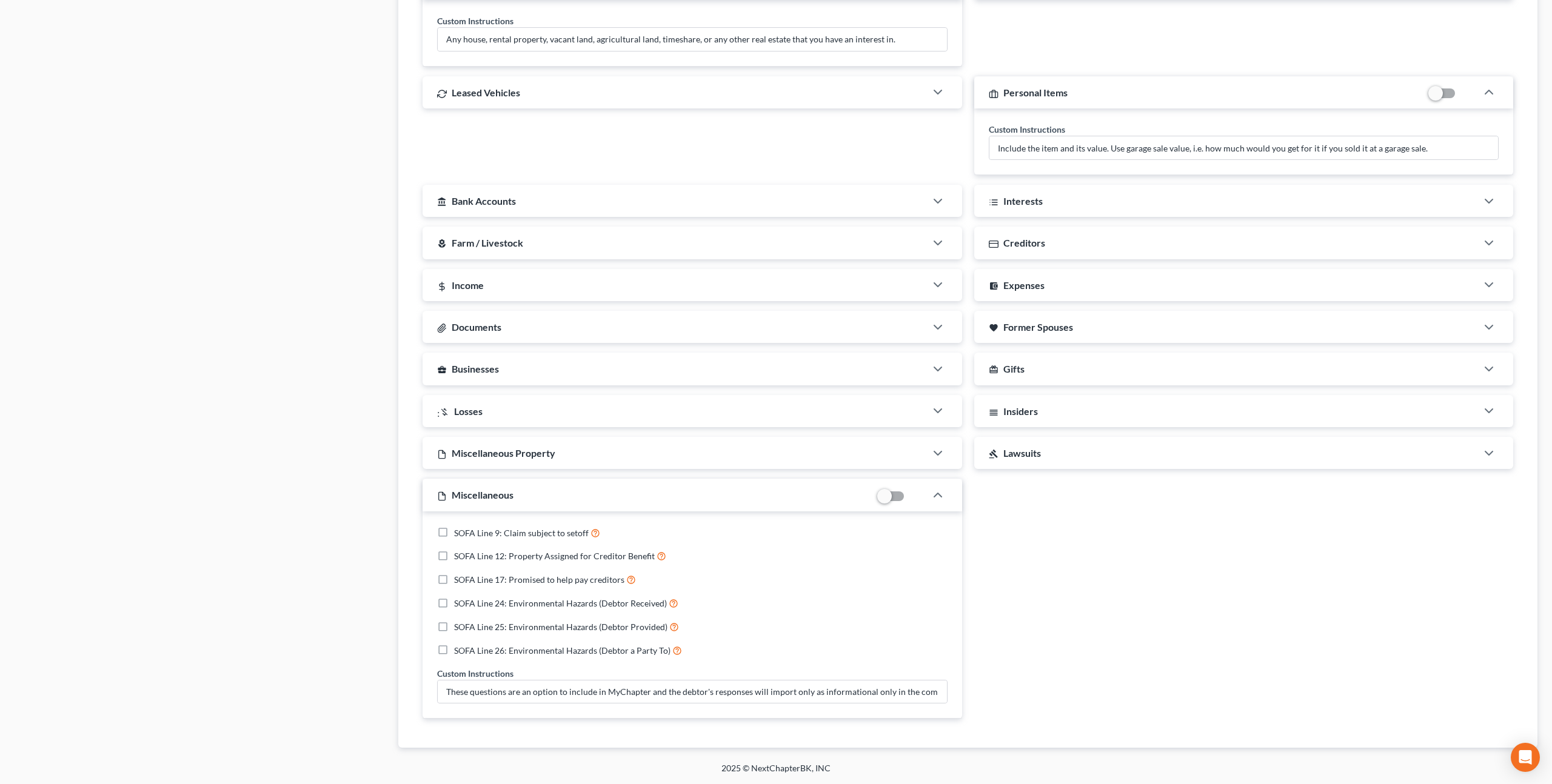
click at [1069, 327] on span "Former Spouses" at bounding box center [1037, 327] width 70 height 12
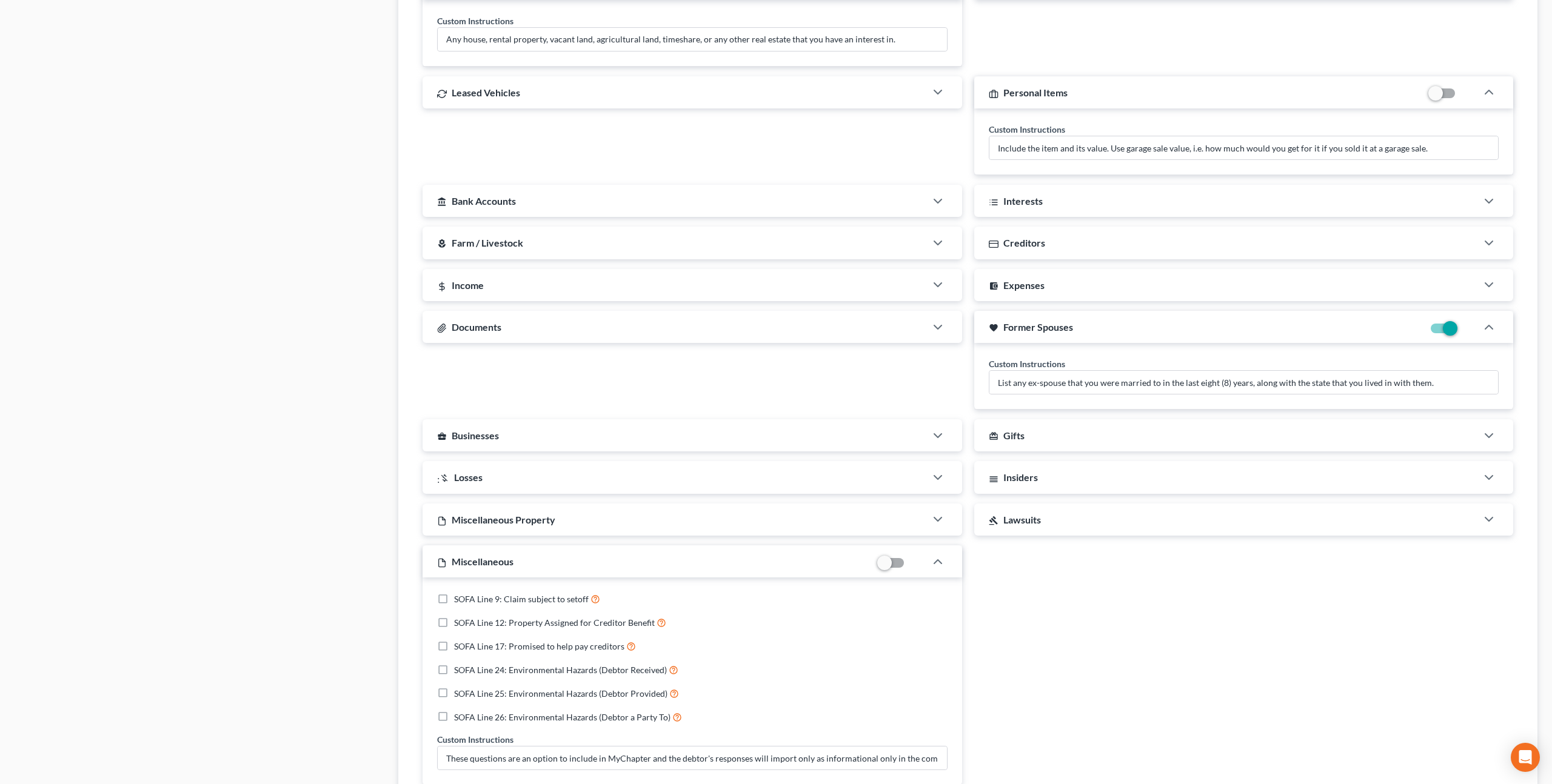
click at [1069, 327] on span "Former Spouses" at bounding box center [1037, 327] width 70 height 12
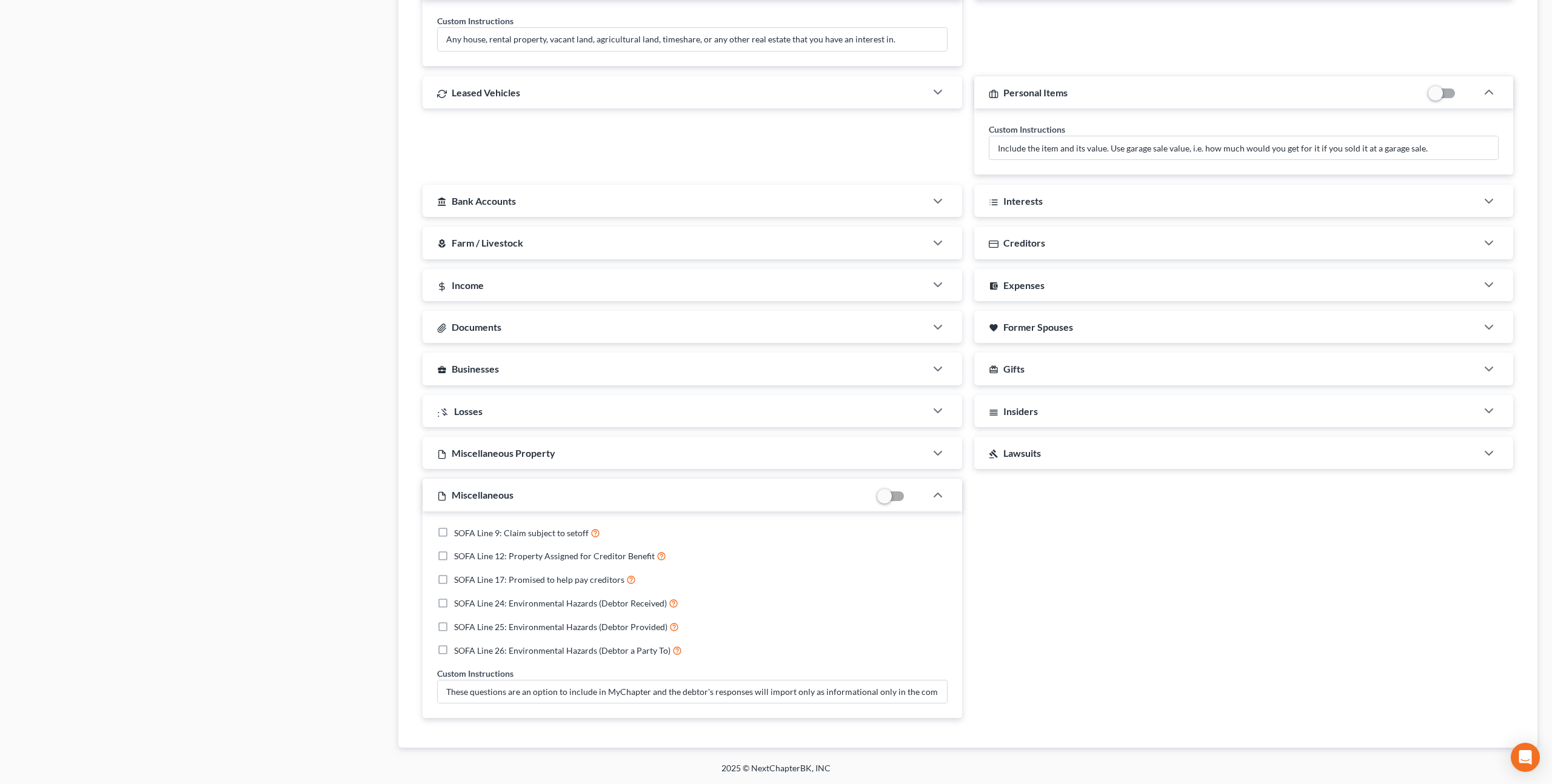
click at [1063, 238] on div "Creditors" at bounding box center [1225, 242] width 503 height 32
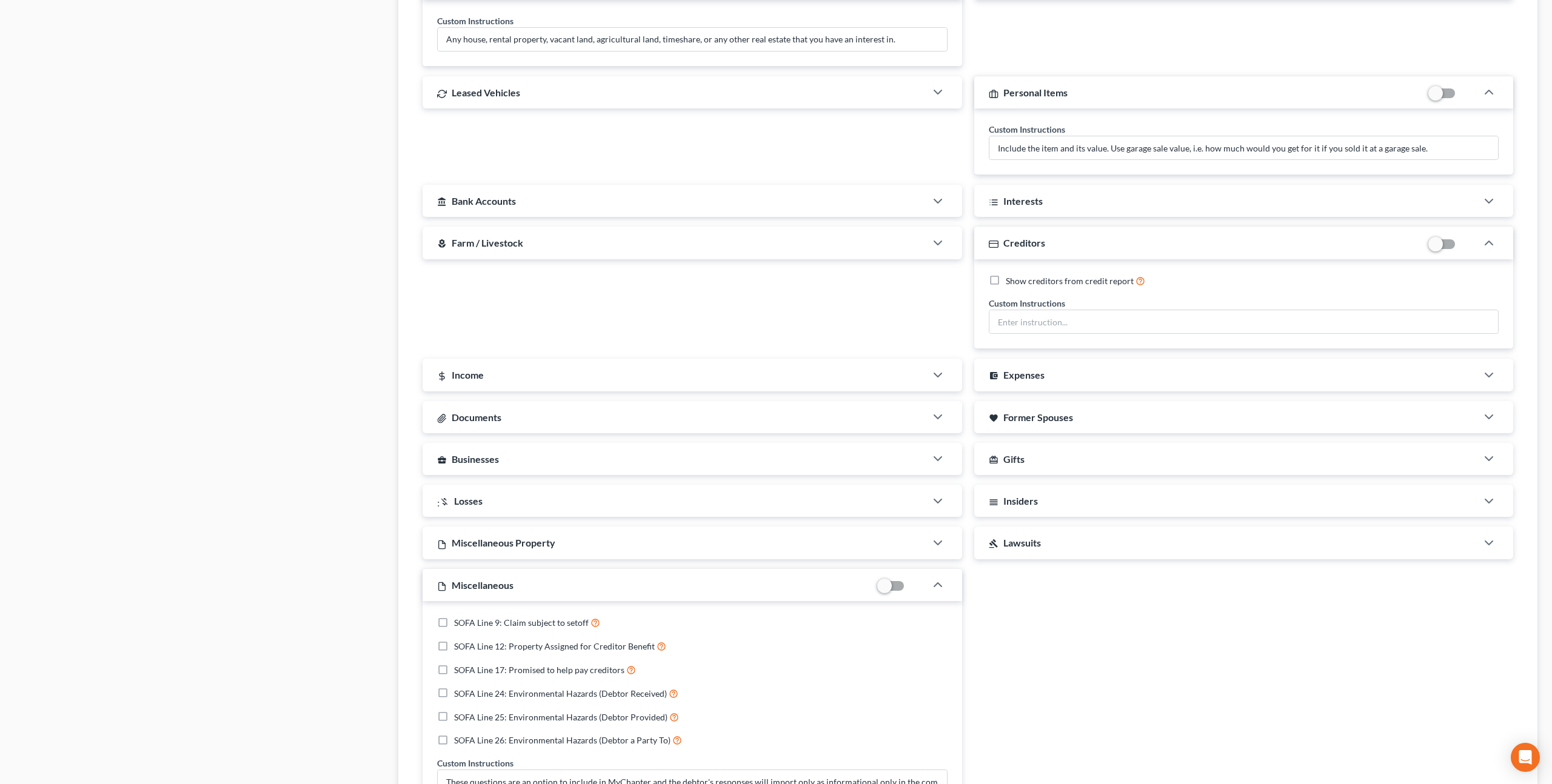
click at [1063, 238] on div "Creditors" at bounding box center [1199, 242] width 450 height 32
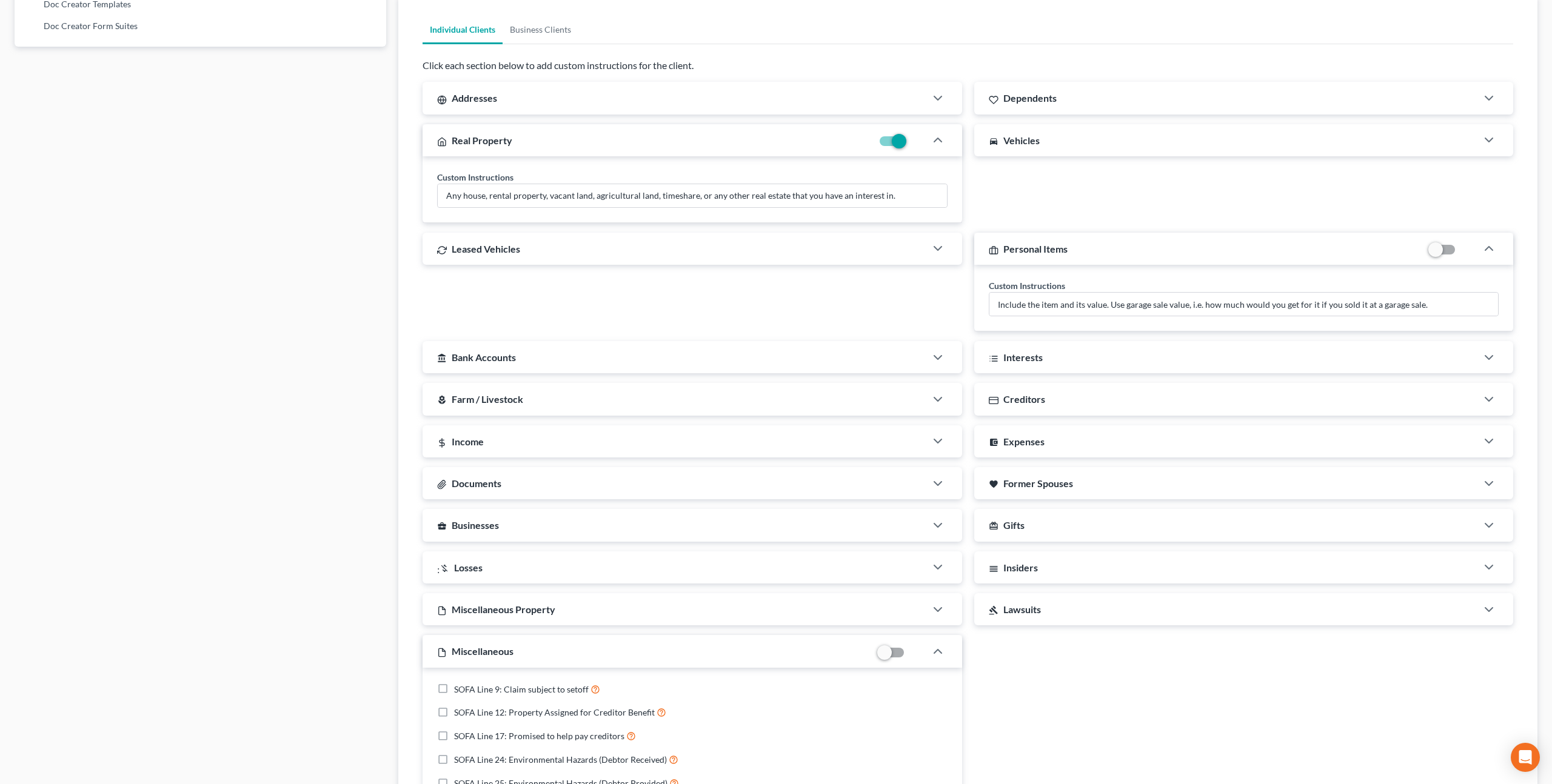
scroll to position [797, 0]
click at [1083, 102] on div "Dependents" at bounding box center [1225, 101] width 503 height 32
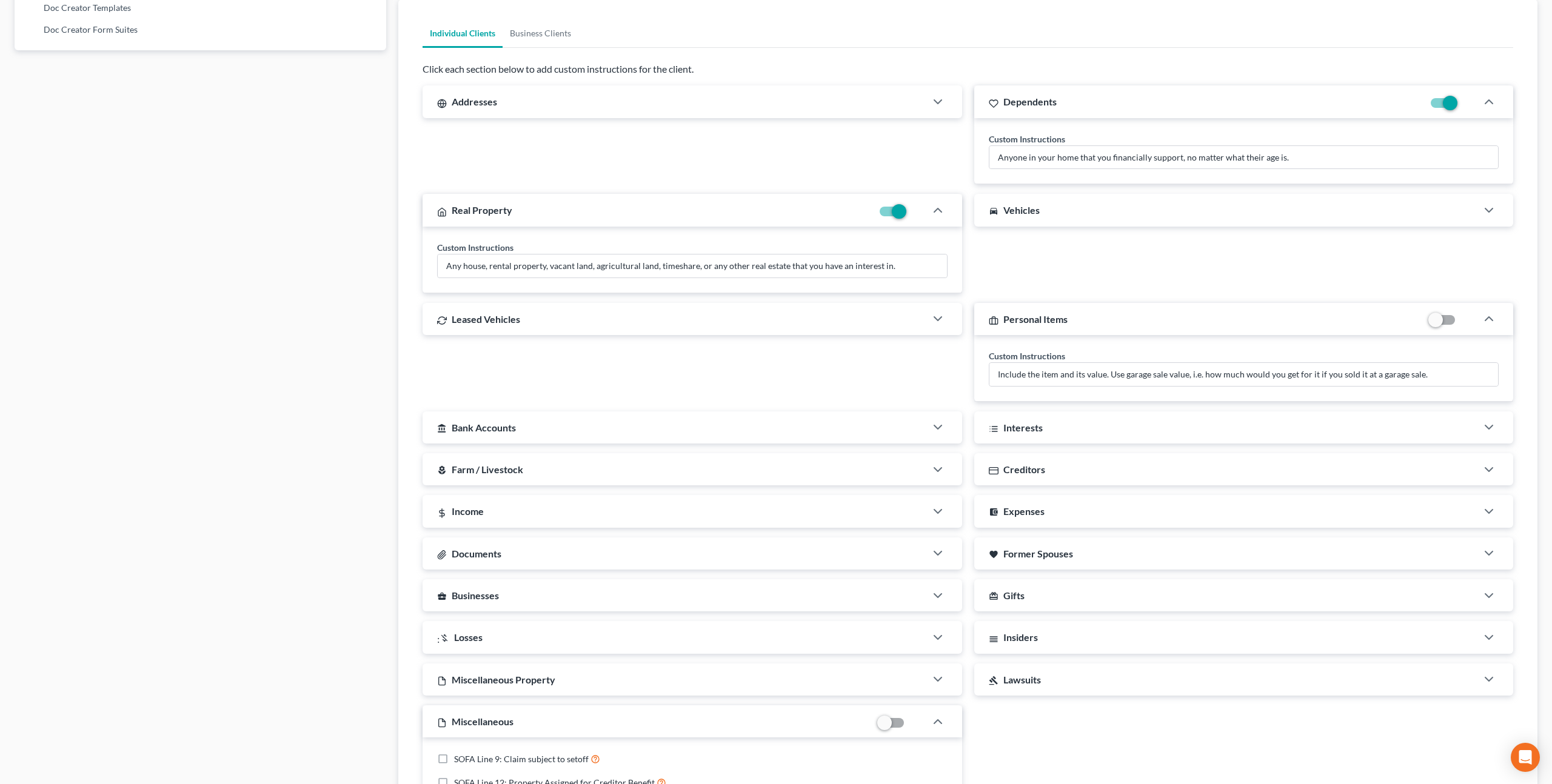
click at [1083, 102] on div "Dependents" at bounding box center [1199, 101] width 450 height 32
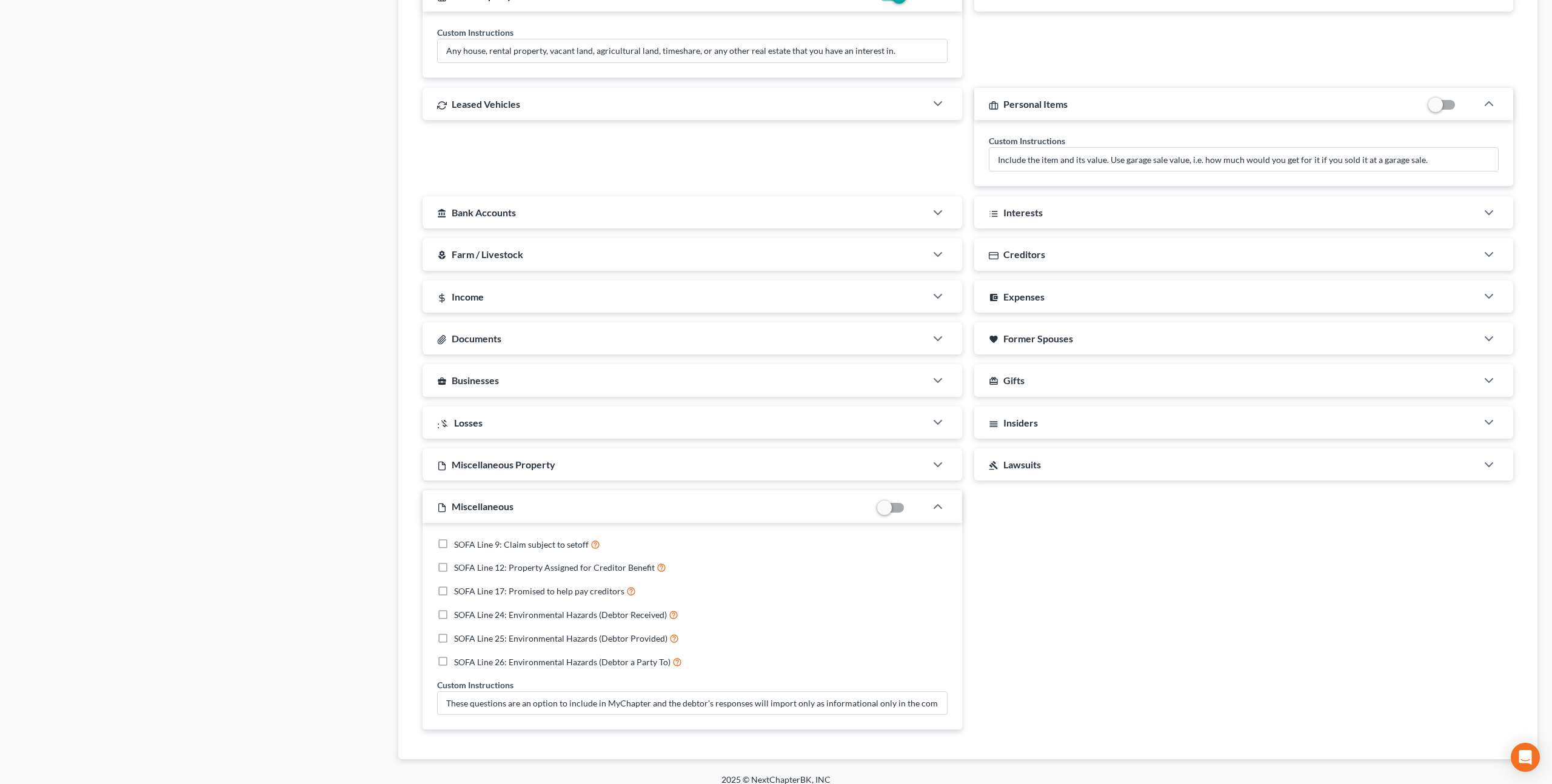
scroll to position [956, 0]
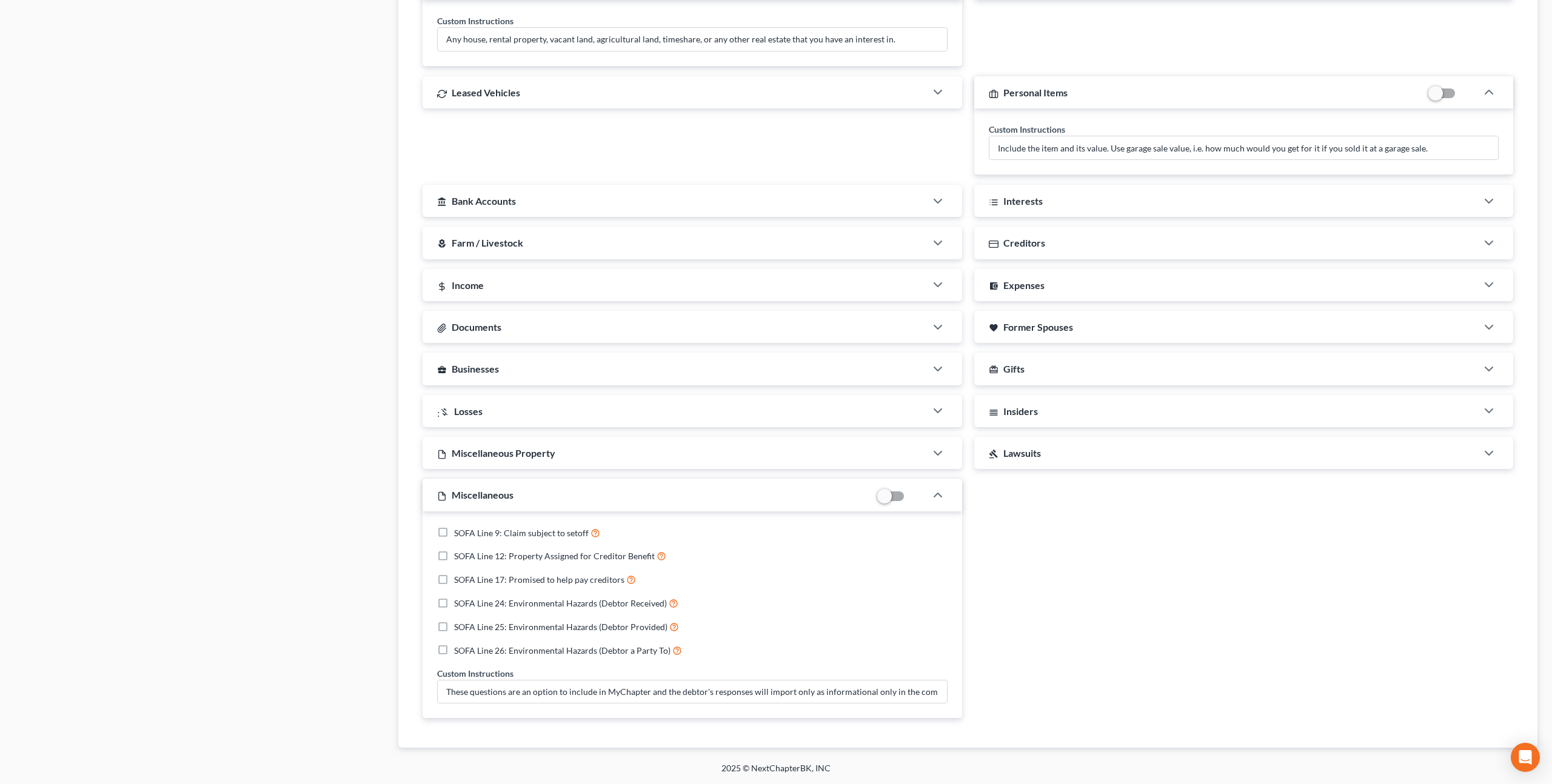
click at [1035, 199] on span "Interests" at bounding box center [1022, 201] width 39 height 12
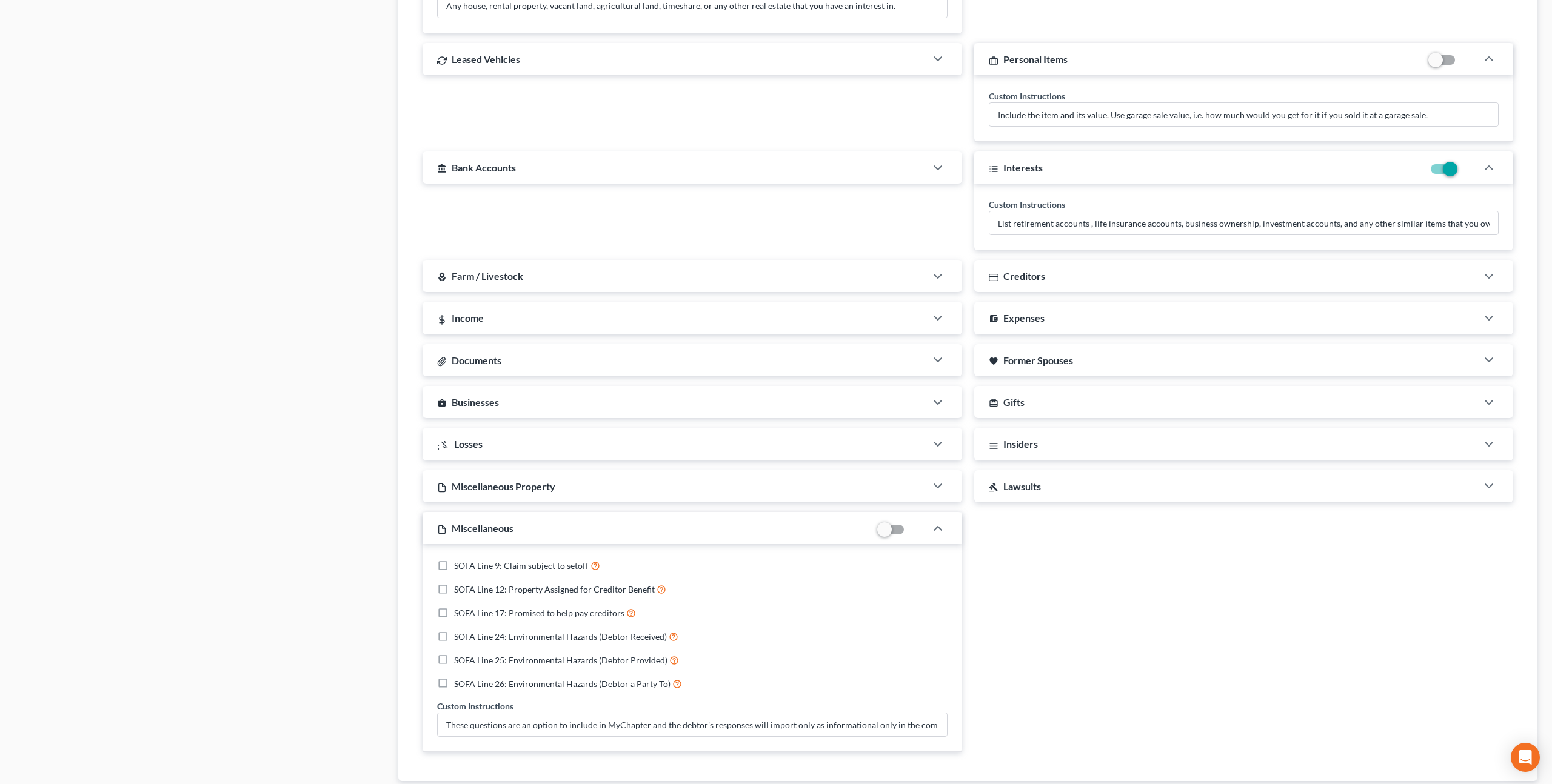
scroll to position [1023, 0]
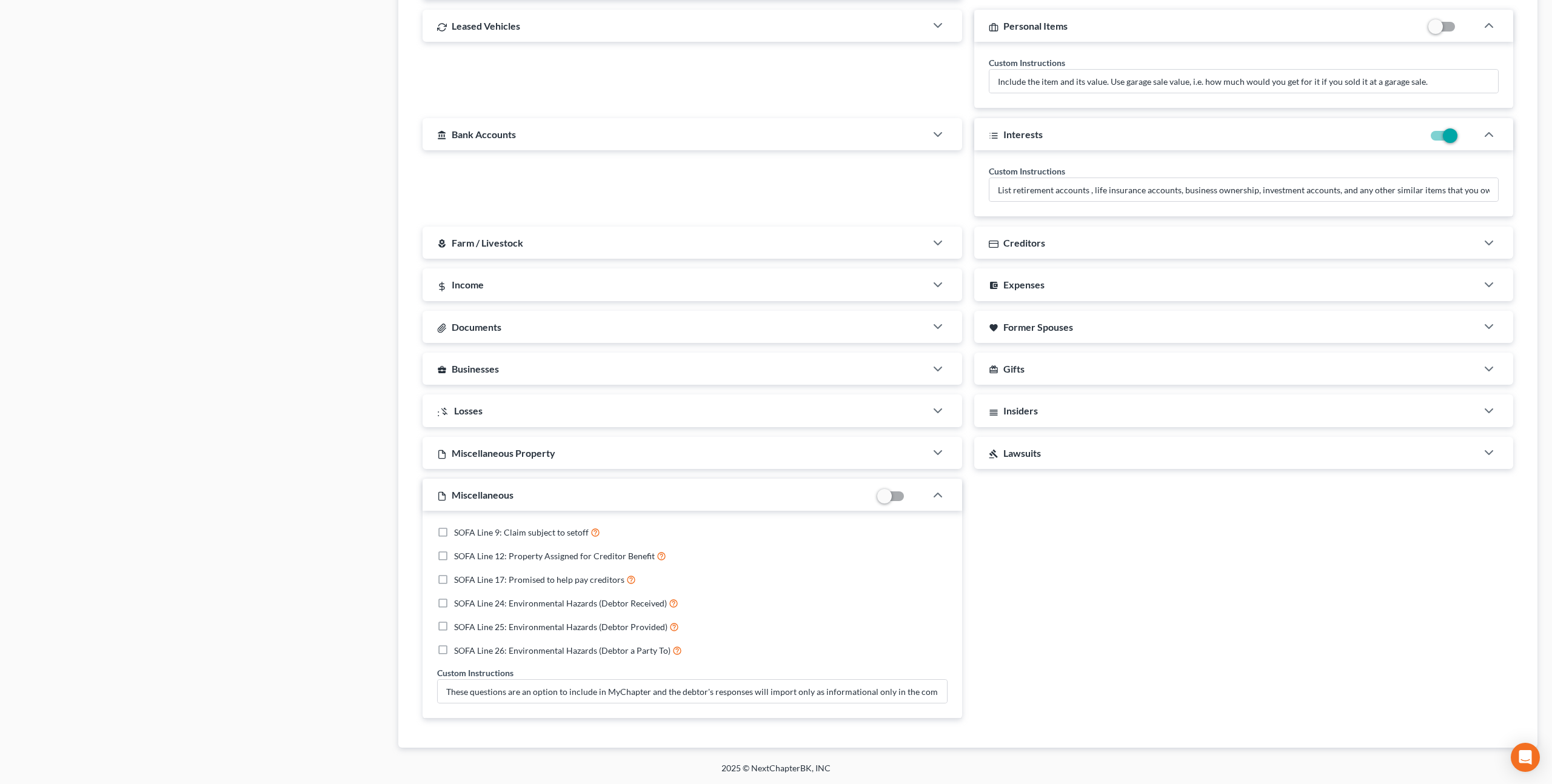
click at [468, 408] on span "Losses" at bounding box center [467, 410] width 28 height 12
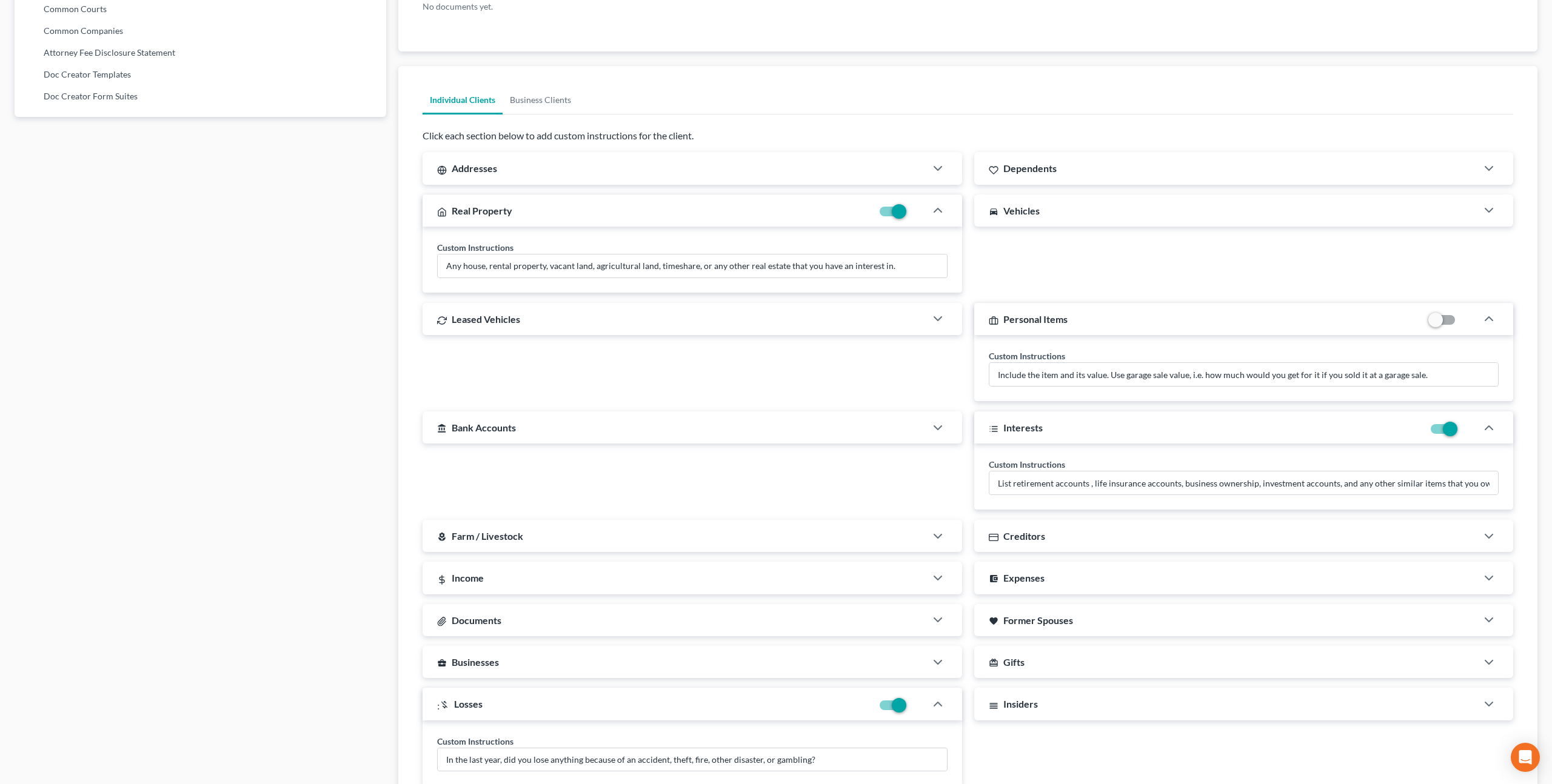
scroll to position [730, 0]
click at [547, 96] on link "Business Clients" at bounding box center [540, 100] width 75 height 29
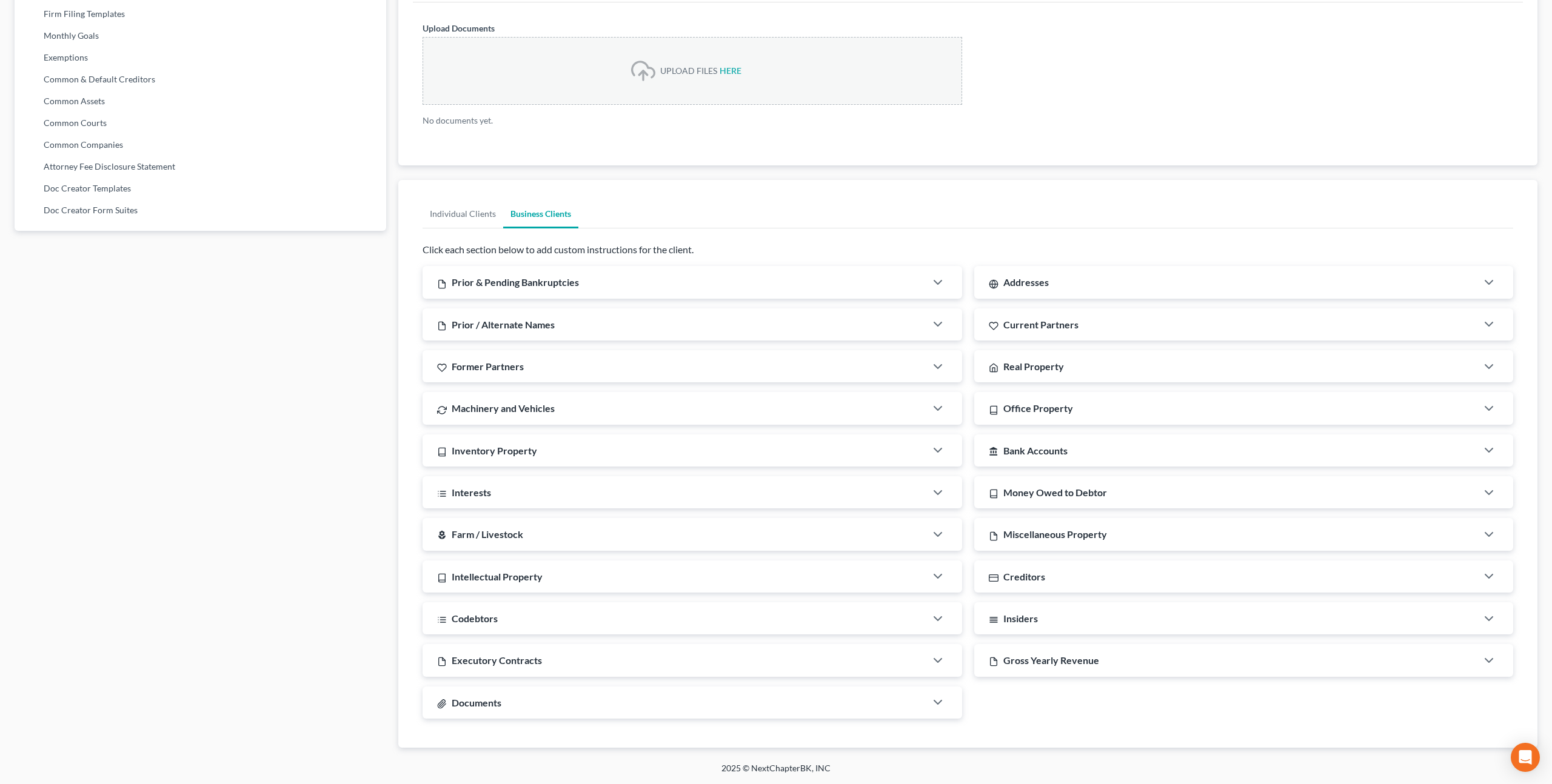
scroll to position [616, 0]
click at [673, 289] on div "Prior & Pending Bankruptcies" at bounding box center [674, 281] width 503 height 32
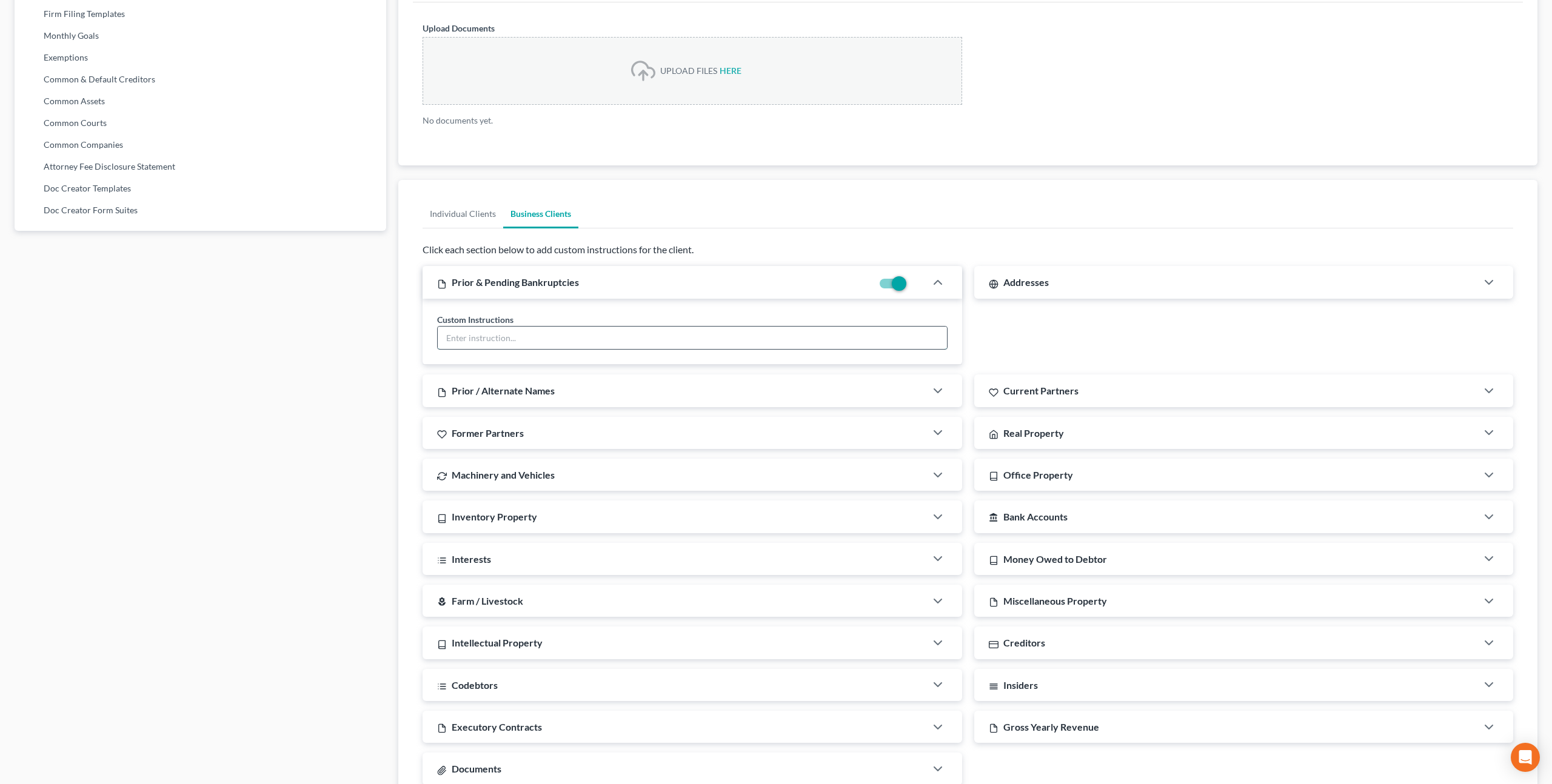
click at [665, 338] on input "text" at bounding box center [692, 338] width 509 height 23
type input "Have you filed any bankruptcies during the last eight years?"
click at [622, 434] on div "Former Partners" at bounding box center [674, 433] width 503 height 32
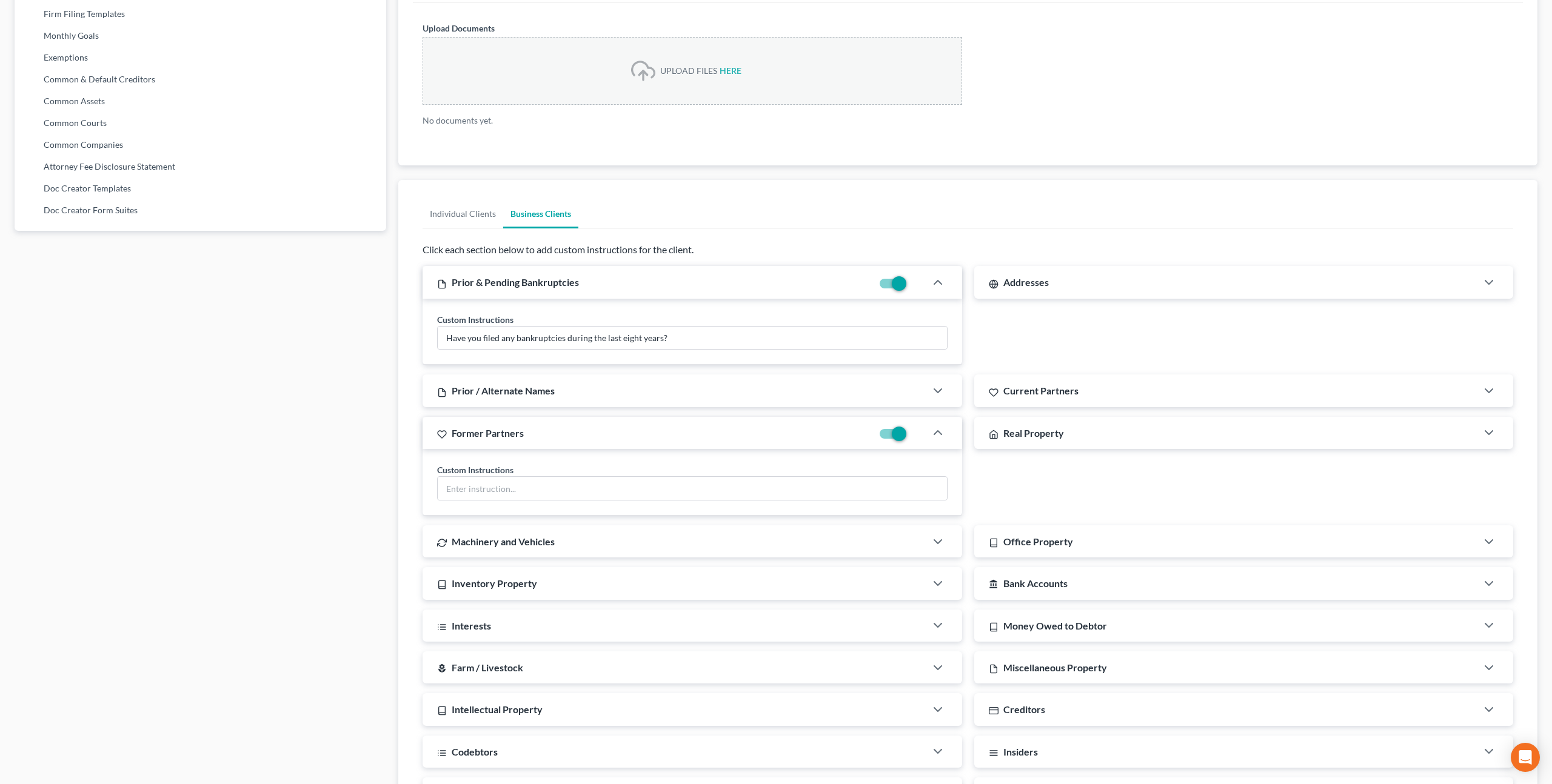
click at [604, 391] on div "Prior / Alternate Names" at bounding box center [674, 390] width 503 height 32
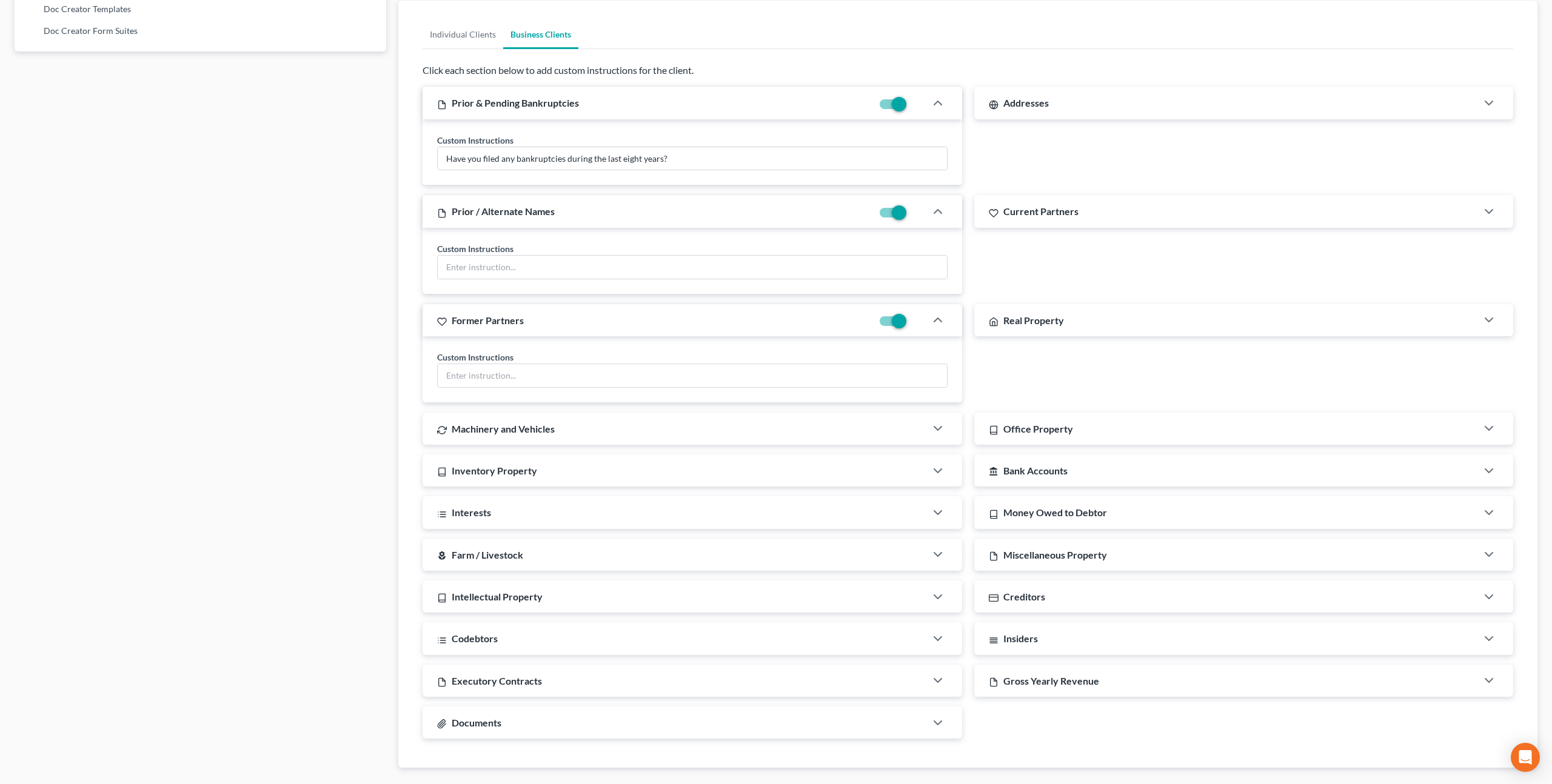
scroll to position [815, 0]
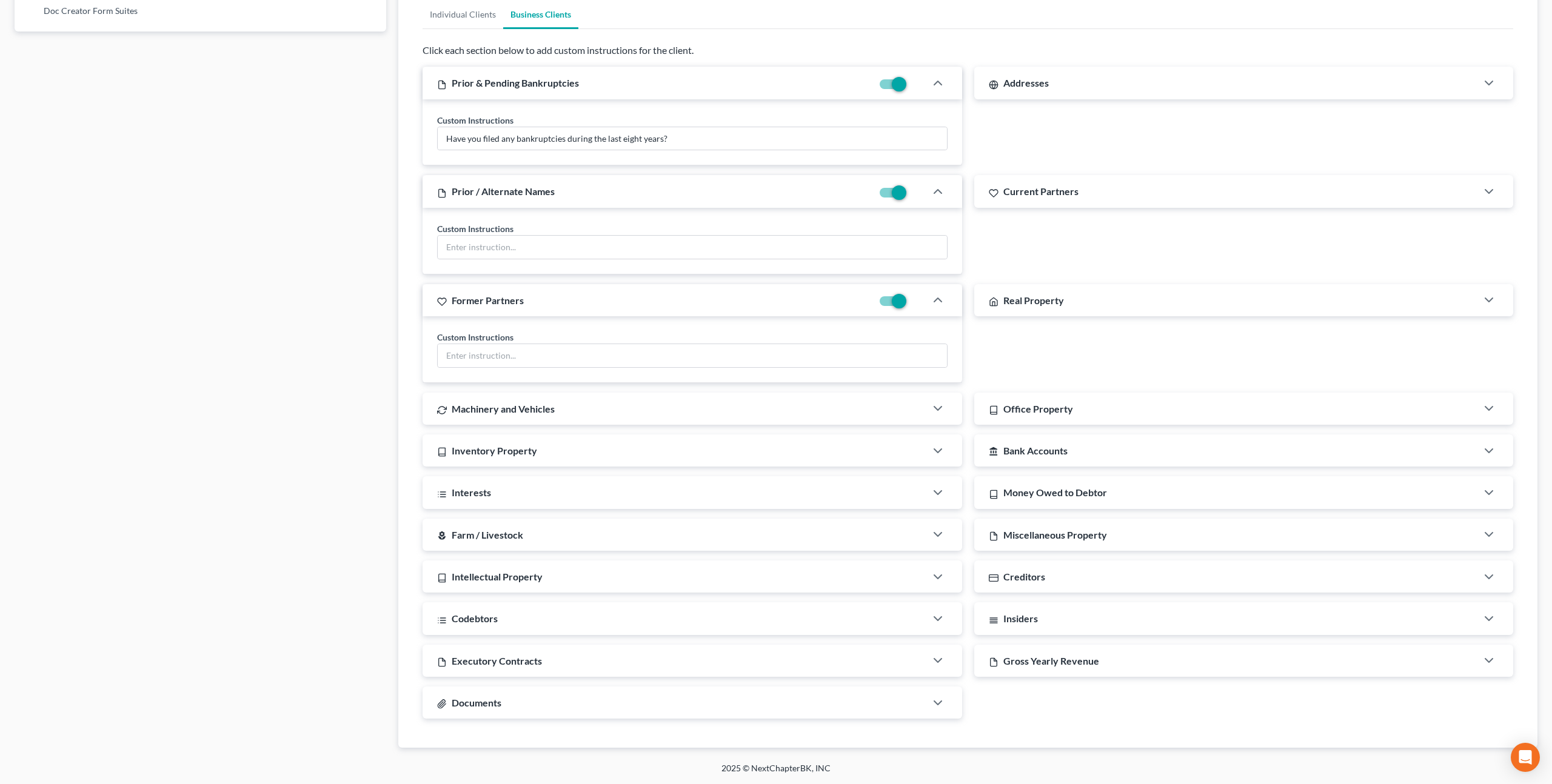
click at [1084, 530] on span "Miscellaneous Property" at bounding box center [1055, 534] width 103 height 12
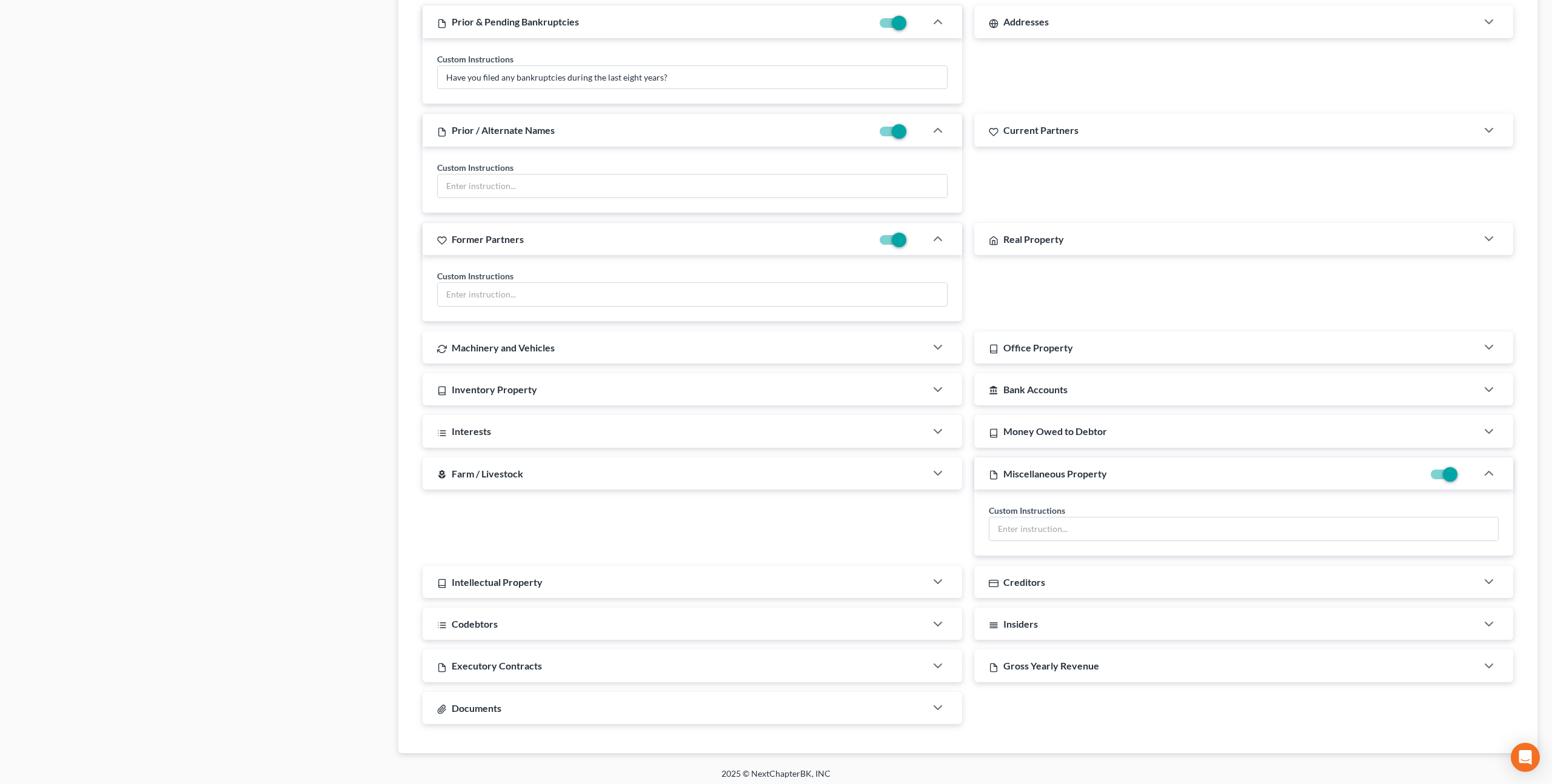
scroll to position [882, 0]
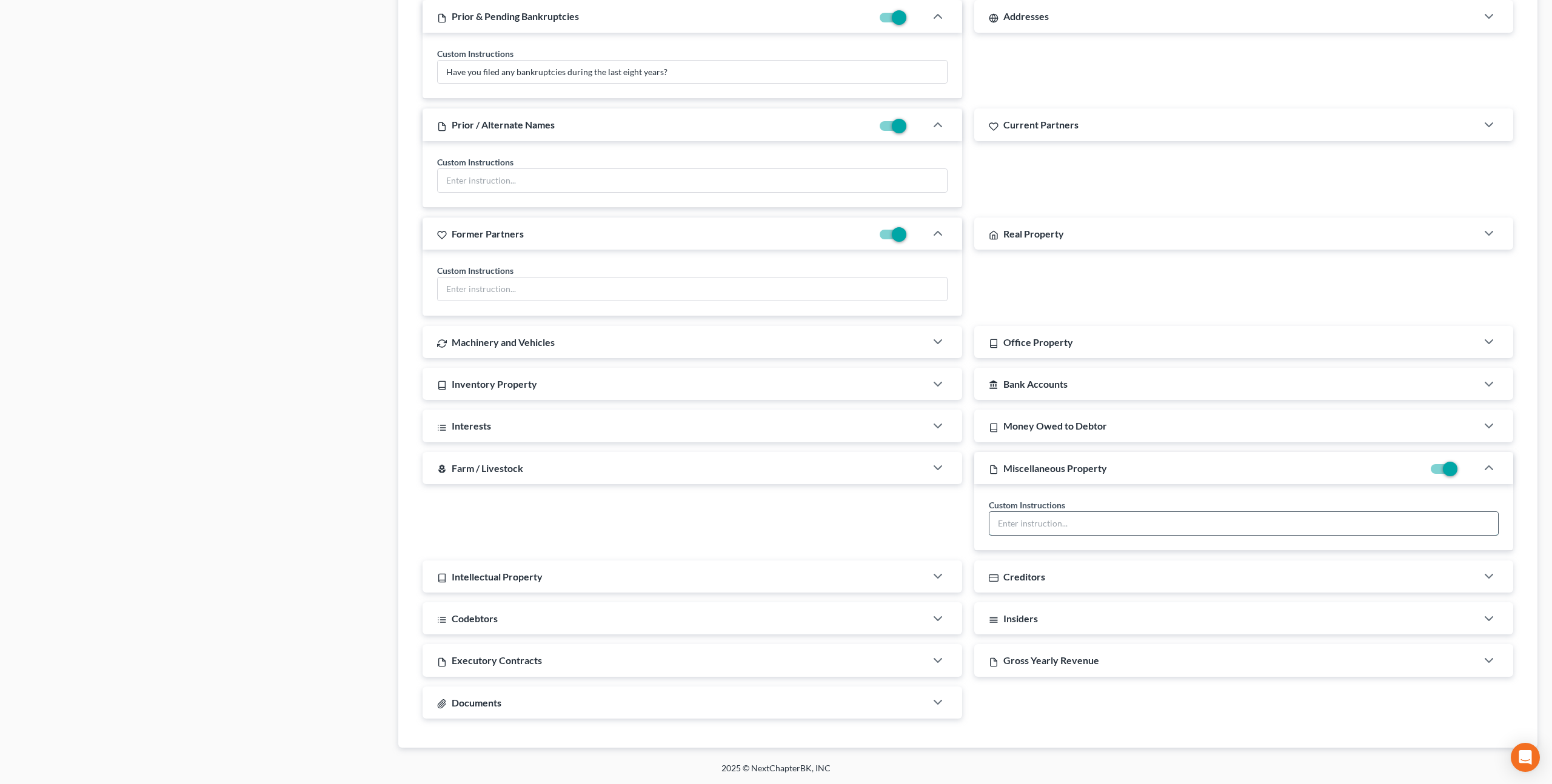
click at [1064, 516] on input "text" at bounding box center [1243, 523] width 509 height 23
click at [1217, 525] on input "List every item you have sold, given away (including documents), or traded in t…" at bounding box center [1243, 523] width 509 height 23
click at [1492, 528] on input "List every item you have sold, given away (including documents), or traded in t…" at bounding box center [1243, 523] width 509 height 23
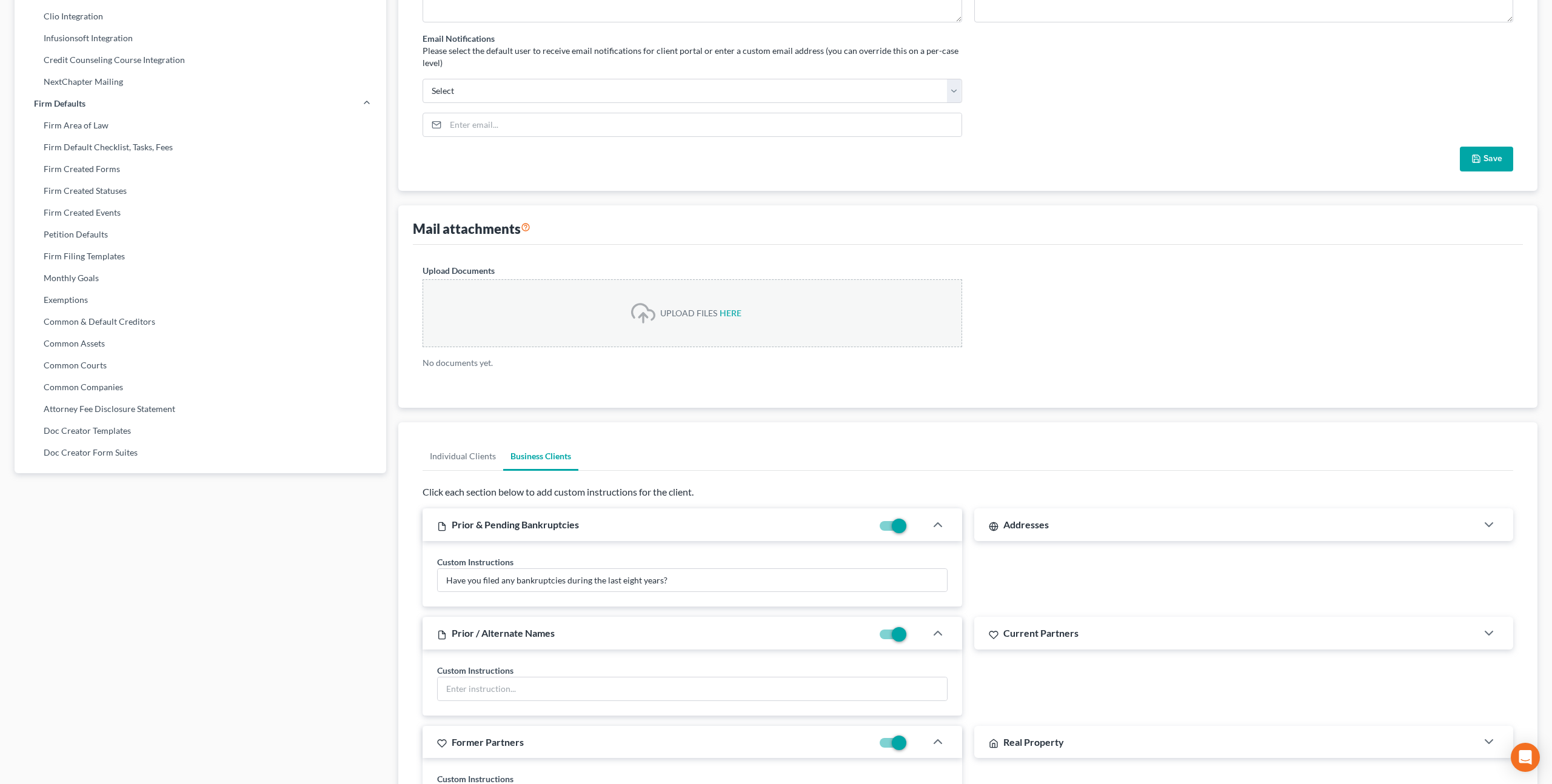
scroll to position [371, 0]
type input "List every item you have sold, given away (including documents), or traded in t…"
click at [467, 459] on link "Individual Clients" at bounding box center [463, 458] width 81 height 29
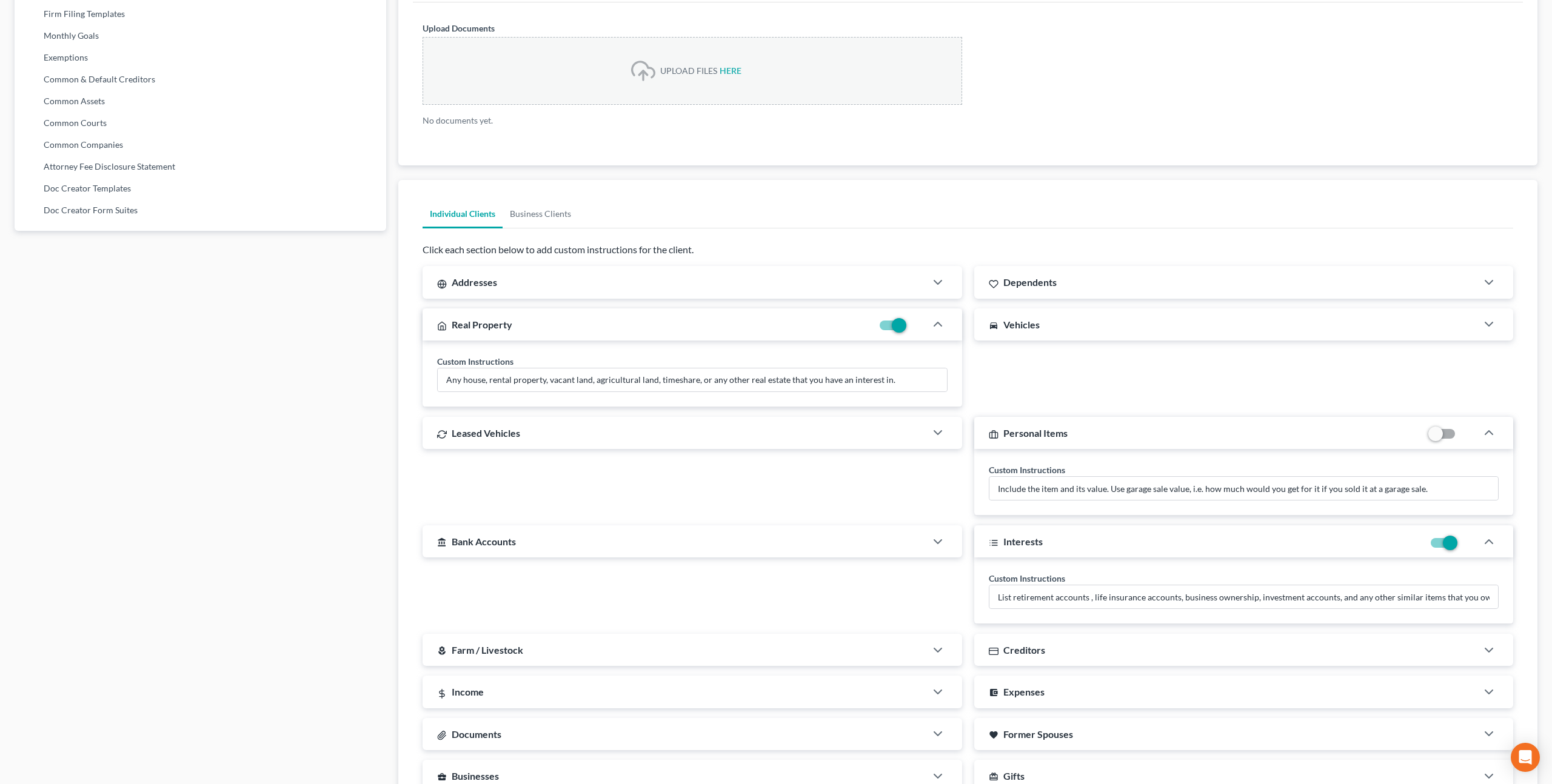
scroll to position [617, 0]
click at [559, 210] on link "Business Clients" at bounding box center [540, 212] width 75 height 29
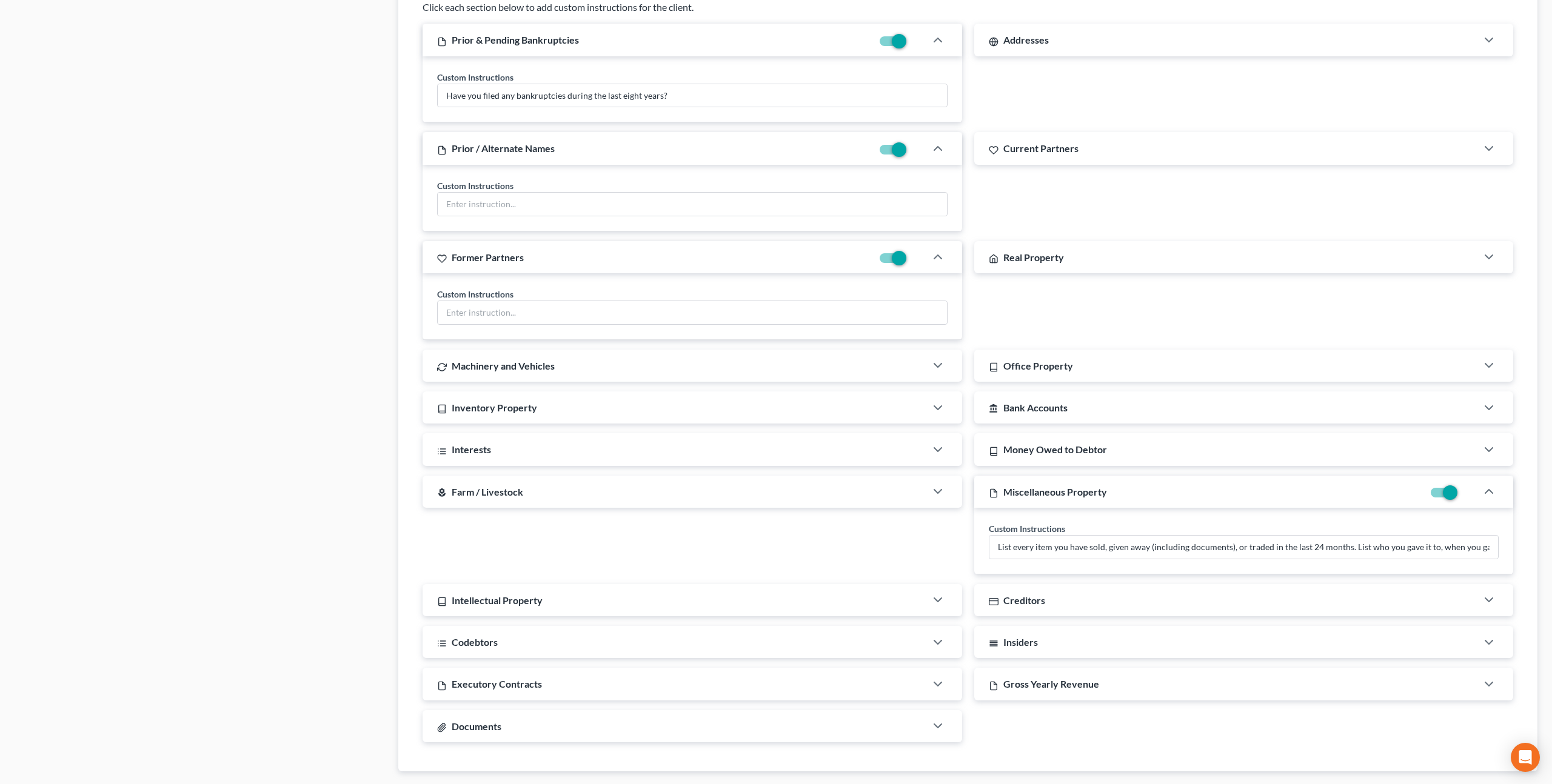
scroll to position [882, 0]
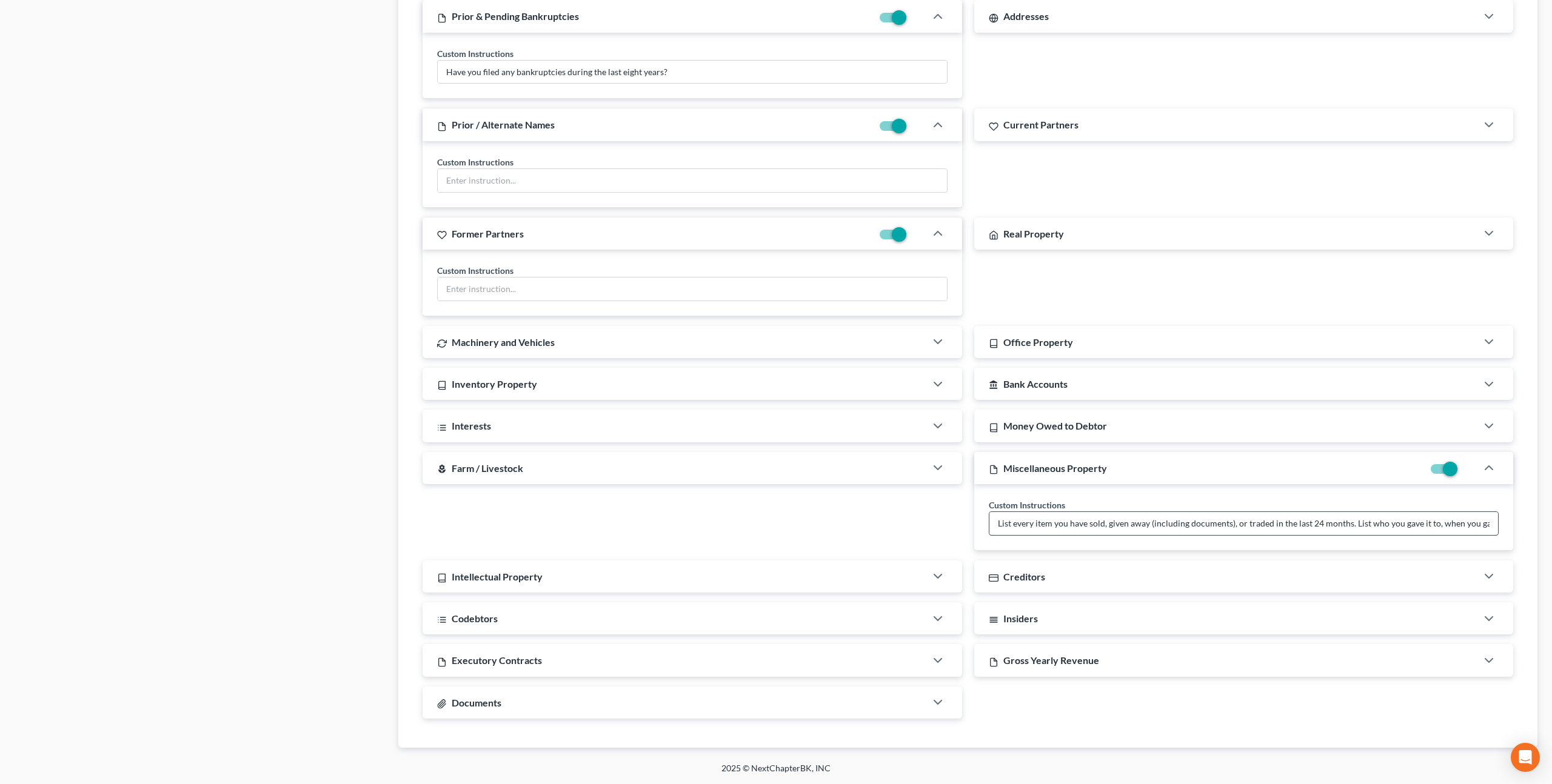
click at [1172, 524] on input "List every item you have sold, given away (including documents), or traded in t…" at bounding box center [1243, 523] width 509 height 23
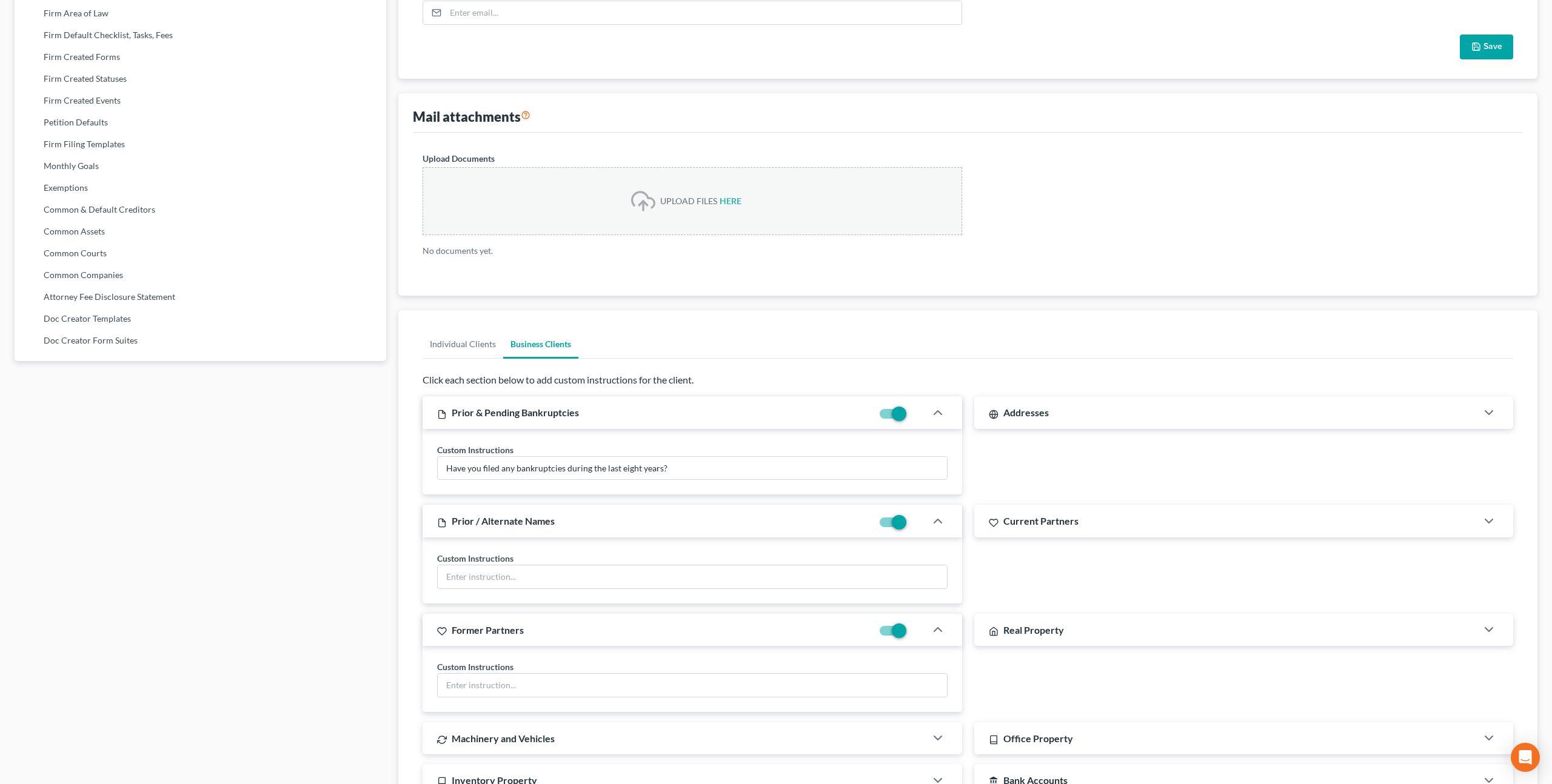
scroll to position [504, 0]
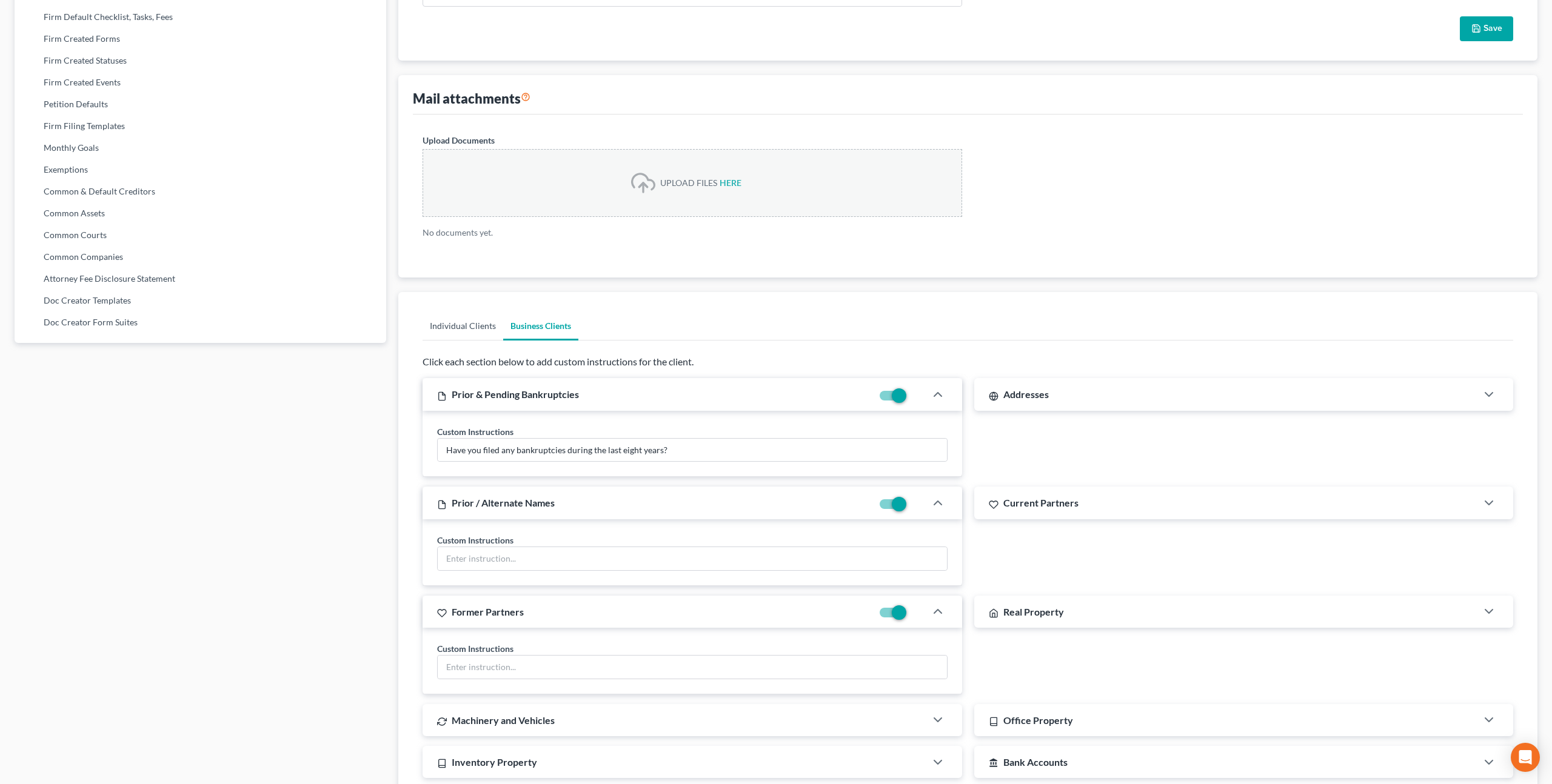
click at [468, 326] on link "Individual Clients" at bounding box center [463, 326] width 81 height 29
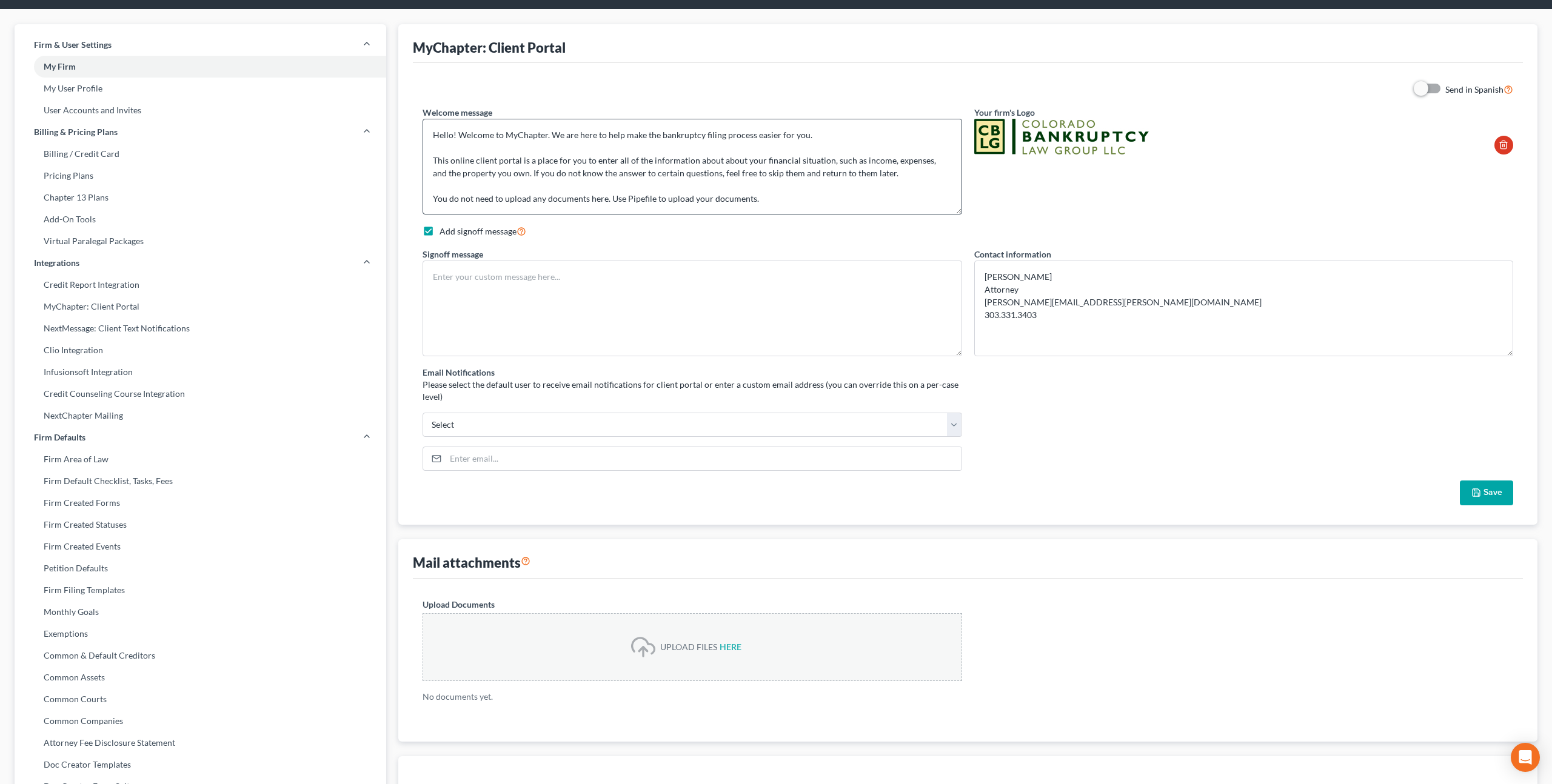
scroll to position [25, 0]
